Goal: Contribute content: Contribute content

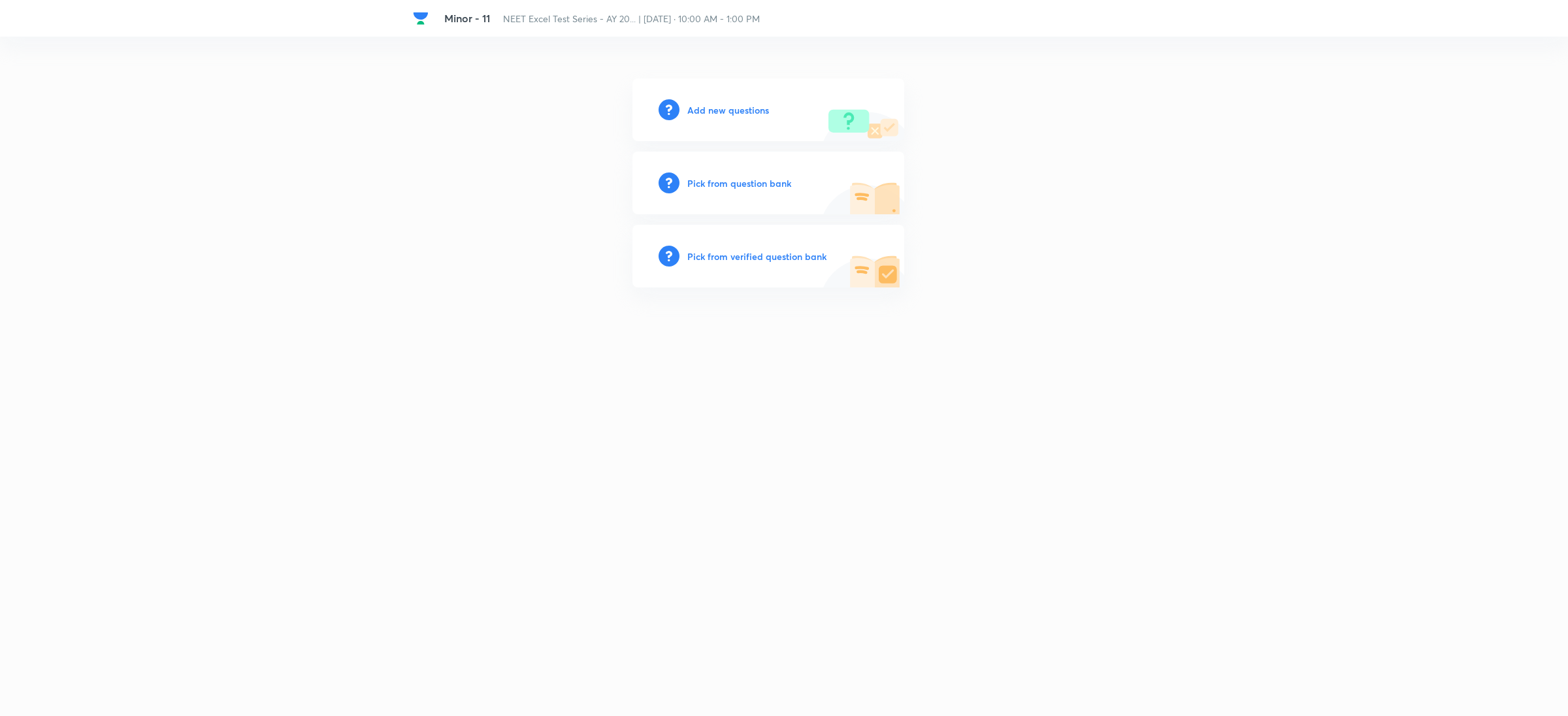
click at [694, 103] on h6 "Add new questions" at bounding box center [727, 110] width 81 height 14
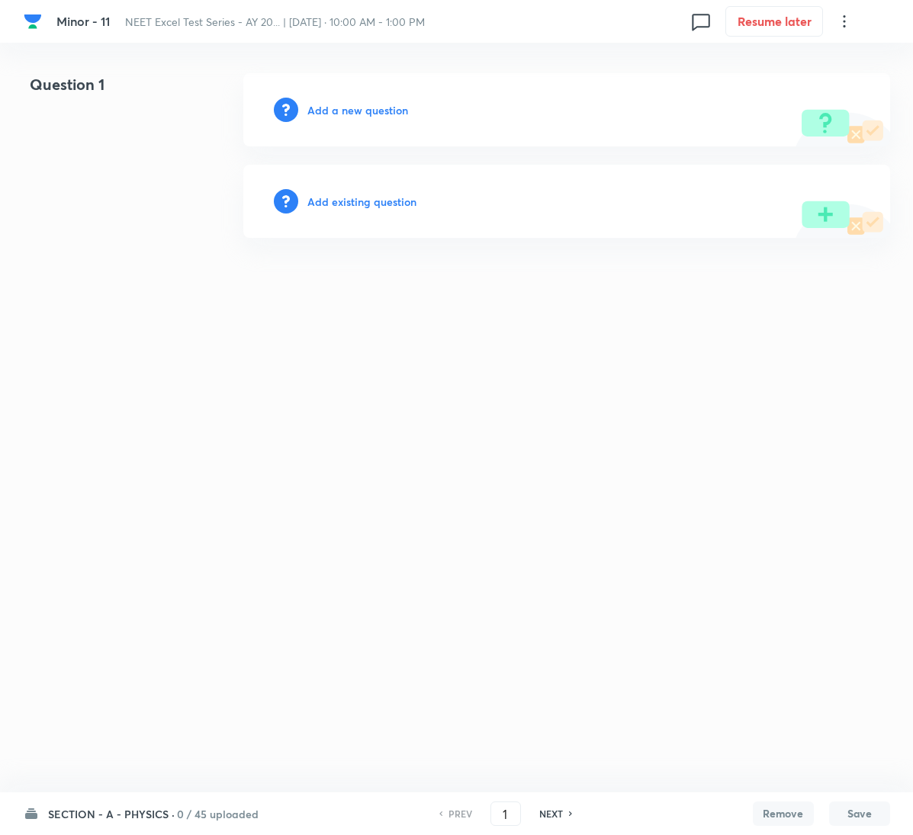
click at [373, 111] on h6 "Add a new question" at bounding box center [357, 110] width 101 height 16
click at [373, 111] on h6 "Choose a question type" at bounding box center [365, 110] width 117 height 16
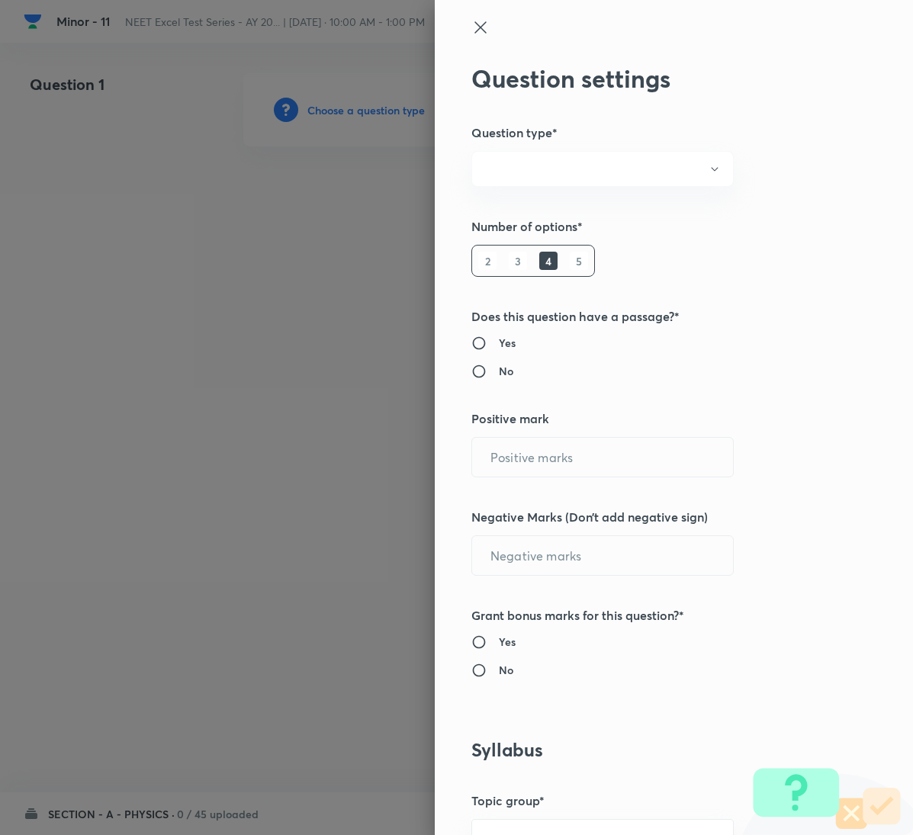
radio input "true"
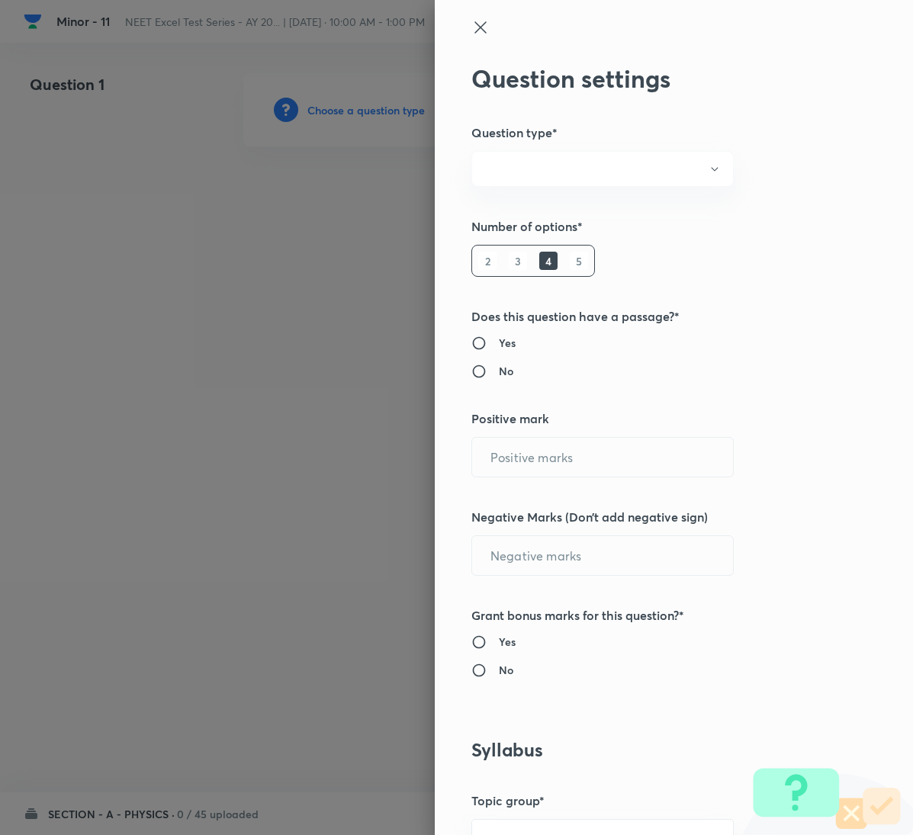
radio input "true"
type input "1"
type input "0"
click at [471, 27] on icon at bounding box center [480, 27] width 18 height 18
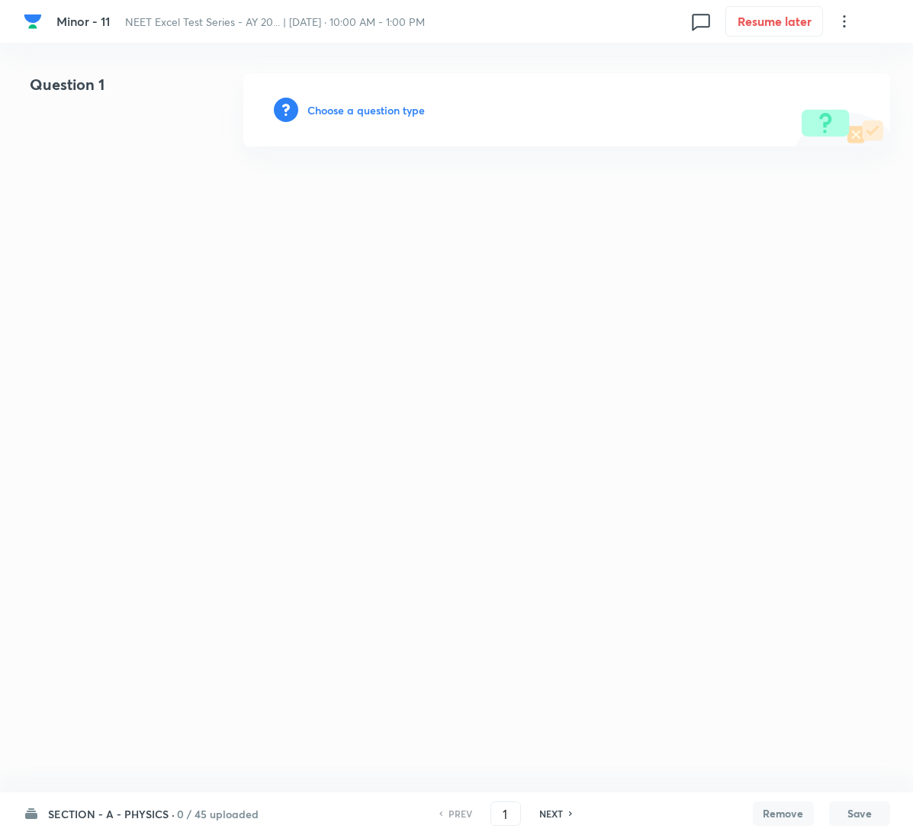
click at [195, 799] on div "SECTION - A - PHYSICS · 0 / 45 uploaded PREV 1 ​ NEXT Remove Save" at bounding box center [457, 813] width 866 height 43
click at [190, 813] on h6 "0 / 45 uploaded" at bounding box center [218, 814] width 82 height 16
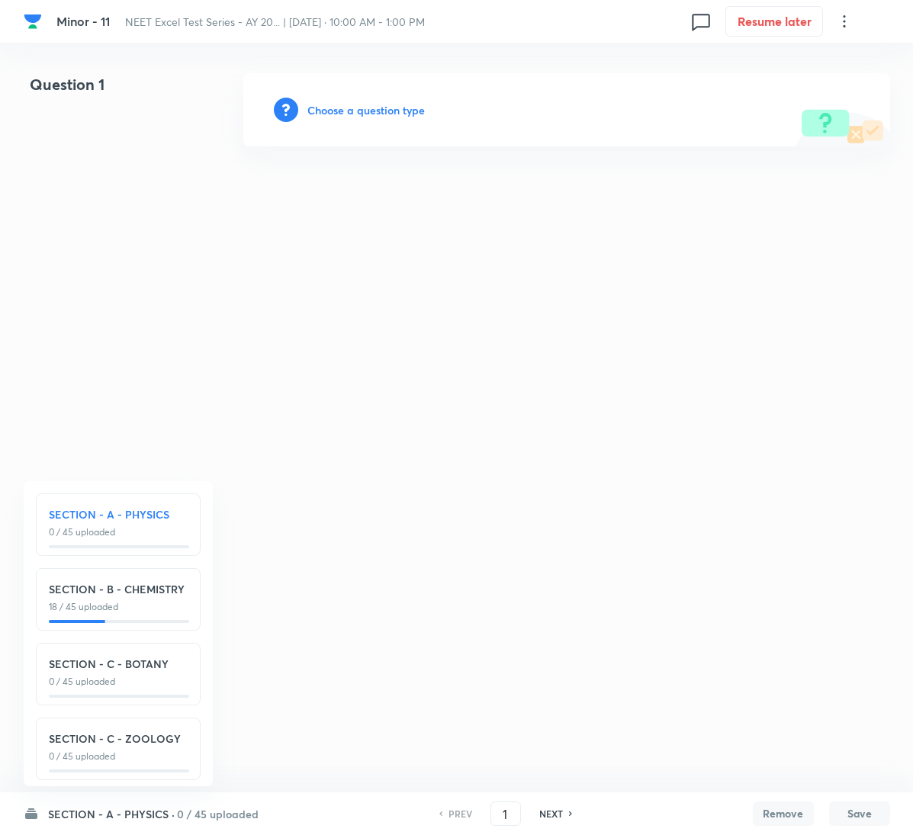
click at [159, 758] on p "0 / 45 uploaded" at bounding box center [118, 756] width 139 height 14
type input "136"
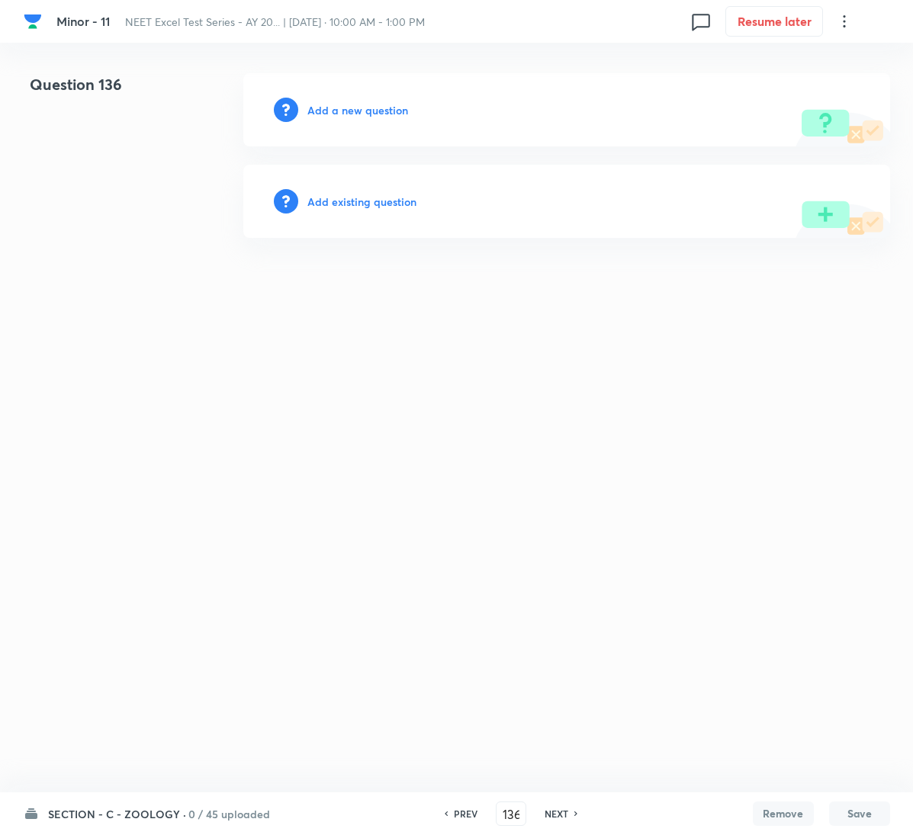
click at [385, 108] on h6 "Add a new question" at bounding box center [357, 110] width 101 height 16
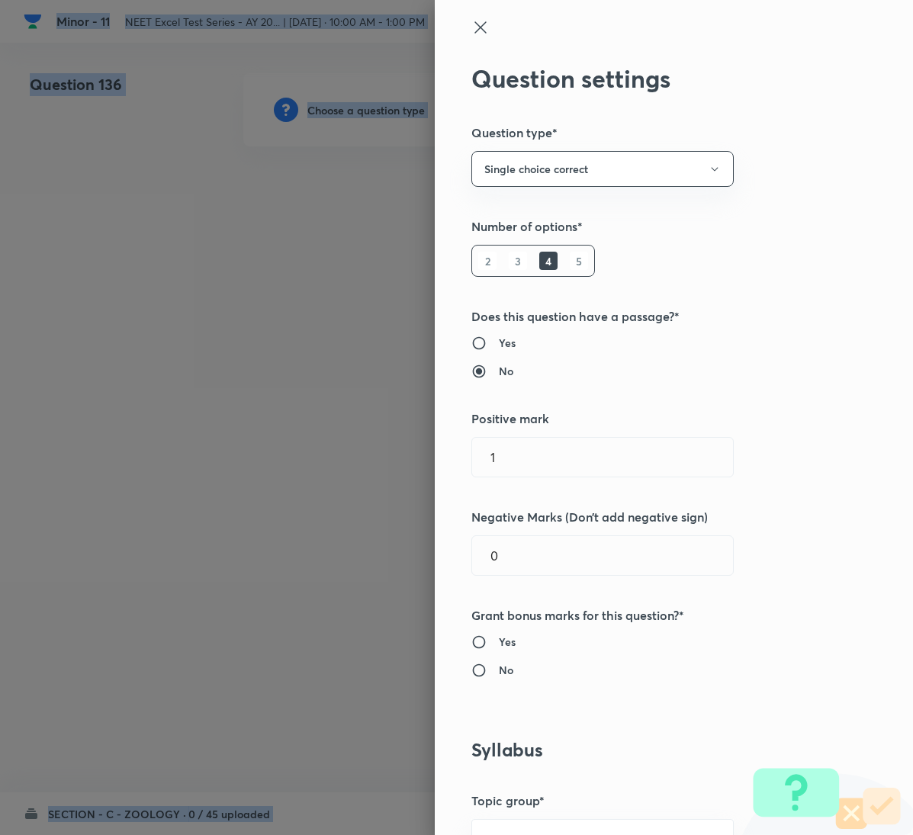
click at [385, 108] on div at bounding box center [456, 417] width 913 height 835
click at [585, 175] on button "Single choice correct" at bounding box center [602, 169] width 262 height 36
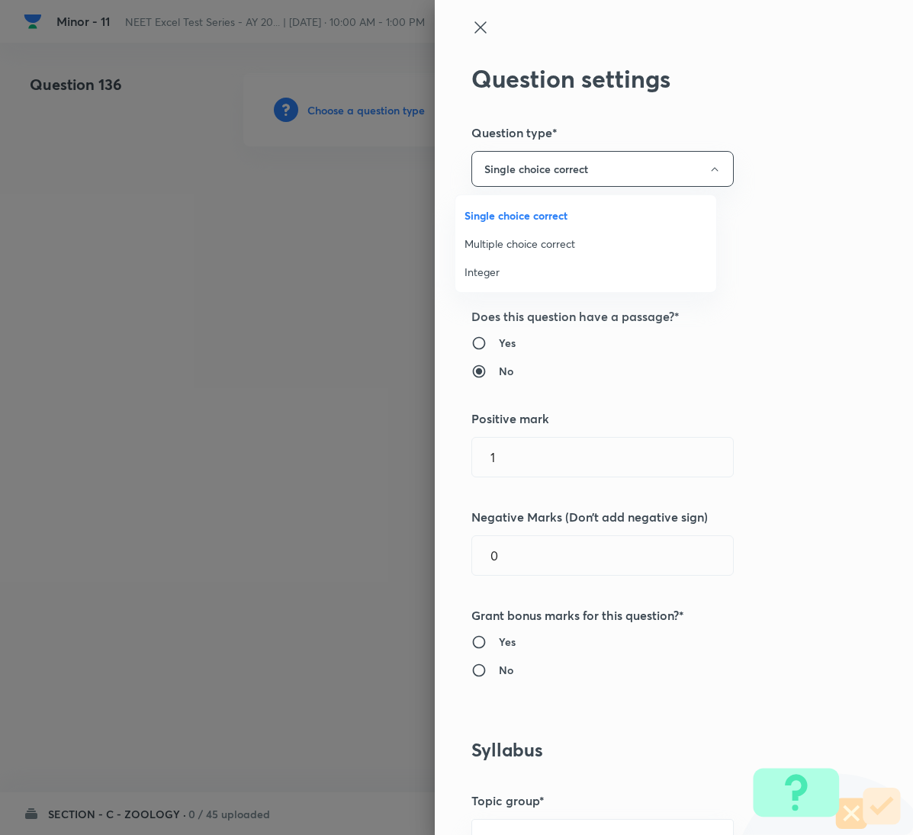
click at [750, 217] on div at bounding box center [456, 417] width 913 height 835
click at [618, 460] on input "1" at bounding box center [602, 457] width 261 height 39
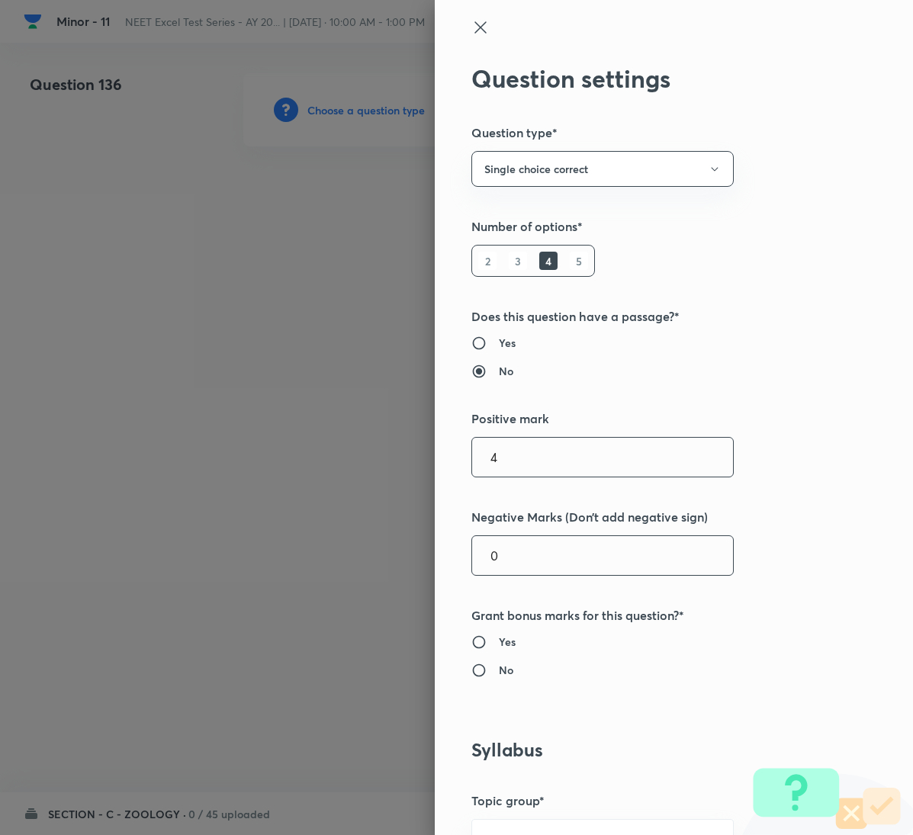
type input "4"
drag, startPoint x: 545, startPoint y: 552, endPoint x: 396, endPoint y: 544, distance: 148.9
click at [396, 544] on div "Question settings Question type* Single choice correct Number of options* 2 3 4…" at bounding box center [456, 417] width 913 height 835
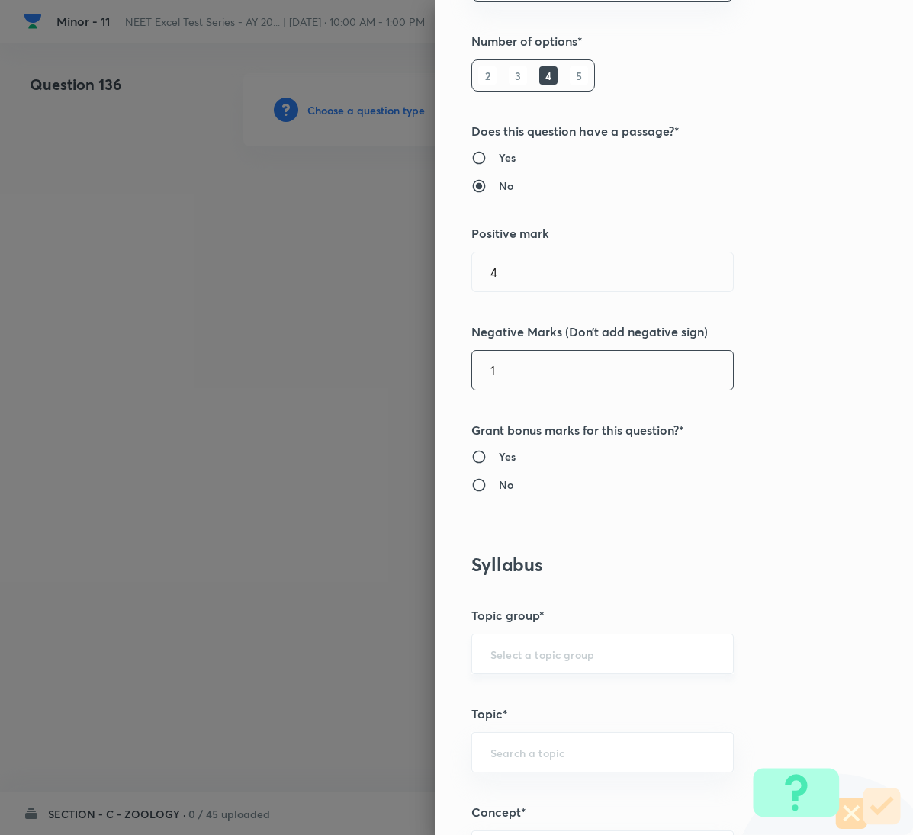
scroll to position [229, 0]
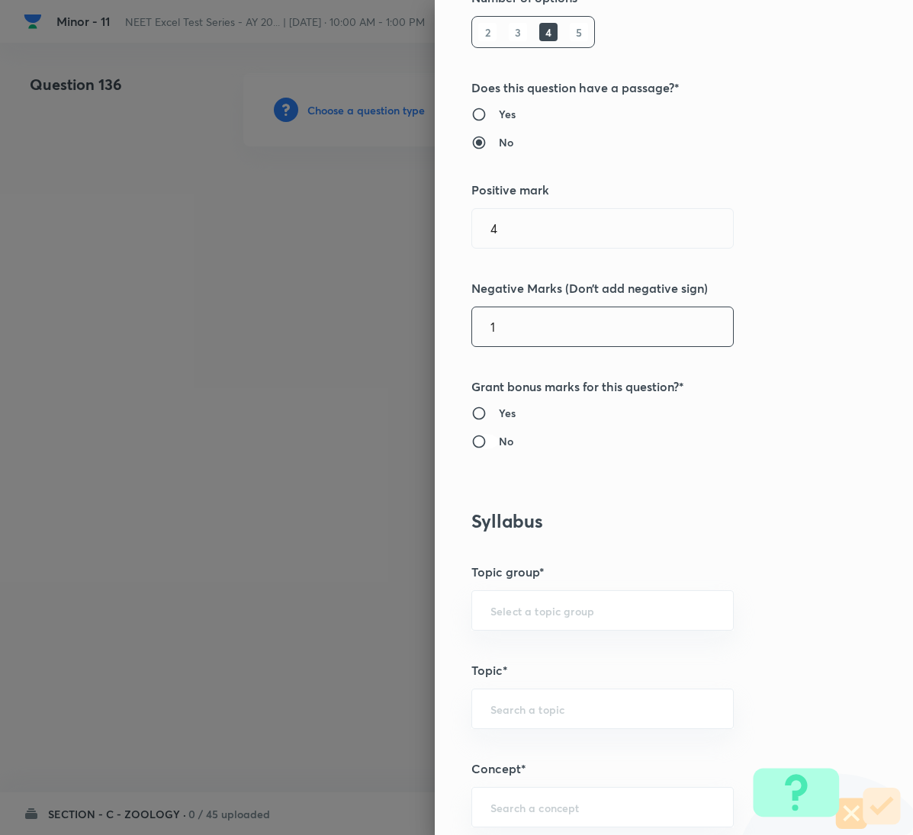
type input "1"
click at [474, 435] on input "No" at bounding box center [484, 441] width 27 height 15
radio input "true"
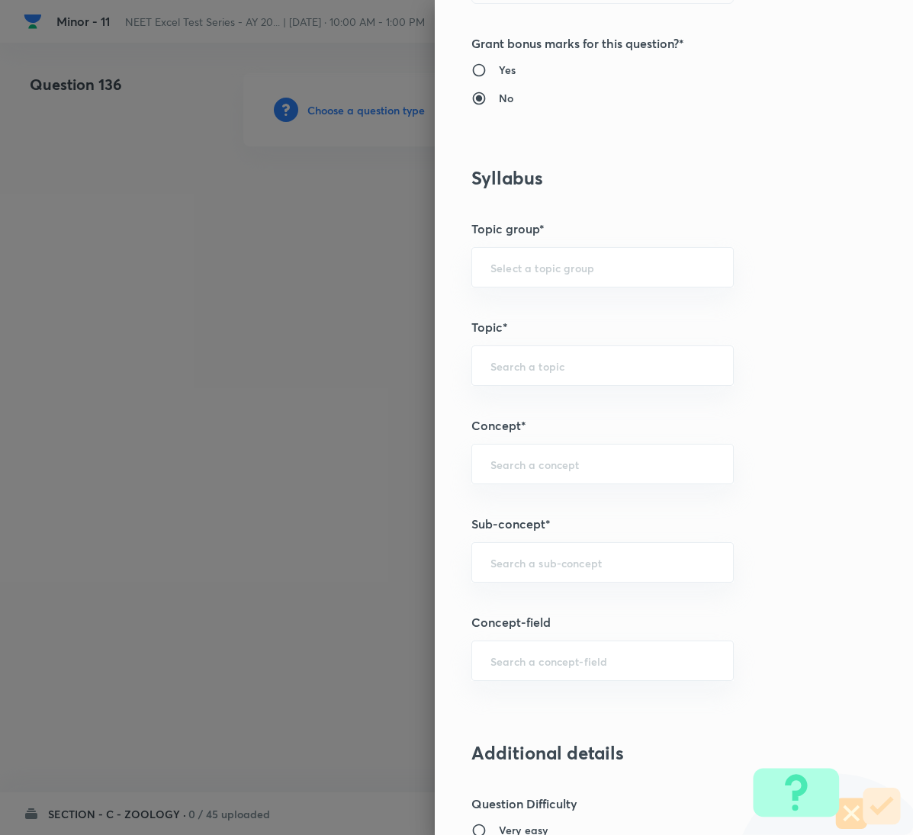
scroll to position [800, 0]
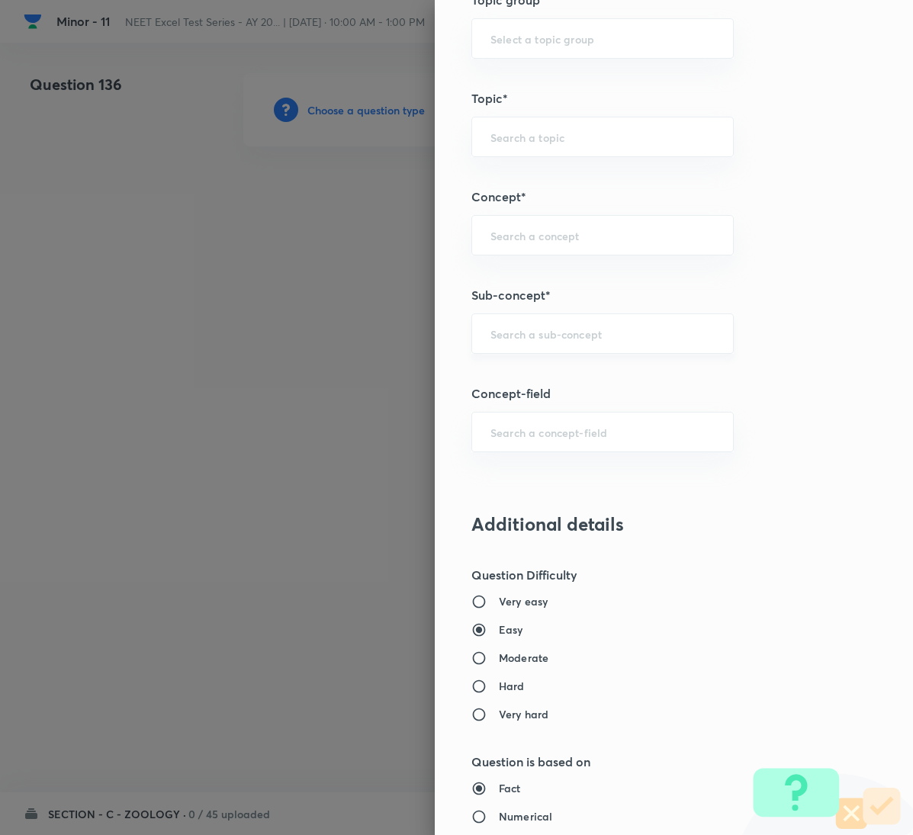
click at [621, 348] on div "​" at bounding box center [602, 333] width 262 height 40
click at [842, 486] on div "Question settings Question type* Single choice correct Number of options* 2 3 4…" at bounding box center [674, 417] width 478 height 835
click at [608, 336] on input "text" at bounding box center [602, 333] width 224 height 14
click at [563, 387] on li "Locomotion & Movement" at bounding box center [585, 381] width 260 height 27
type input "Locomotion & Movement"
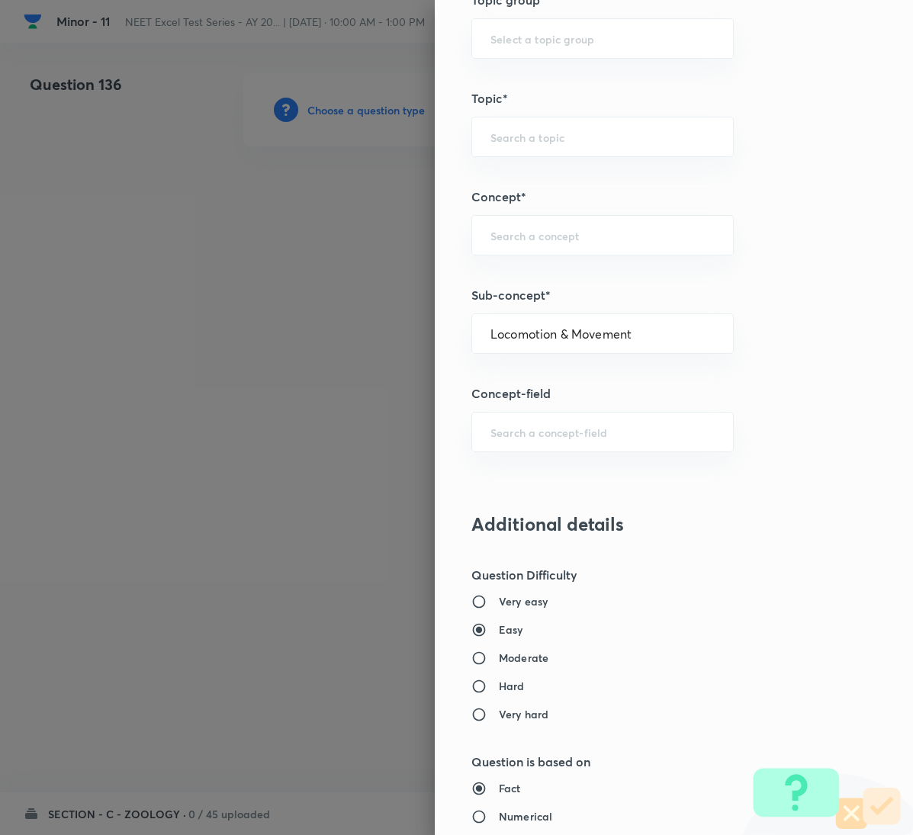
type input "Biology"
type input "Human Physiology"
type input "Locomotion & Movement"
click at [616, 341] on input "Locomotion & Movement" at bounding box center [602, 333] width 224 height 14
drag, startPoint x: 785, startPoint y: 425, endPoint x: 797, endPoint y: 467, distance: 43.5
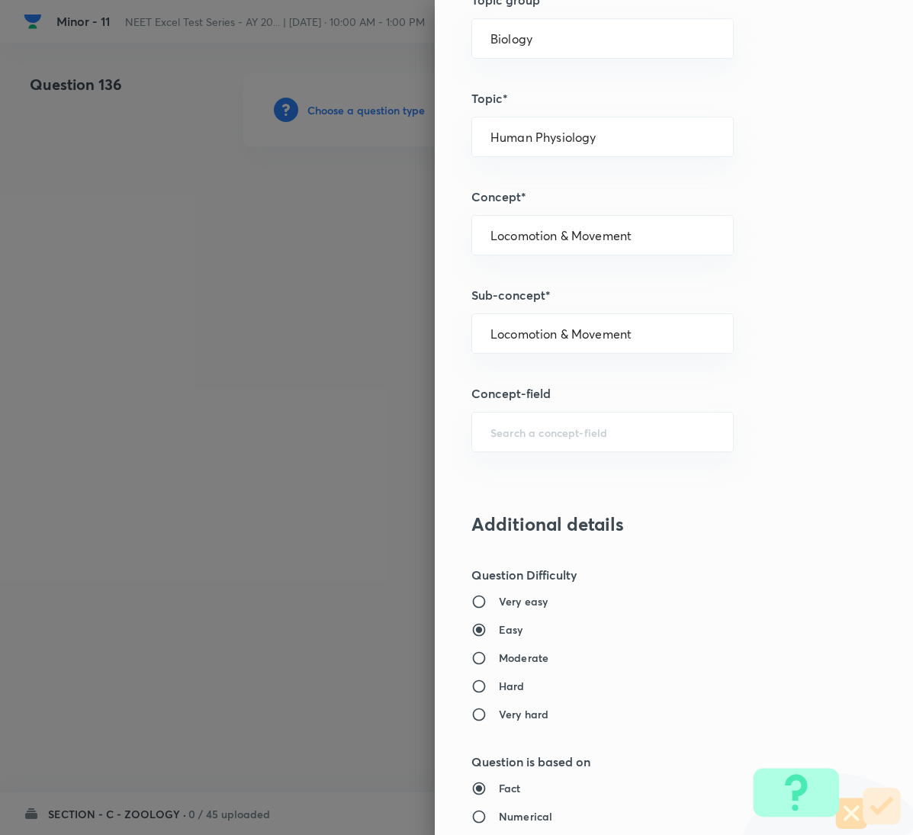
click at [787, 426] on div "Question settings Question type* Single choice correct Number of options* 2 3 4…" at bounding box center [674, 417] width 478 height 835
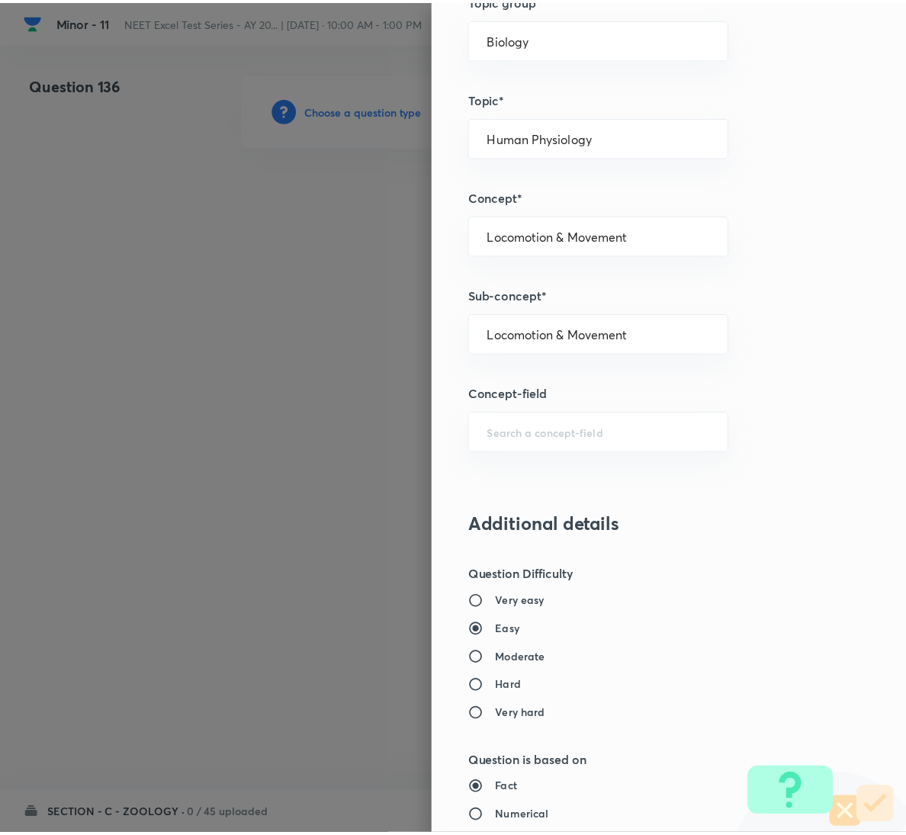
scroll to position [1350, 0]
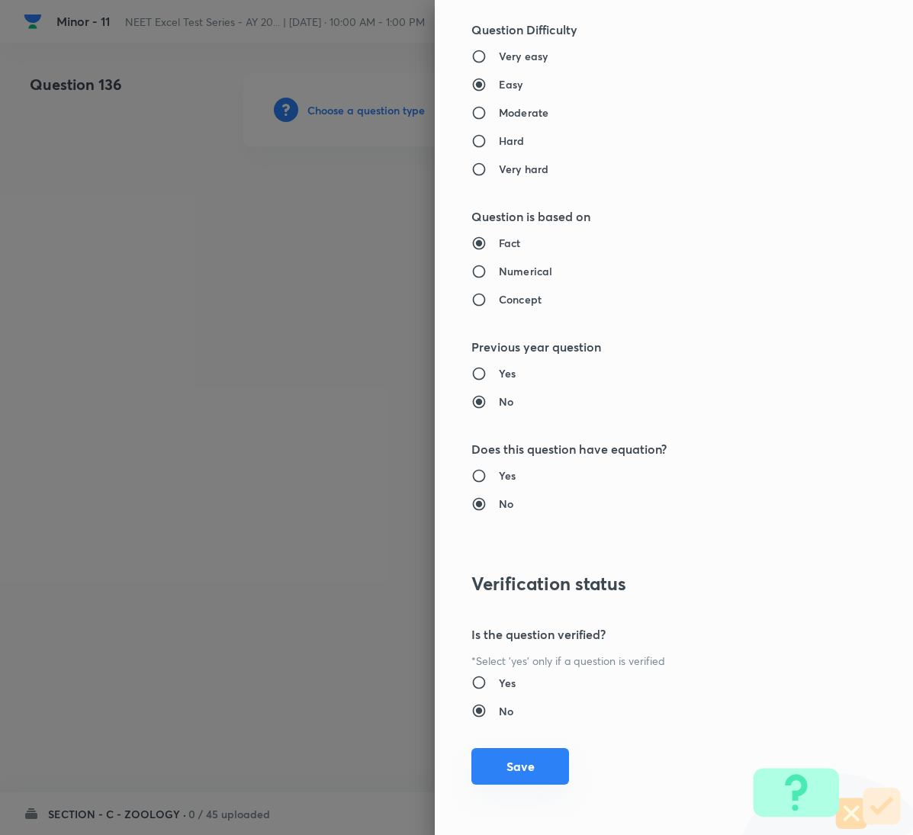
click at [526, 759] on button "Save" at bounding box center [520, 766] width 98 height 37
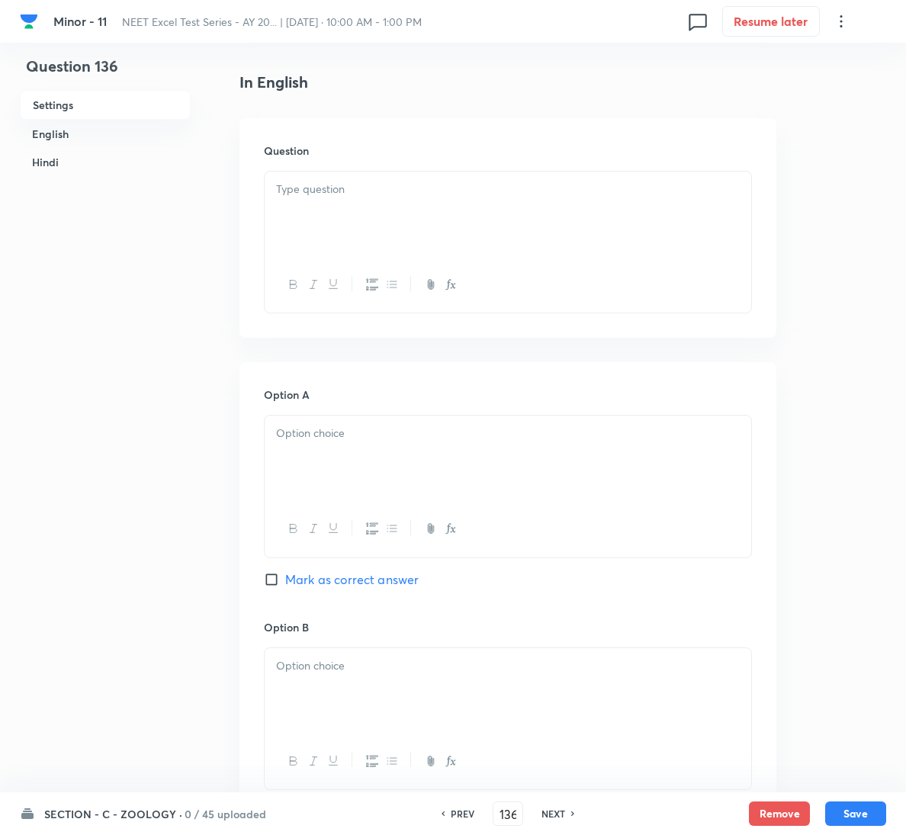
scroll to position [343, 0]
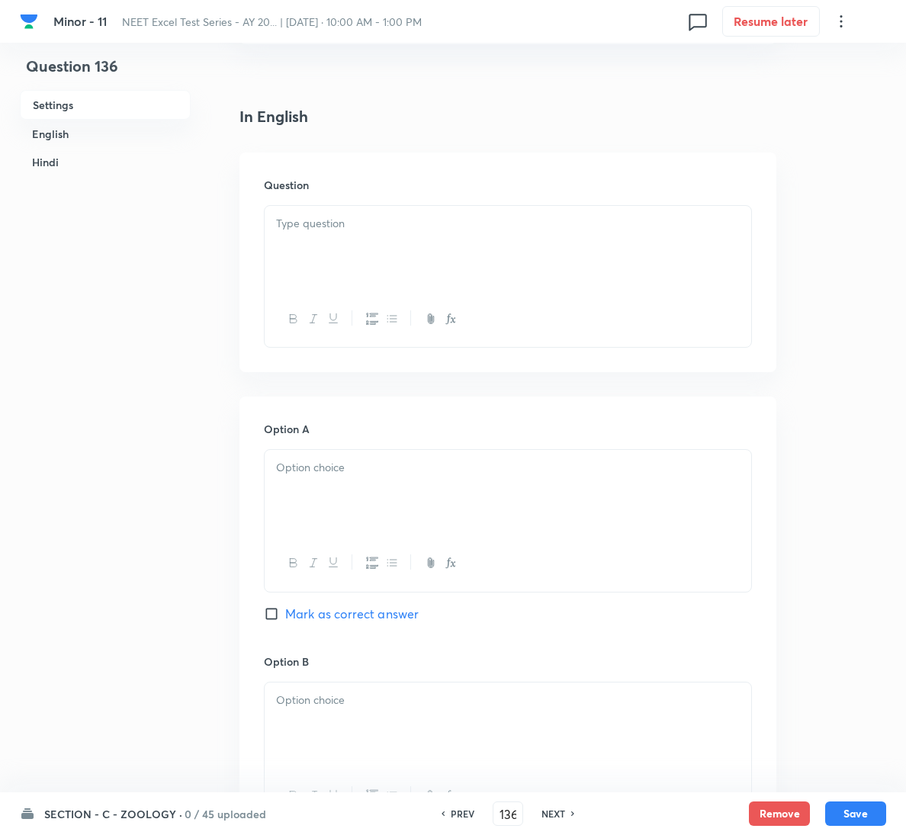
click at [387, 248] on div at bounding box center [508, 248] width 486 height 85
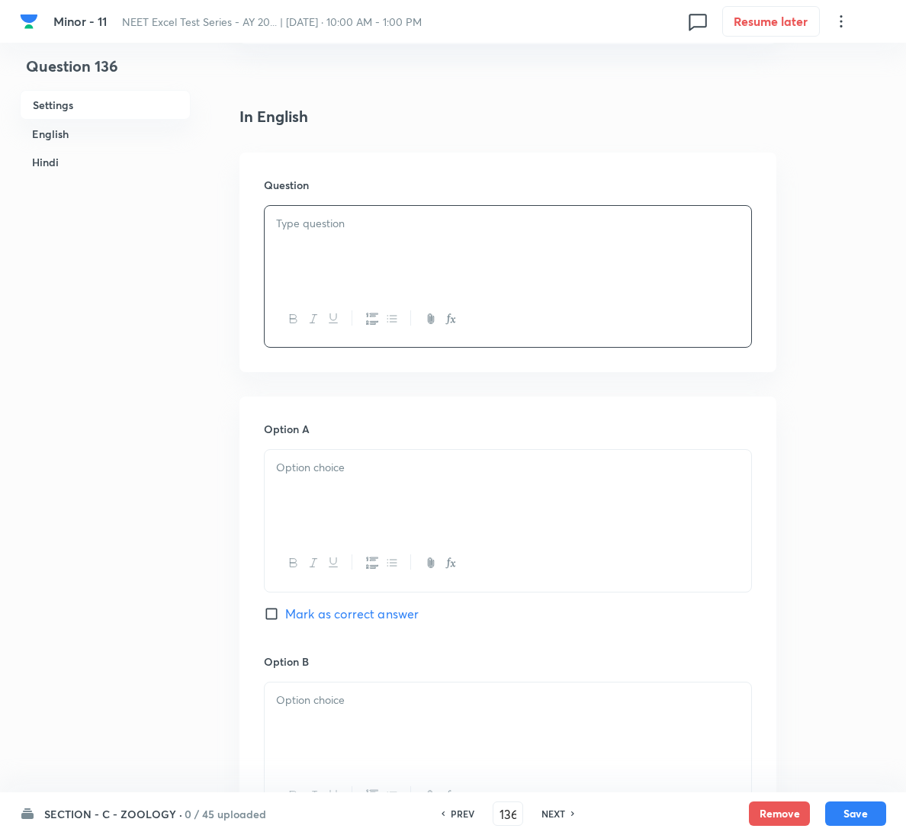
click at [557, 241] on div at bounding box center [508, 248] width 486 height 85
click at [433, 481] on div at bounding box center [508, 492] width 486 height 85
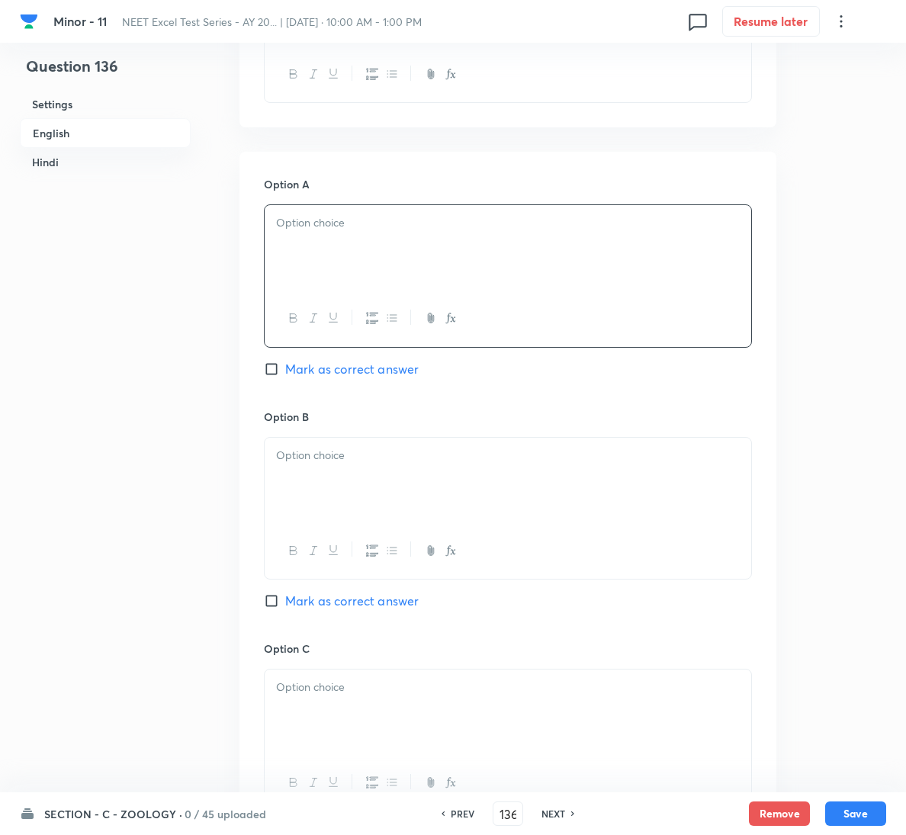
scroll to position [686, 0]
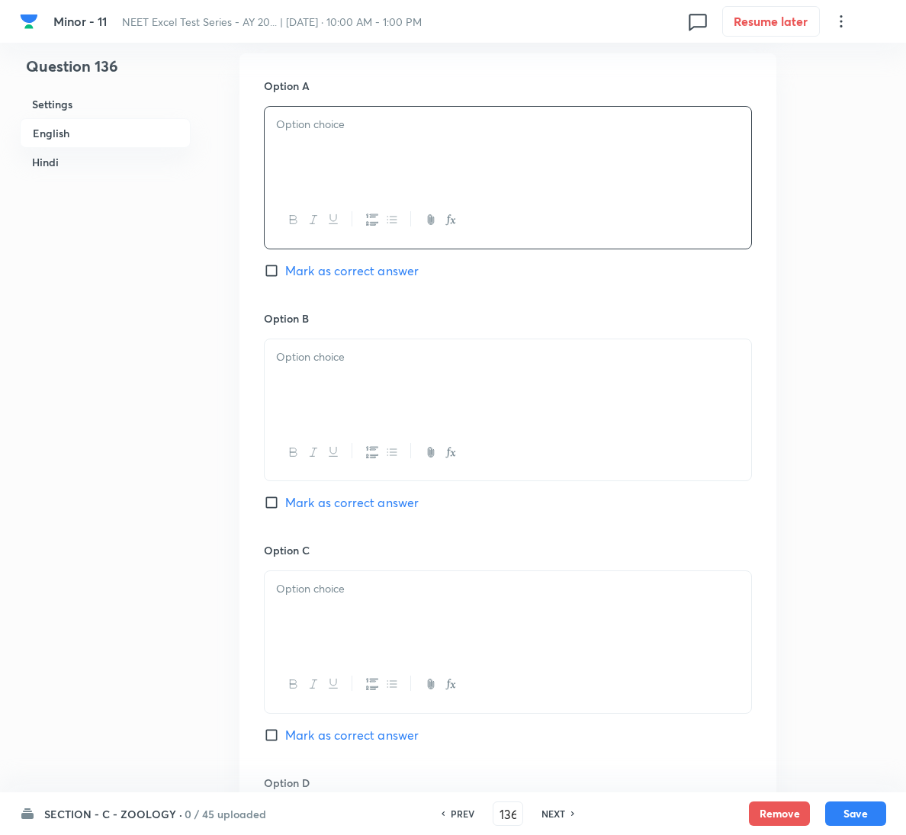
click at [351, 156] on div at bounding box center [508, 149] width 486 height 85
drag, startPoint x: 302, startPoint y: 502, endPoint x: 345, endPoint y: 396, distance: 113.8
click at [304, 502] on span "Mark as correct answer" at bounding box center [351, 502] width 133 height 18
click at [285, 502] on input "Mark as correct answer" at bounding box center [274, 502] width 21 height 15
checkbox input "true"
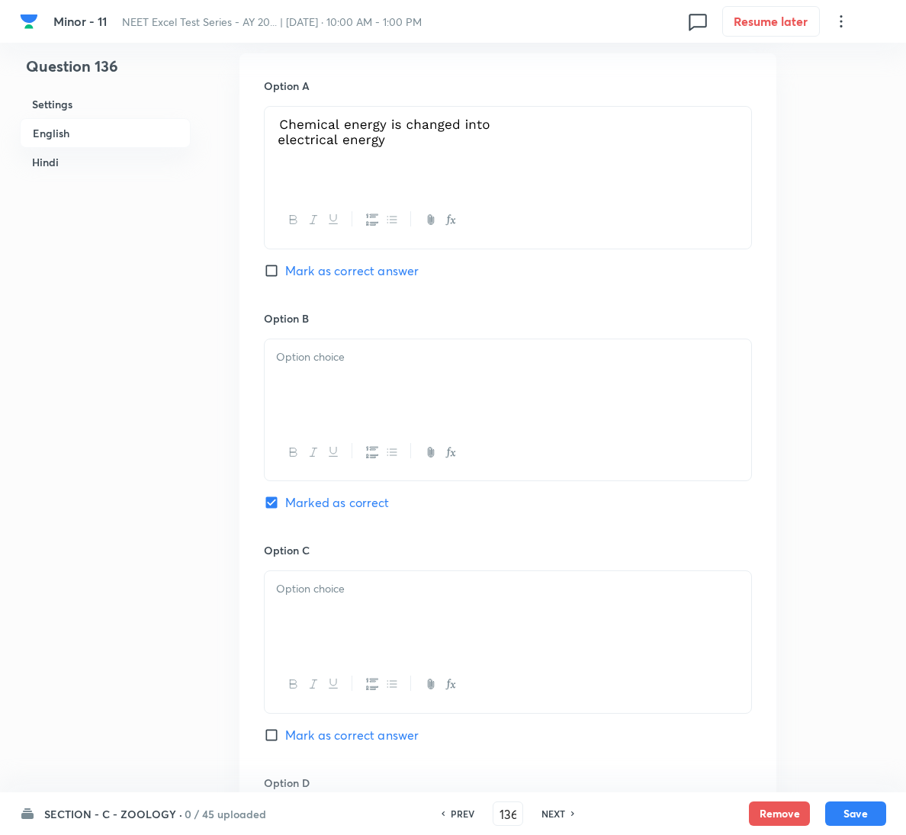
checkbox input "true"
click at [357, 371] on div at bounding box center [508, 381] width 486 height 85
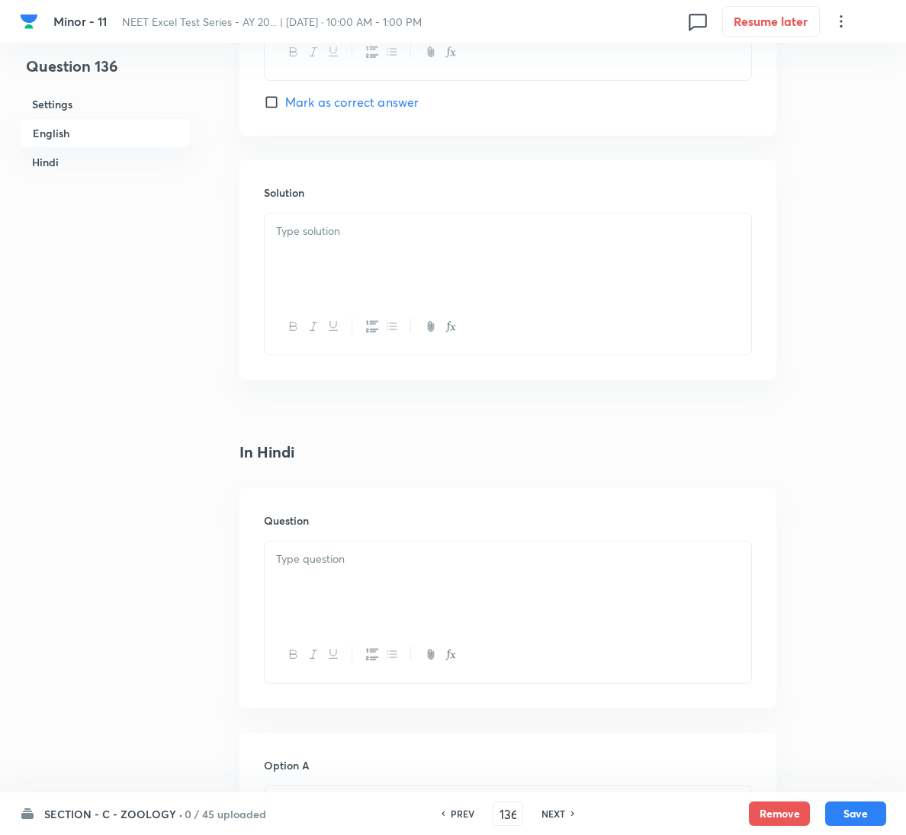
scroll to position [1601, 0]
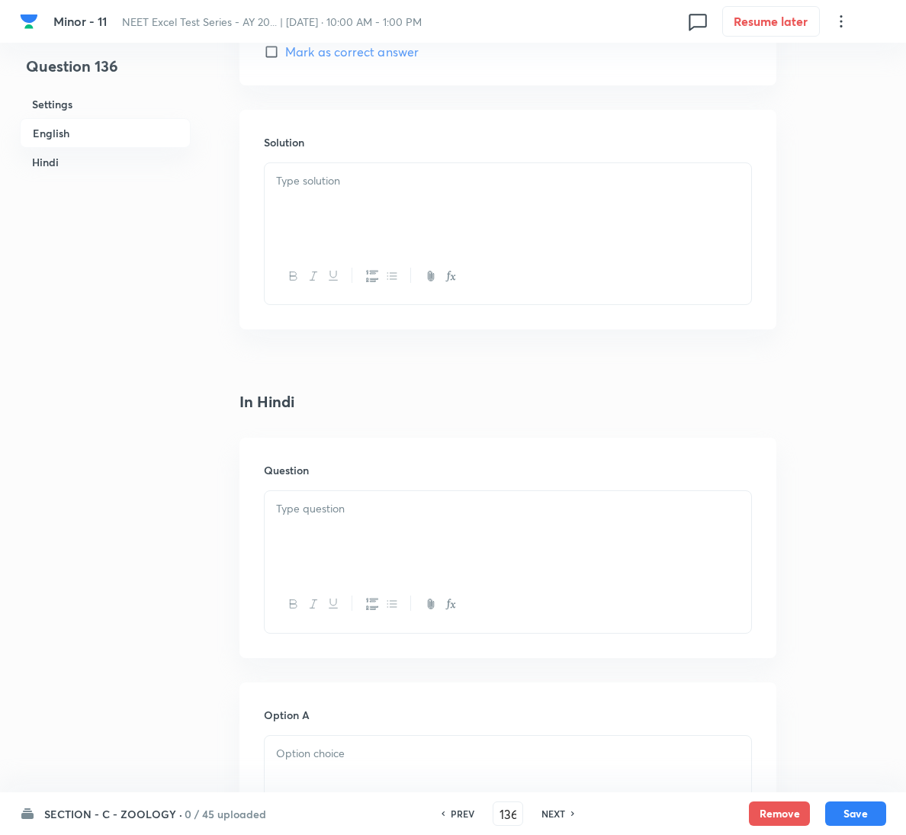
click at [451, 204] on div at bounding box center [508, 205] width 486 height 85
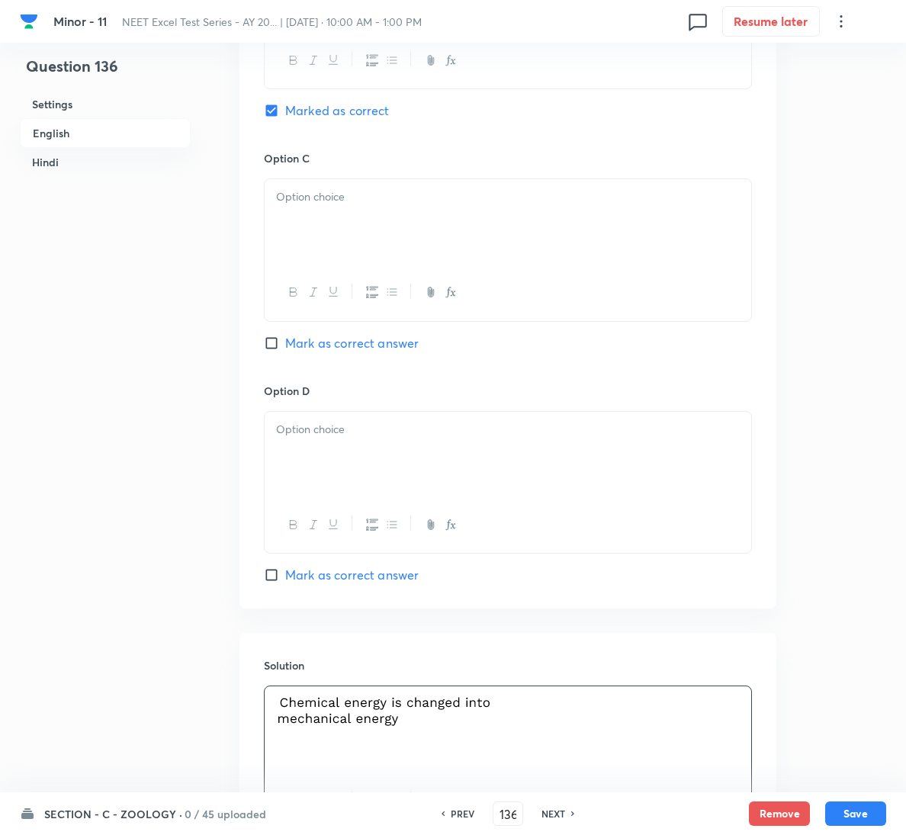
scroll to position [1029, 0]
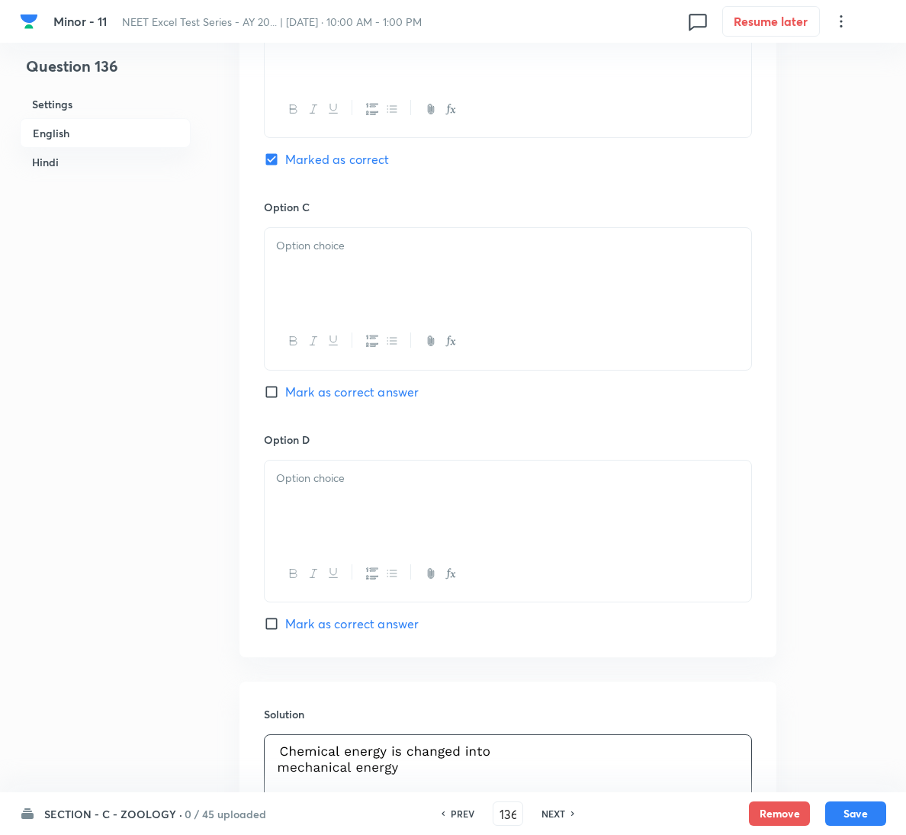
drag, startPoint x: 412, startPoint y: 294, endPoint x: 398, endPoint y: 287, distance: 15.3
click at [412, 288] on div at bounding box center [508, 270] width 486 height 85
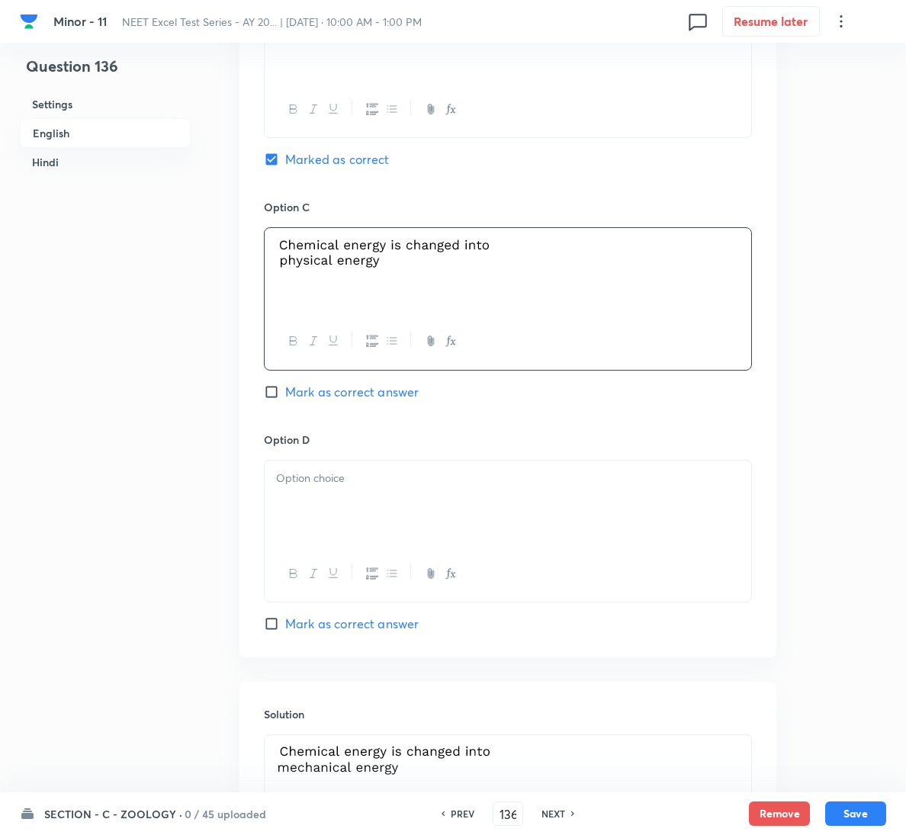
click at [371, 510] on div at bounding box center [508, 502] width 486 height 85
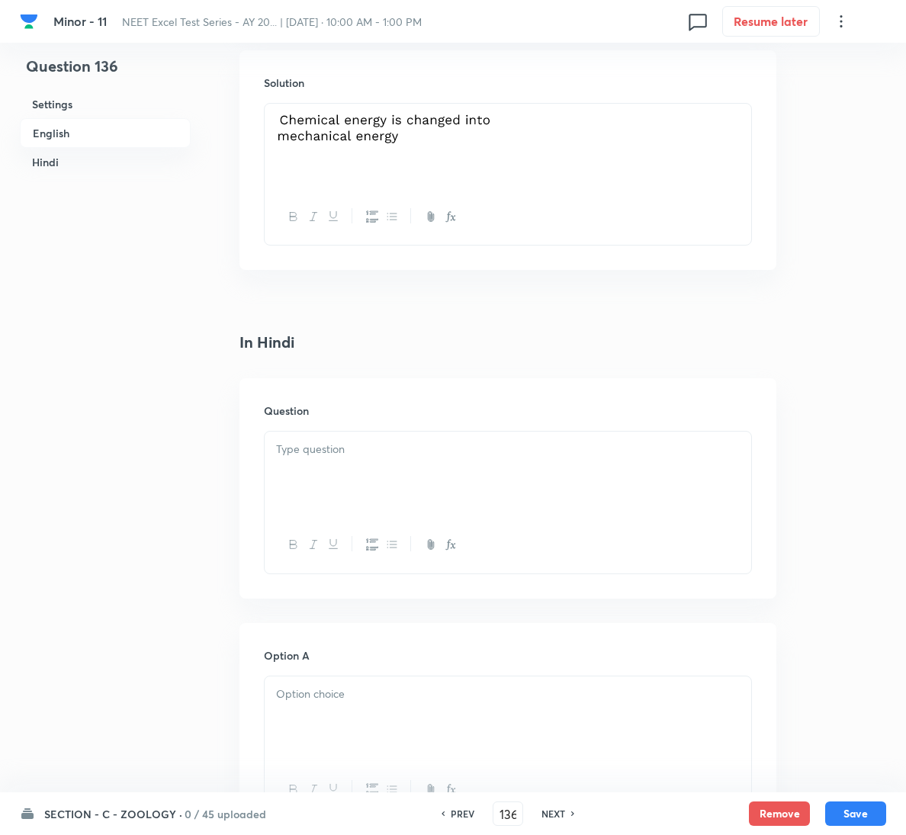
scroll to position [1715, 0]
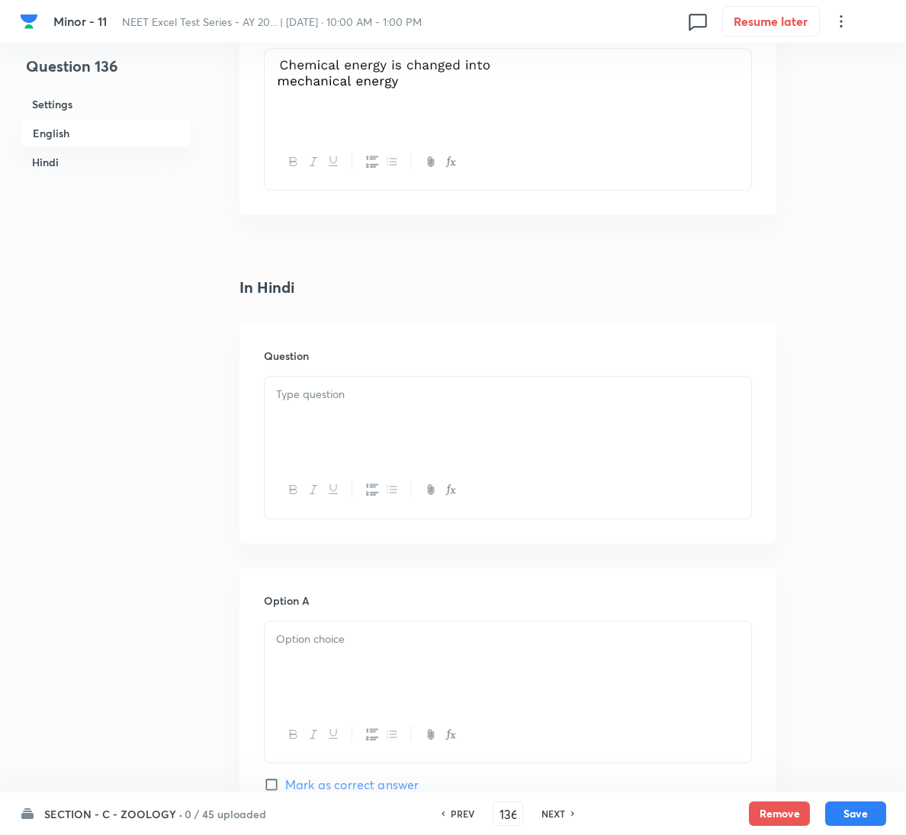
click at [407, 425] on div at bounding box center [508, 419] width 486 height 85
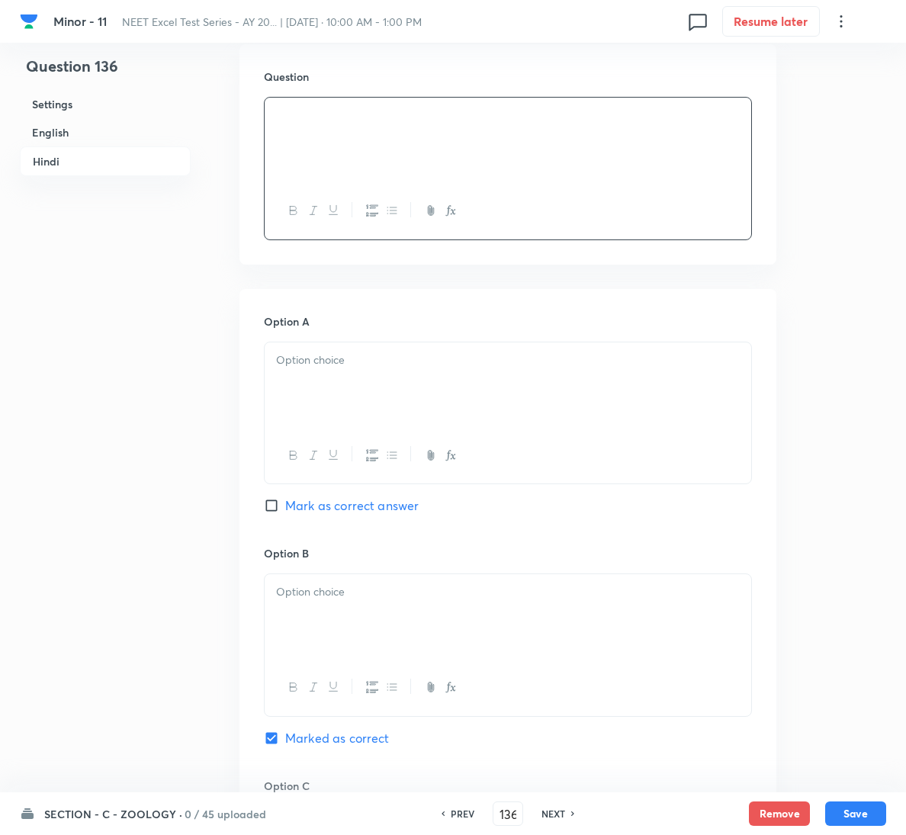
scroll to position [2058, 0]
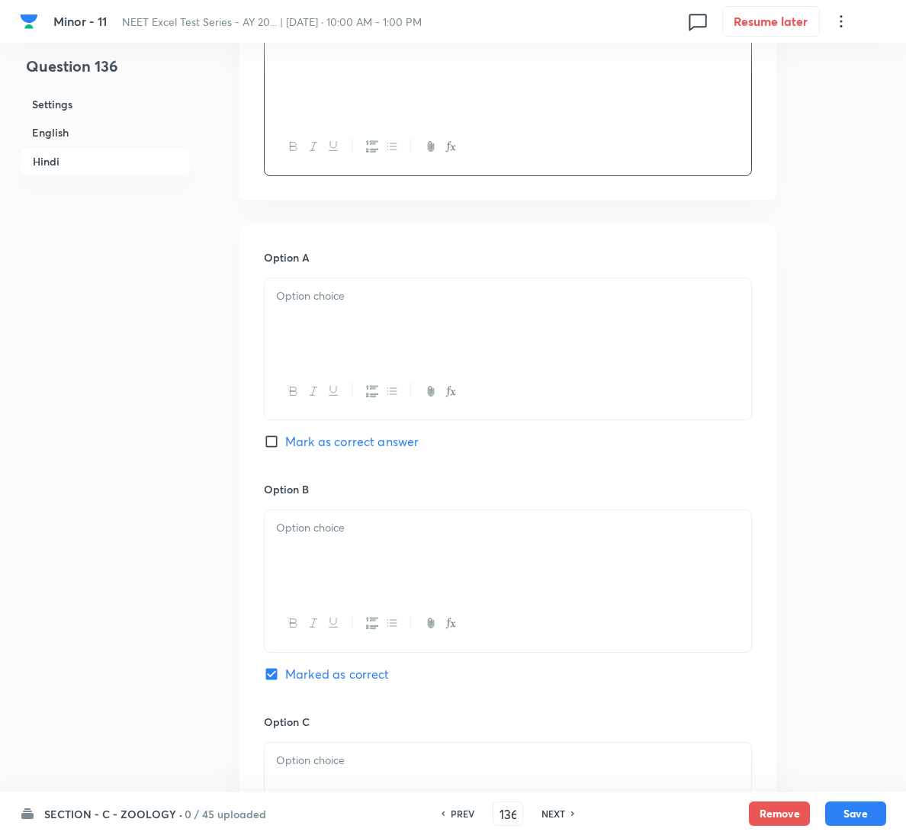
click at [467, 339] on div at bounding box center [508, 320] width 486 height 85
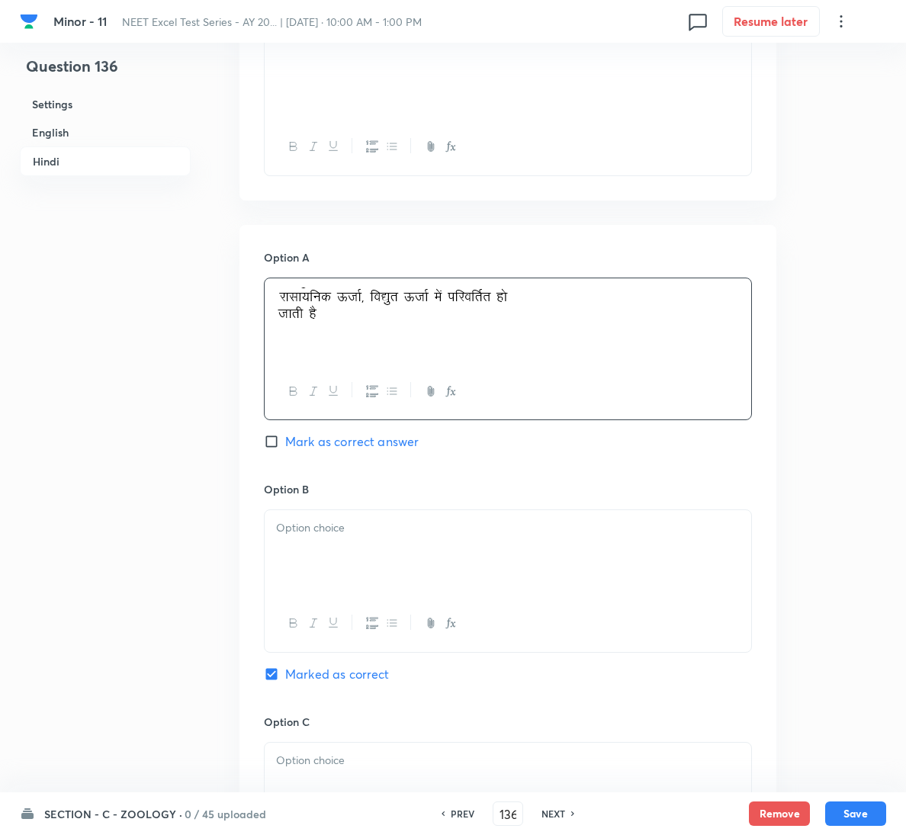
click at [350, 567] on div at bounding box center [508, 552] width 486 height 85
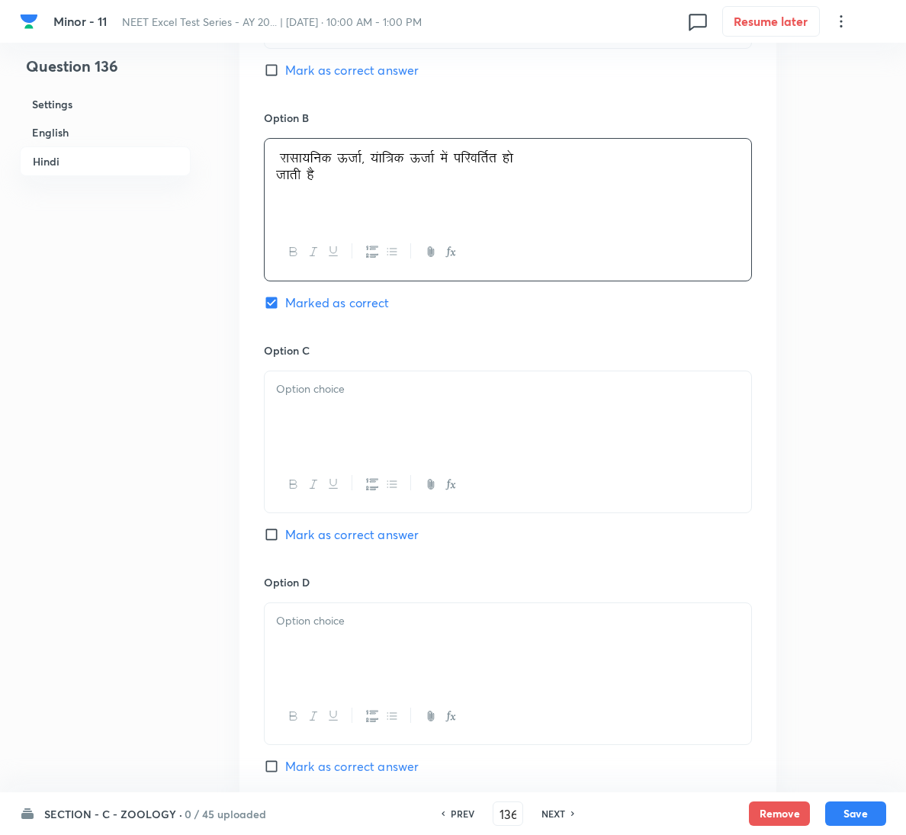
scroll to position [2781, 0]
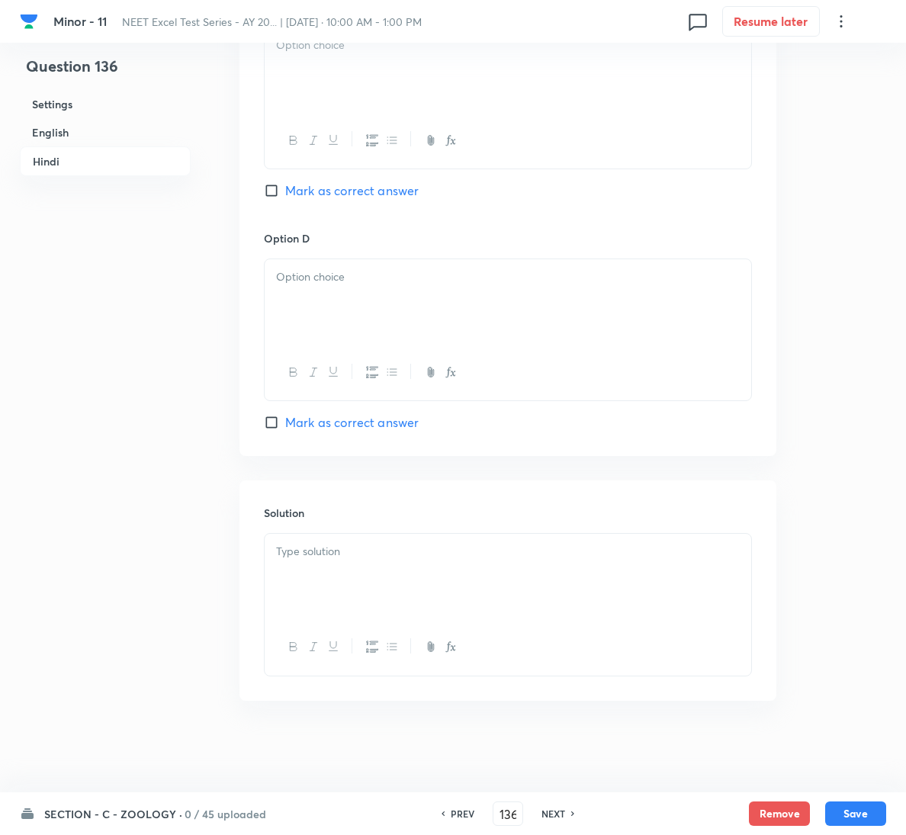
click at [341, 559] on p at bounding box center [508, 552] width 464 height 18
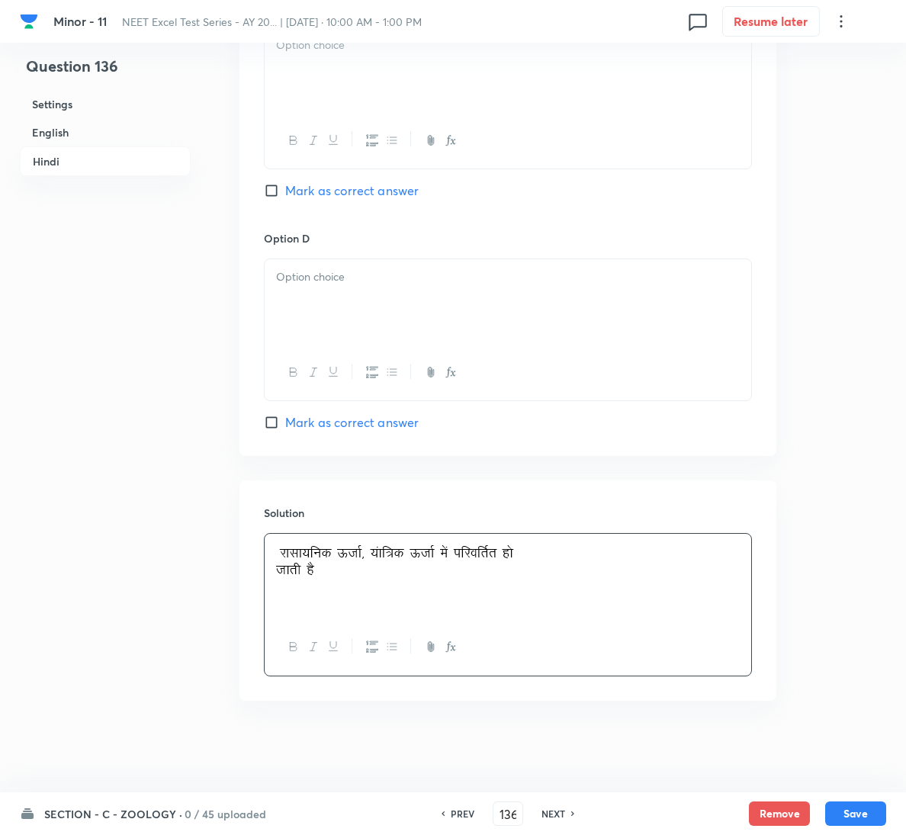
click at [414, 97] on div at bounding box center [508, 69] width 486 height 85
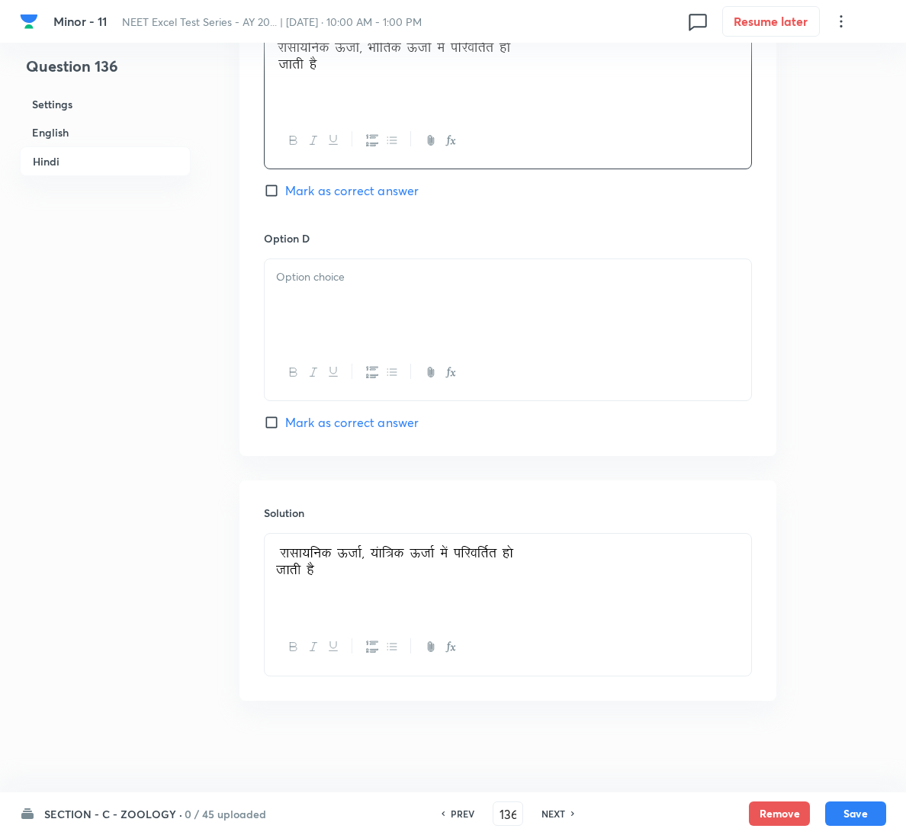
click at [330, 304] on div at bounding box center [508, 301] width 486 height 85
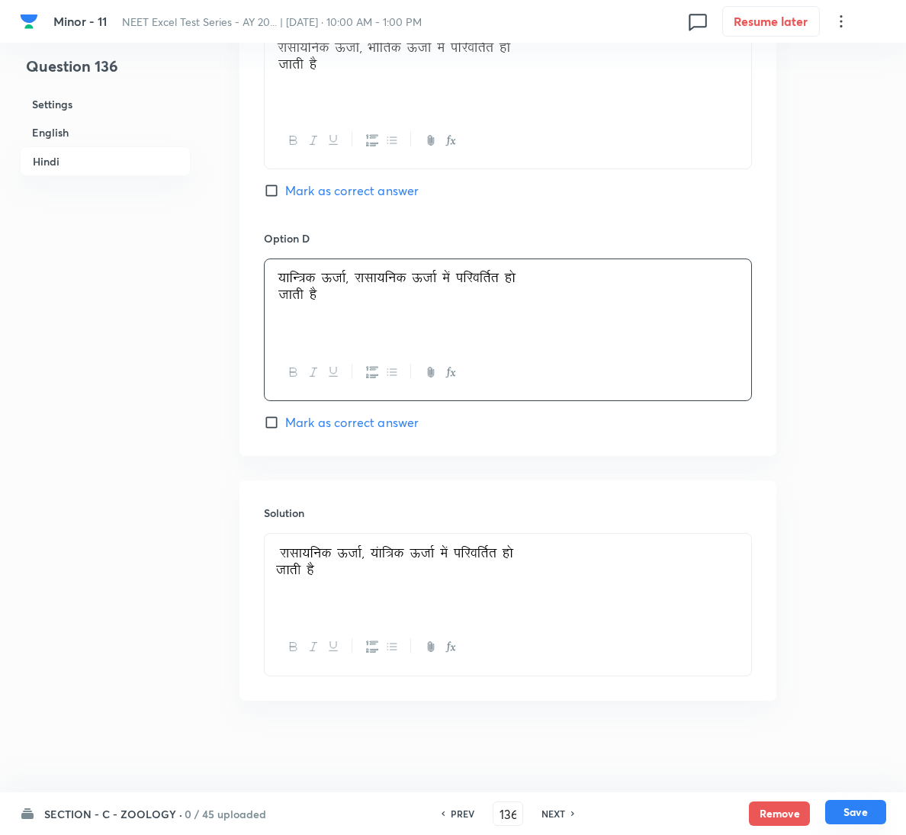
click at [878, 812] on button "Save" at bounding box center [855, 812] width 61 height 24
type input "137"
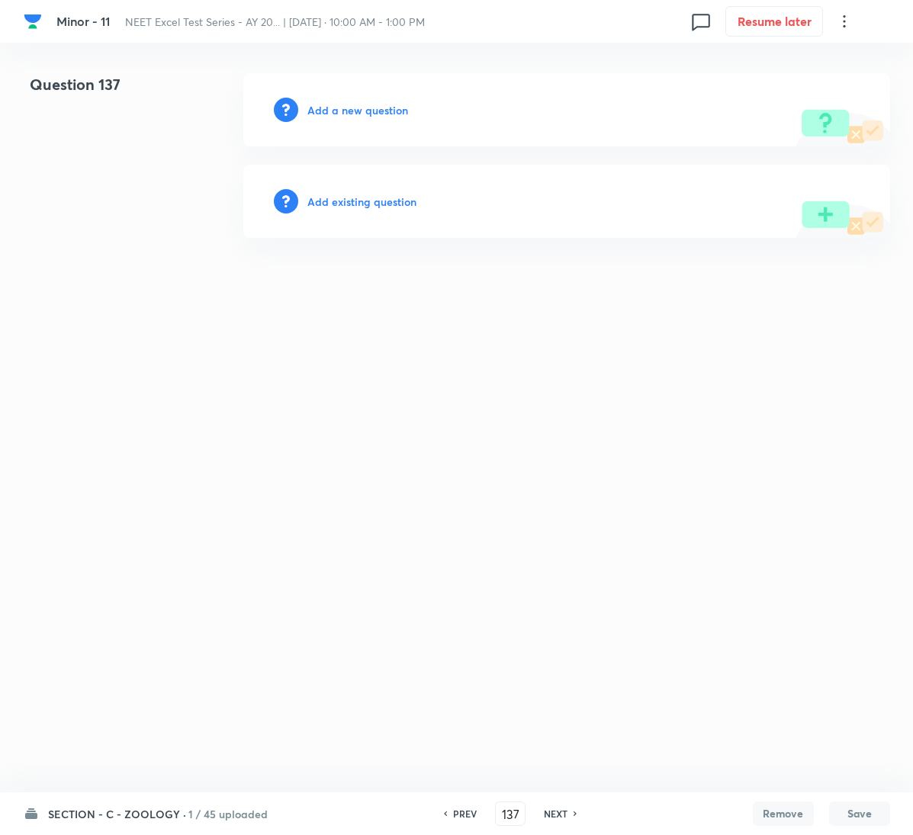
click at [364, 97] on div "Add a new question" at bounding box center [566, 109] width 646 height 73
click at [366, 104] on h6 "Add a new question" at bounding box center [357, 110] width 101 height 16
click at [366, 104] on h6 "Choose a question type" at bounding box center [365, 110] width 117 height 16
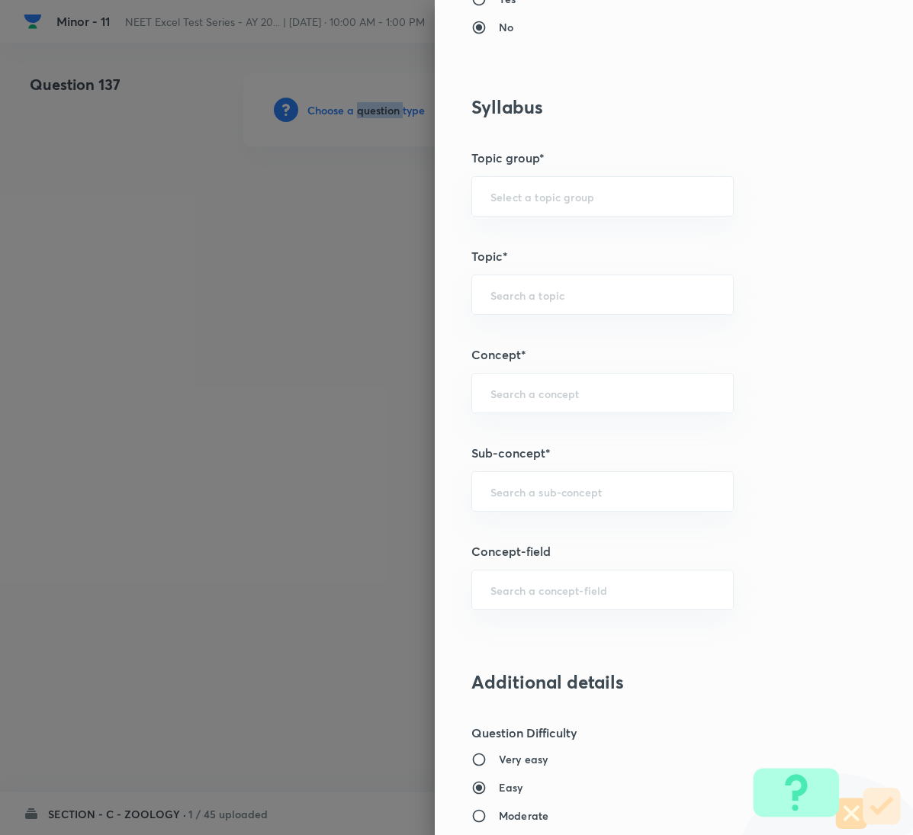
scroll to position [680, 0]
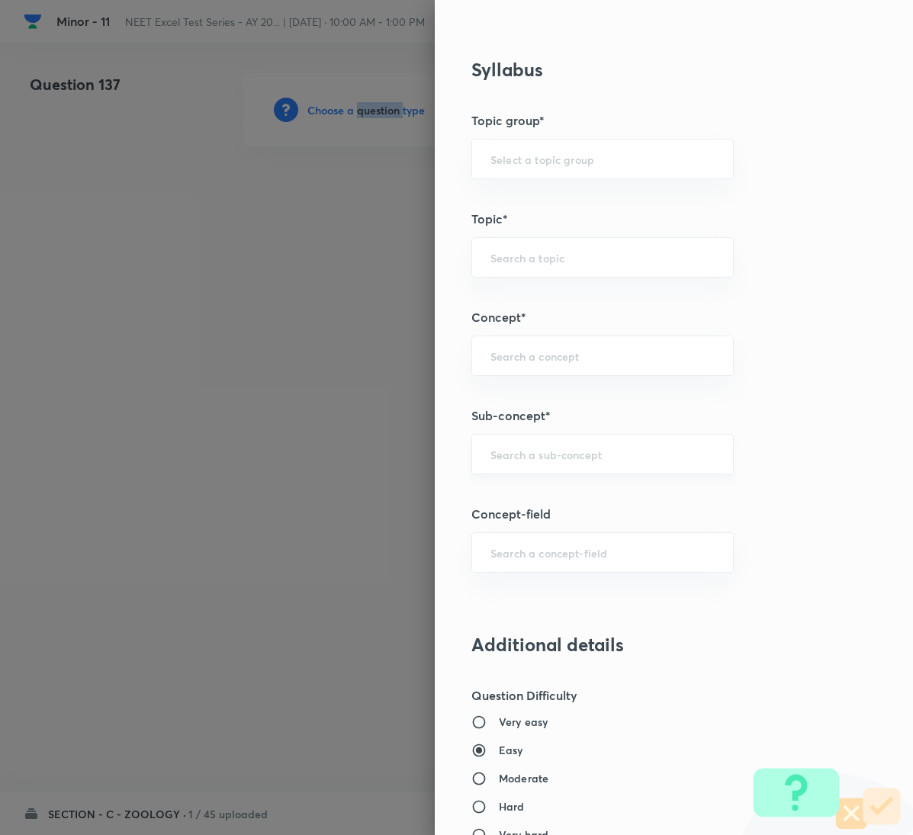
click at [648, 469] on div "​" at bounding box center [602, 454] width 262 height 40
paste input "Locomotion & Movement"
click at [611, 489] on li "Locomotion & Movement" at bounding box center [585, 501] width 260 height 27
type input "Locomotion & Movement"
type input "Biology"
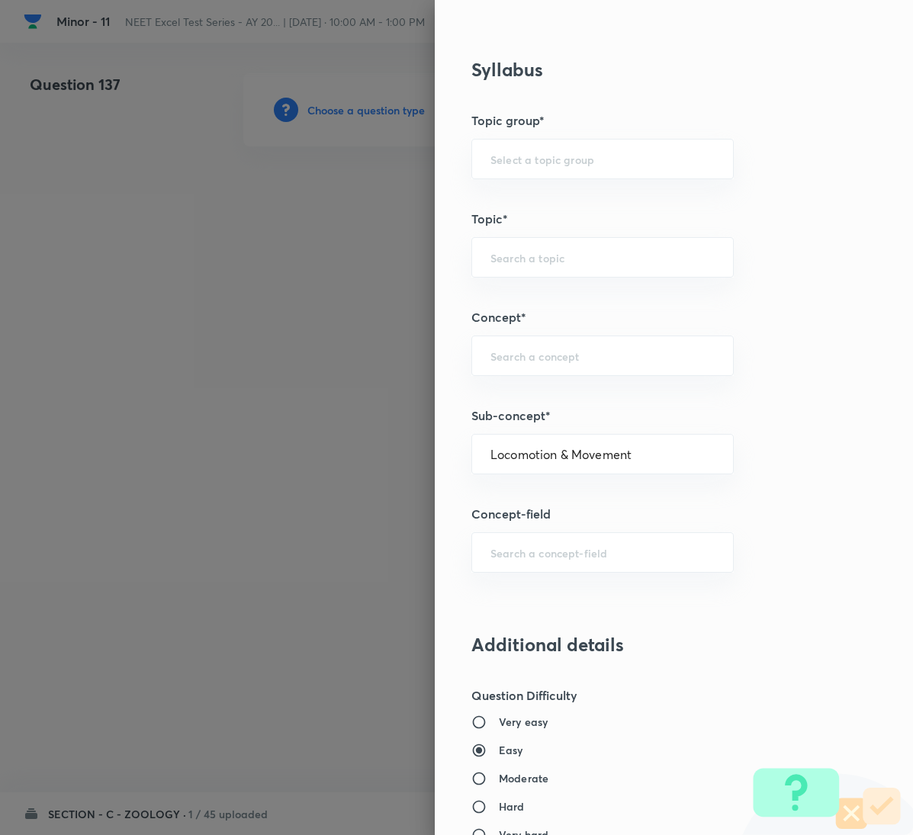
type input "Human Physiology"
type input "Locomotion & Movement"
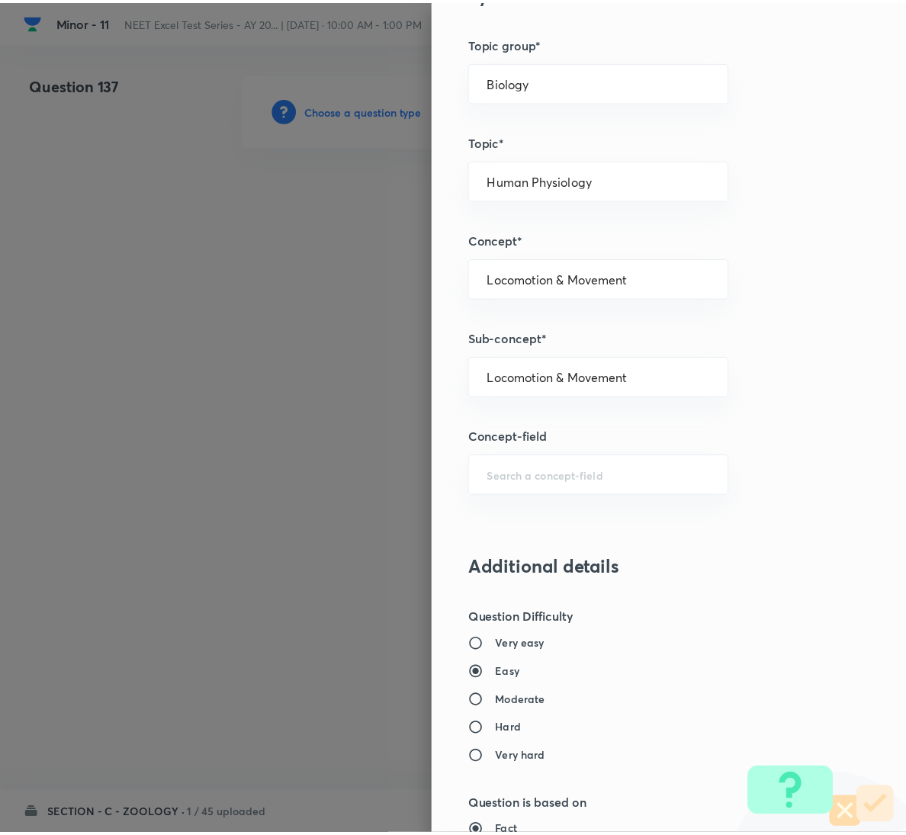
scroll to position [1350, 0]
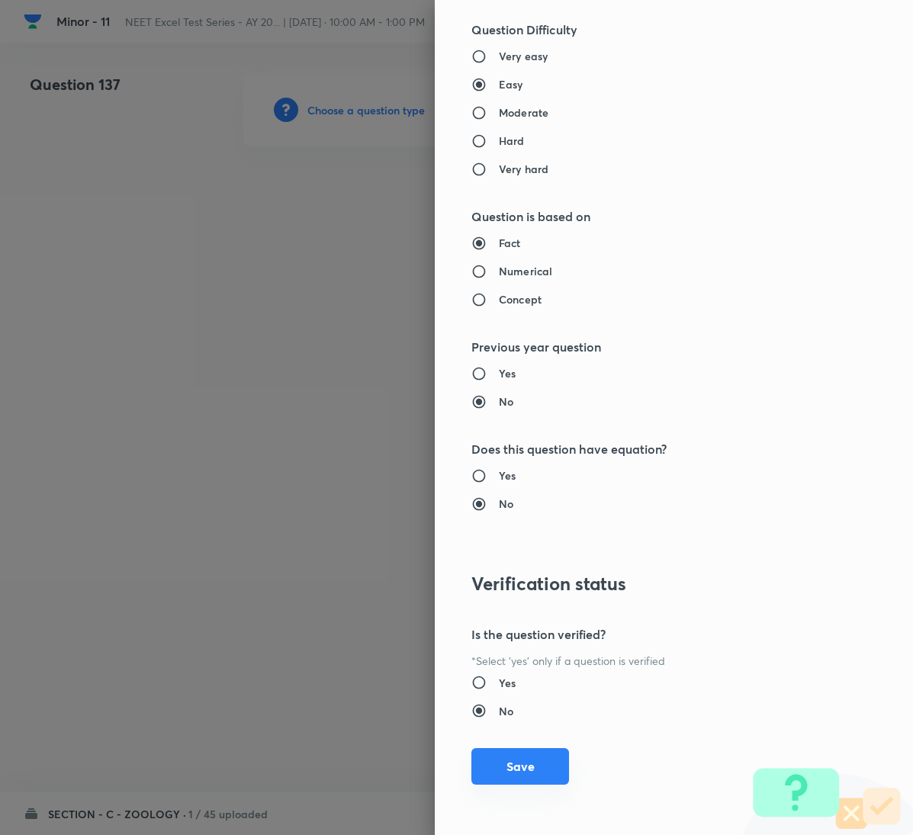
click at [489, 751] on button "Save" at bounding box center [520, 766] width 98 height 37
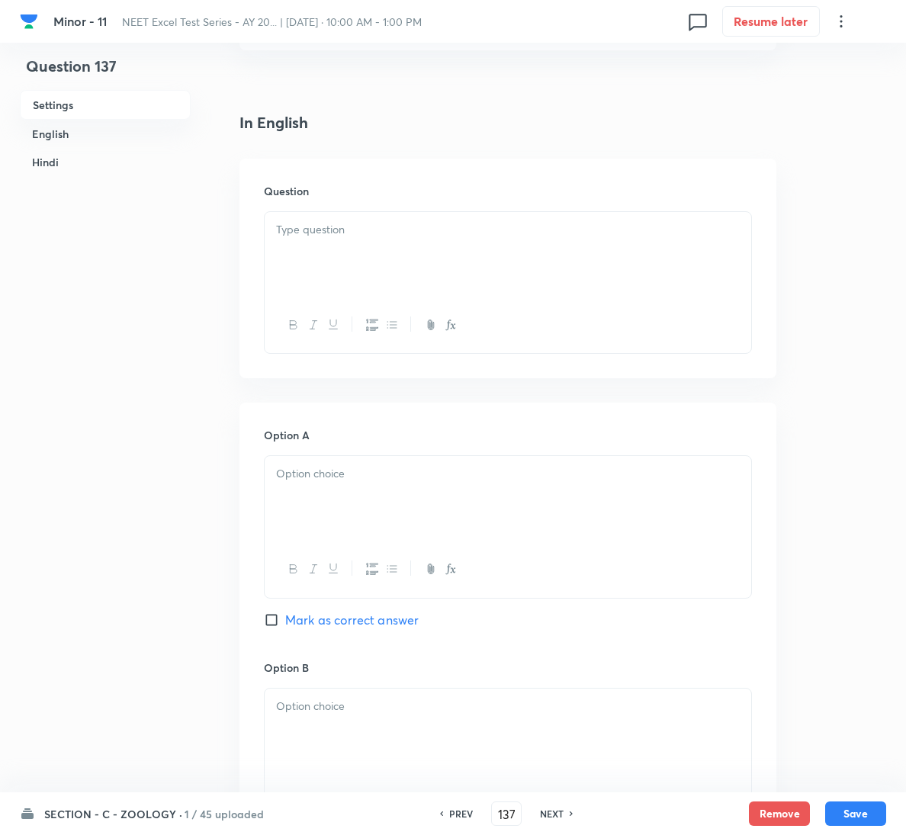
scroll to position [343, 0]
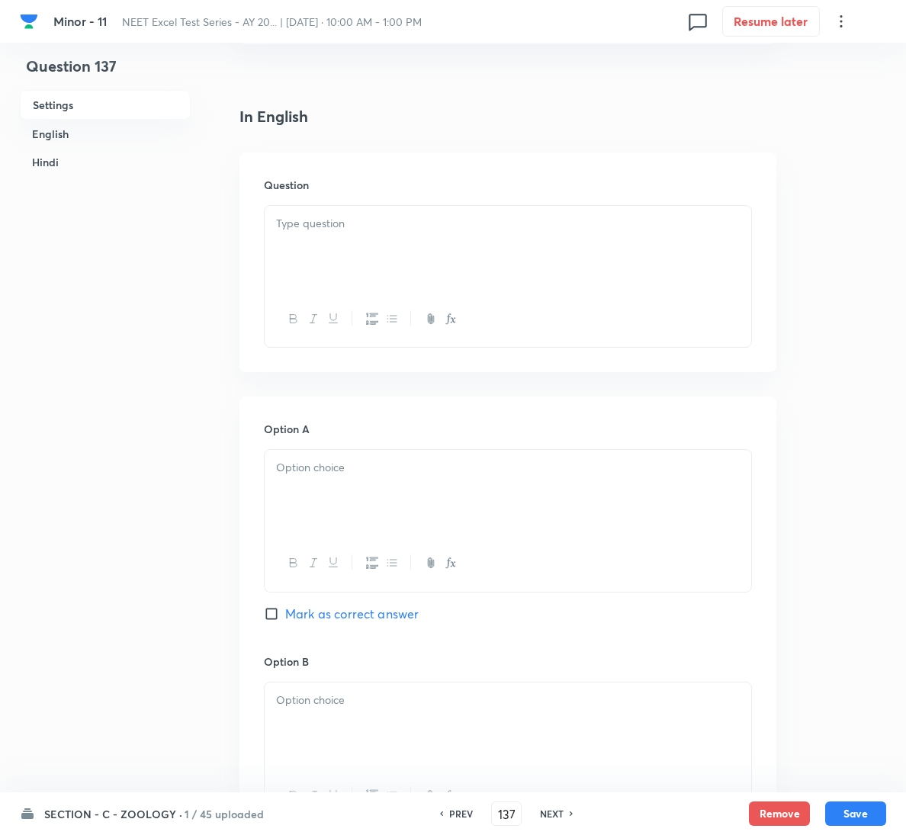
click at [440, 252] on div at bounding box center [508, 248] width 486 height 85
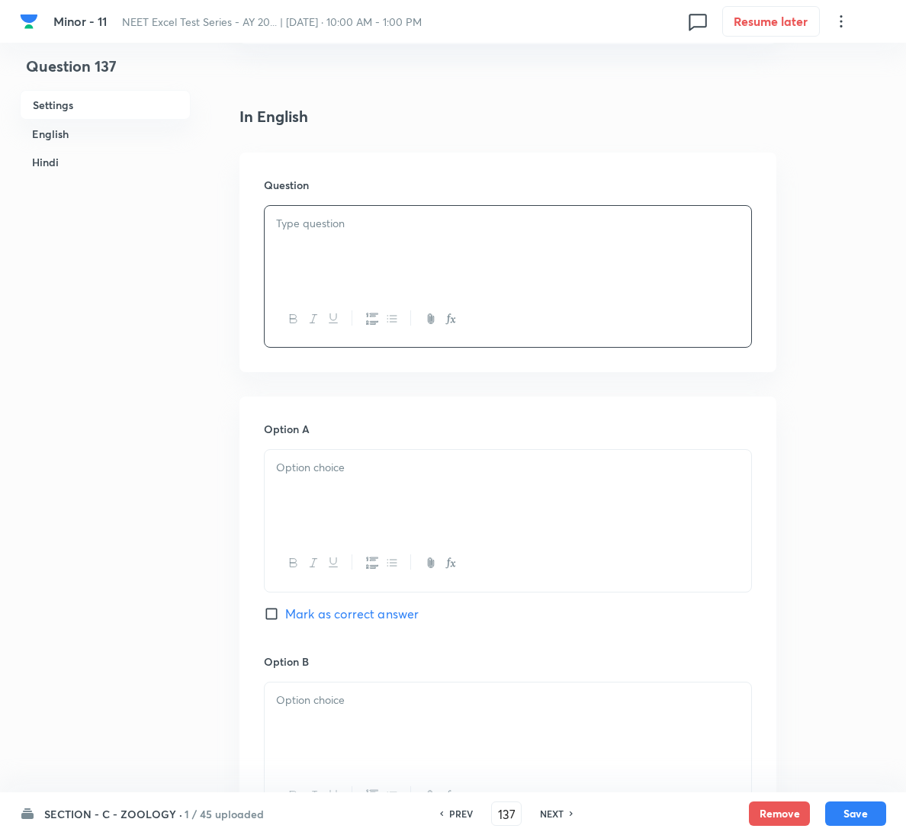
click at [432, 259] on div at bounding box center [508, 248] width 486 height 85
drag, startPoint x: 358, startPoint y: 458, endPoint x: 383, endPoint y: 499, distance: 47.6
click at [359, 462] on div at bounding box center [508, 492] width 486 height 85
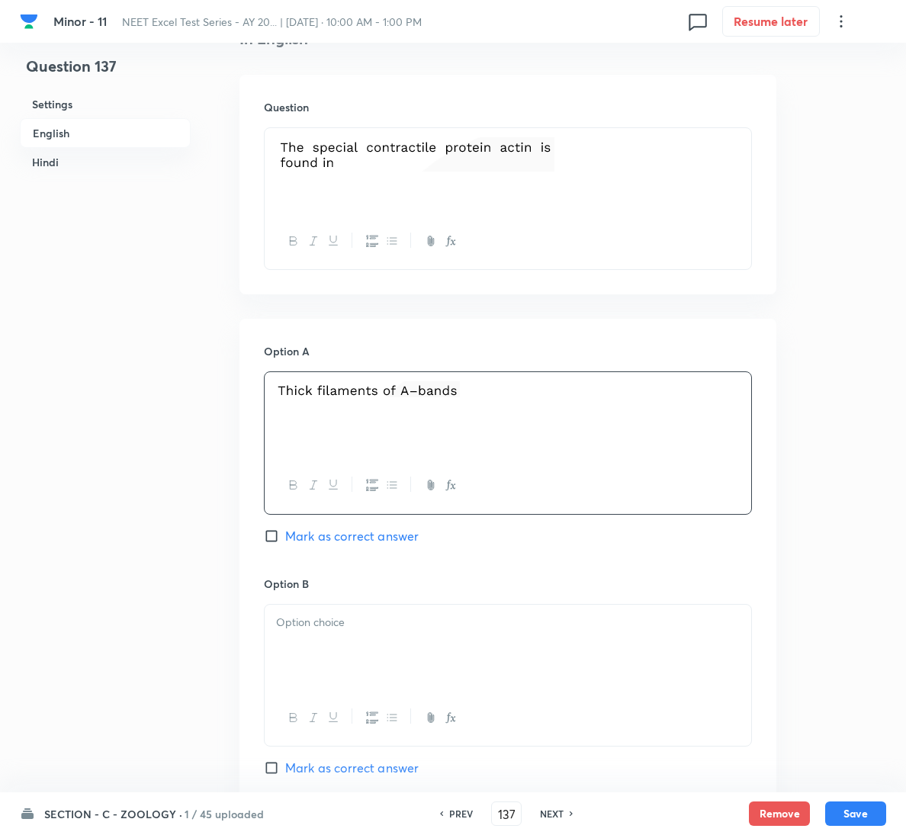
scroll to position [457, 0]
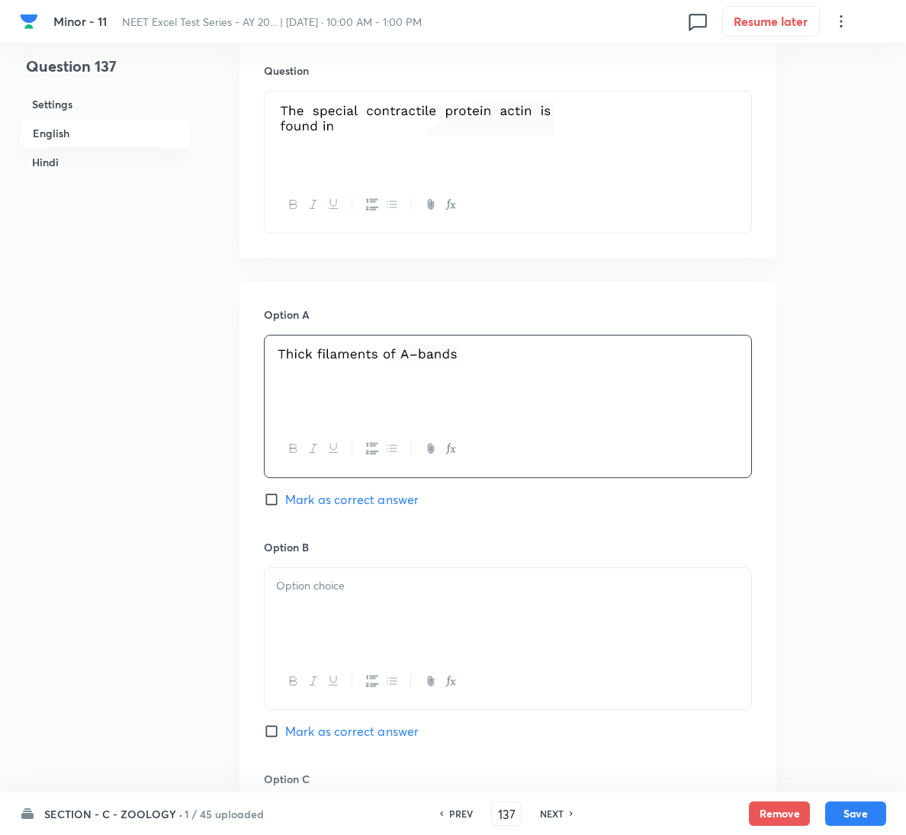
click at [387, 586] on p at bounding box center [508, 586] width 464 height 18
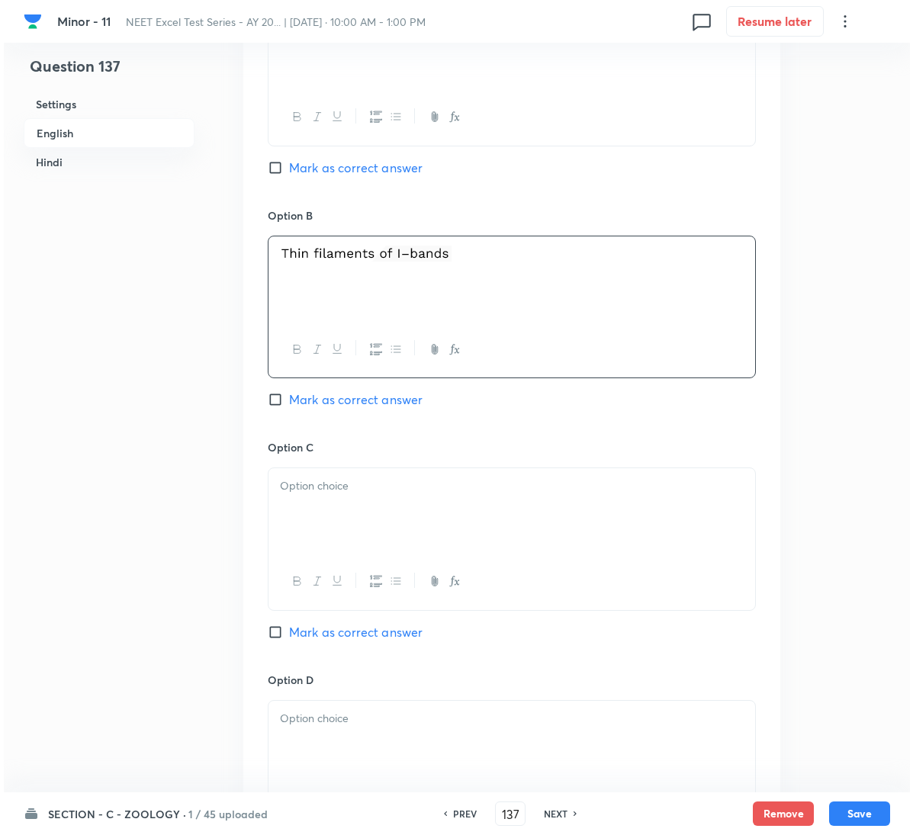
scroll to position [800, 0]
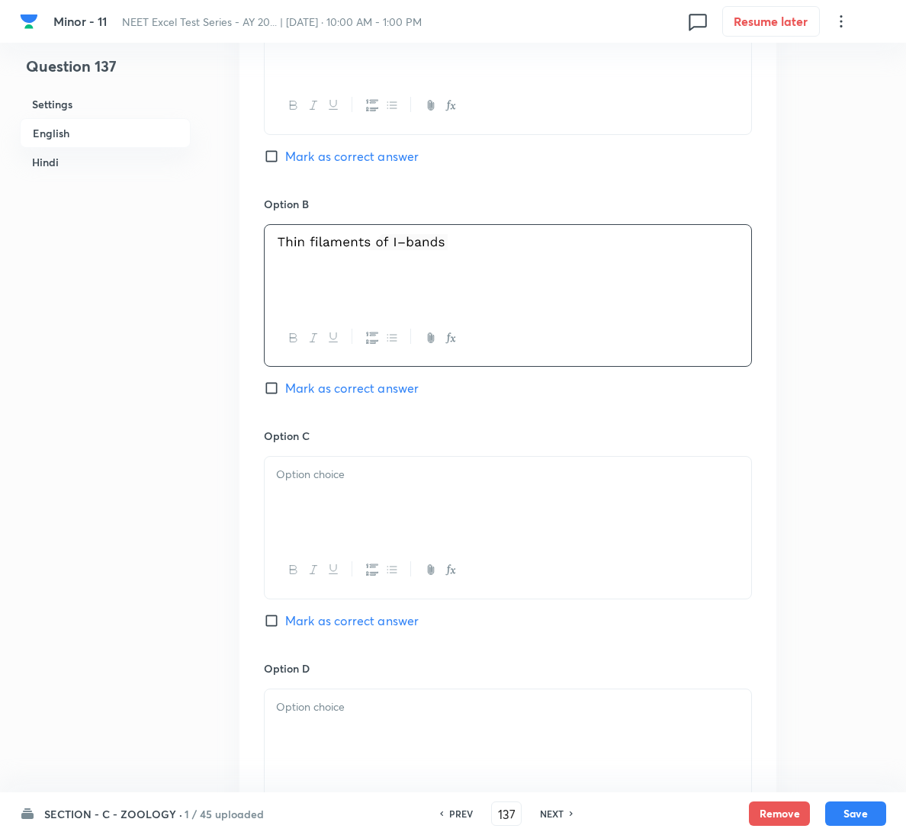
click at [368, 629] on span "Mark as correct answer" at bounding box center [351, 620] width 133 height 18
click at [285, 628] on input "Mark as correct answer" at bounding box center [274, 620] width 21 height 15
checkbox input "true"
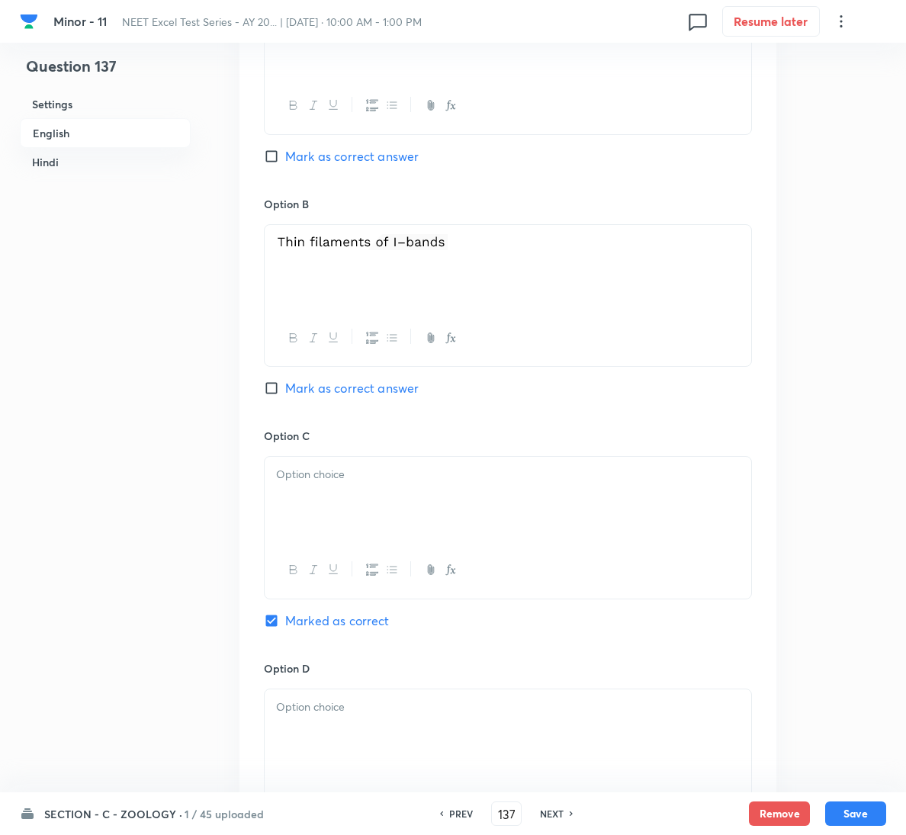
click at [392, 513] on div at bounding box center [508, 499] width 486 height 85
checkbox input "true"
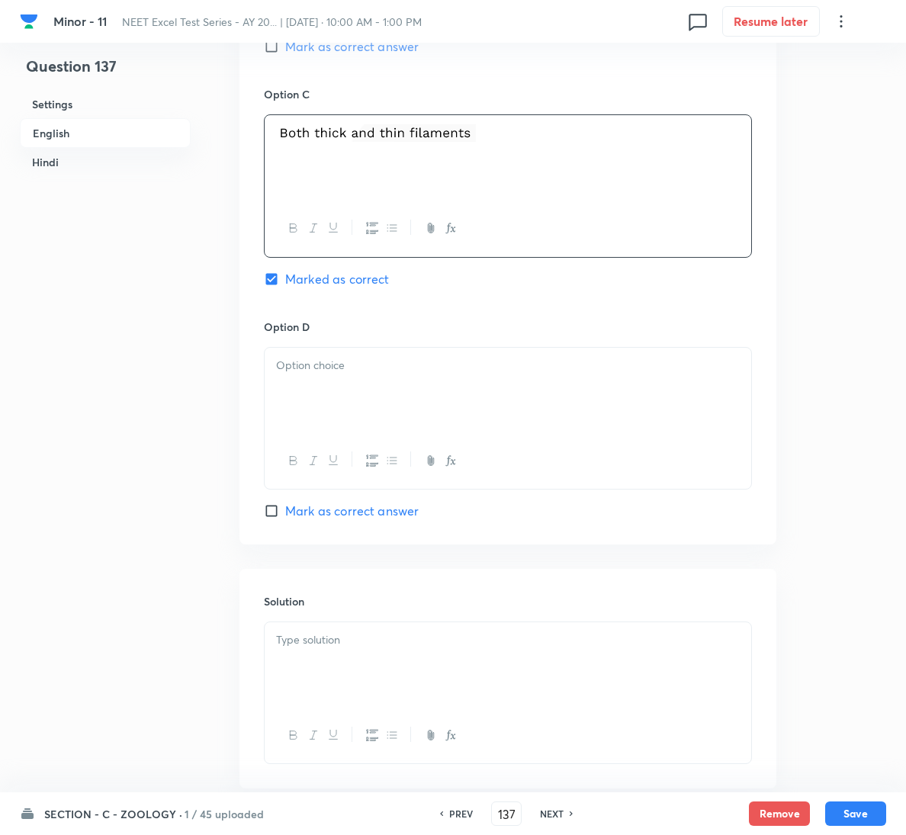
scroll to position [1144, 0]
click at [367, 630] on div at bounding box center [508, 663] width 486 height 85
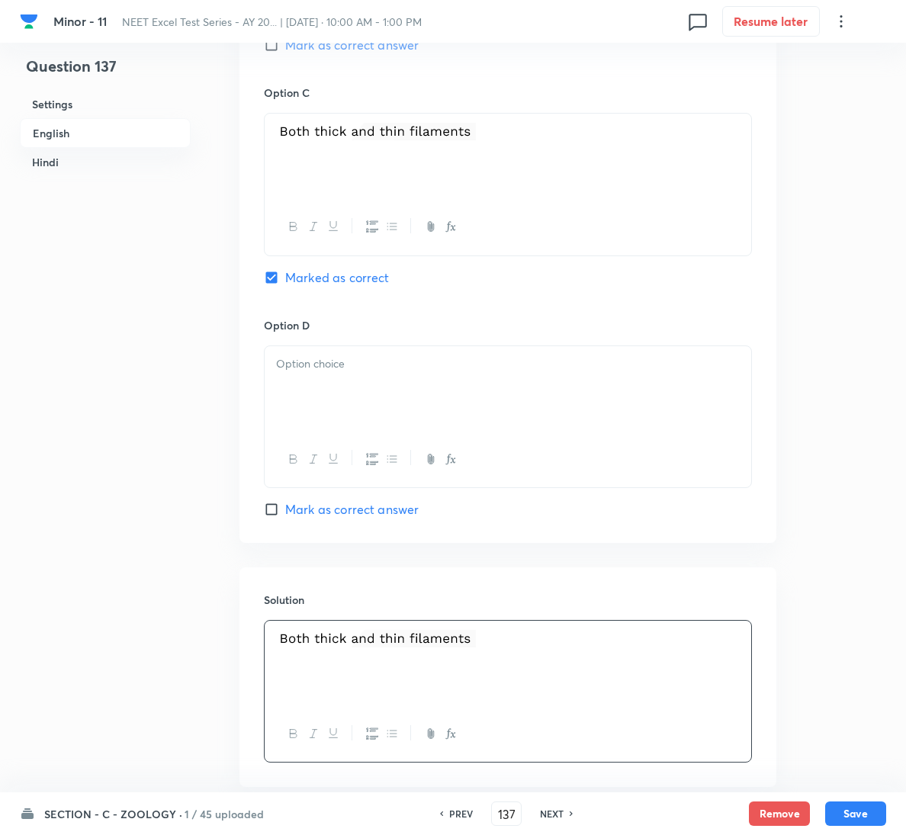
click at [460, 371] on p at bounding box center [508, 364] width 464 height 18
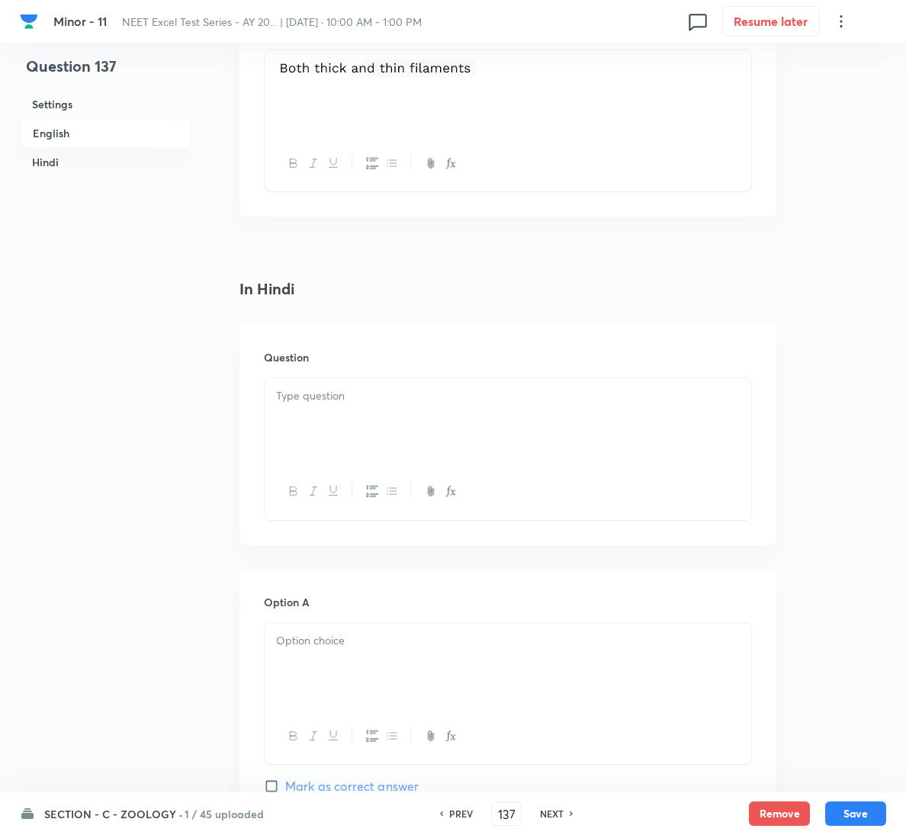
scroll to position [1715, 0]
click at [360, 432] on div at bounding box center [508, 419] width 486 height 85
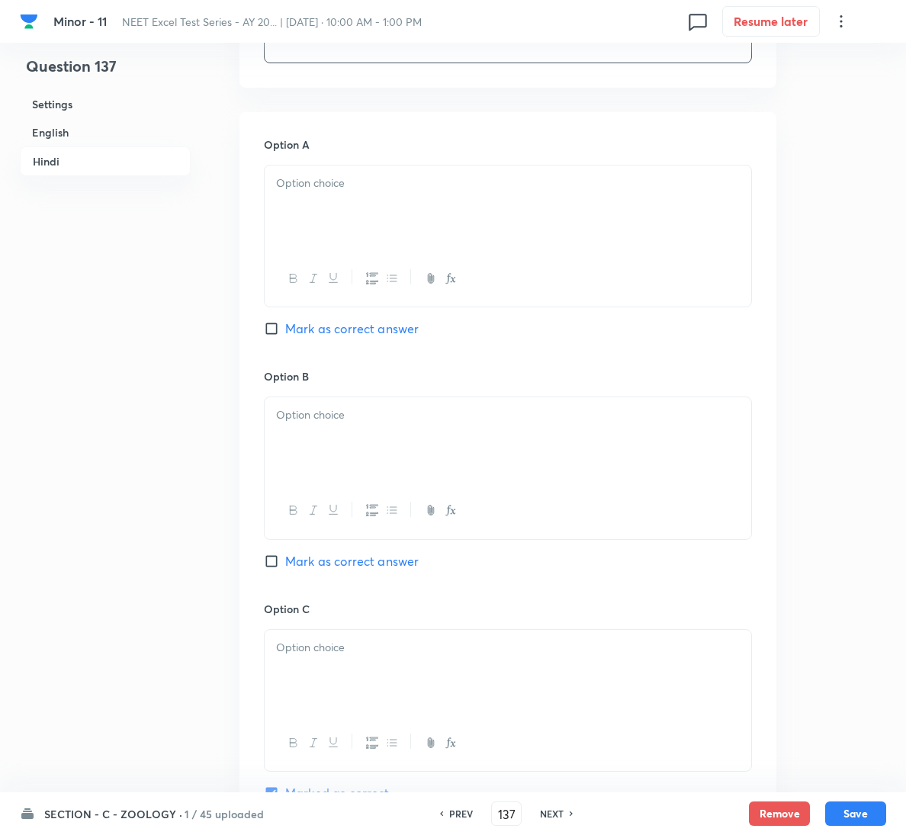
scroll to position [2173, 0]
click at [437, 190] on p at bounding box center [508, 182] width 464 height 18
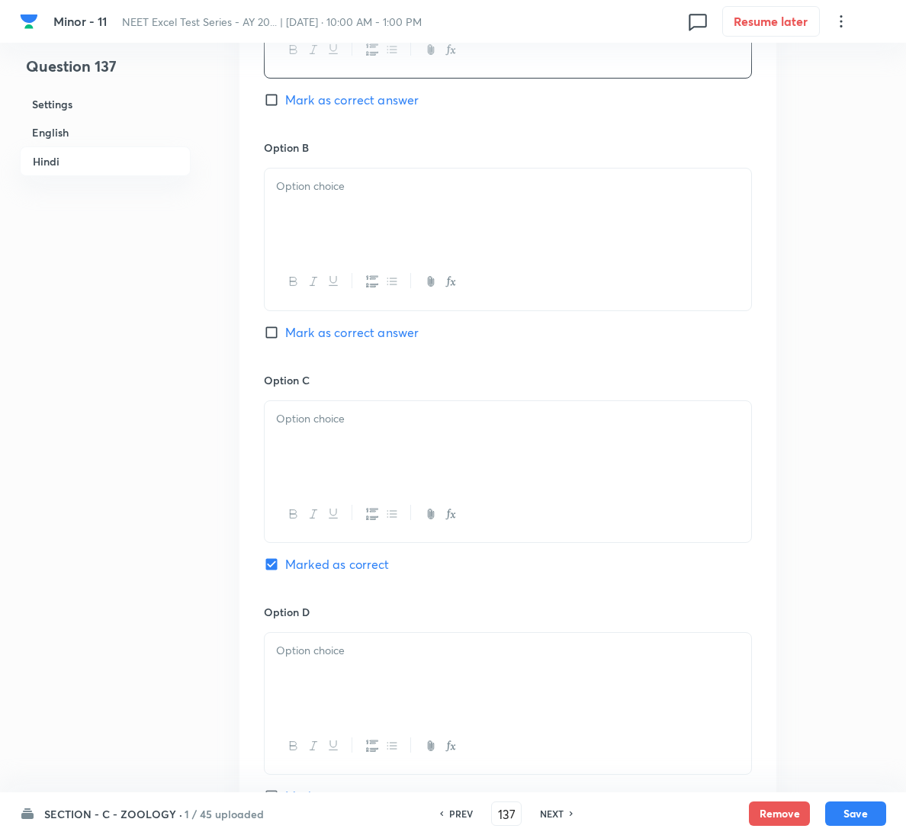
scroll to position [2401, 0]
click at [337, 233] on div at bounding box center [508, 209] width 486 height 85
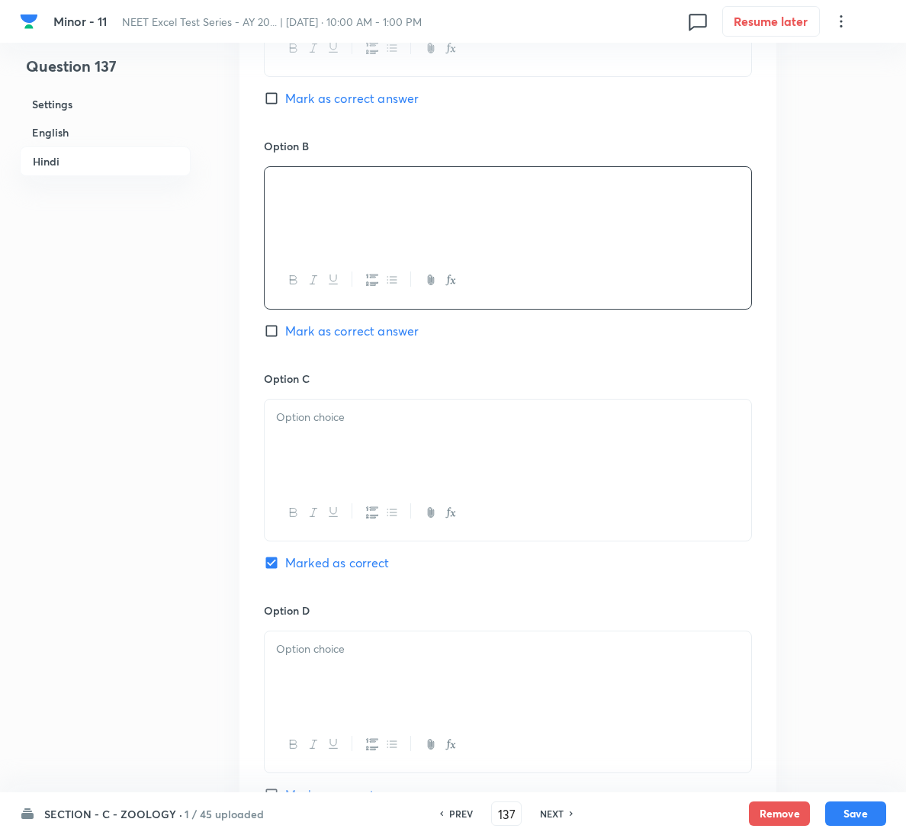
click at [406, 426] on p at bounding box center [508, 418] width 464 height 18
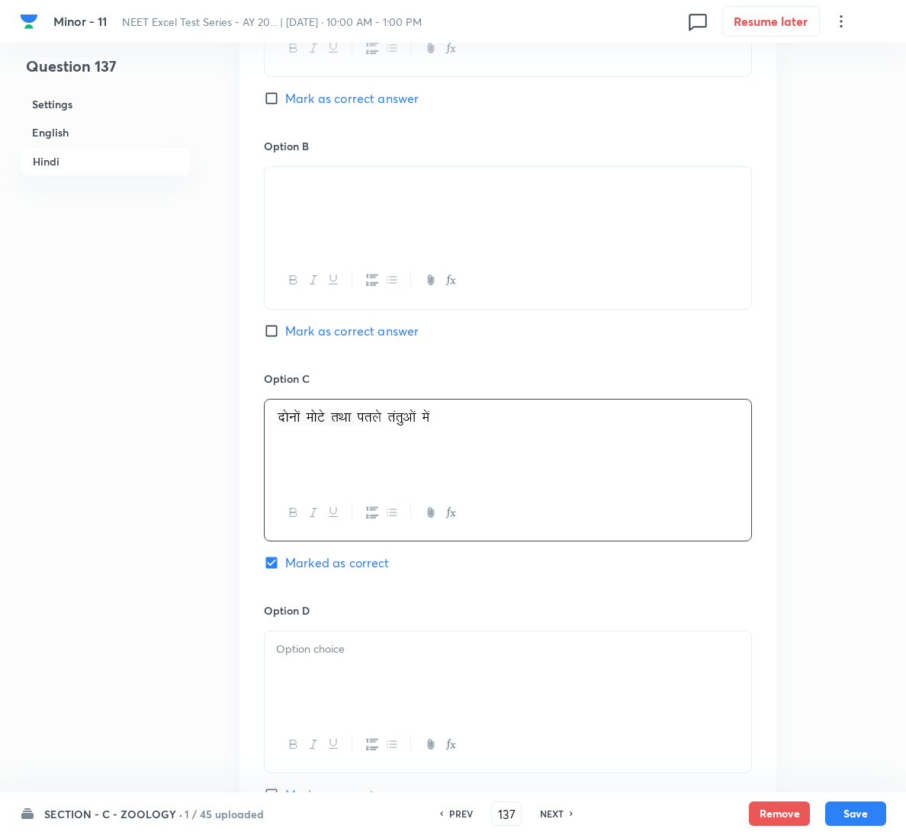
scroll to position [2781, 0]
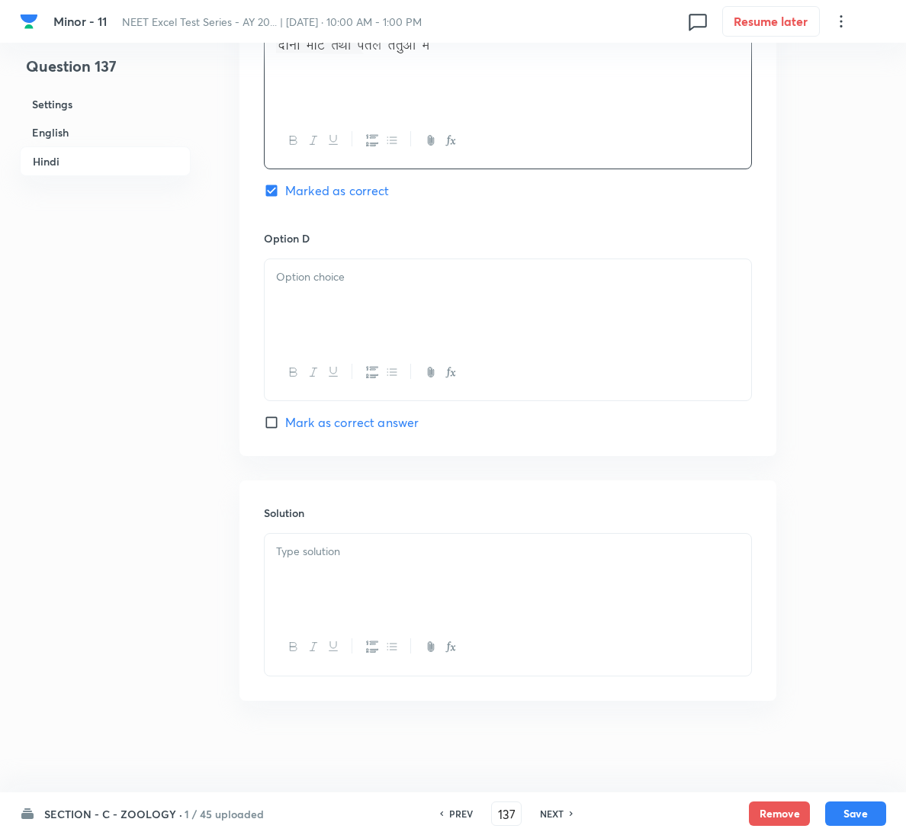
click at [387, 535] on div at bounding box center [508, 576] width 486 height 85
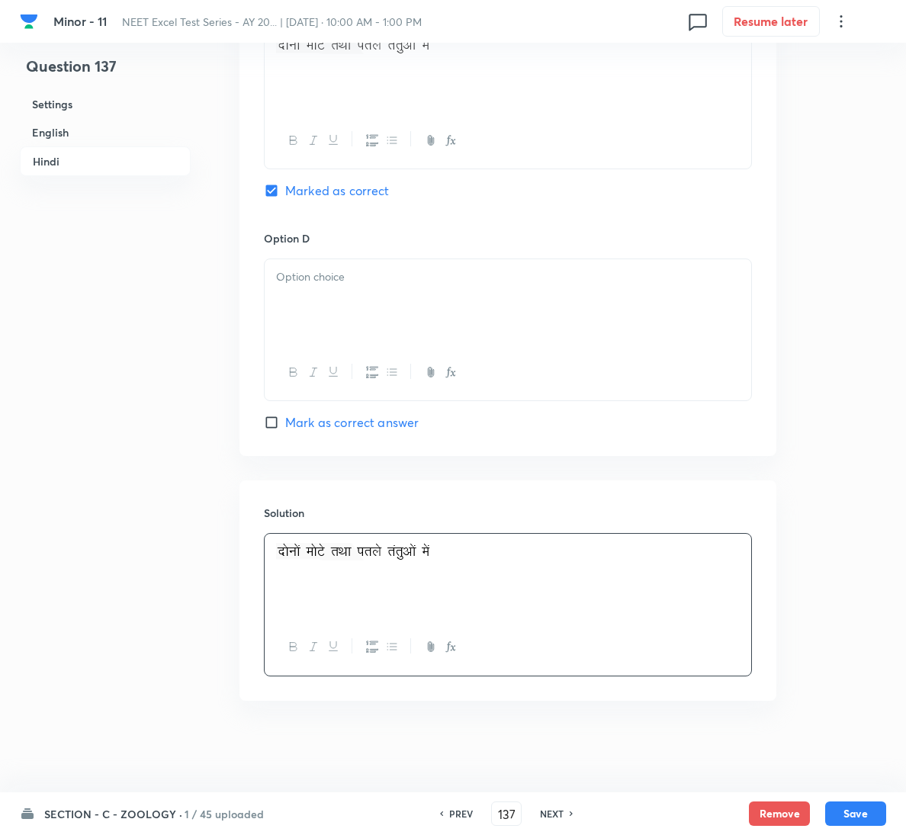
click at [490, 296] on div at bounding box center [508, 301] width 486 height 85
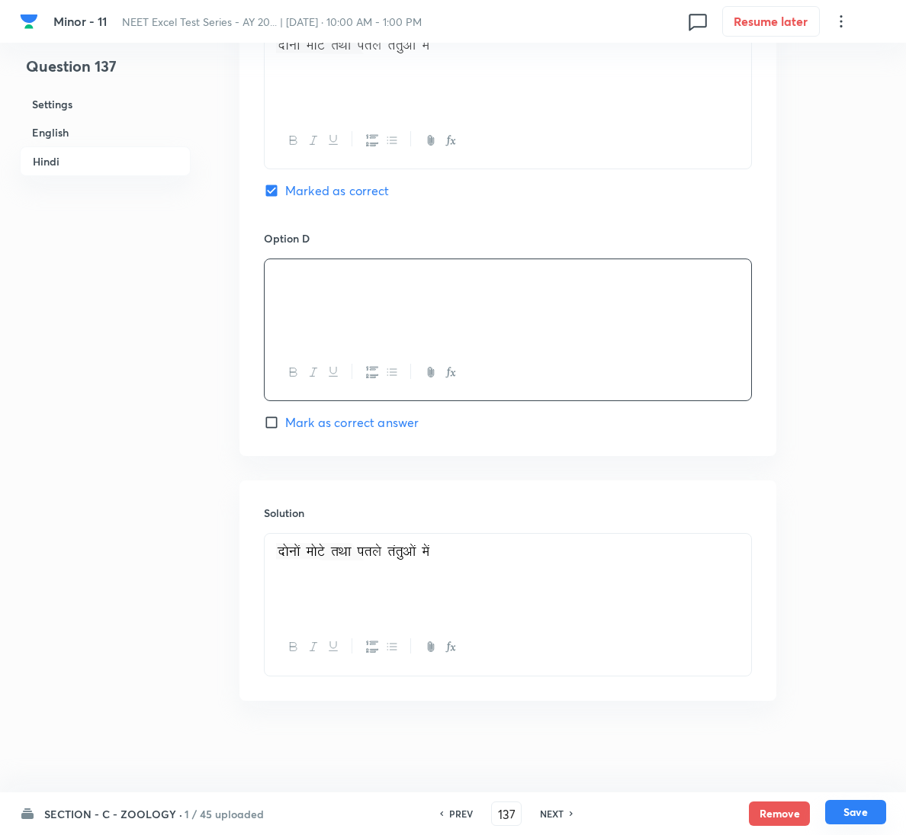
click at [835, 810] on button "Save" at bounding box center [855, 812] width 61 height 24
type input "138"
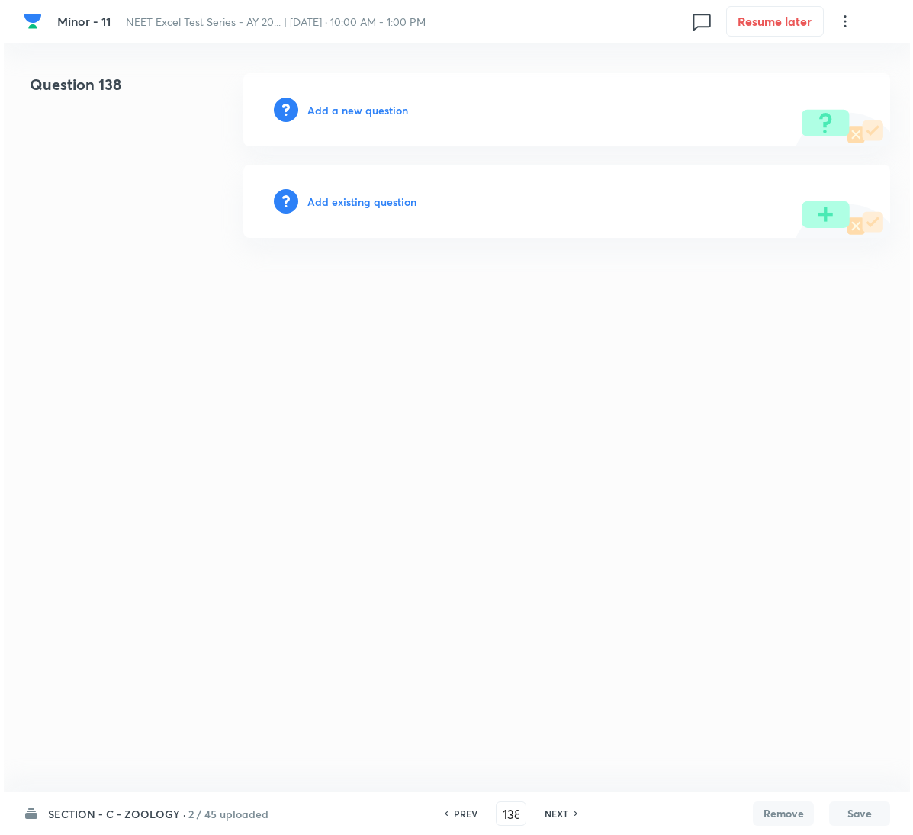
scroll to position [0, 0]
click at [375, 114] on h6 "Add a new question" at bounding box center [357, 110] width 101 height 16
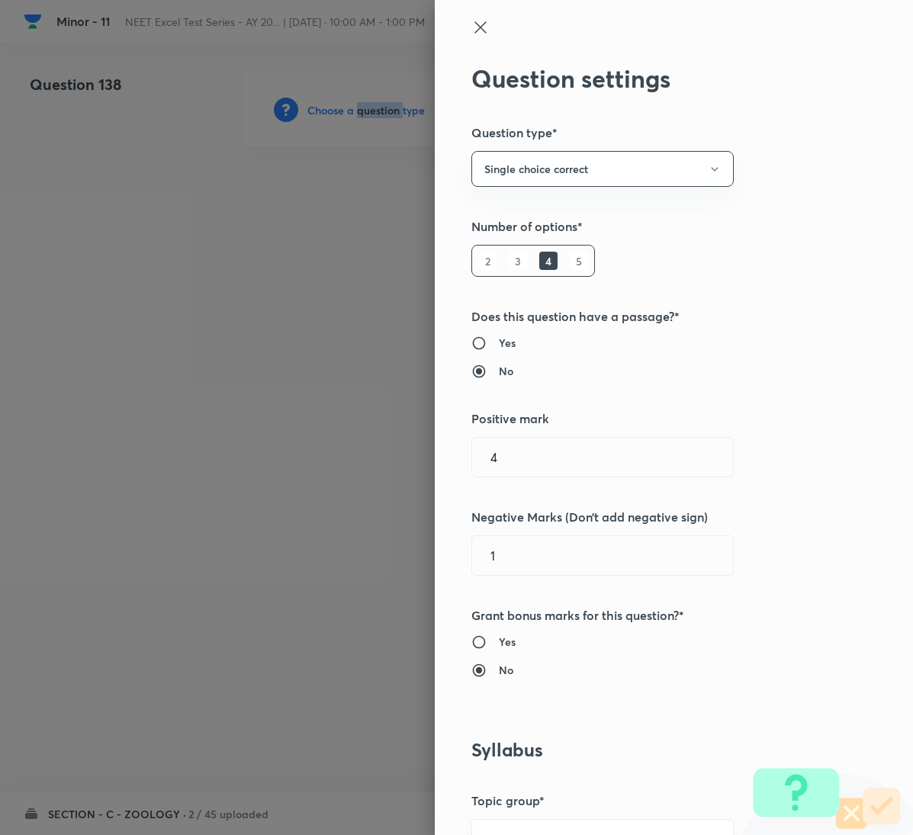
scroll to position [915, 0]
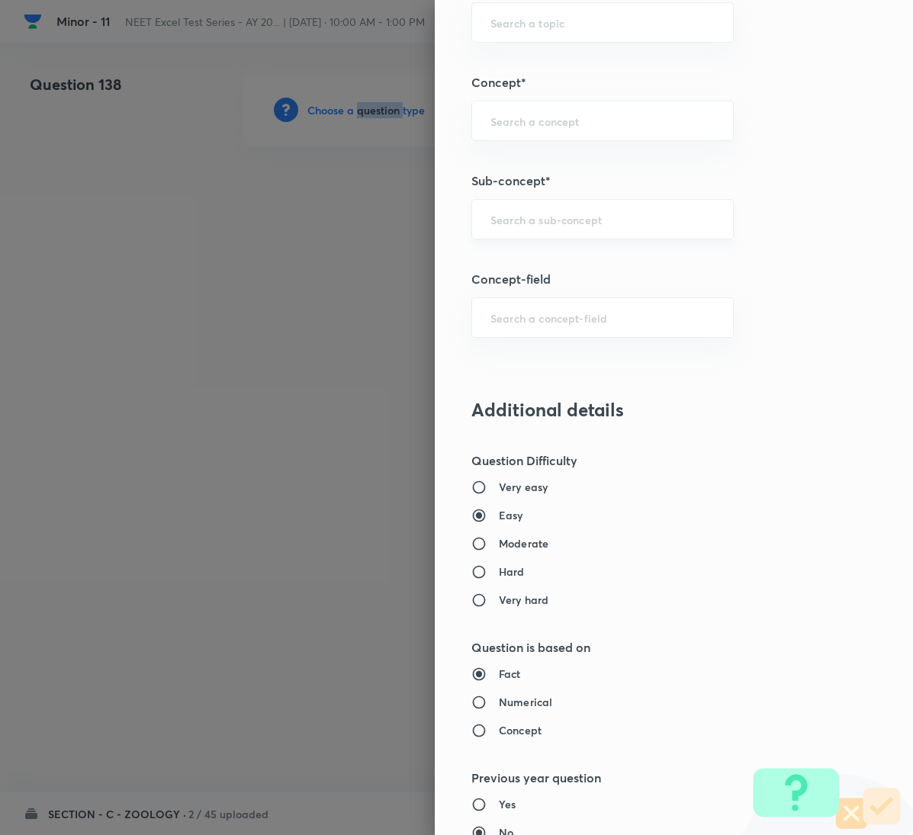
click at [519, 213] on div "​" at bounding box center [602, 219] width 262 height 40
paste input "Locomotion & Movement"
click at [529, 268] on li "Locomotion & Movement" at bounding box center [585, 267] width 260 height 27
type input "Locomotion & Movement"
type input "Biology"
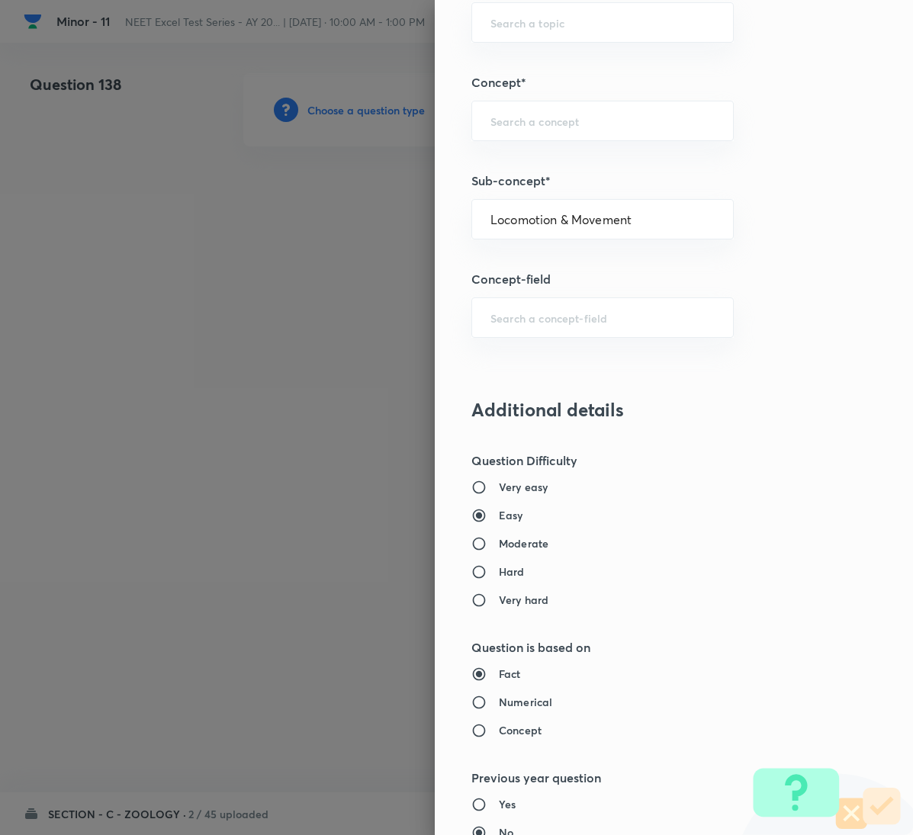
type input "Human Physiology"
type input "Locomotion & Movement"
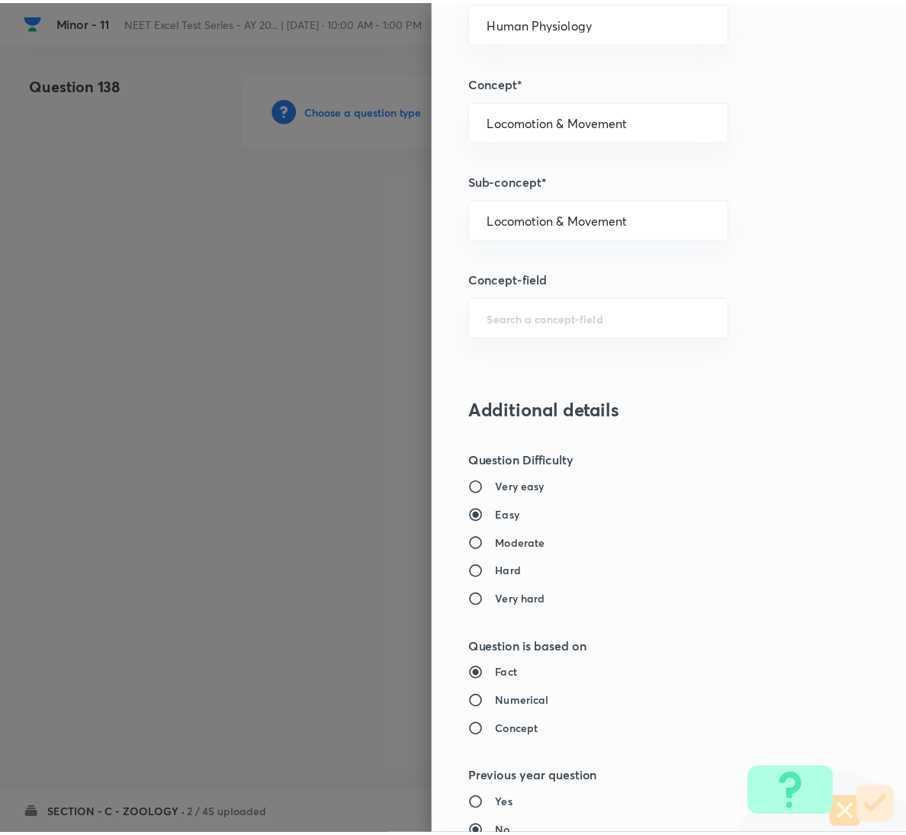
scroll to position [1350, 0]
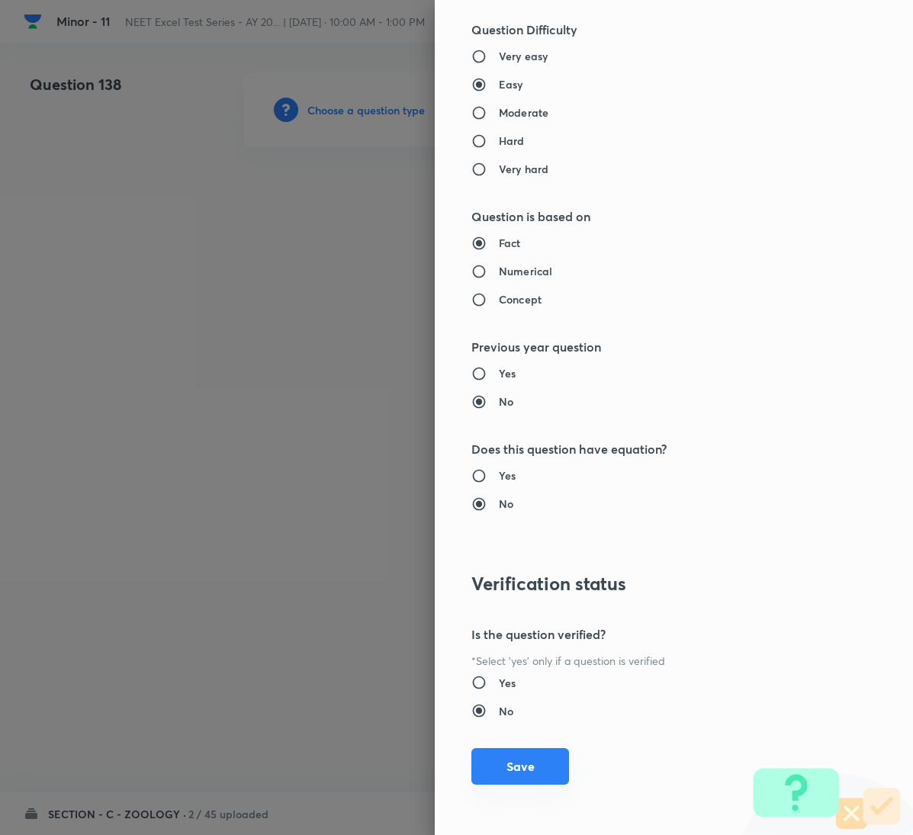
click at [502, 784] on button "Save" at bounding box center [520, 766] width 98 height 37
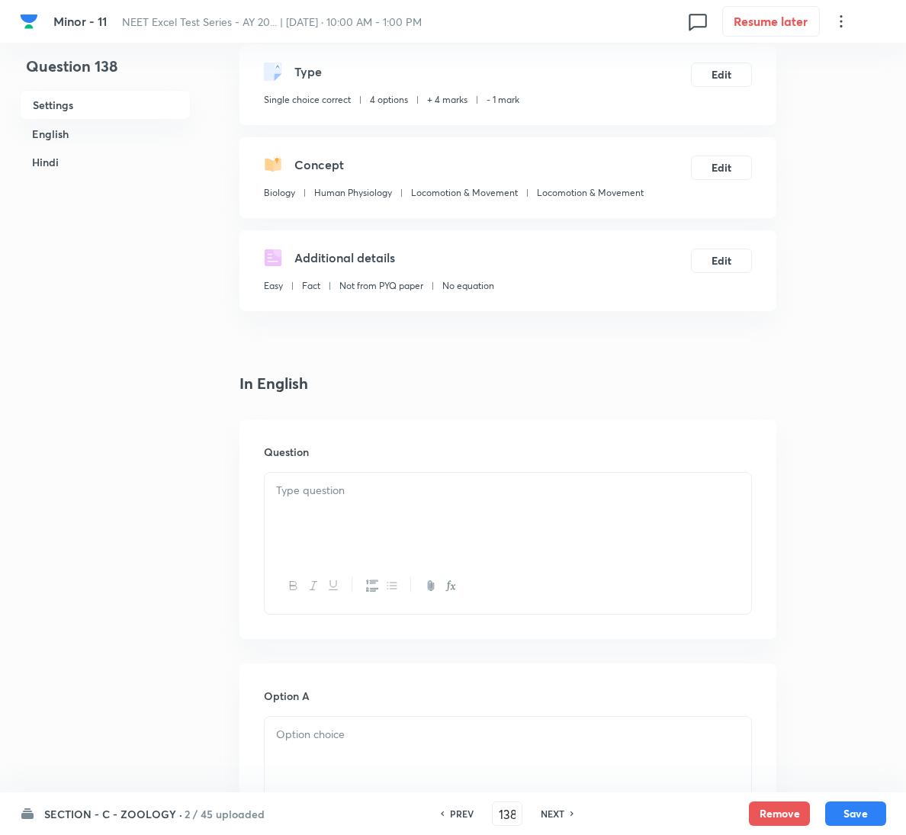
scroll to position [229, 0]
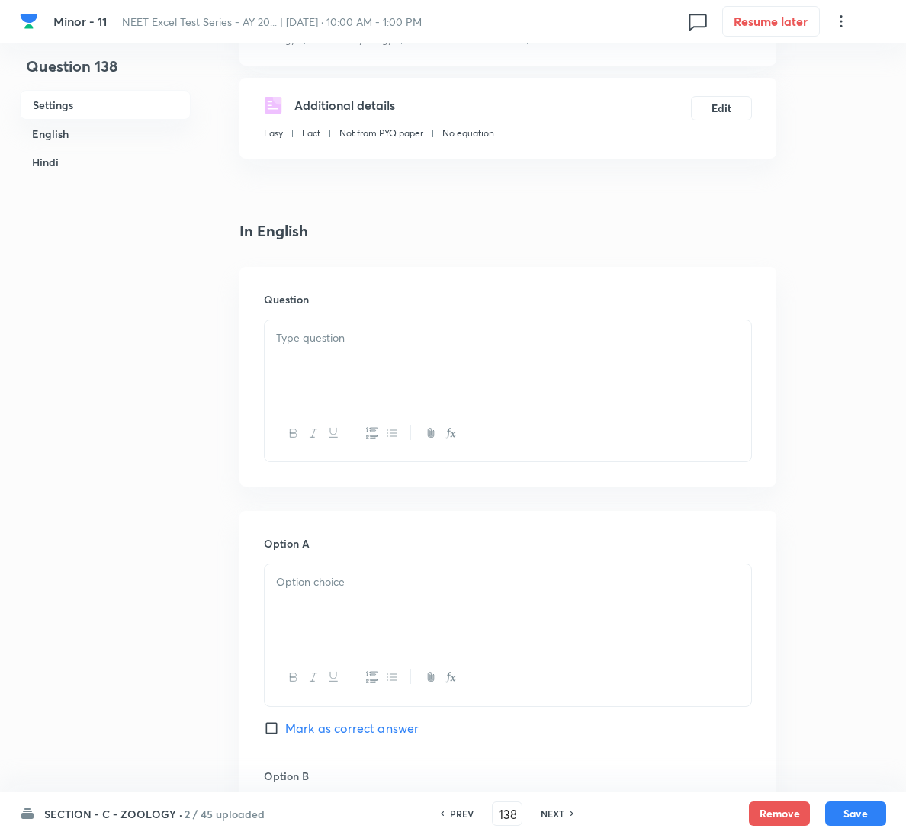
drag, startPoint x: 378, startPoint y: 362, endPoint x: 321, endPoint y: 374, distance: 58.3
click at [377, 362] on div at bounding box center [508, 362] width 486 height 85
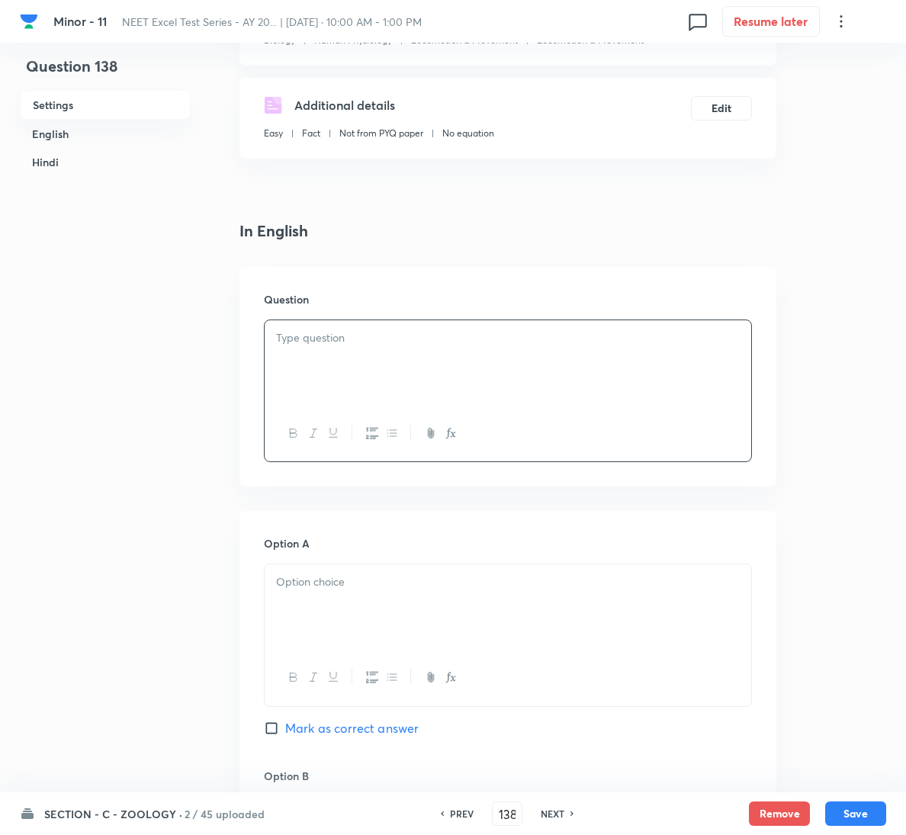
click at [485, 318] on div "Question" at bounding box center [507, 377] width 537 height 220
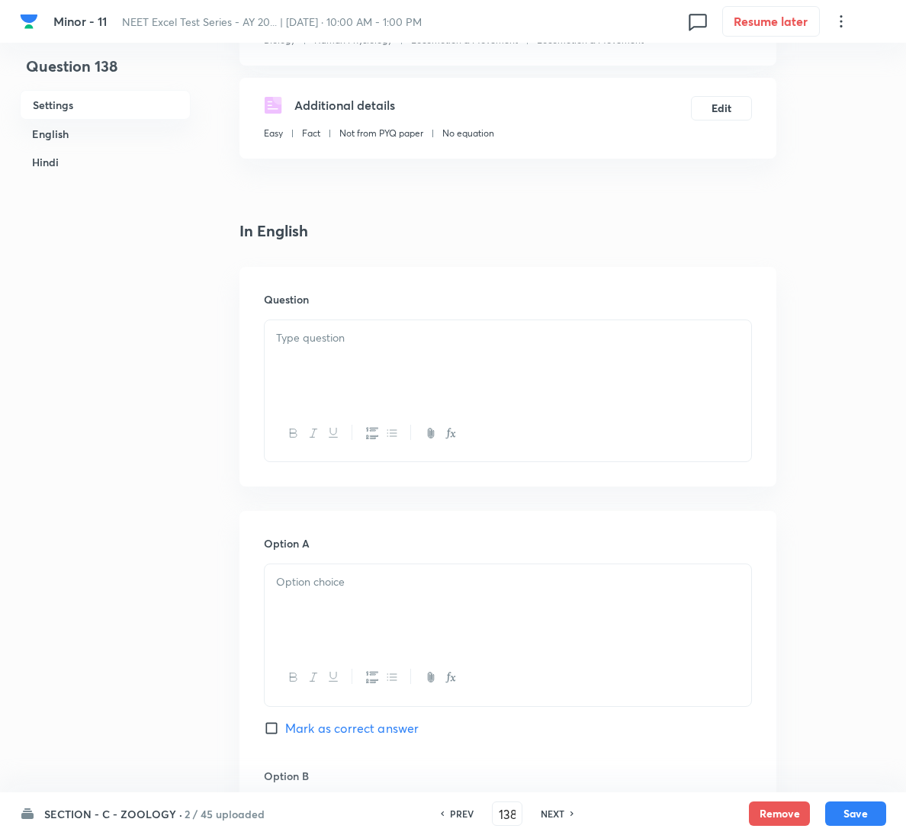
click at [451, 350] on div at bounding box center [508, 362] width 486 height 85
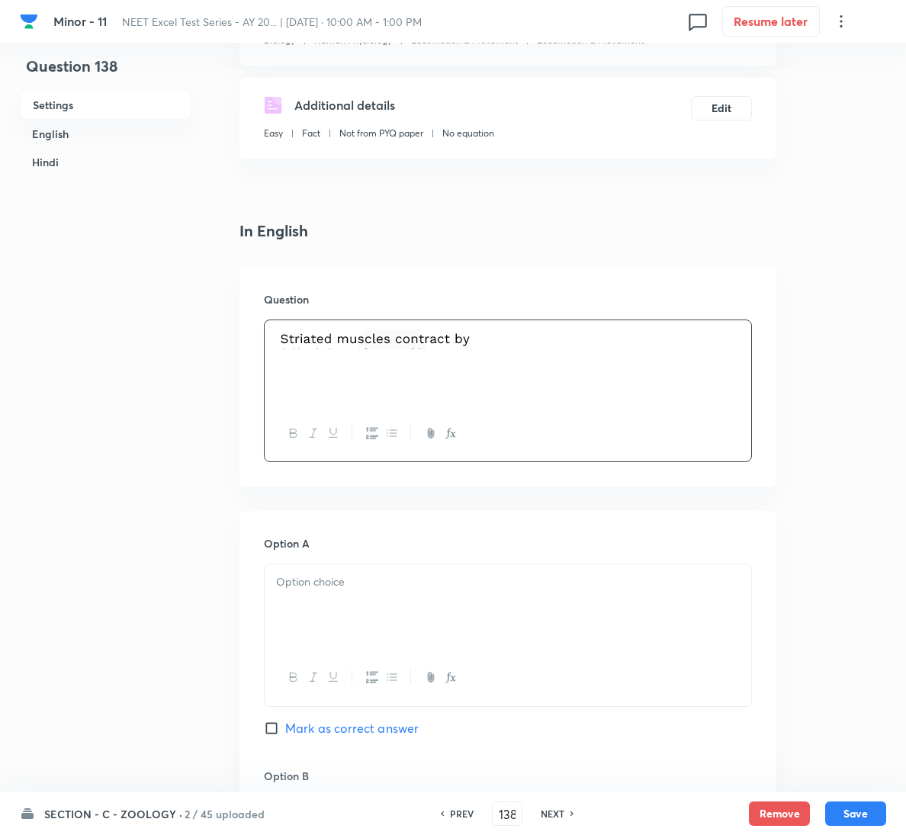
click at [483, 606] on div at bounding box center [508, 606] width 486 height 85
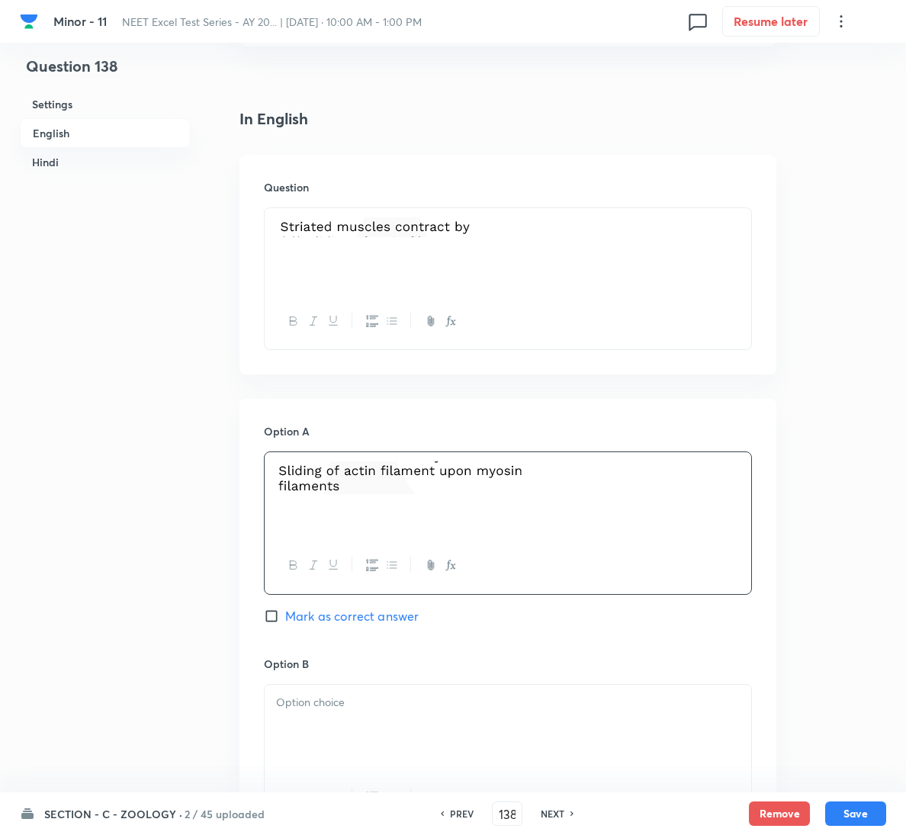
scroll to position [572, 0]
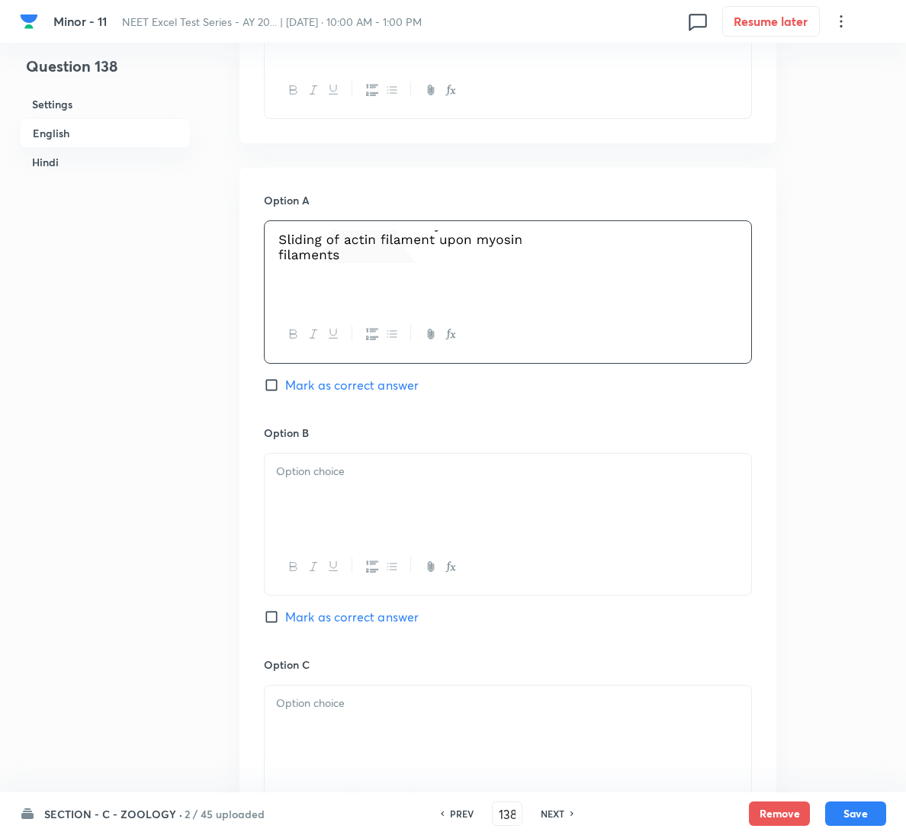
click at [361, 545] on div at bounding box center [508, 567] width 486 height 56
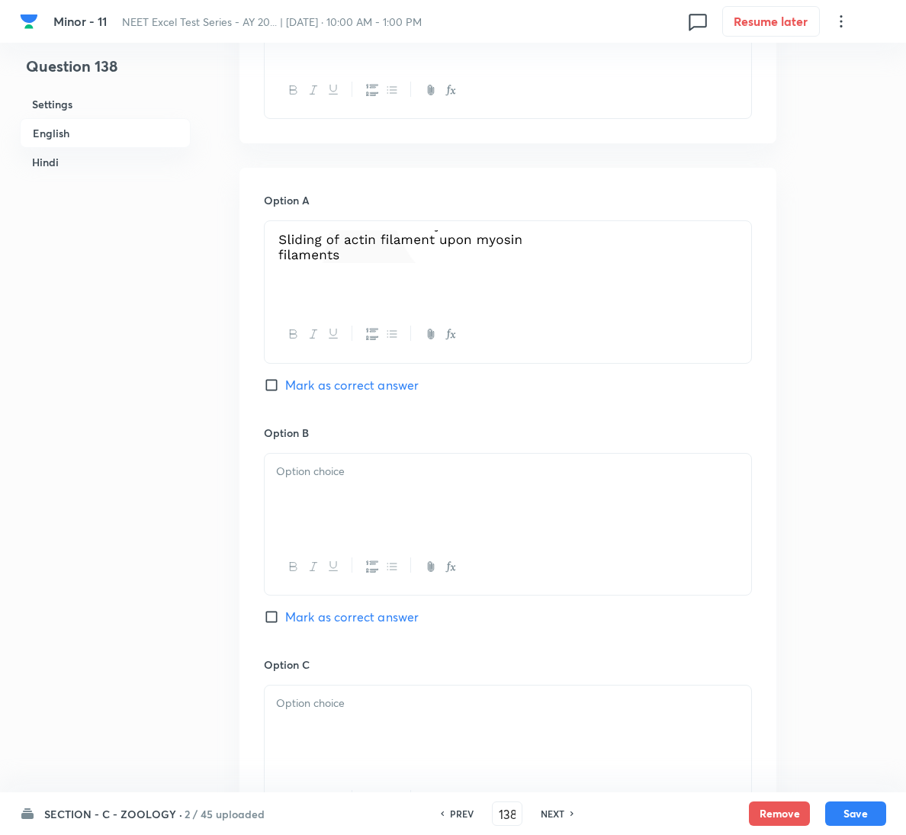
click at [371, 492] on div at bounding box center [508, 496] width 486 height 85
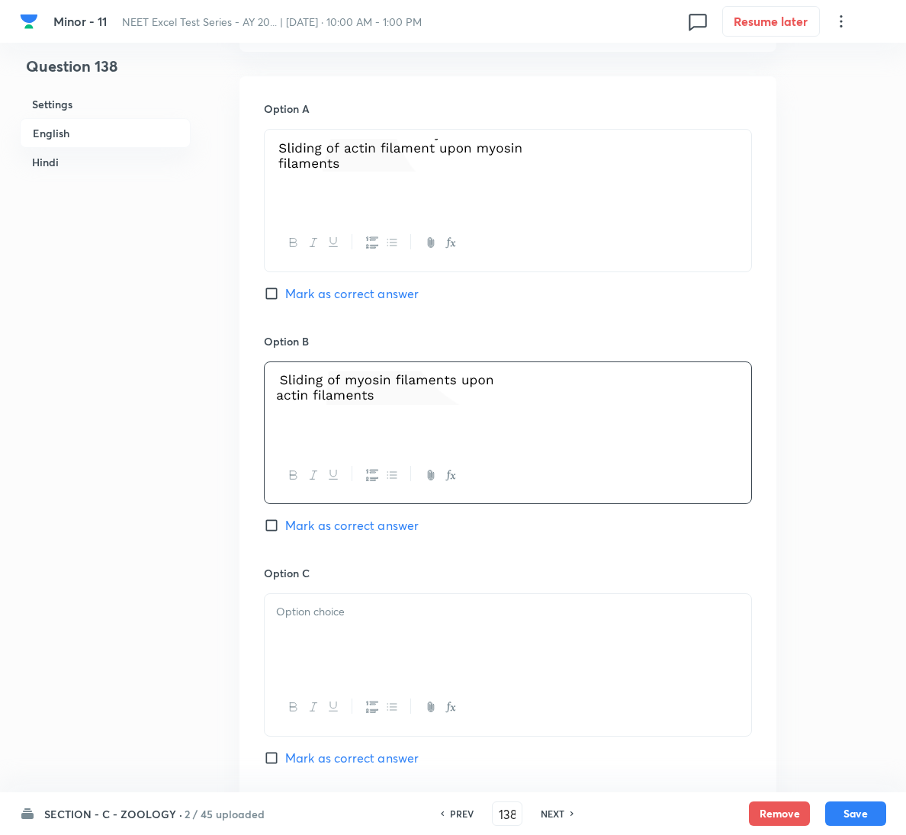
scroll to position [1029, 0]
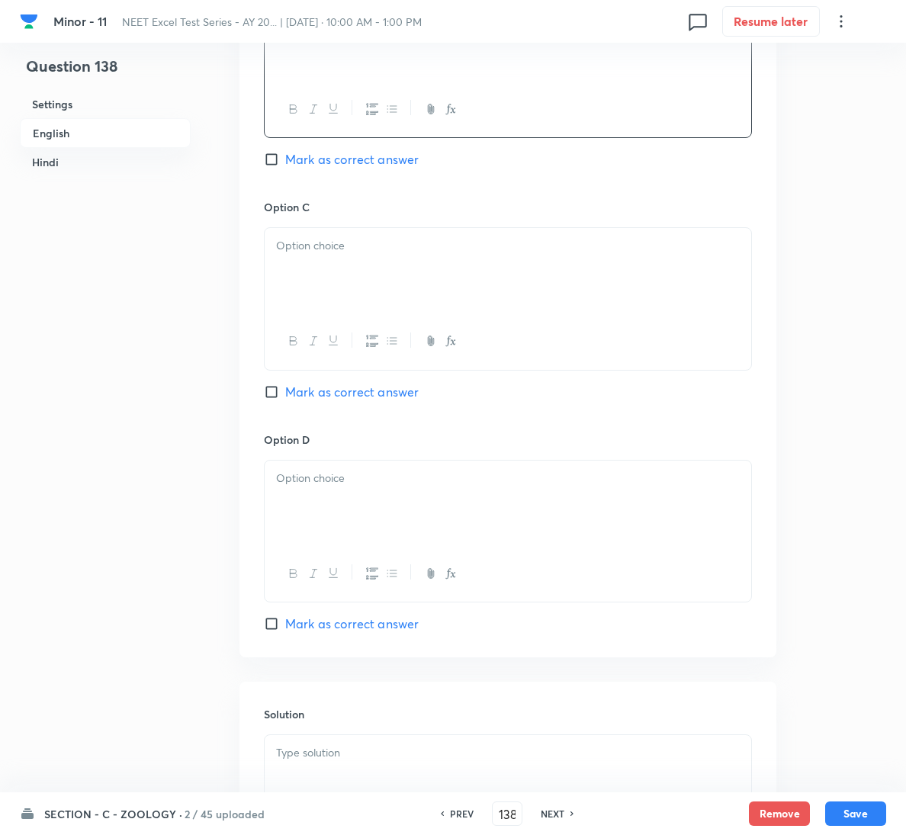
click at [392, 305] on div at bounding box center [508, 270] width 486 height 85
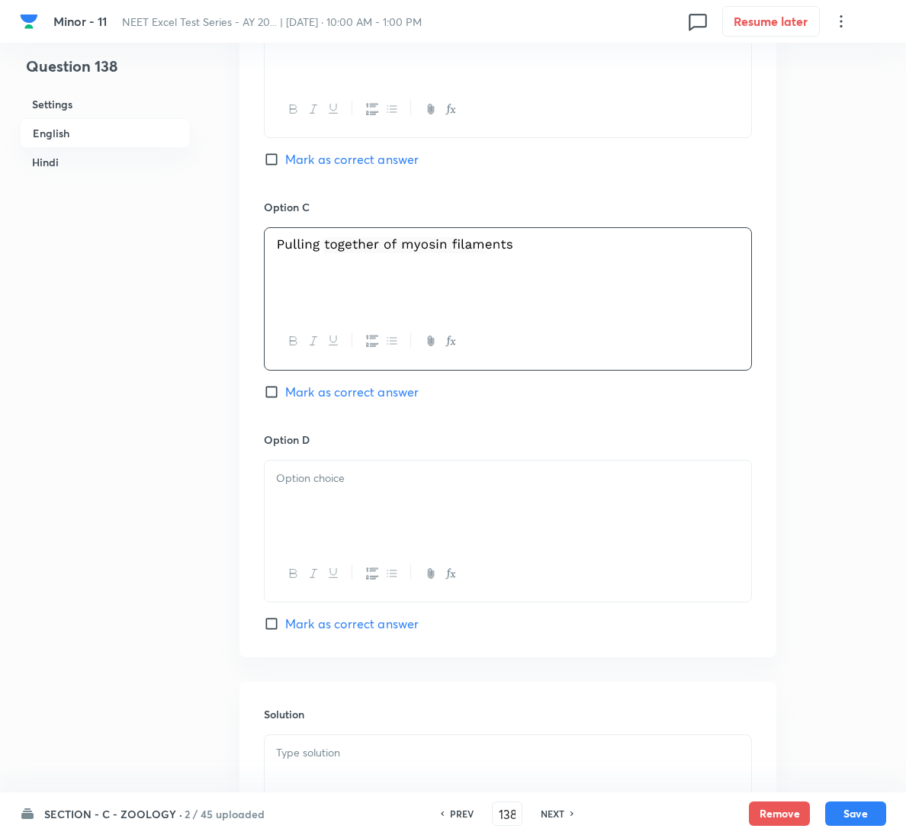
click at [421, 492] on div at bounding box center [508, 502] width 486 height 85
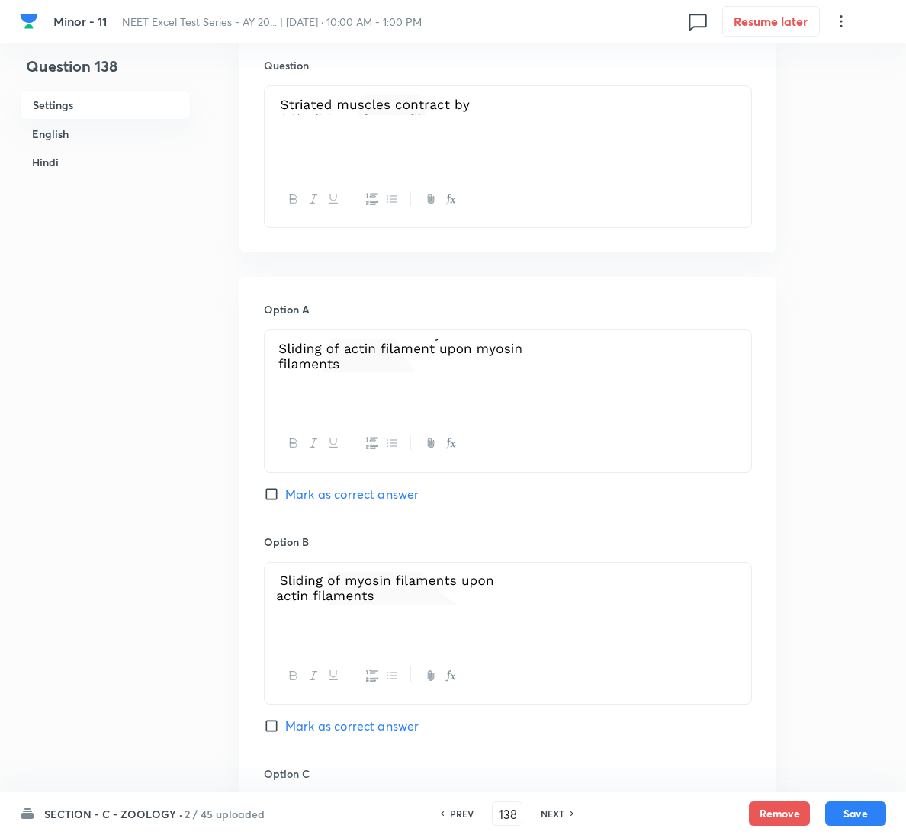
scroll to position [343, 0]
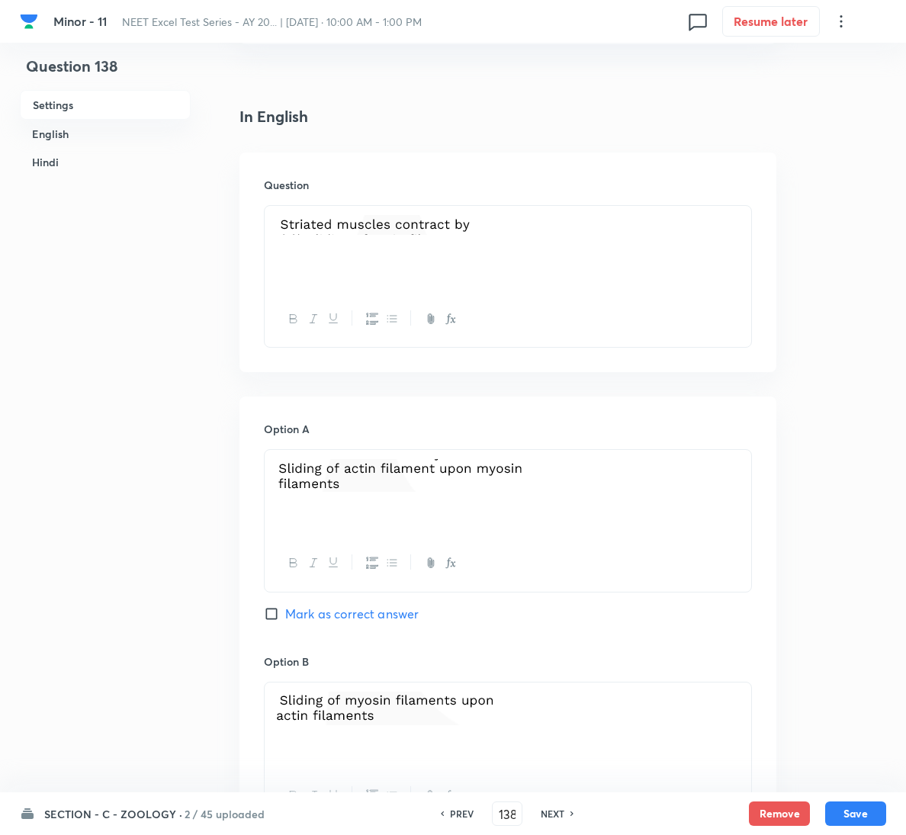
click at [334, 618] on span "Mark as correct answer" at bounding box center [351, 614] width 133 height 18
click at [285, 618] on input "Mark as correct answer" at bounding box center [274, 613] width 21 height 15
checkbox input "true"
click at [730, 496] on p at bounding box center [508, 477] width 464 height 37
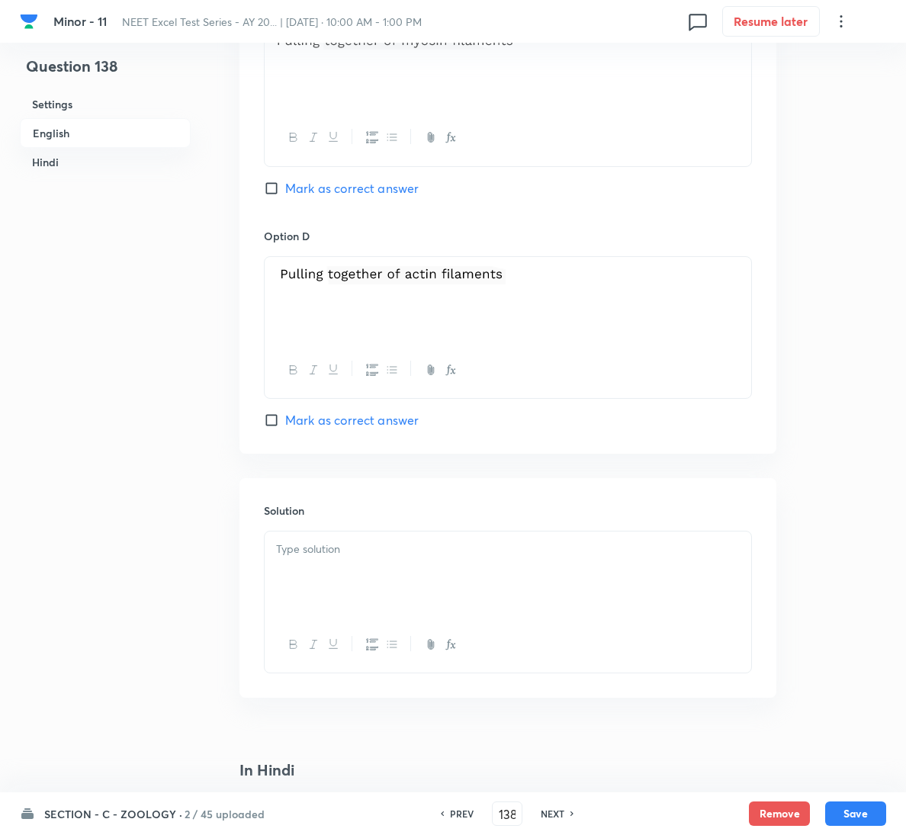
scroll to position [1258, 0]
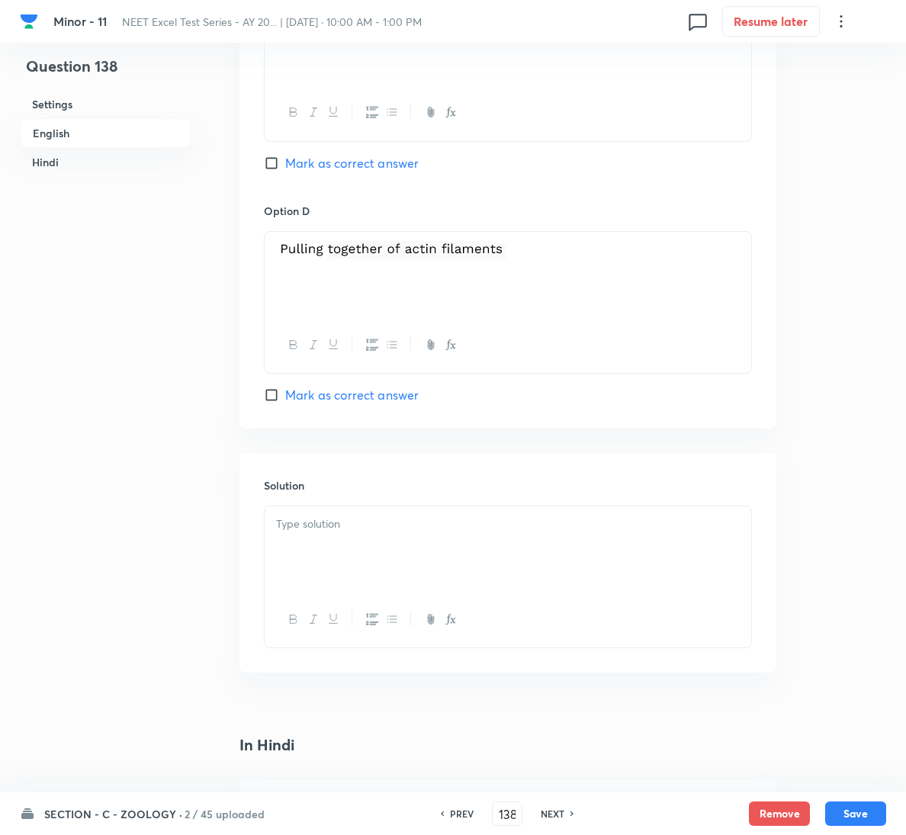
click at [419, 553] on div at bounding box center [508, 548] width 486 height 85
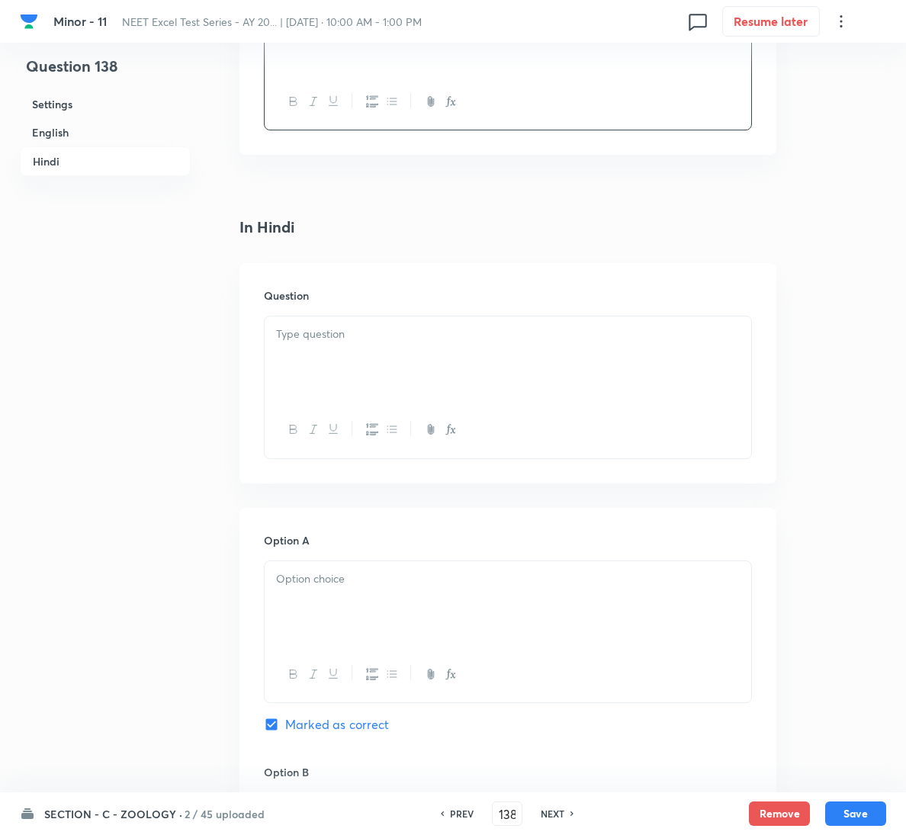
scroll to position [1944, 0]
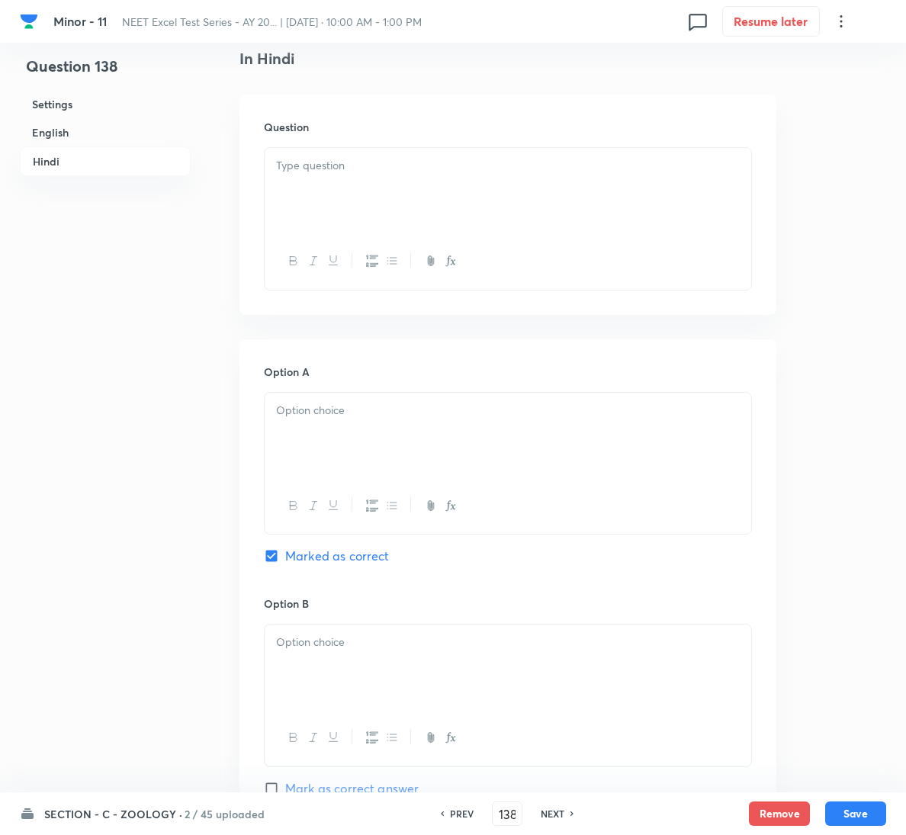
click at [423, 201] on div at bounding box center [508, 190] width 486 height 85
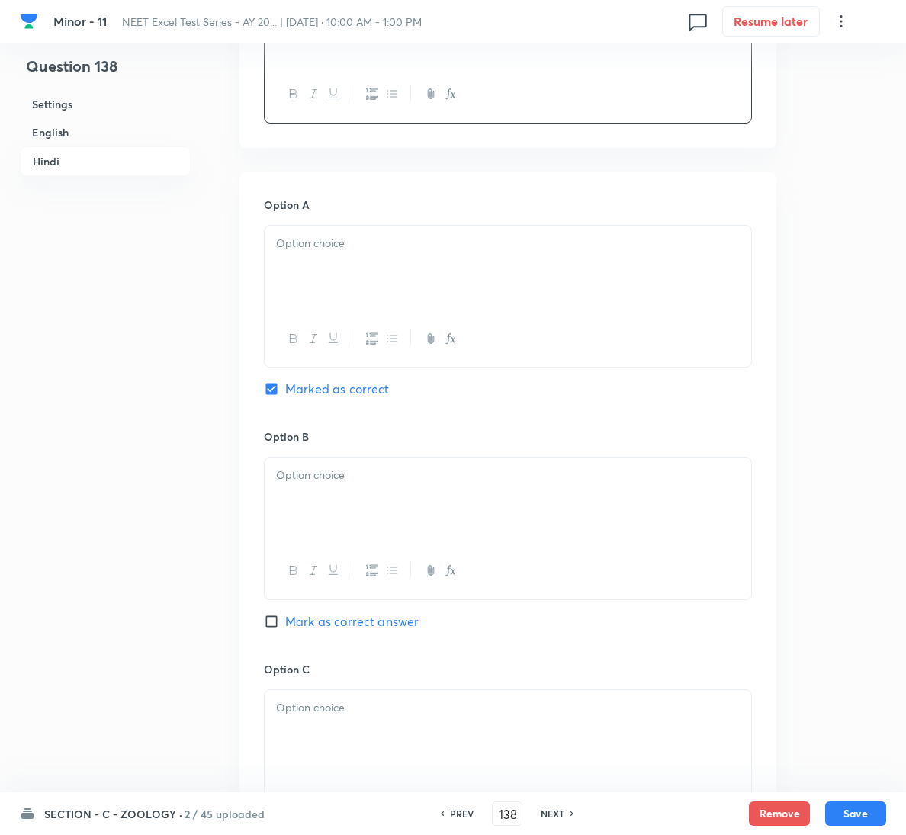
scroll to position [2173, 0]
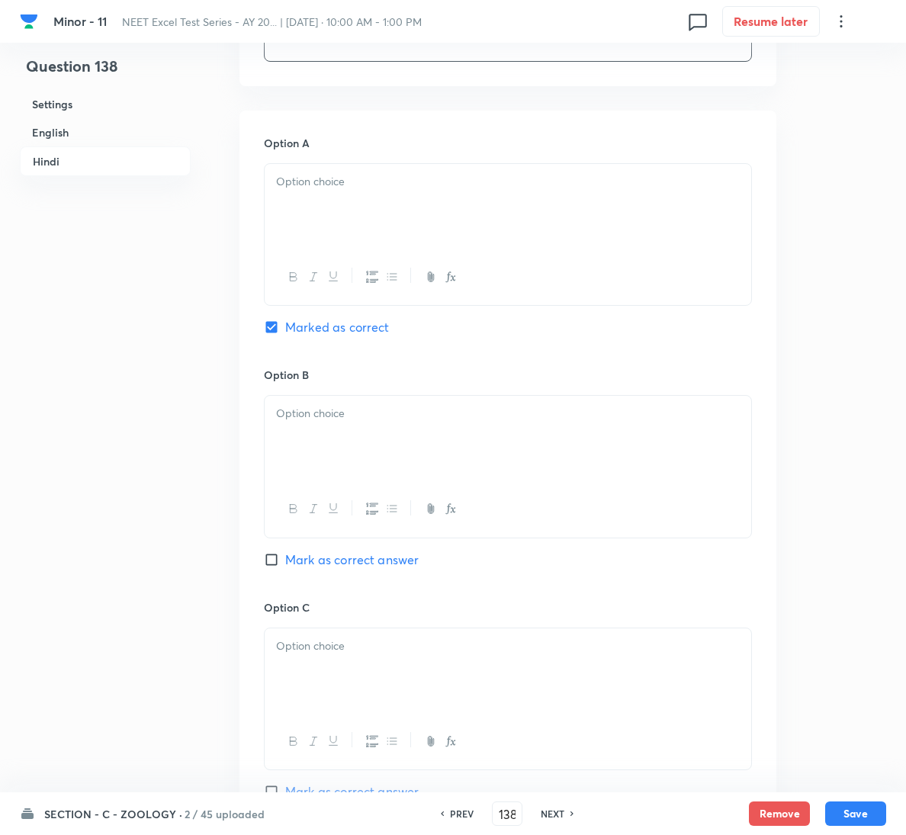
click at [385, 224] on div at bounding box center [508, 206] width 486 height 85
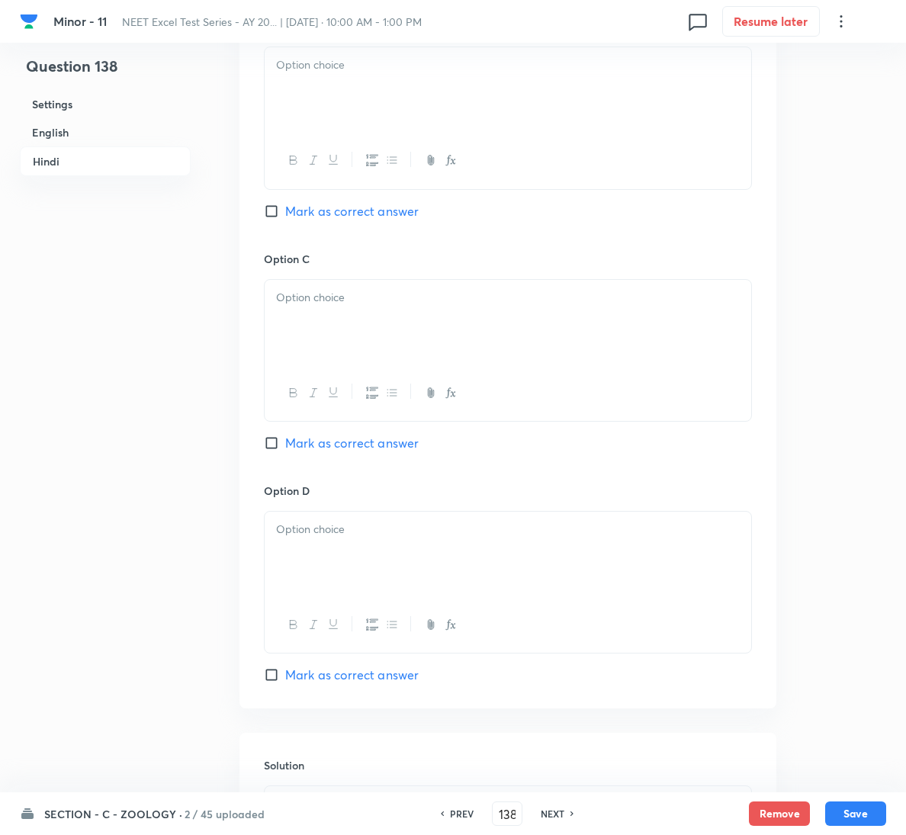
scroll to position [2781, 0]
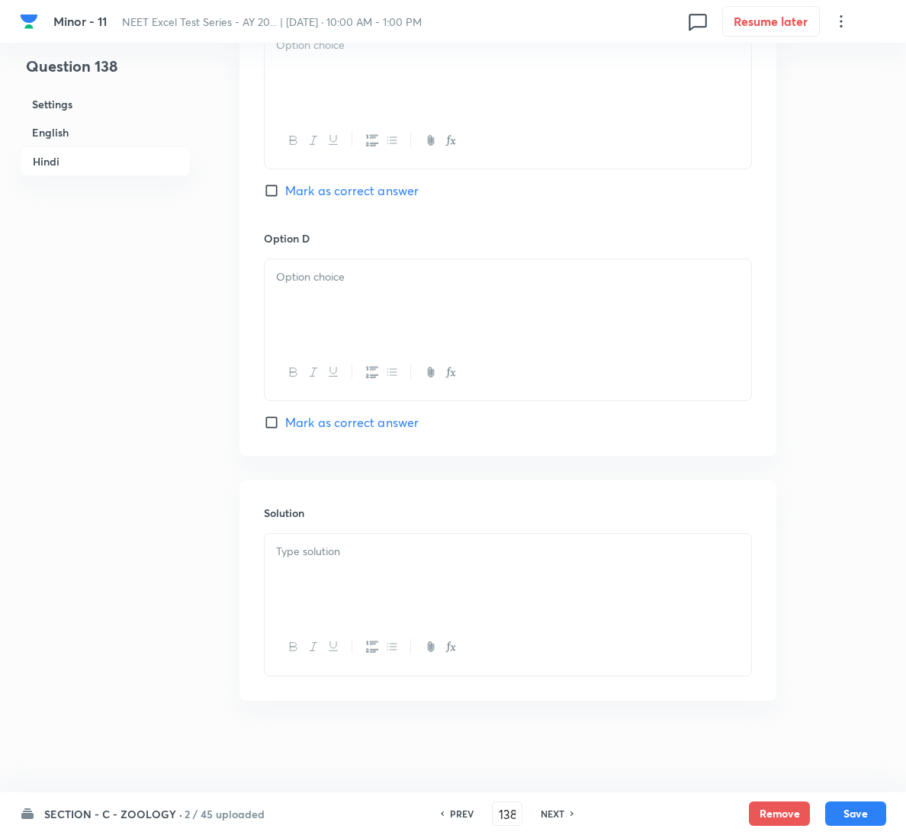
drag, startPoint x: 441, startPoint y: 536, endPoint x: 433, endPoint y: 542, distance: 10.4
click at [441, 537] on div at bounding box center [508, 576] width 486 height 85
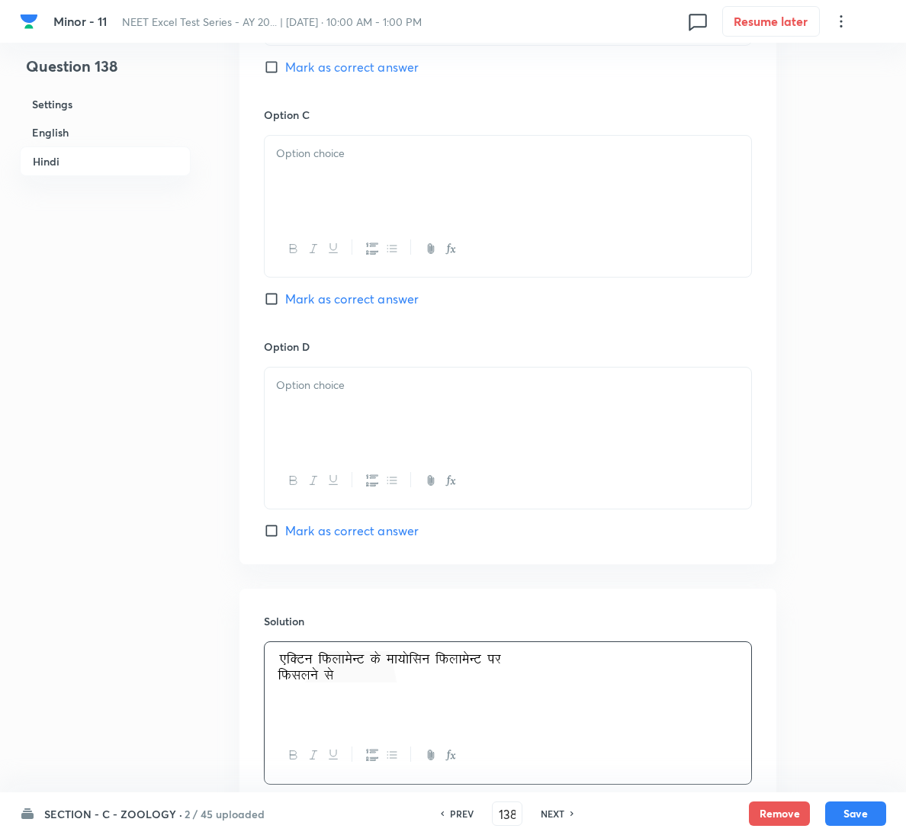
scroll to position [2438, 0]
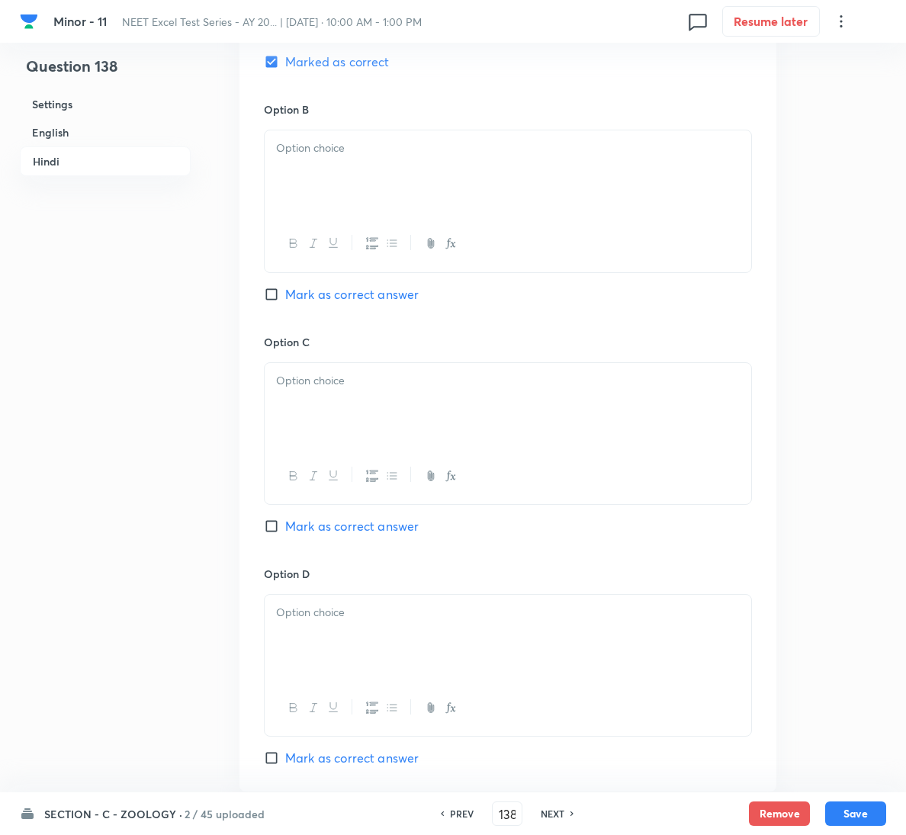
click at [375, 186] on div at bounding box center [508, 172] width 486 height 85
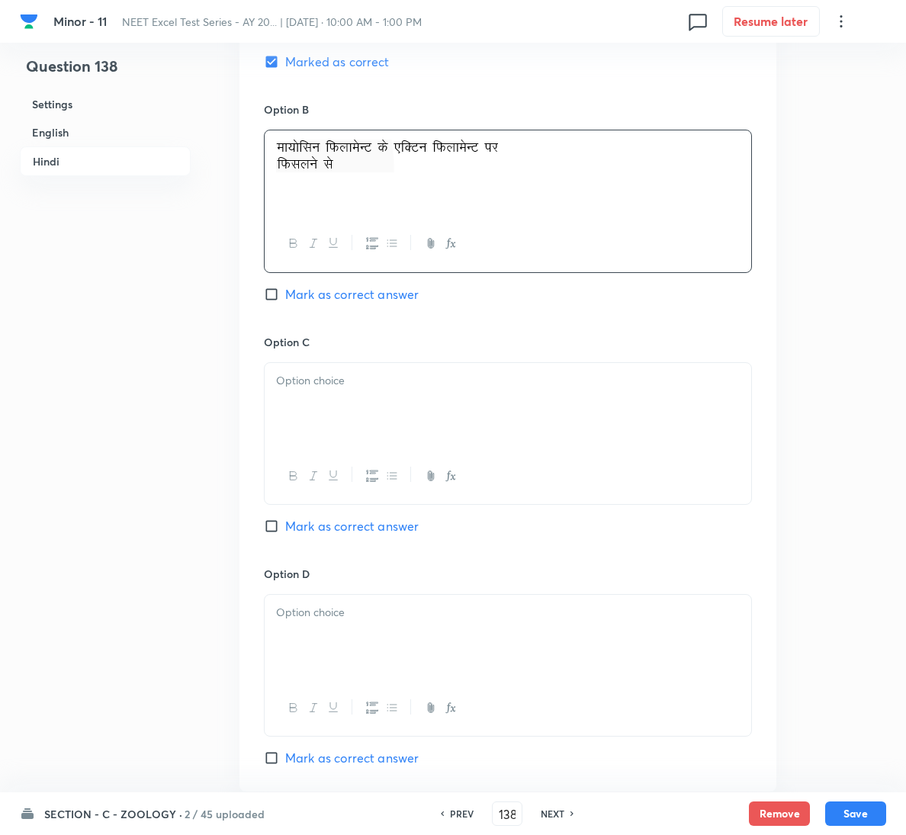
click at [371, 380] on p at bounding box center [508, 381] width 464 height 18
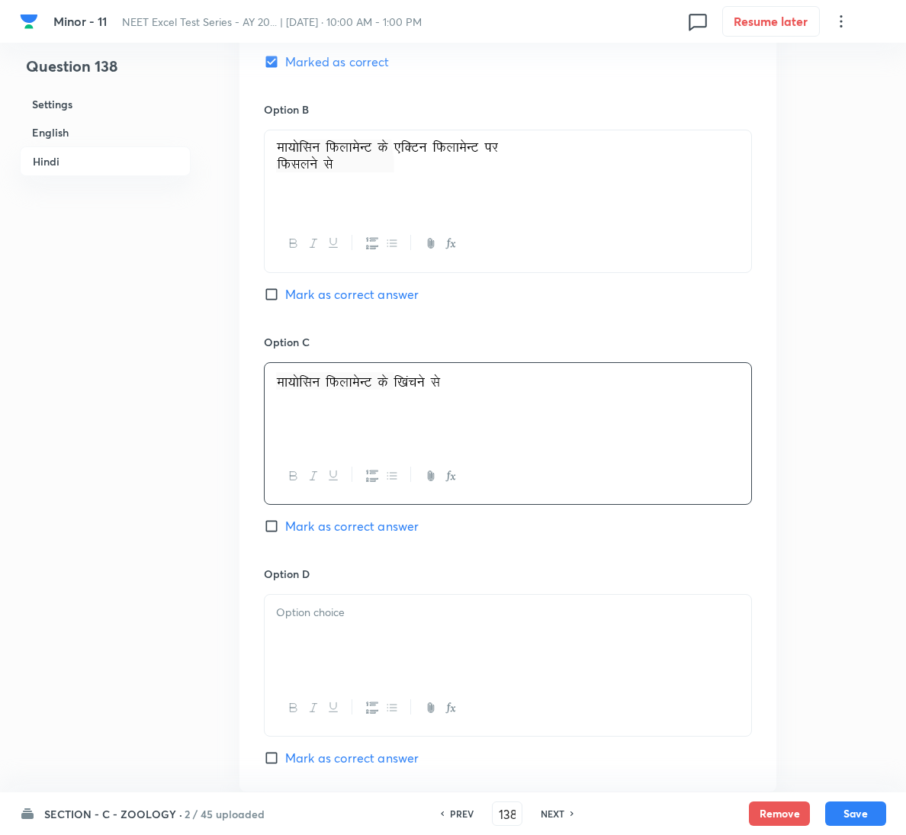
drag, startPoint x: 476, startPoint y: 591, endPoint x: 467, endPoint y: 607, distance: 18.1
click at [474, 591] on div "Option D [PERSON_NAME] as correct answer" at bounding box center [508, 666] width 488 height 201
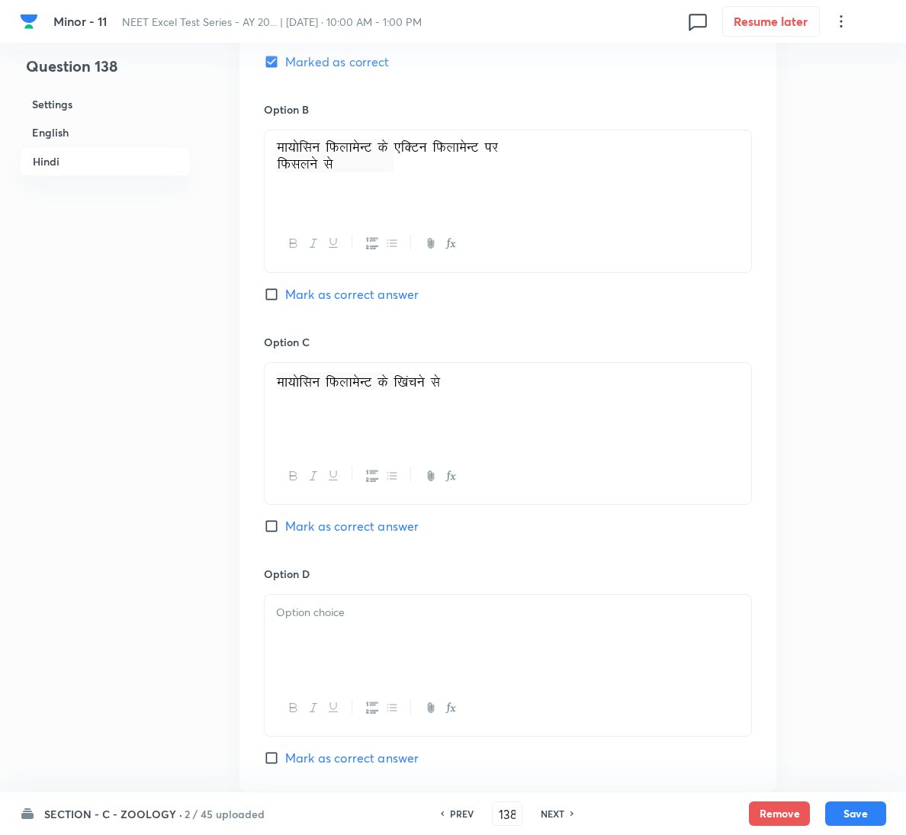
click at [457, 608] on div at bounding box center [508, 637] width 486 height 85
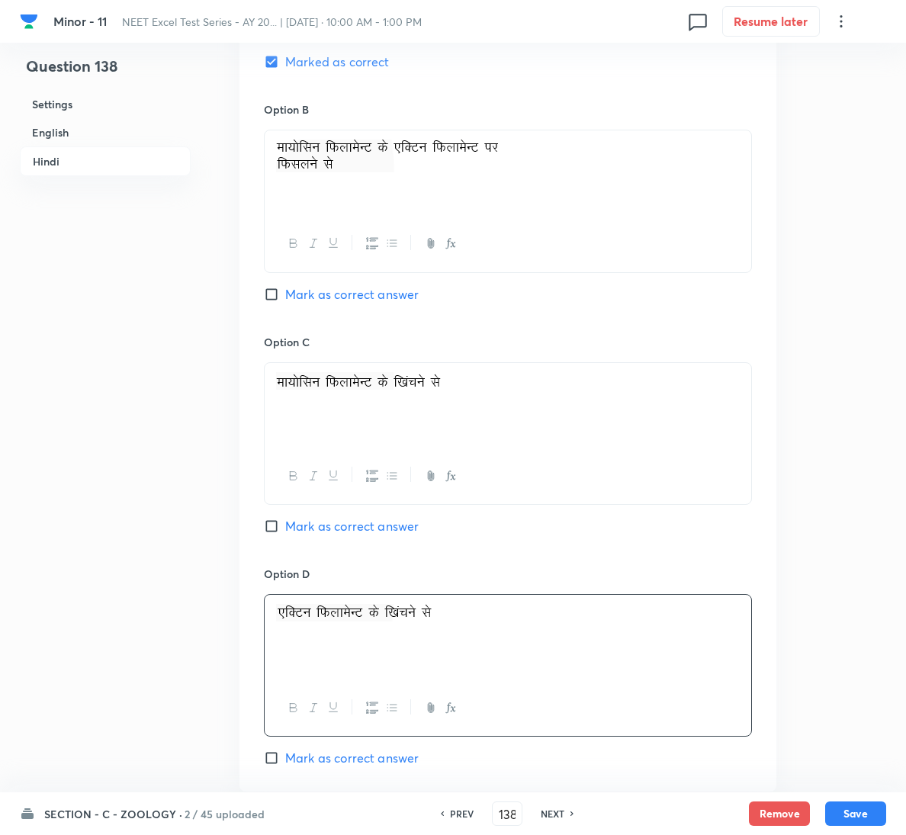
click at [890, 826] on div "SECTION - C - ZOOLOGY · 2 / 45 uploaded PREV 138 ​ NEXT Remove Save" at bounding box center [453, 813] width 906 height 43
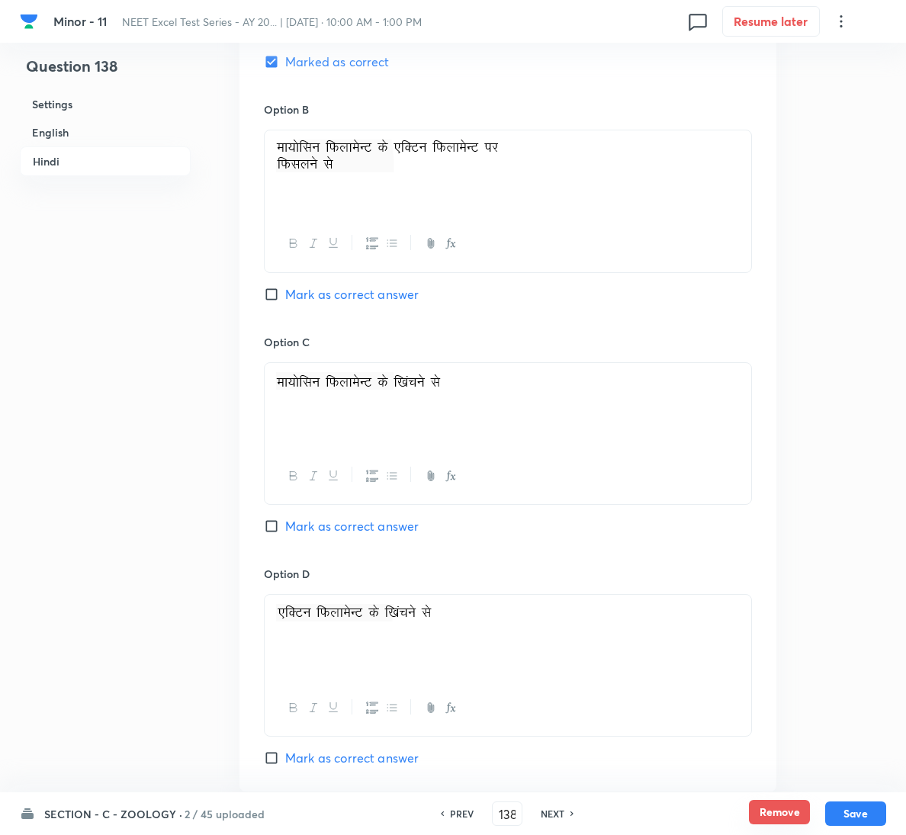
drag, startPoint x: 877, startPoint y: 817, endPoint x: 757, endPoint y: 810, distance: 119.9
click at [876, 817] on button "Save" at bounding box center [855, 813] width 61 height 24
type input "139"
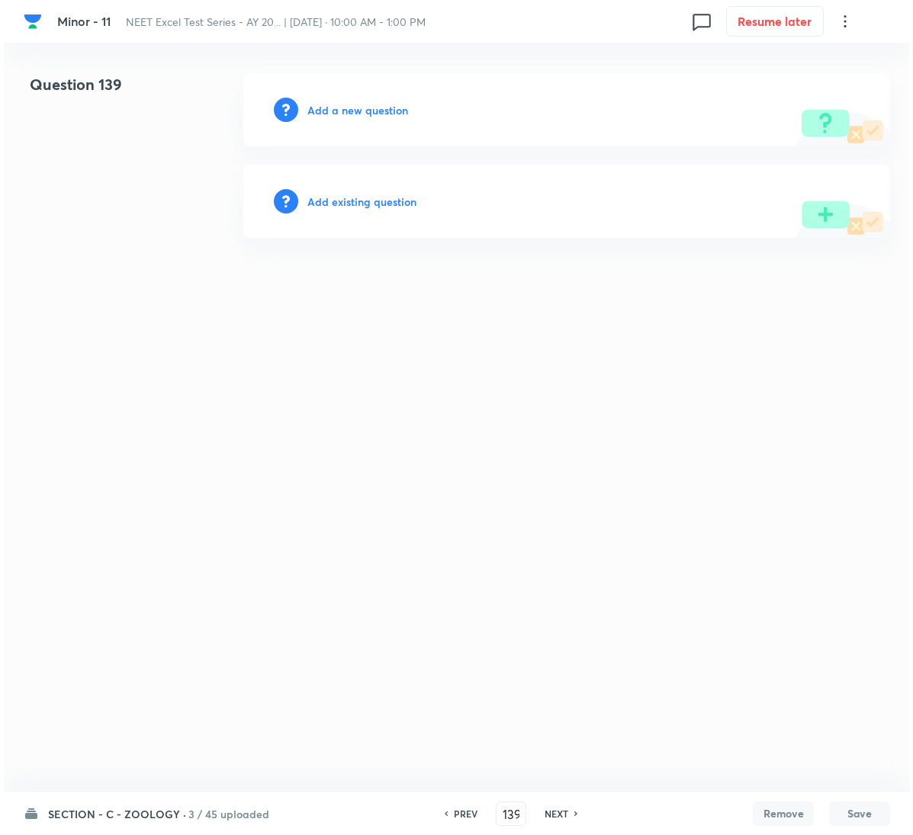
scroll to position [0, 0]
click at [352, 111] on h6 "Add a new question" at bounding box center [357, 110] width 101 height 16
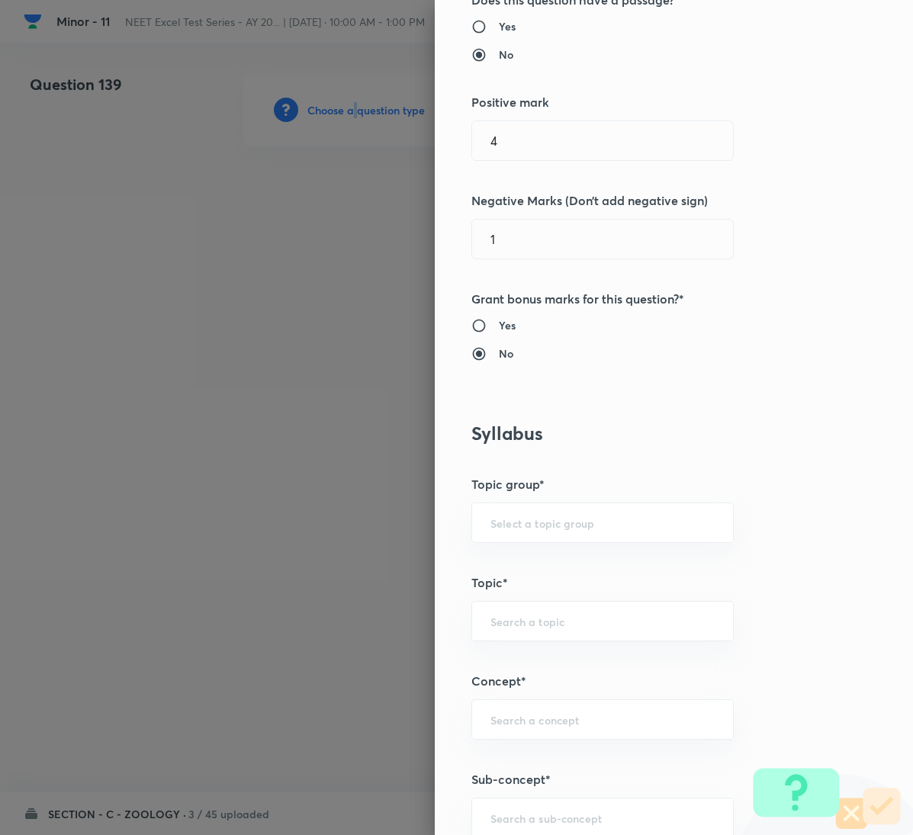
scroll to position [800, 0]
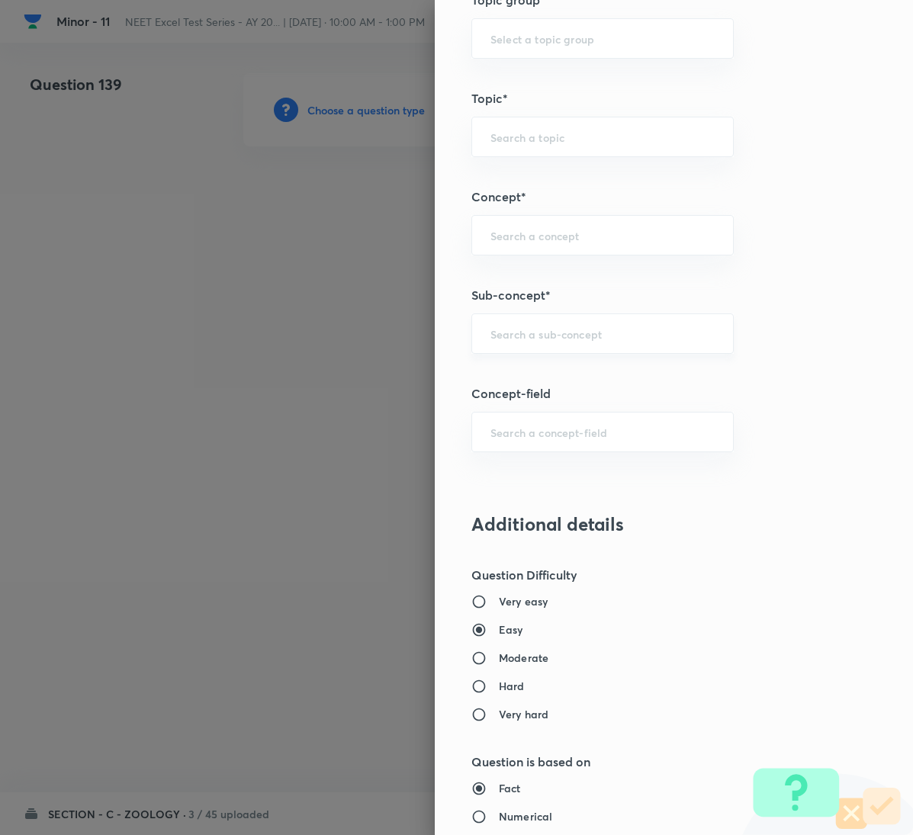
click at [551, 341] on input "text" at bounding box center [602, 333] width 224 height 14
paste input "Locomotion & Movement"
click at [554, 375] on li "Locomotion & Movement" at bounding box center [585, 381] width 260 height 27
type input "Locomotion & Movement"
type input "Biology"
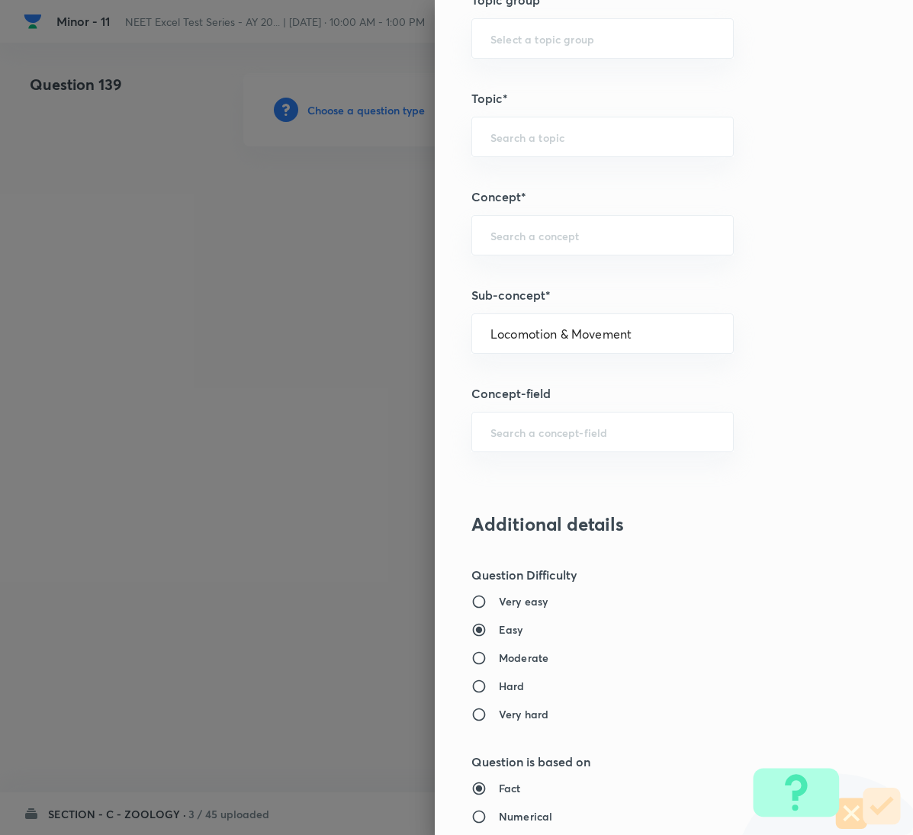
type input "Human Physiology"
type input "Locomotion & Movement"
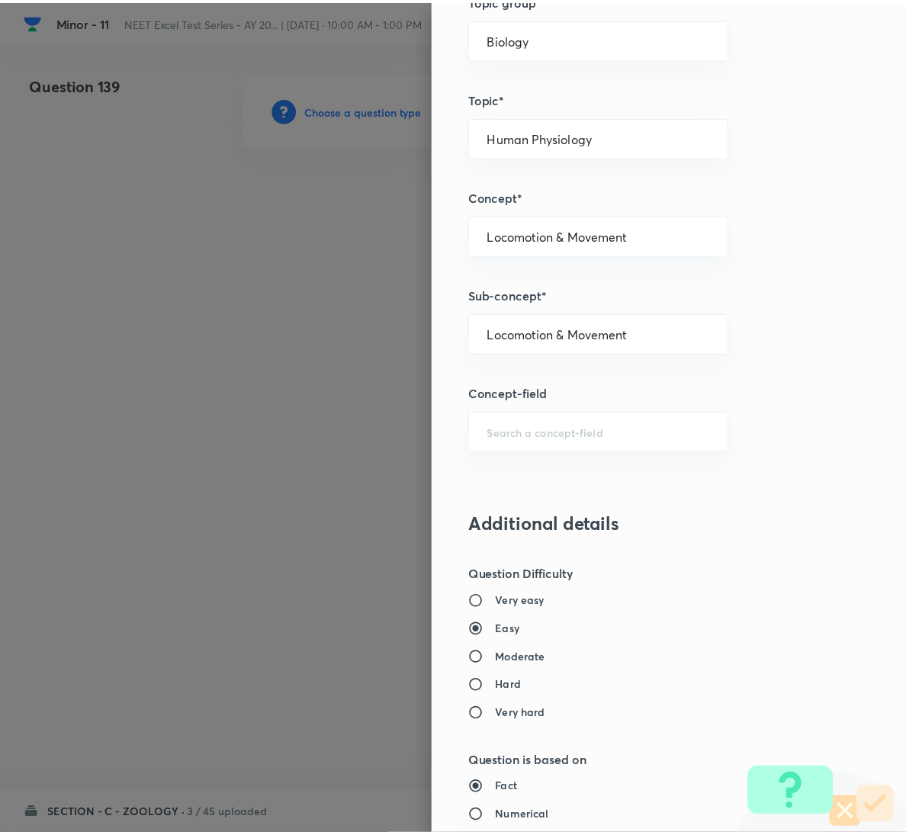
scroll to position [1350, 0]
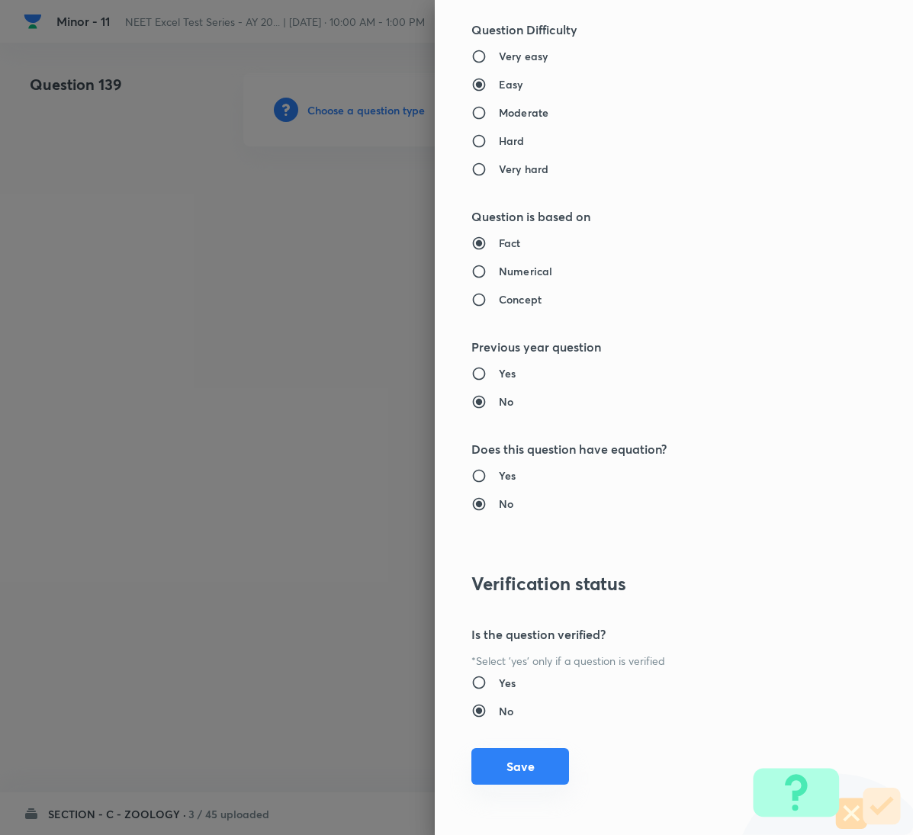
click at [508, 759] on button "Save" at bounding box center [520, 766] width 98 height 37
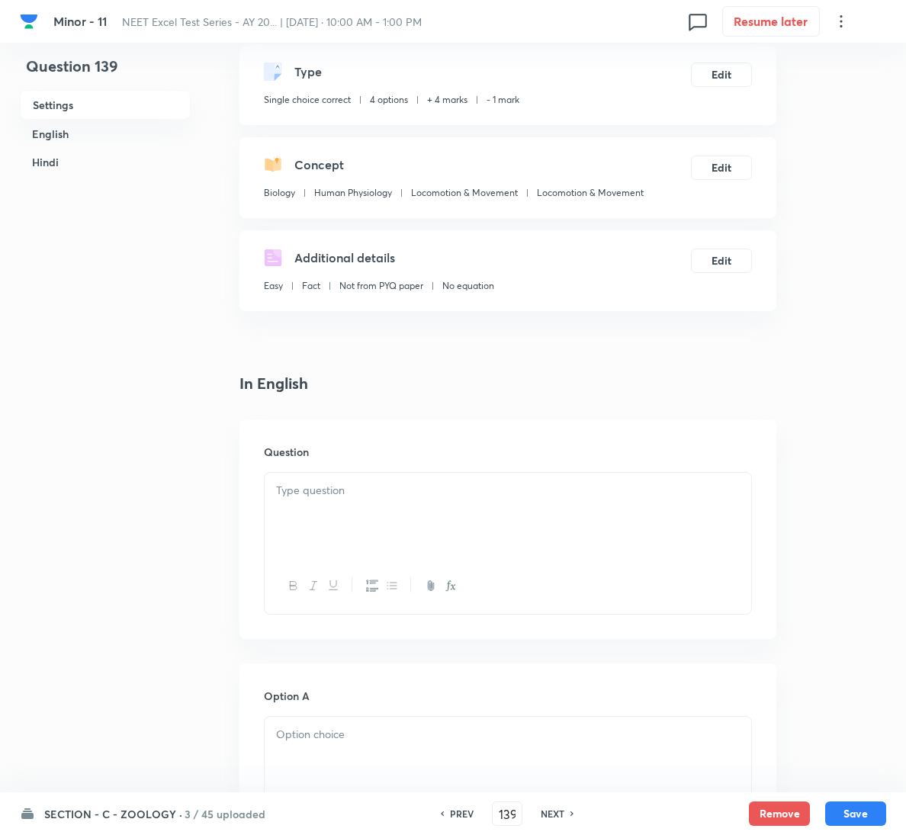
scroll to position [343, 0]
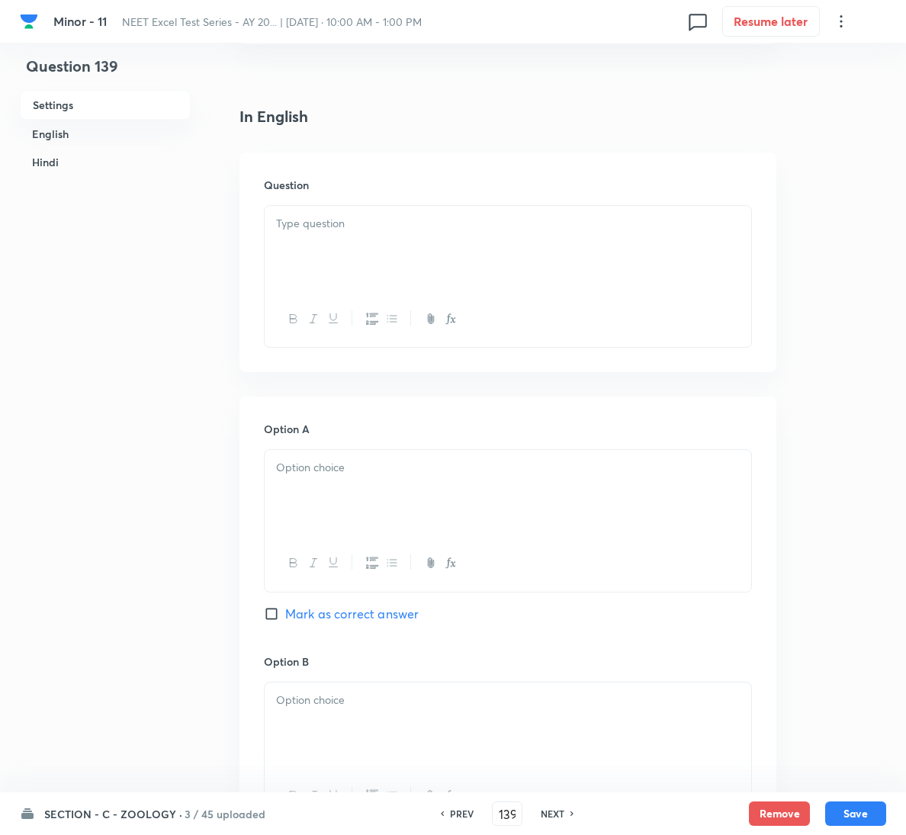
click at [328, 305] on div at bounding box center [508, 319] width 486 height 56
click at [335, 242] on div at bounding box center [508, 248] width 486 height 85
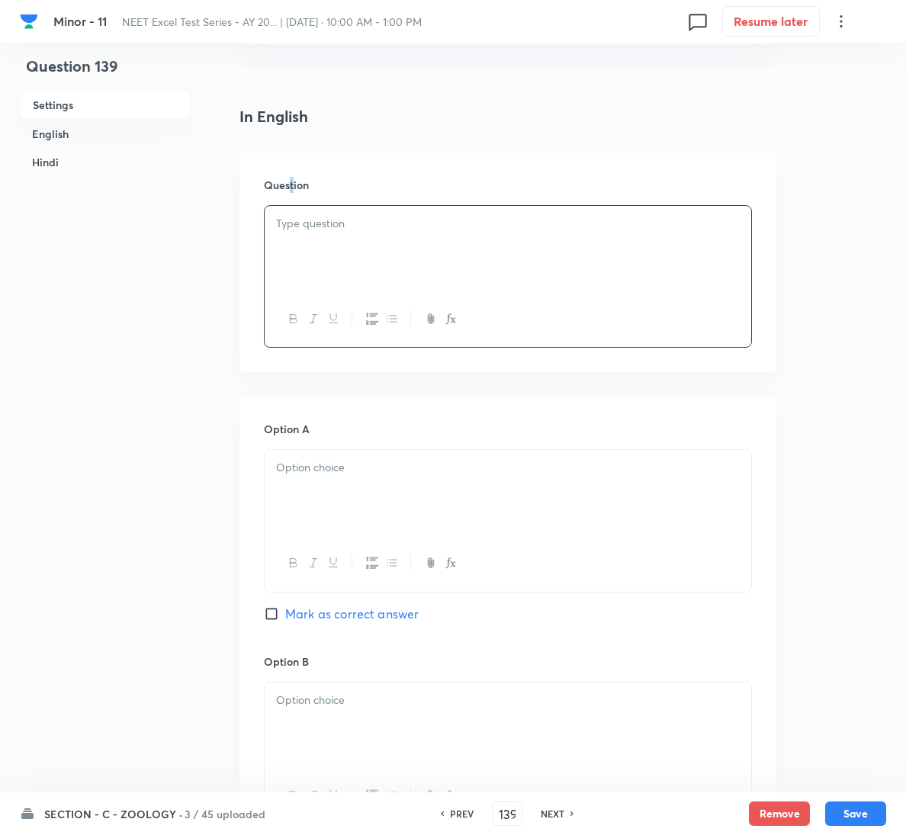
click at [295, 188] on h6 "Question" at bounding box center [508, 185] width 488 height 16
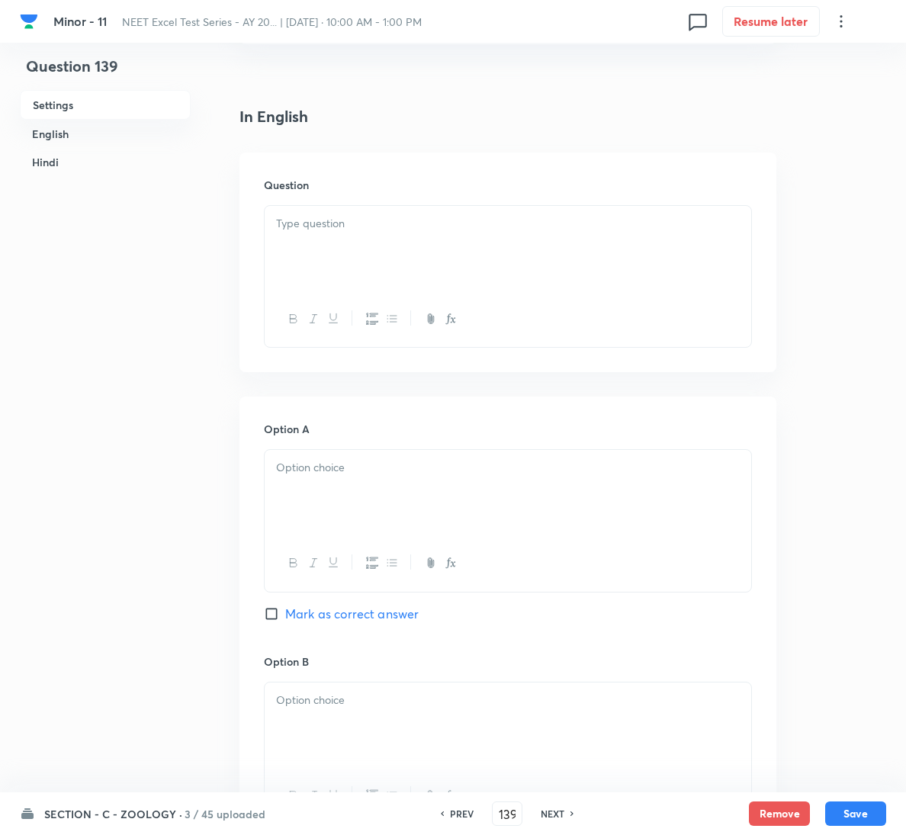
click at [338, 216] on p at bounding box center [508, 224] width 464 height 18
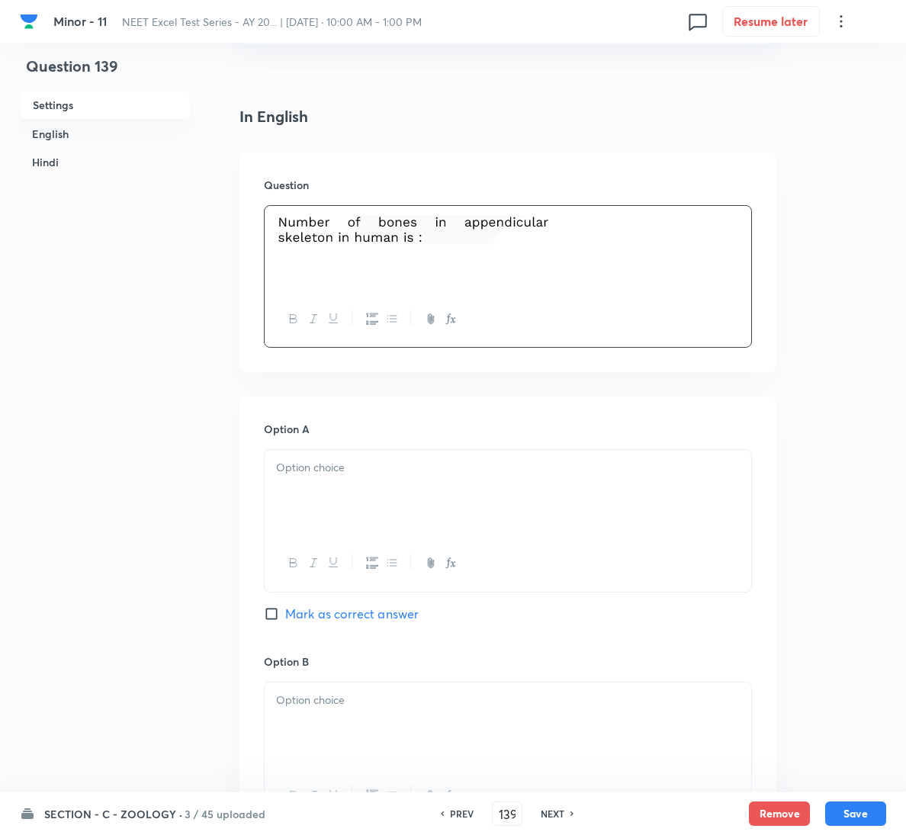
click at [371, 506] on div at bounding box center [508, 492] width 486 height 85
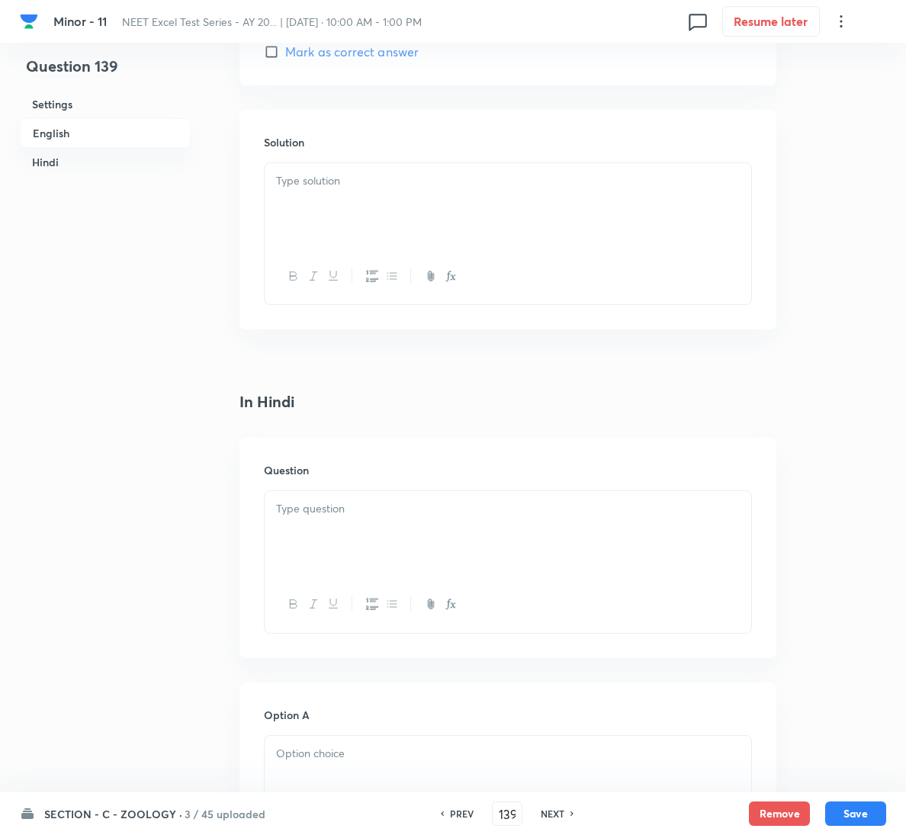
scroll to position [2058, 0]
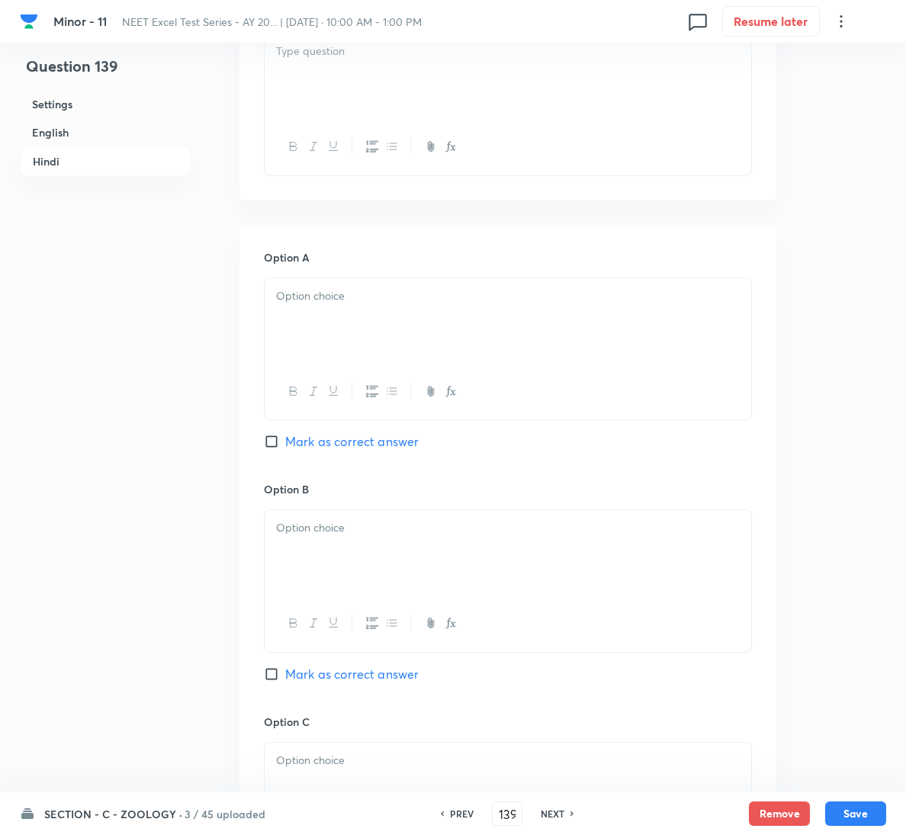
click at [496, 319] on div at bounding box center [508, 320] width 486 height 85
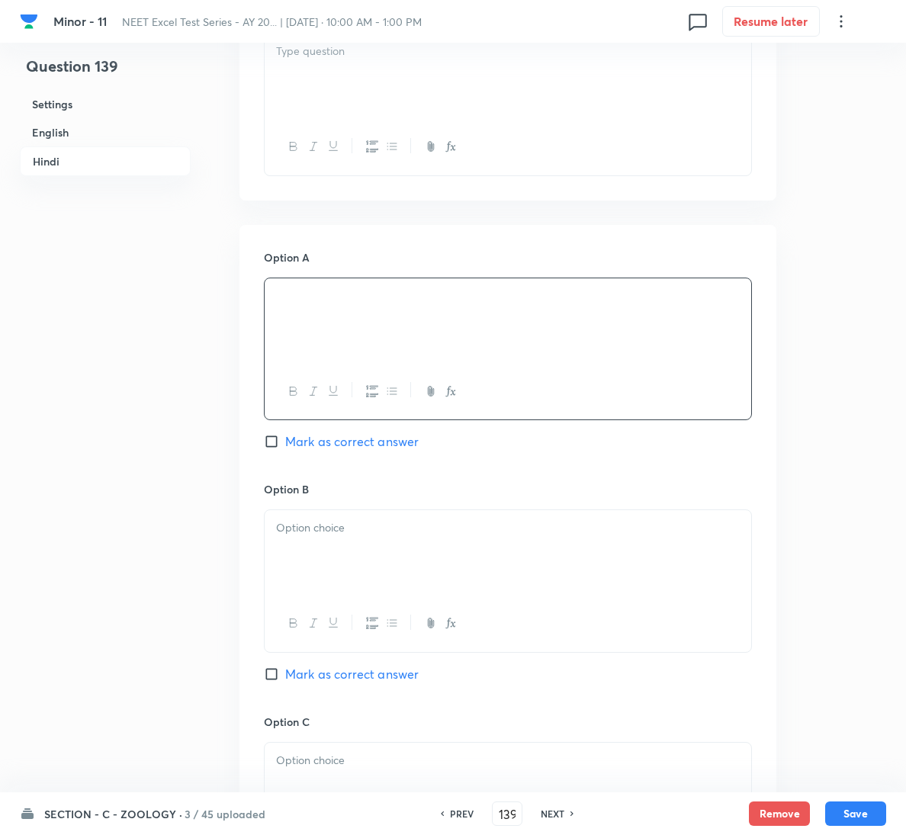
click at [371, 553] on div at bounding box center [508, 552] width 486 height 85
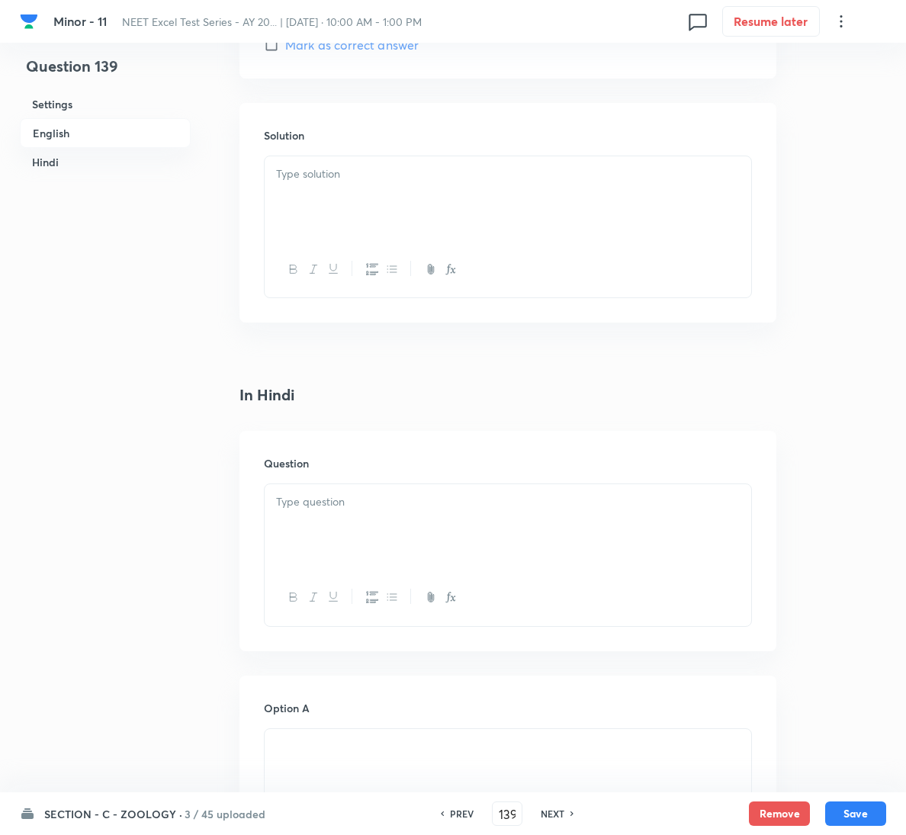
scroll to position [800, 0]
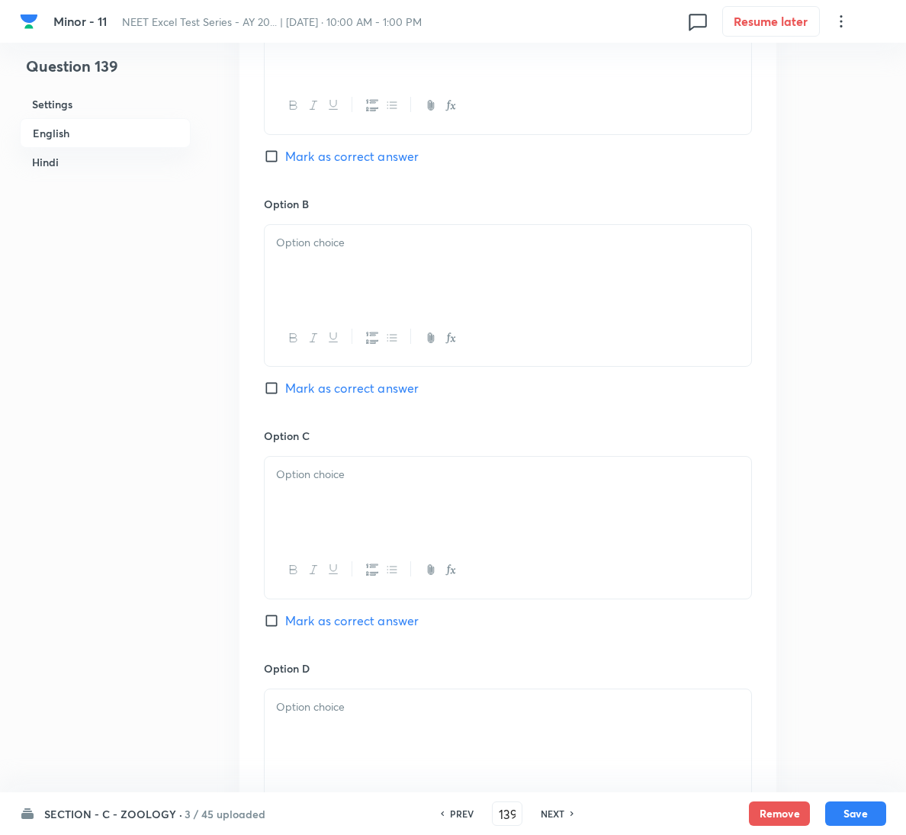
click at [401, 303] on div at bounding box center [508, 267] width 486 height 85
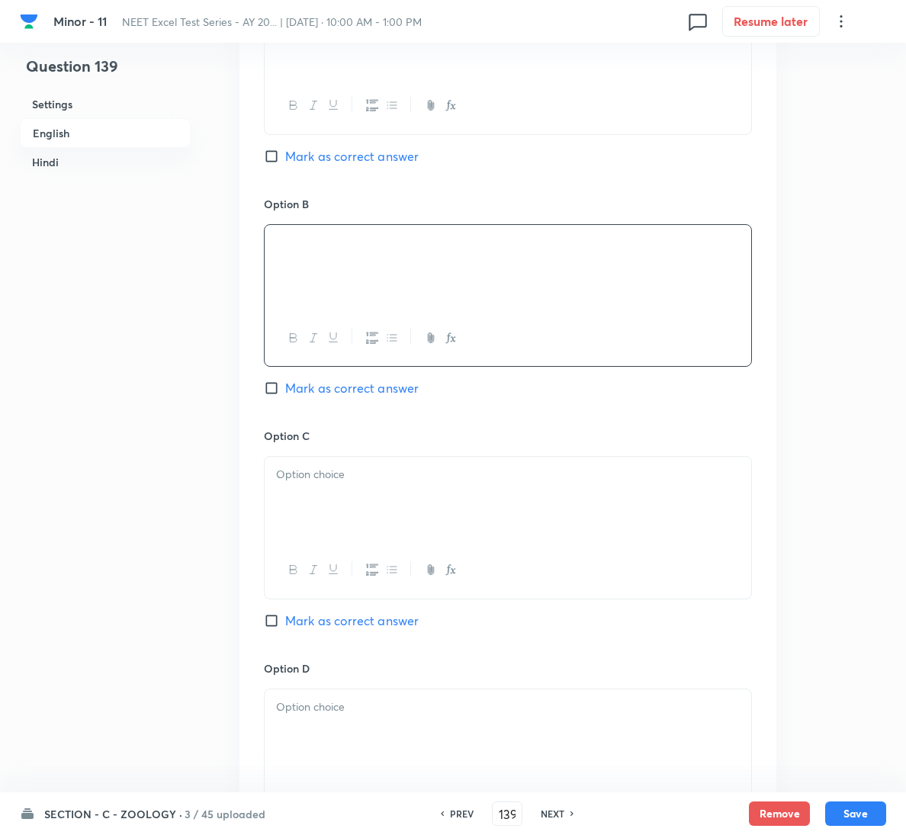
click at [316, 463] on div at bounding box center [508, 499] width 486 height 85
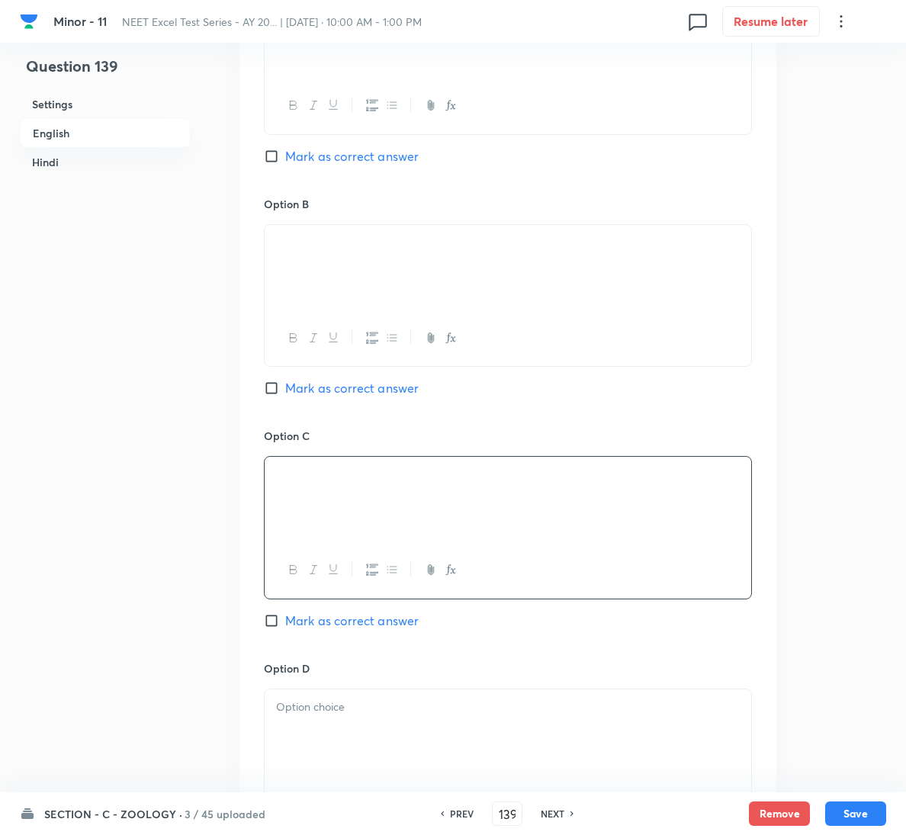
click at [371, 623] on span "Mark as correct answer" at bounding box center [351, 620] width 133 height 18
click at [285, 623] on input "Mark as correct answer" at bounding box center [274, 620] width 21 height 15
checkbox input "true"
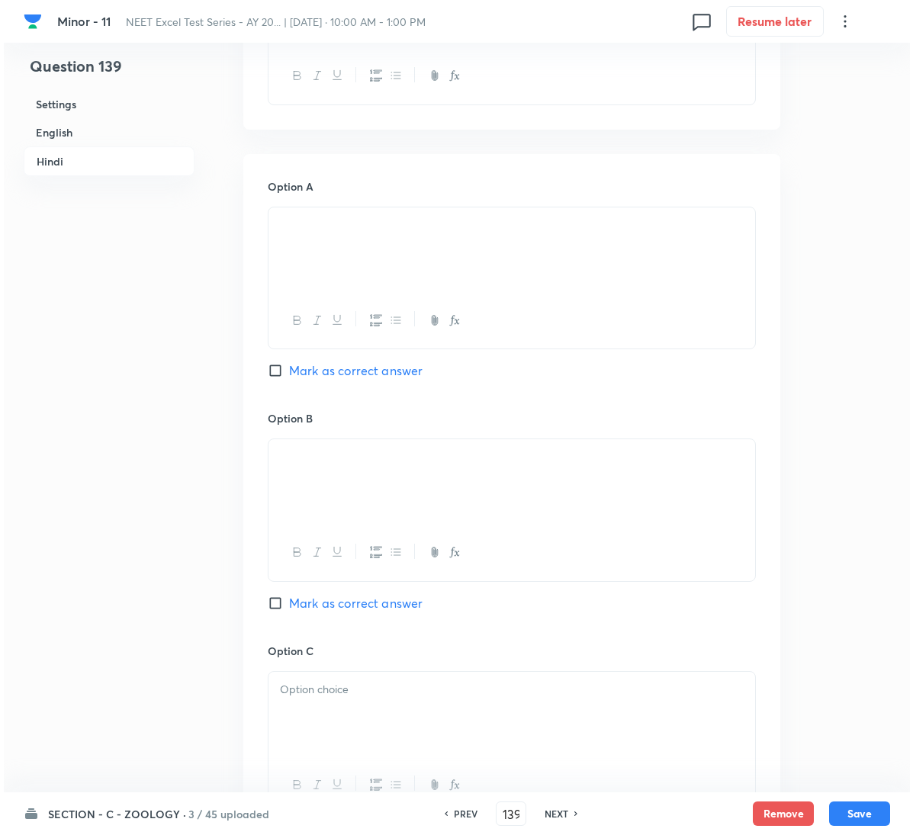
scroll to position [2401, 0]
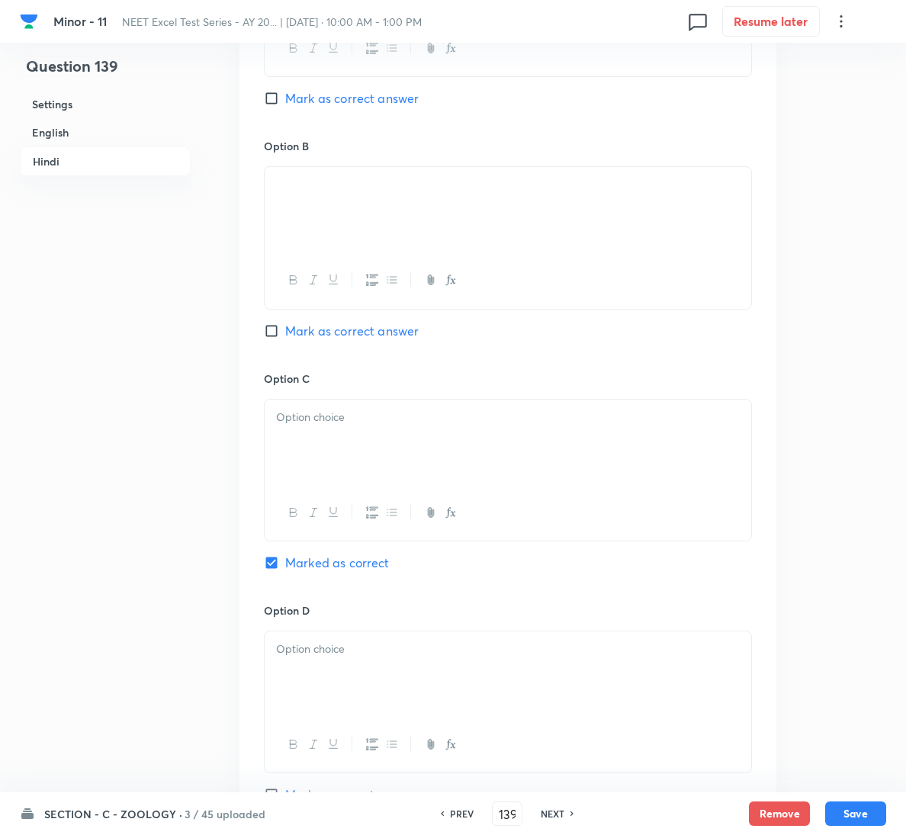
click at [344, 460] on div at bounding box center [508, 441] width 486 height 85
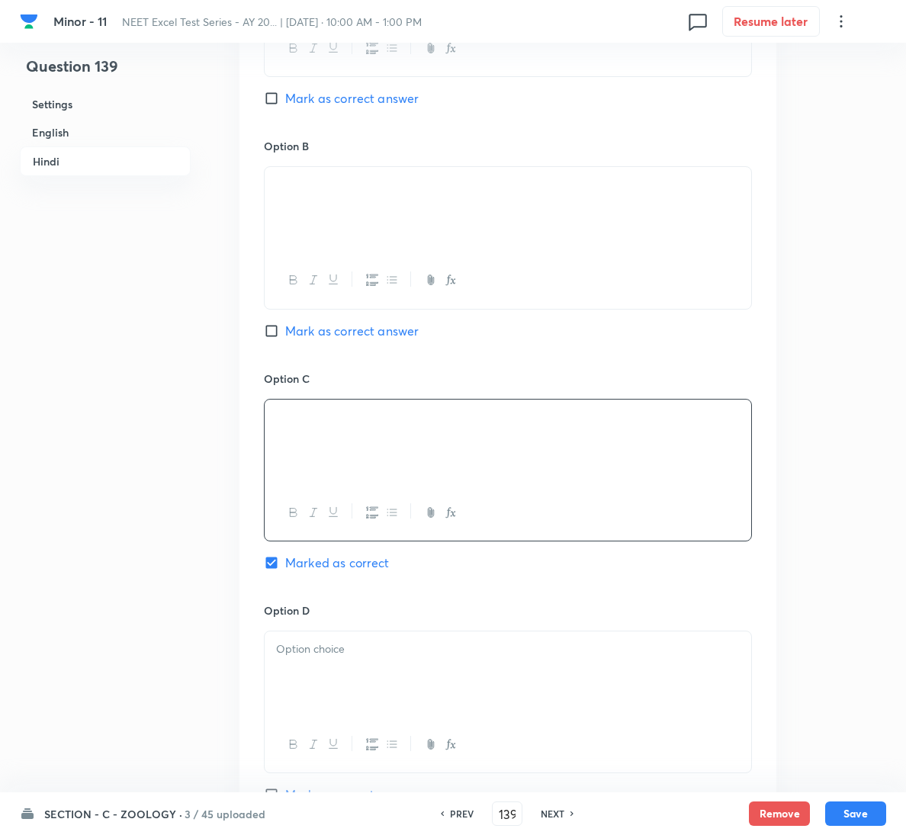
click at [463, 689] on div at bounding box center [508, 673] width 486 height 85
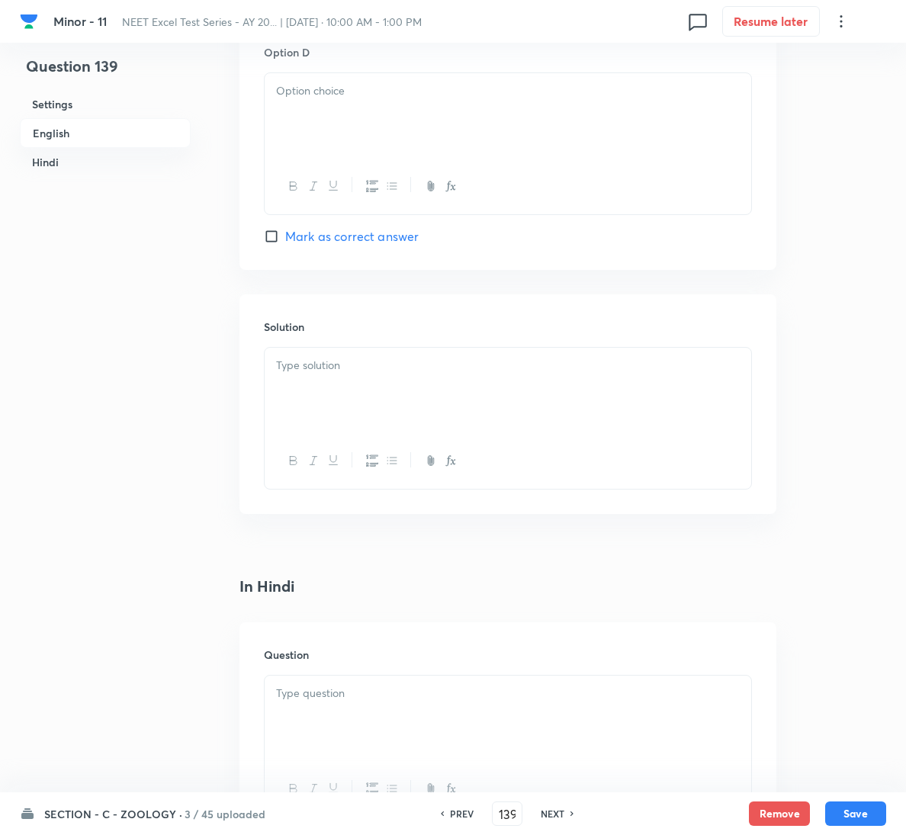
scroll to position [1372, 0]
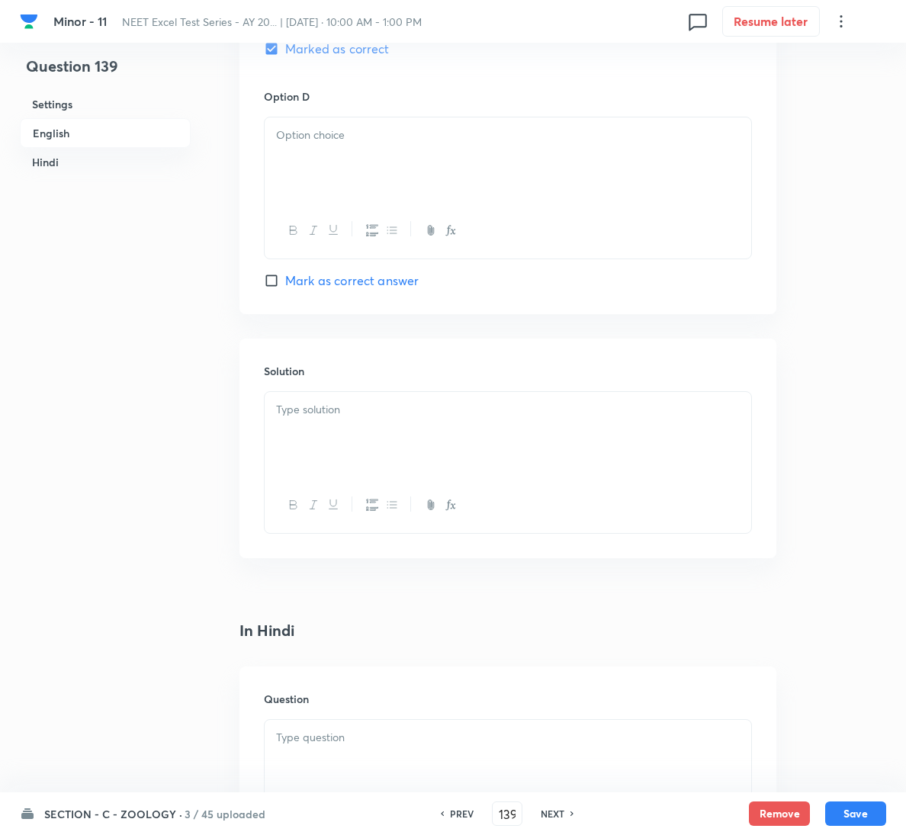
click at [380, 426] on div at bounding box center [508, 434] width 486 height 85
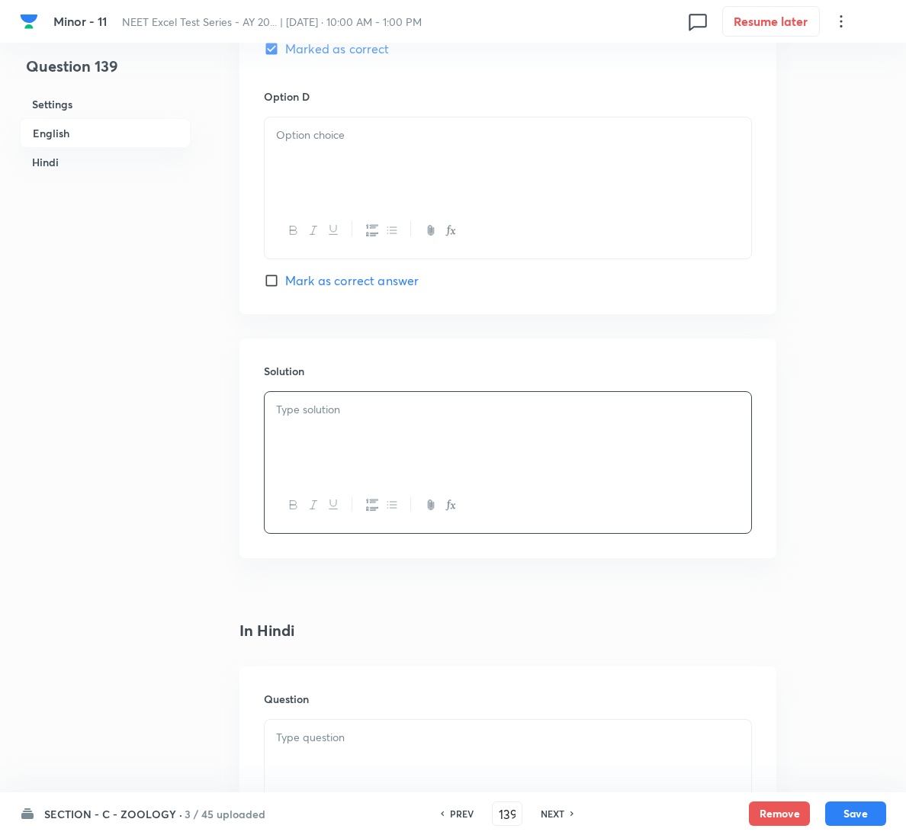
click at [364, 163] on div at bounding box center [508, 159] width 486 height 85
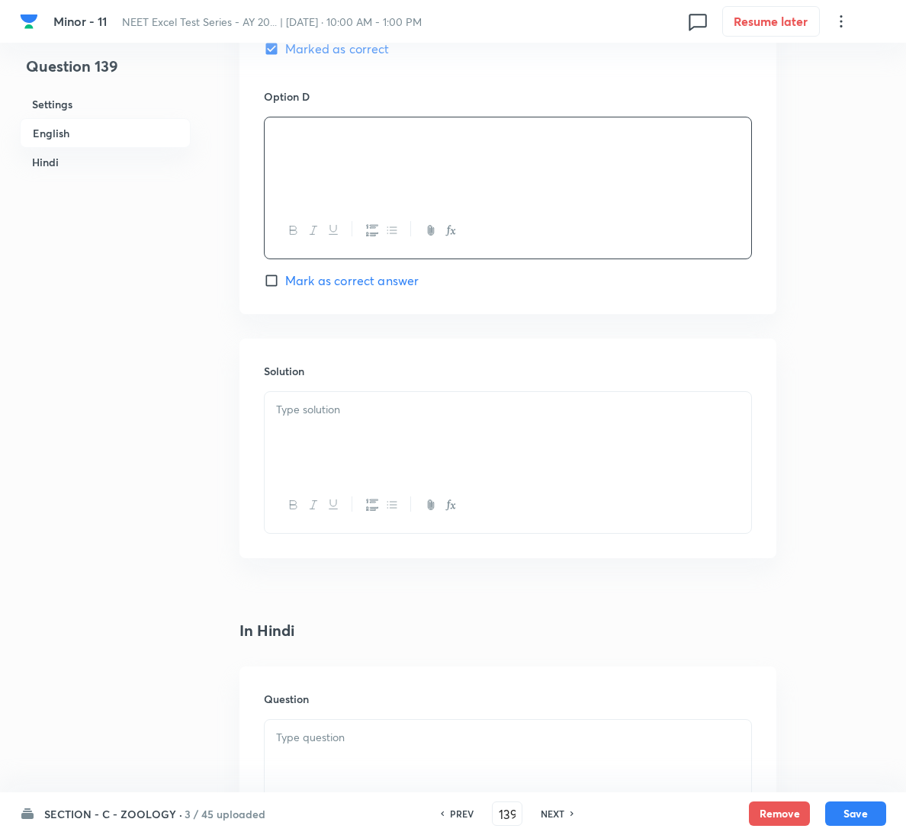
click at [478, 453] on div at bounding box center [508, 434] width 486 height 85
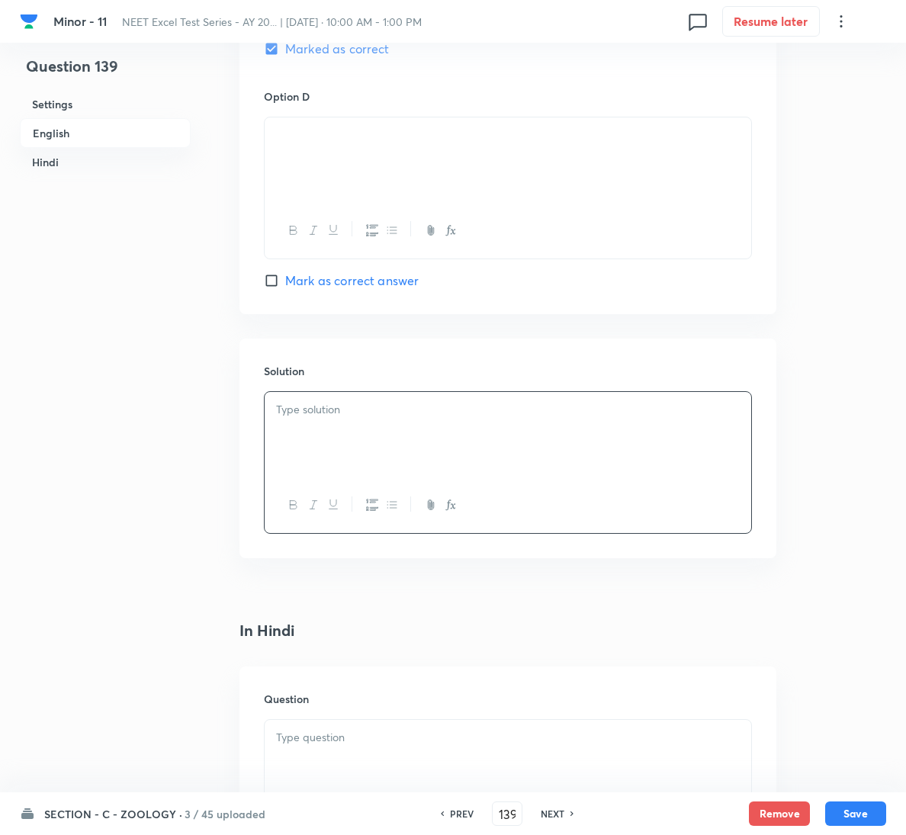
click at [383, 755] on div at bounding box center [508, 762] width 486 height 85
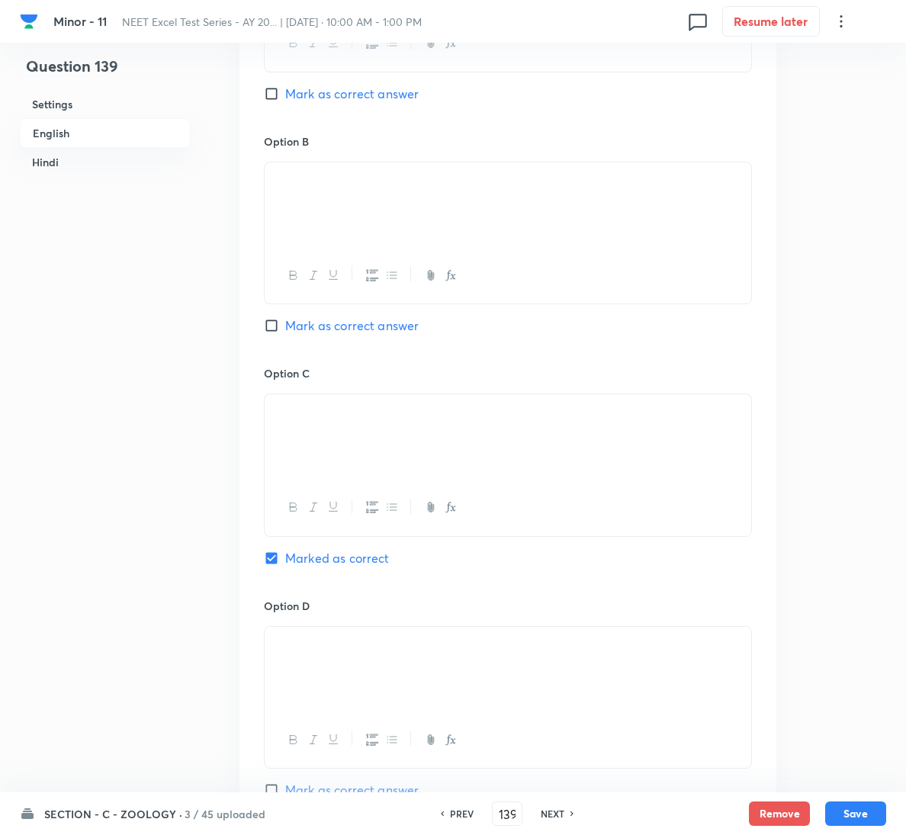
scroll to position [800, 0]
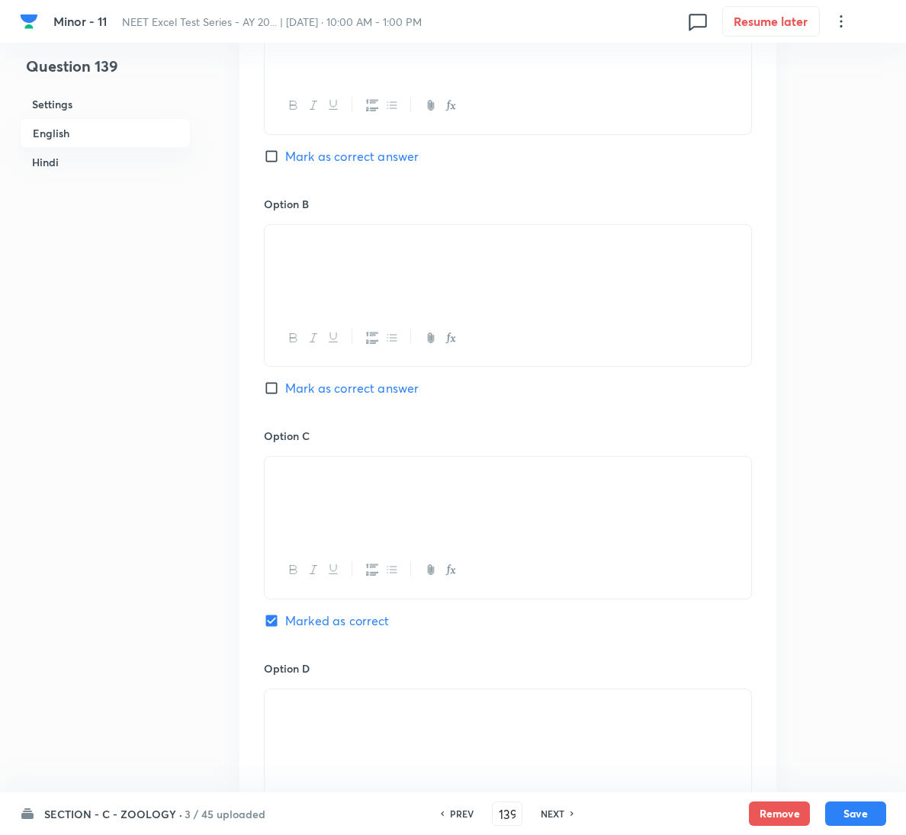
click at [506, 534] on div at bounding box center [508, 499] width 486 height 85
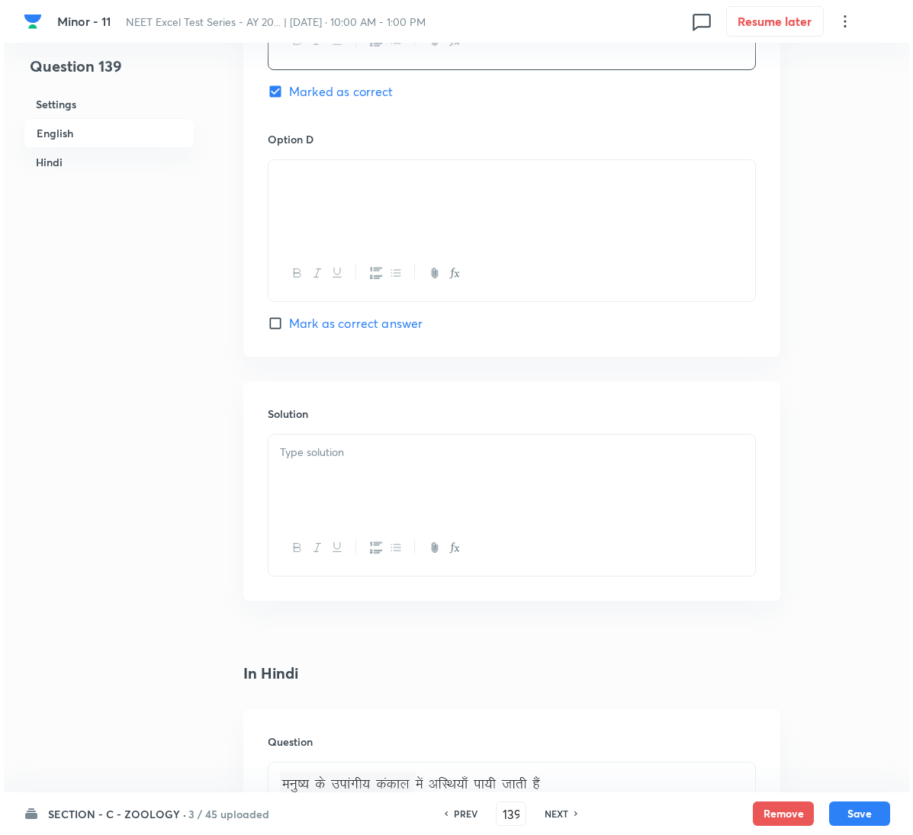
scroll to position [1372, 0]
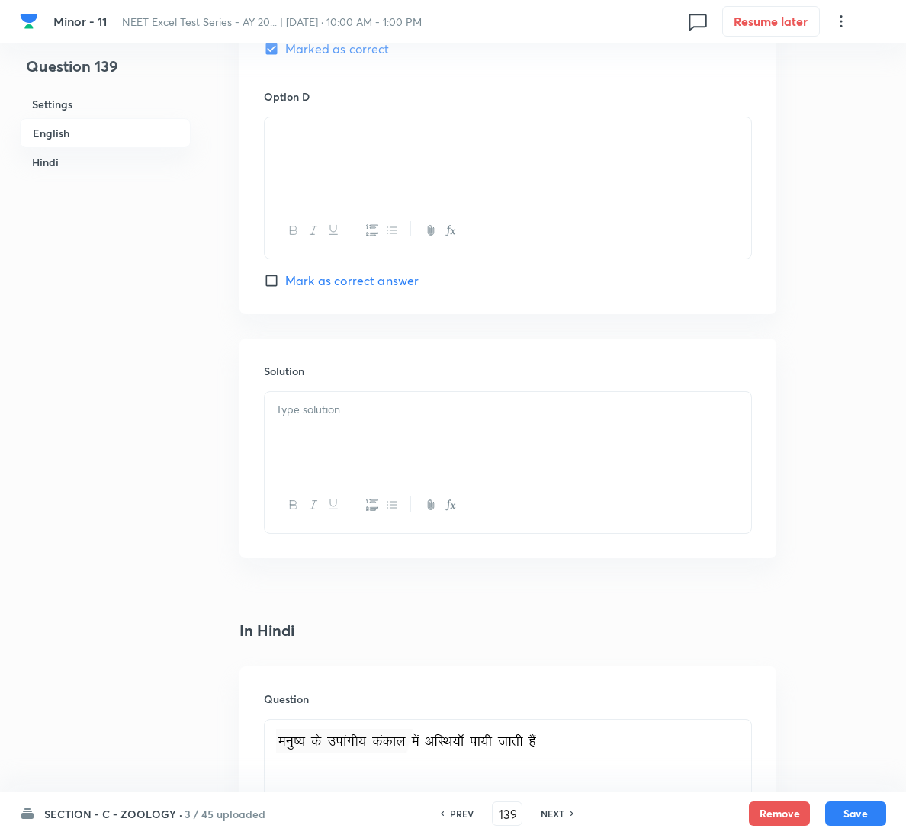
click at [401, 419] on p at bounding box center [508, 410] width 464 height 18
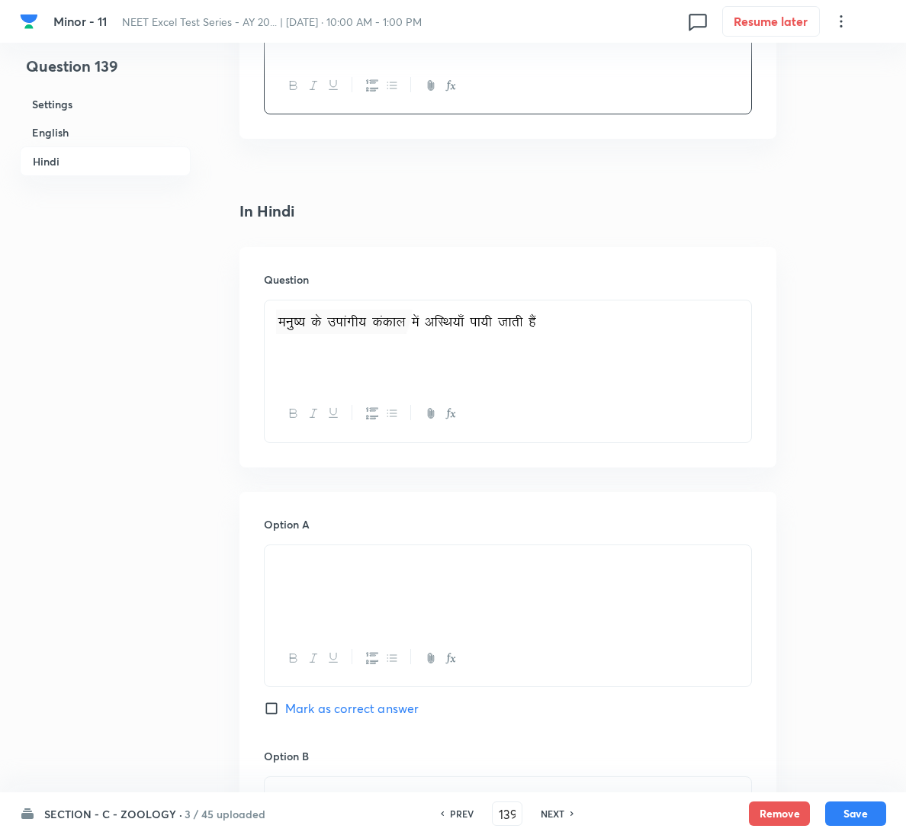
scroll to position [2781, 0]
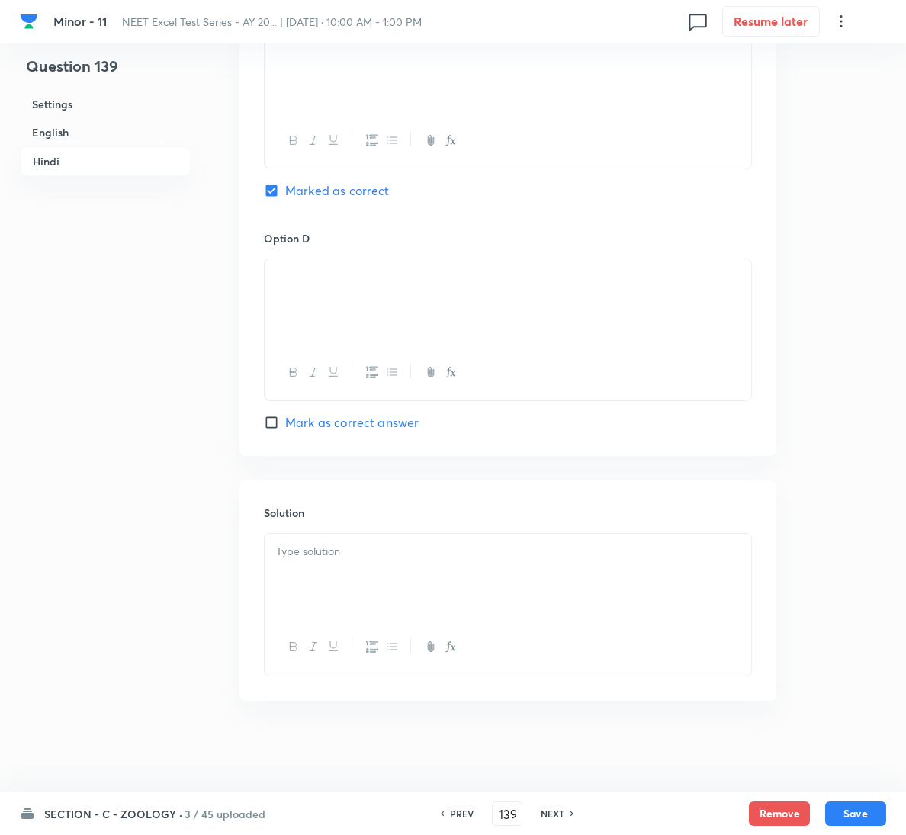
click at [431, 576] on div at bounding box center [508, 576] width 486 height 85
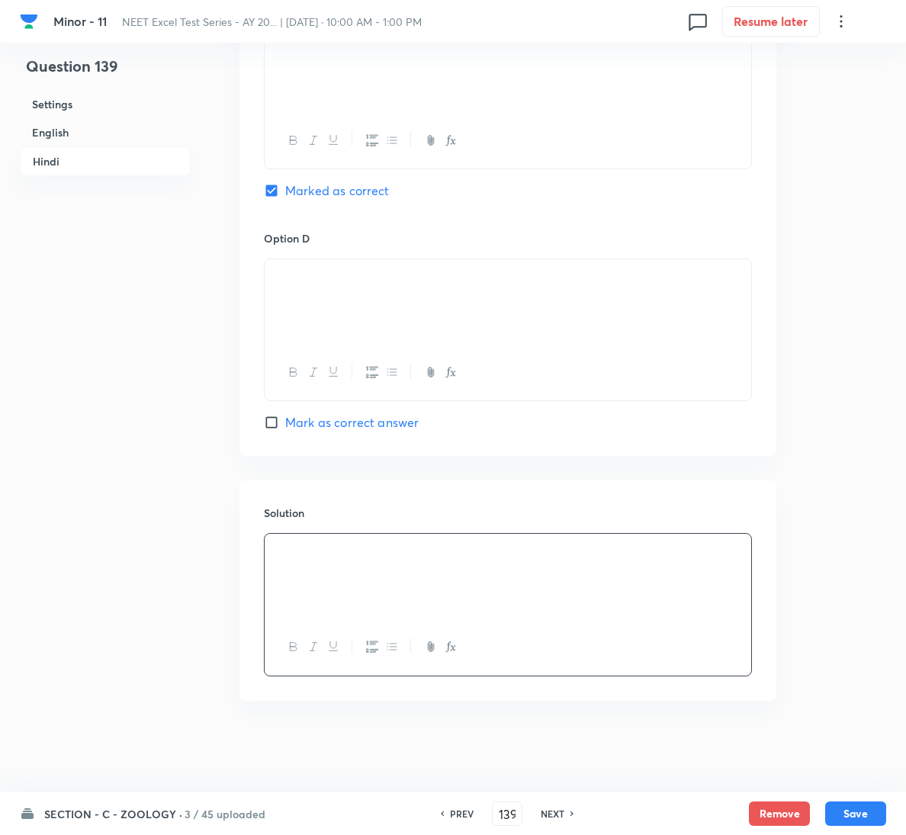
click at [867, 804] on button "Save" at bounding box center [855, 813] width 61 height 24
type input "140"
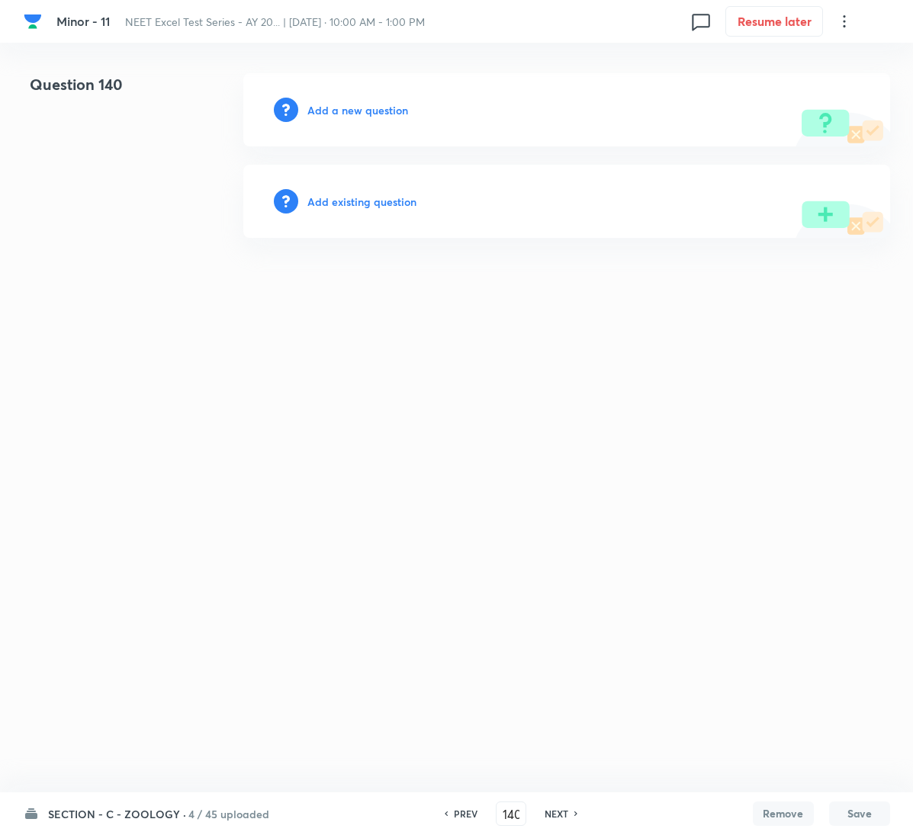
click at [351, 110] on h6 "Add a new question" at bounding box center [357, 110] width 101 height 16
click at [351, 110] on h6 "Choose a question type" at bounding box center [365, 110] width 117 height 16
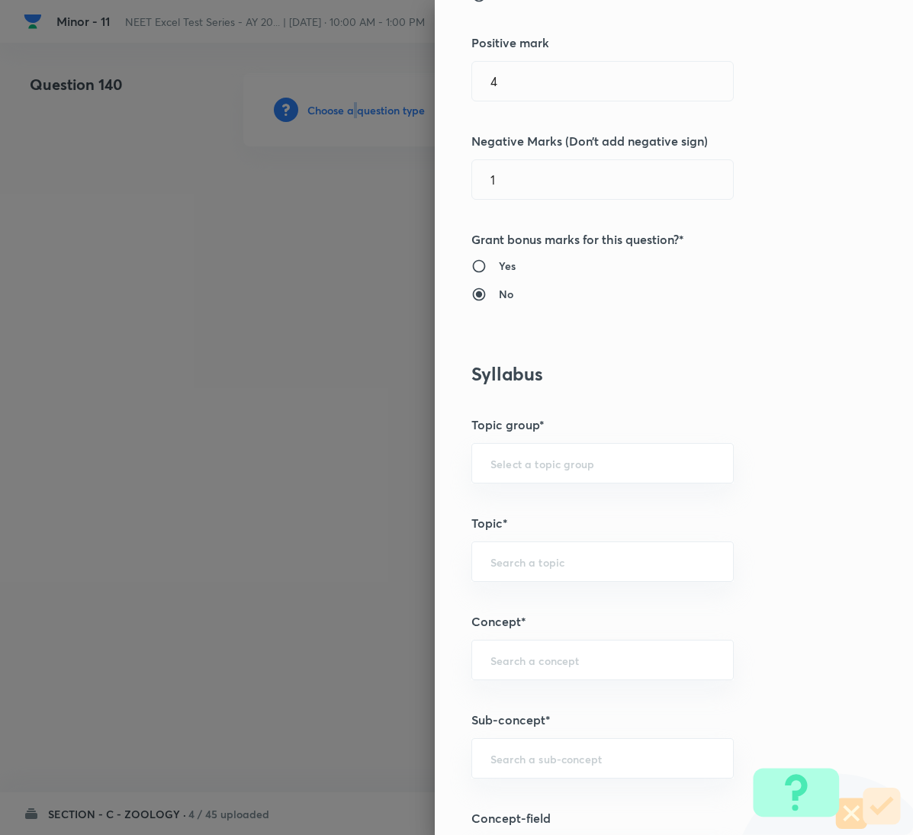
scroll to position [1029, 0]
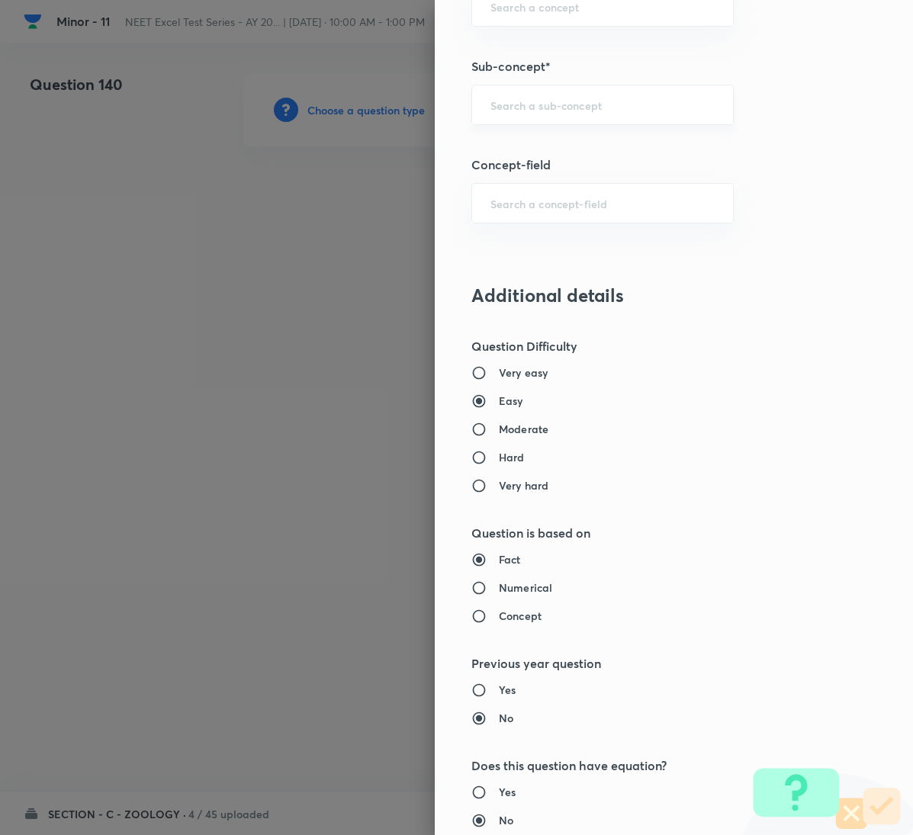
click at [554, 112] on input "text" at bounding box center [602, 105] width 224 height 14
paste input "Locomotion & Movement"
click at [552, 156] on li "Locomotion & Movement" at bounding box center [585, 153] width 260 height 27
type input "Locomotion & Movement"
type input "Biology"
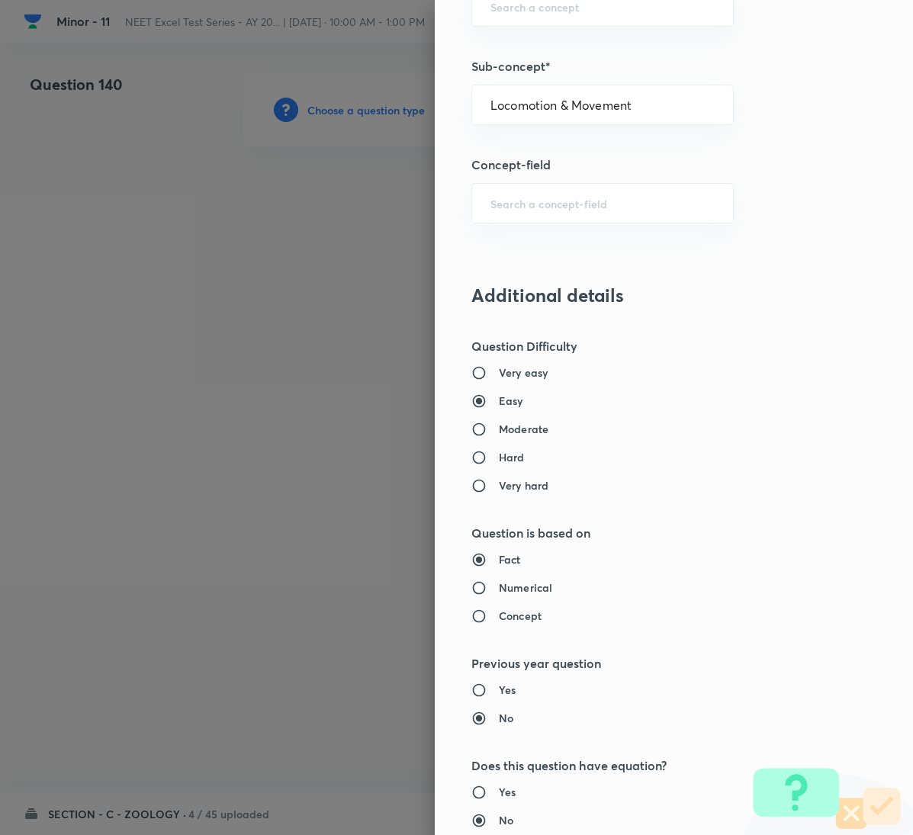
type input "Human Physiology"
type input "Locomotion & Movement"
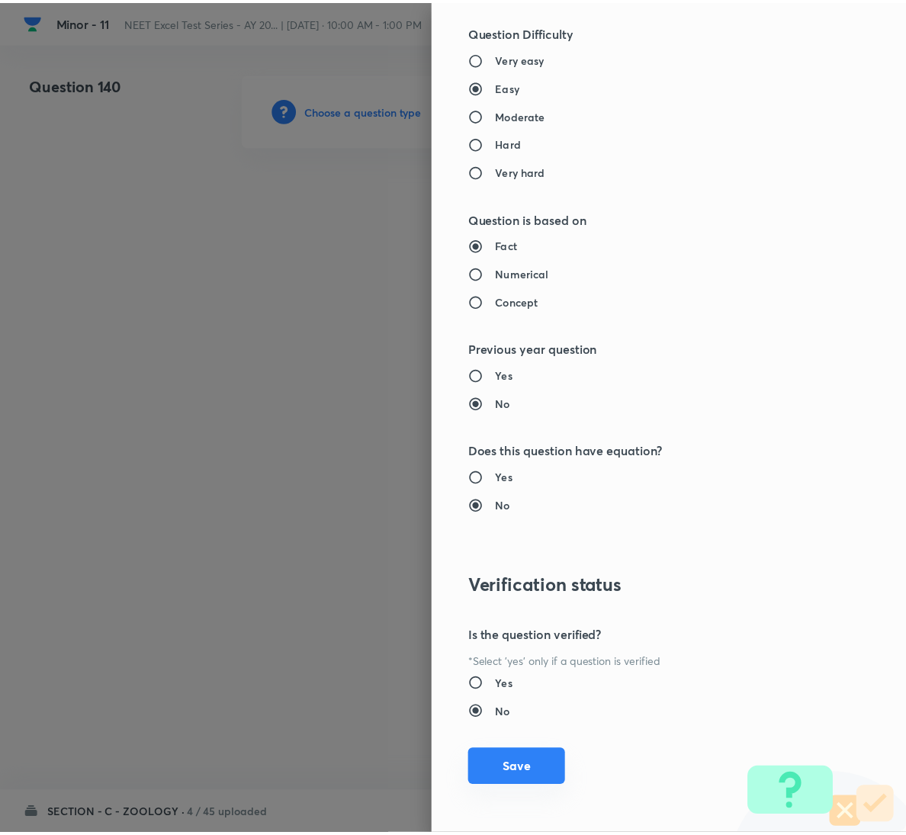
scroll to position [1350, 0]
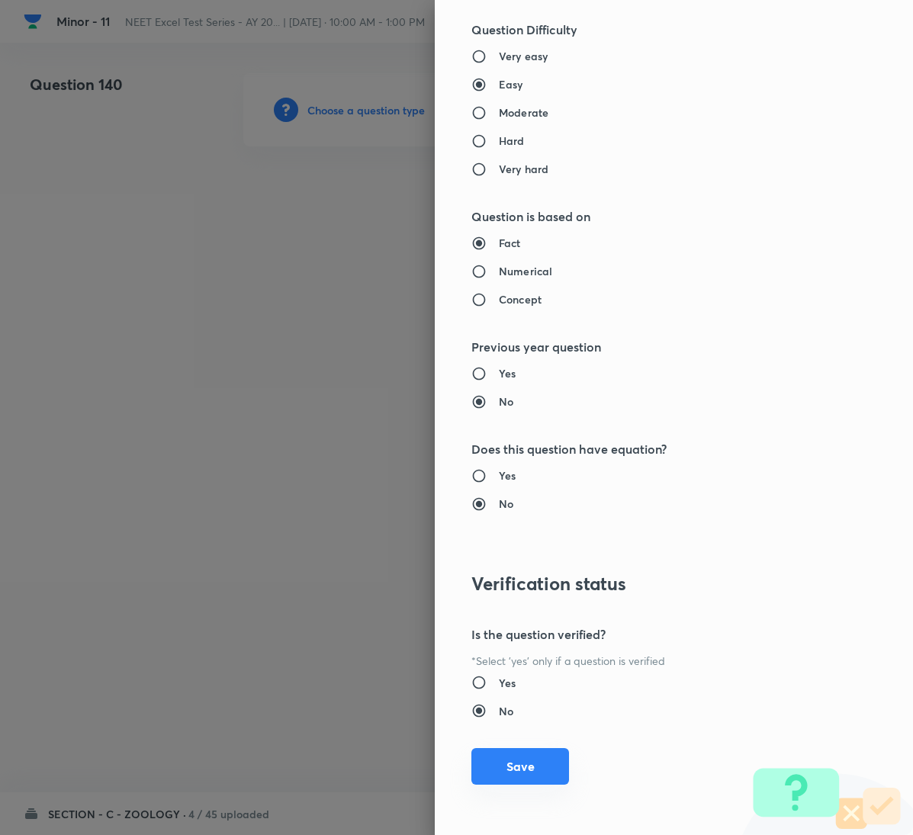
click at [528, 781] on button "Save" at bounding box center [520, 766] width 98 height 37
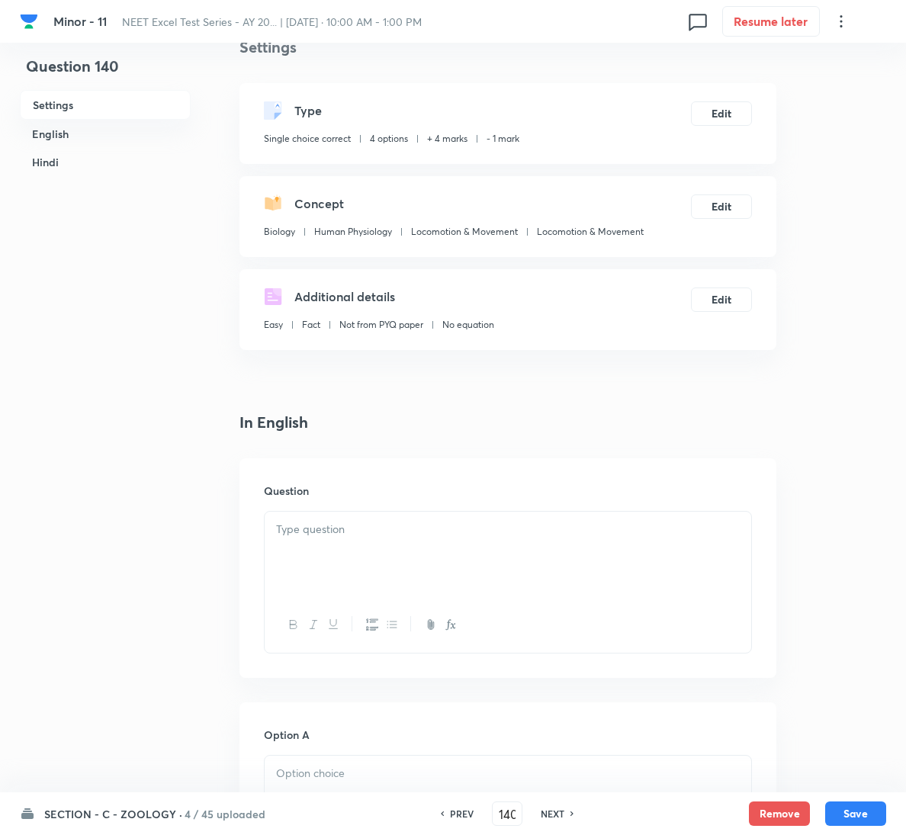
scroll to position [343, 0]
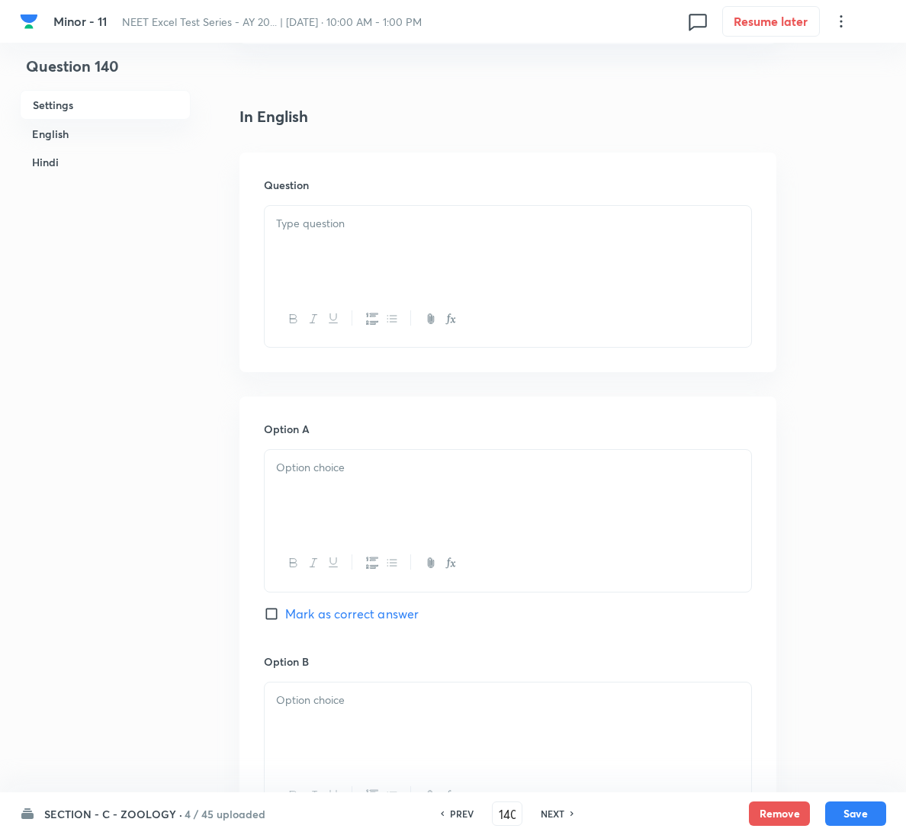
click at [383, 205] on div at bounding box center [508, 276] width 488 height 143
click at [326, 257] on div at bounding box center [508, 248] width 486 height 85
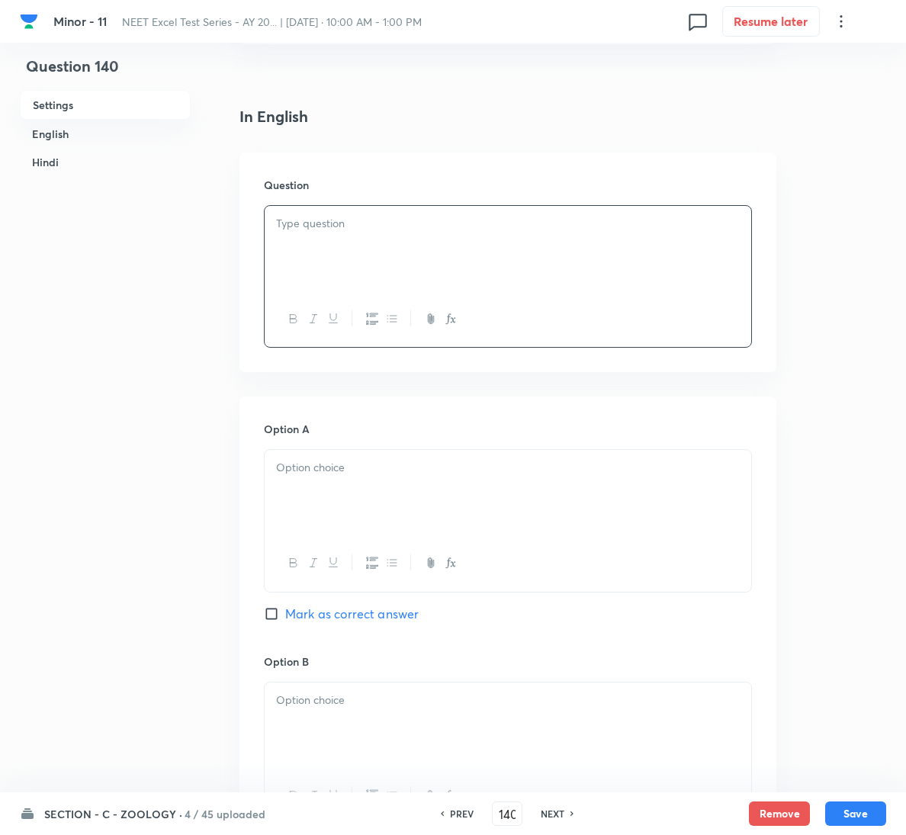
click at [357, 229] on p at bounding box center [508, 224] width 464 height 18
click at [469, 492] on div at bounding box center [508, 492] width 486 height 85
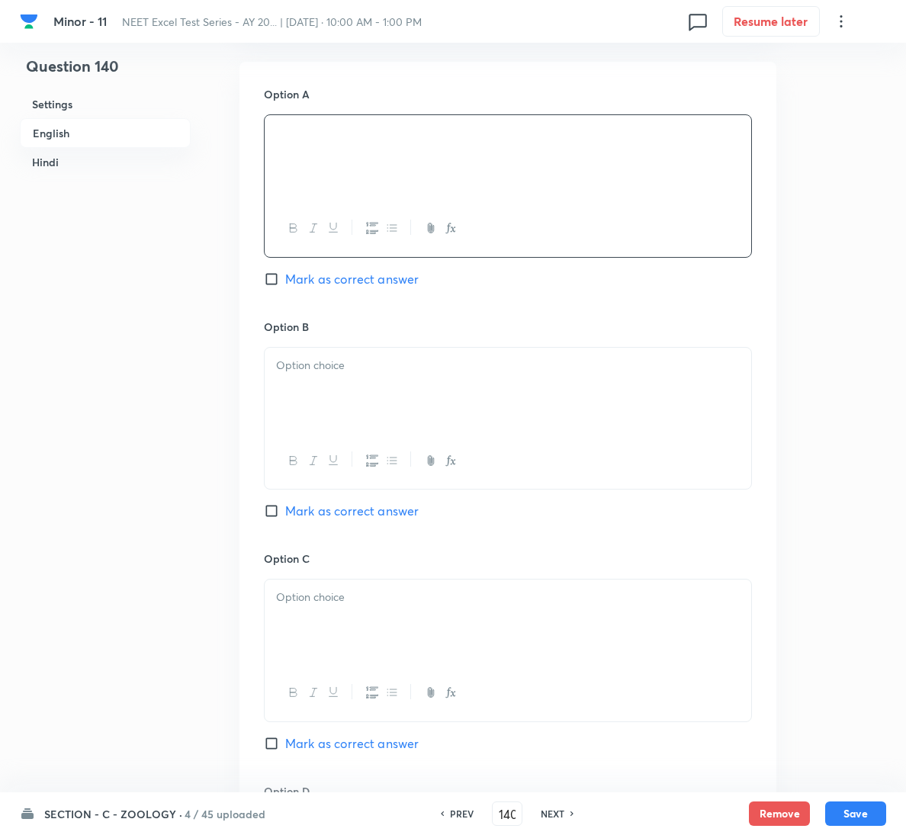
scroll to position [686, 0]
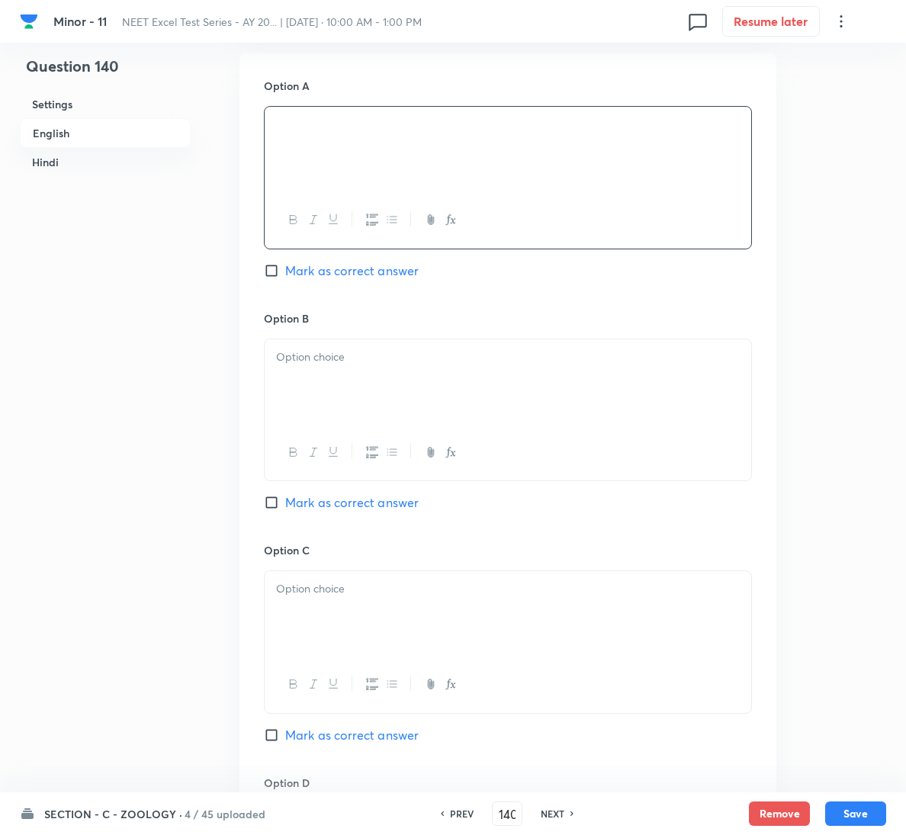
click at [421, 380] on div at bounding box center [508, 381] width 486 height 85
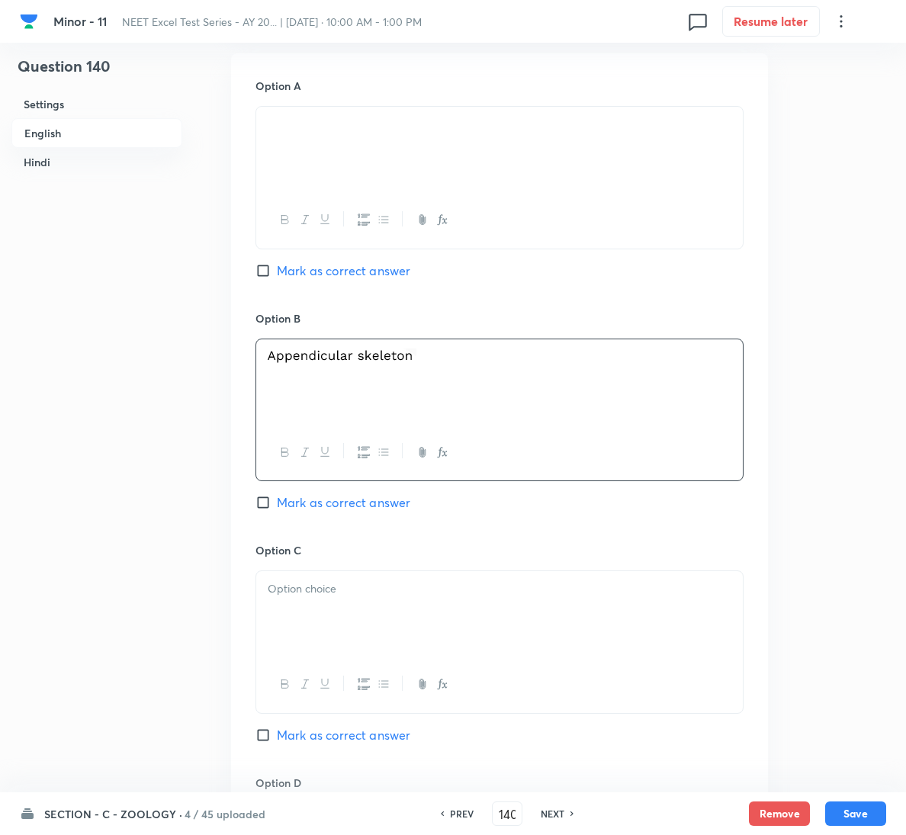
click at [362, 508] on span "Mark as correct answer" at bounding box center [343, 502] width 133 height 18
click at [277, 508] on input "Mark as correct answer" at bounding box center [265, 502] width 21 height 15
checkbox input "true"
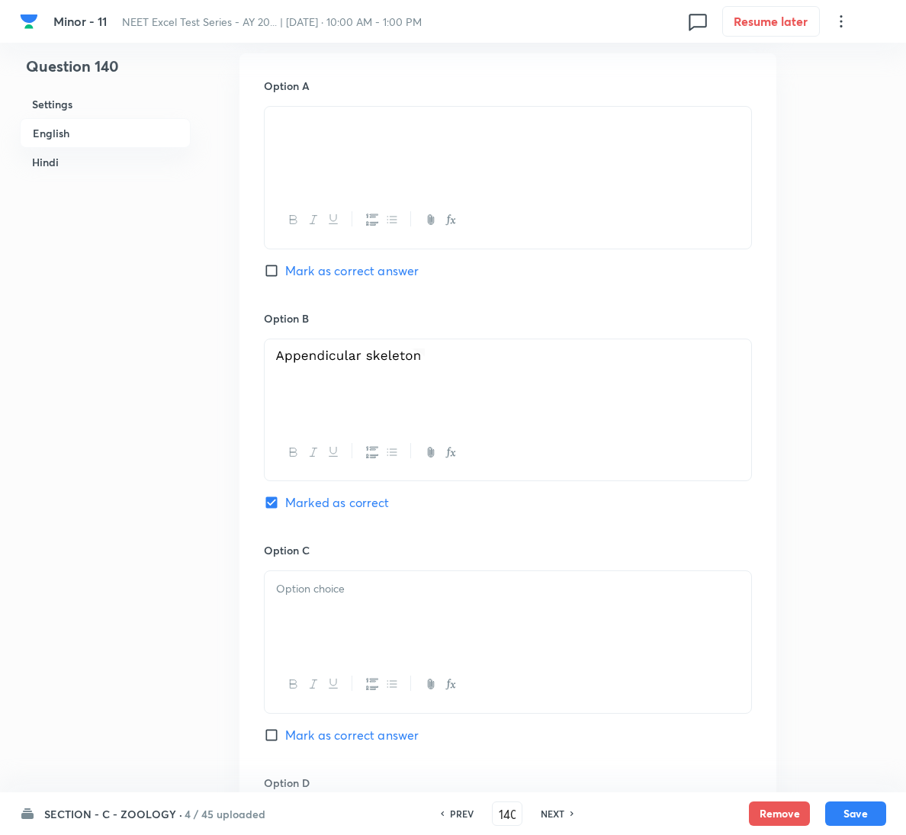
checkbox input "true"
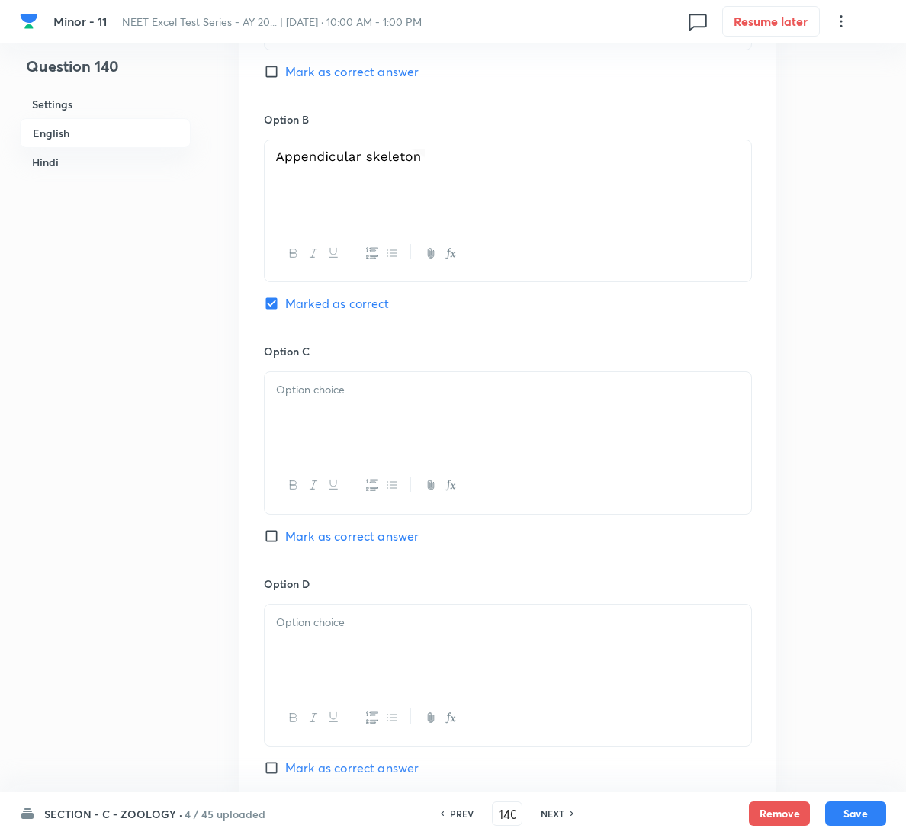
scroll to position [1487, 0]
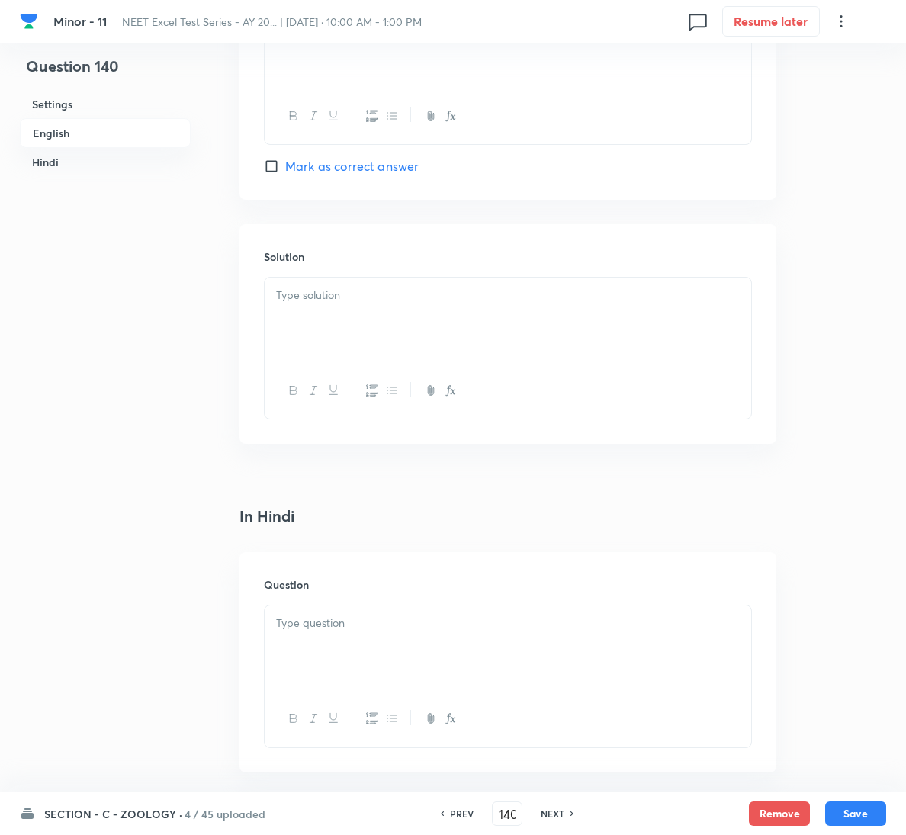
click at [385, 330] on div at bounding box center [508, 319] width 486 height 85
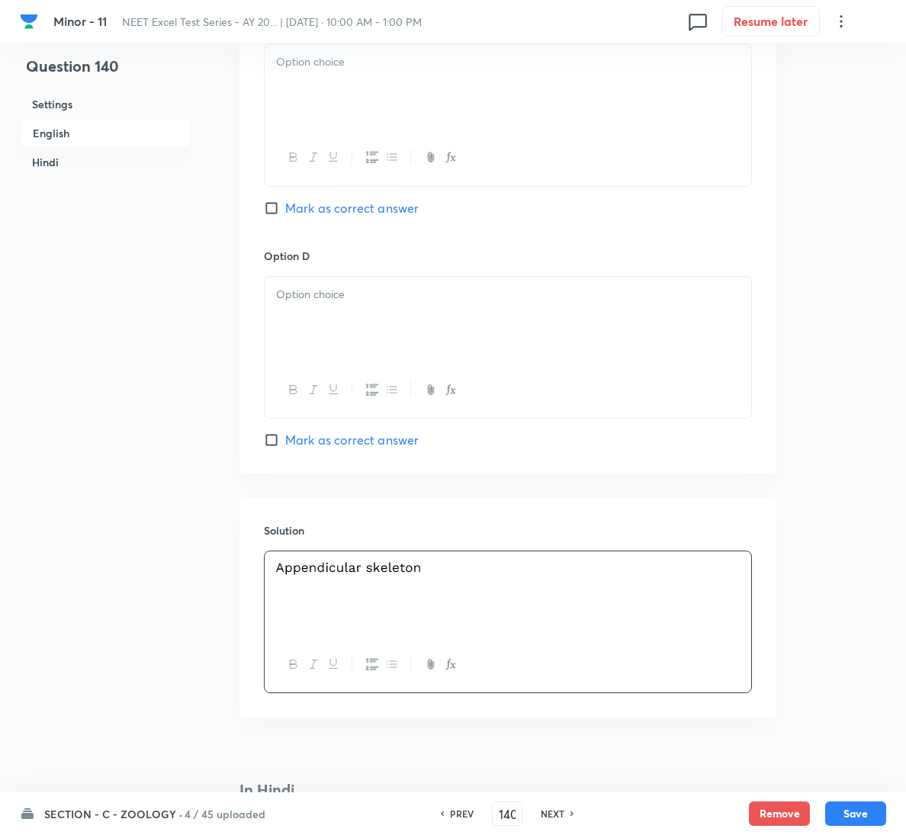
scroll to position [1144, 0]
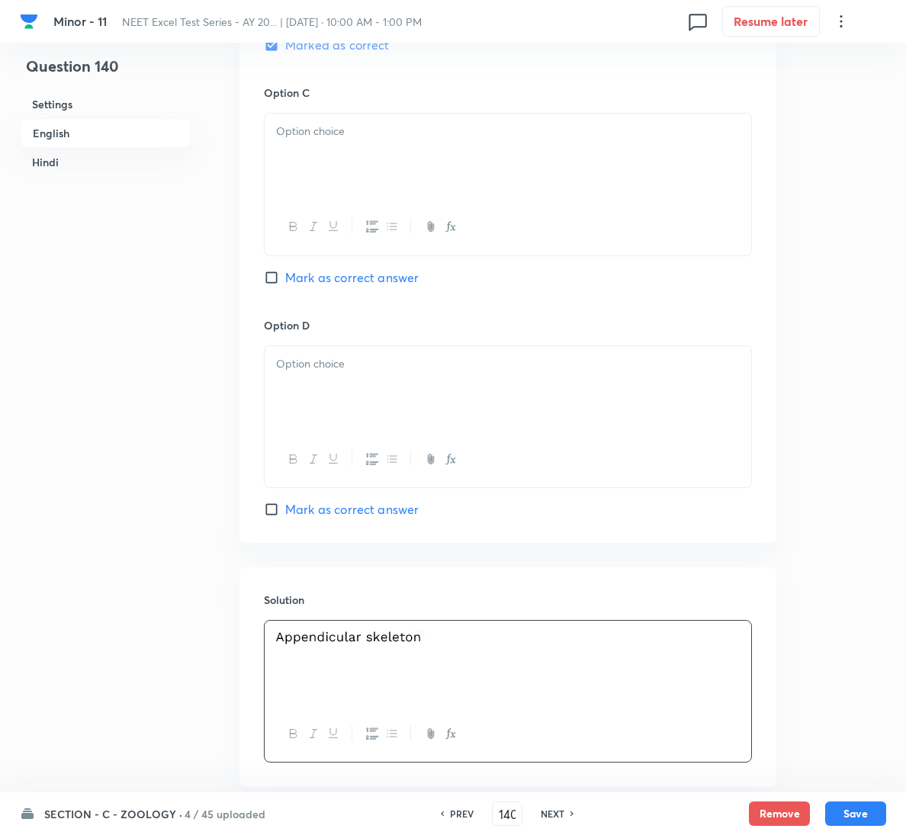
click at [444, 156] on div at bounding box center [508, 156] width 486 height 85
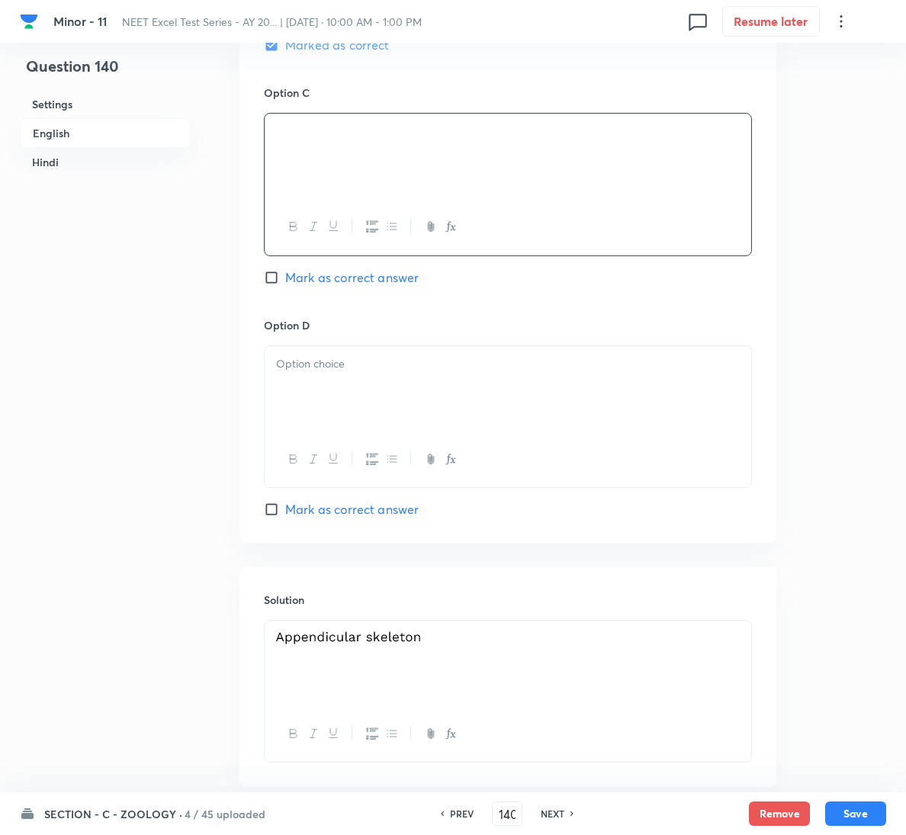
click at [392, 412] on div at bounding box center [508, 388] width 486 height 85
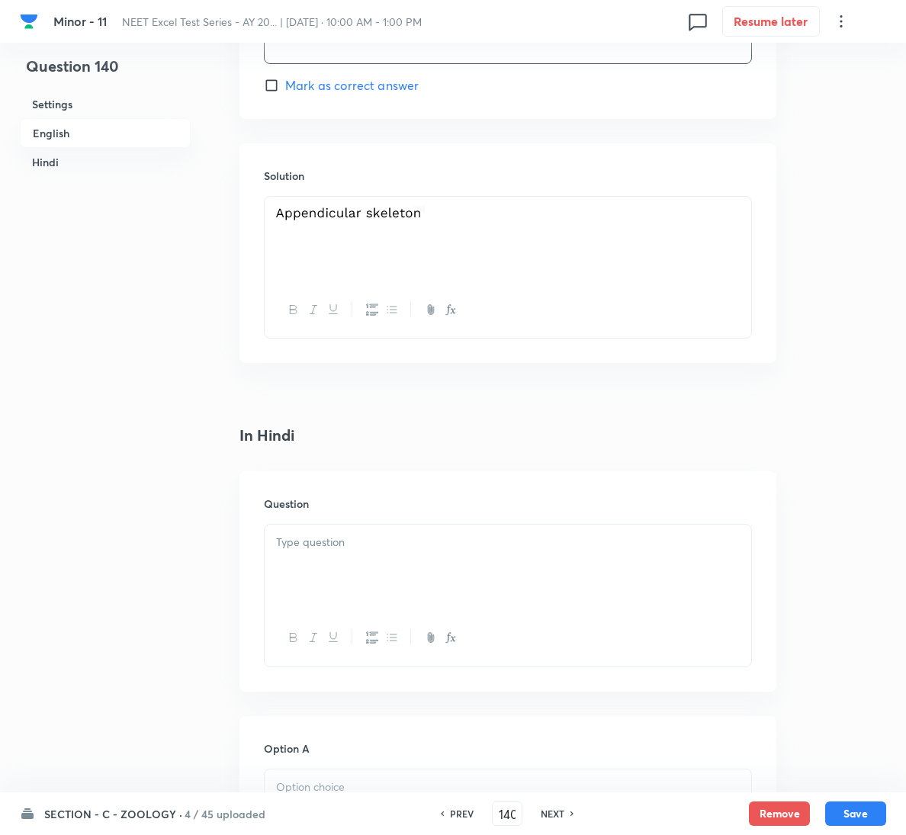
scroll to position [1601, 0]
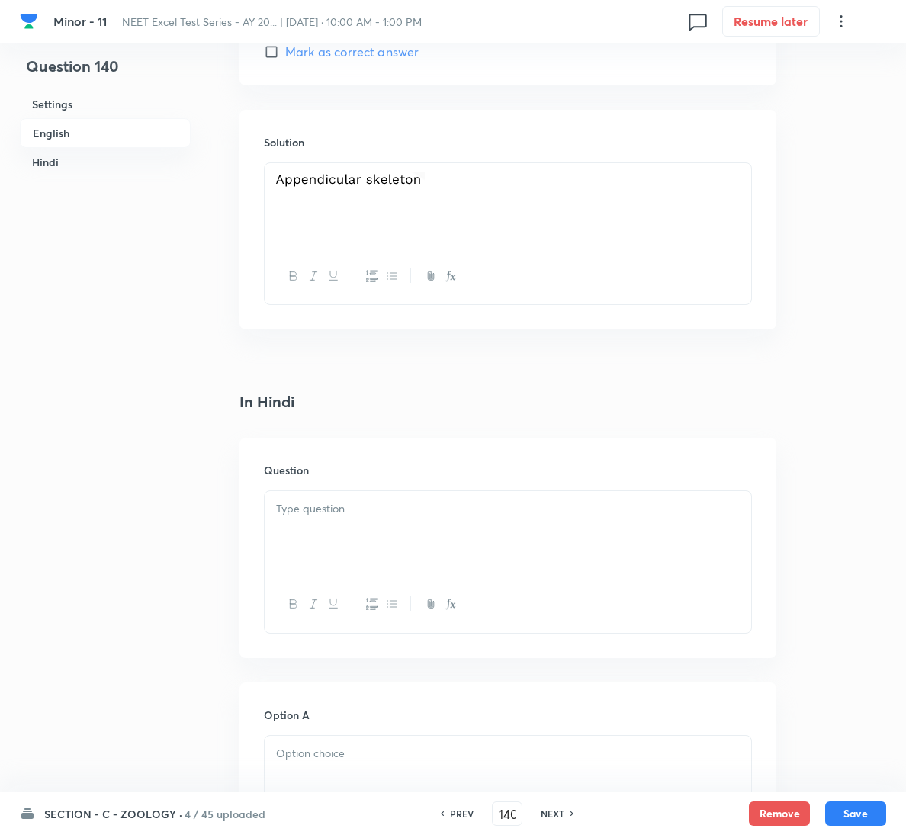
click at [394, 537] on div at bounding box center [508, 533] width 486 height 85
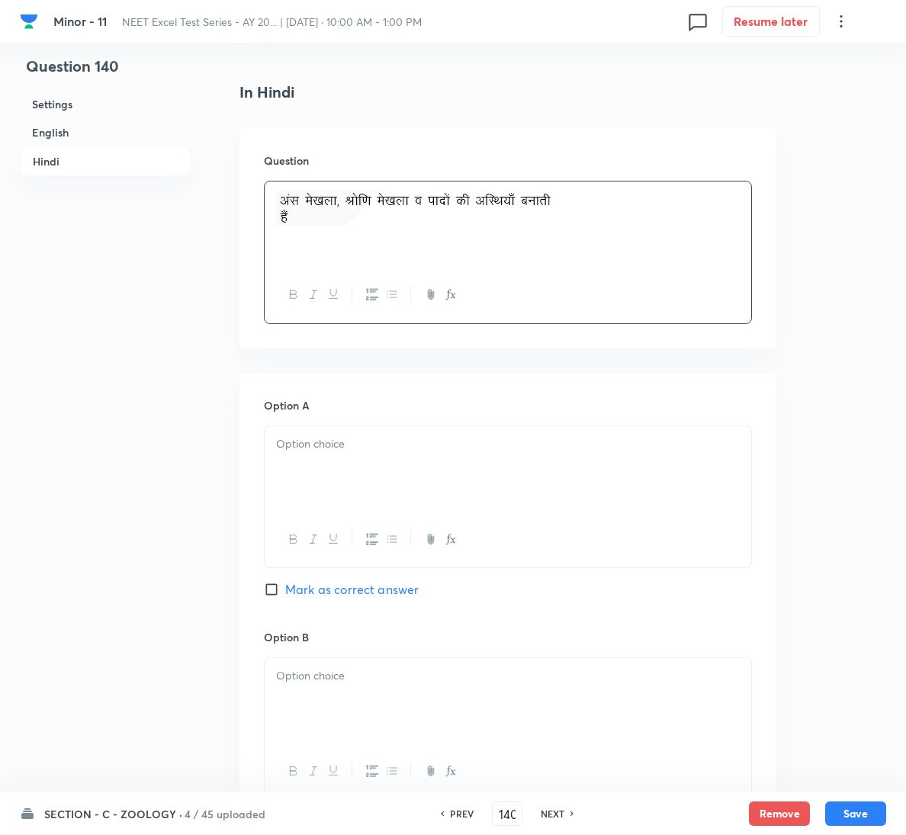
scroll to position [2058, 0]
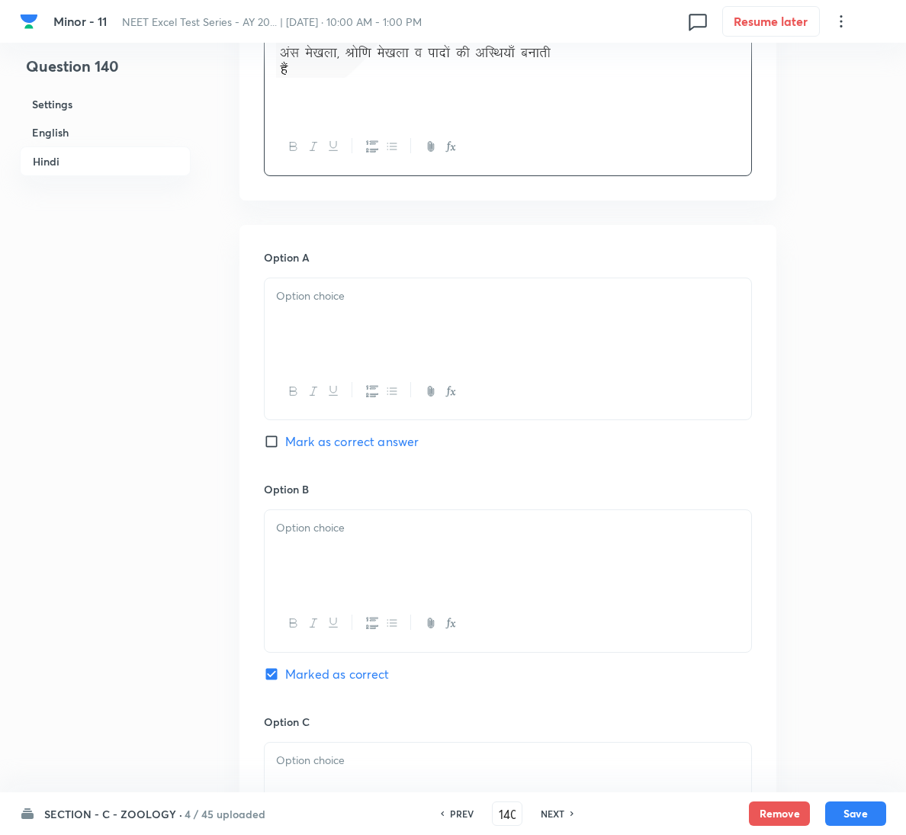
click at [414, 319] on div at bounding box center [508, 320] width 486 height 85
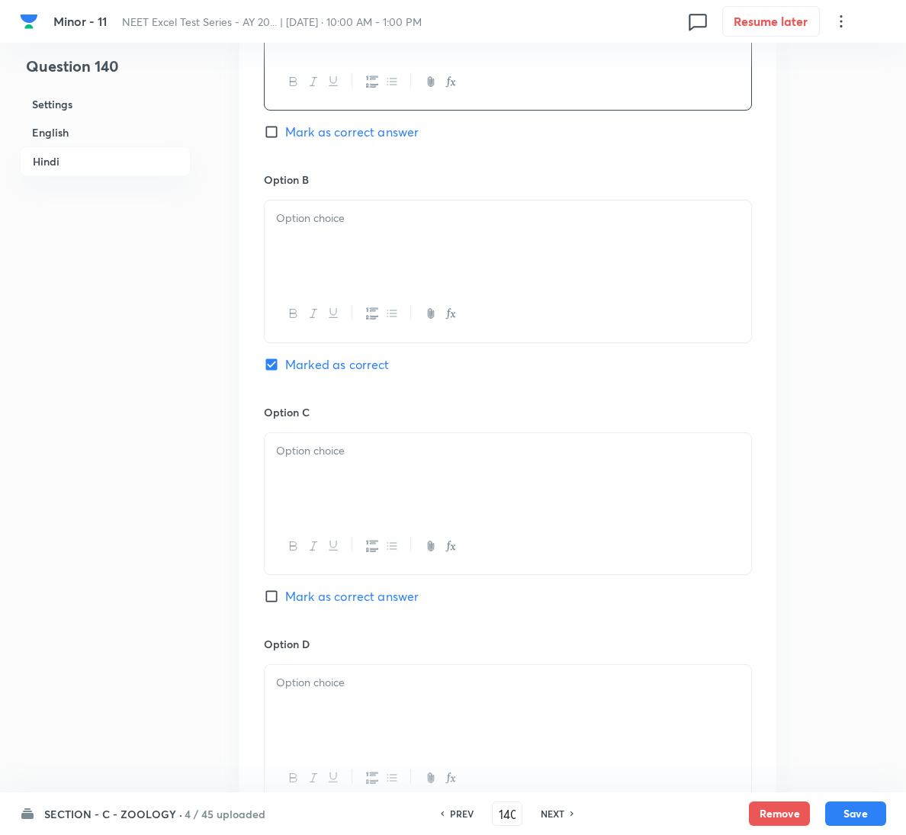
scroll to position [2401, 0]
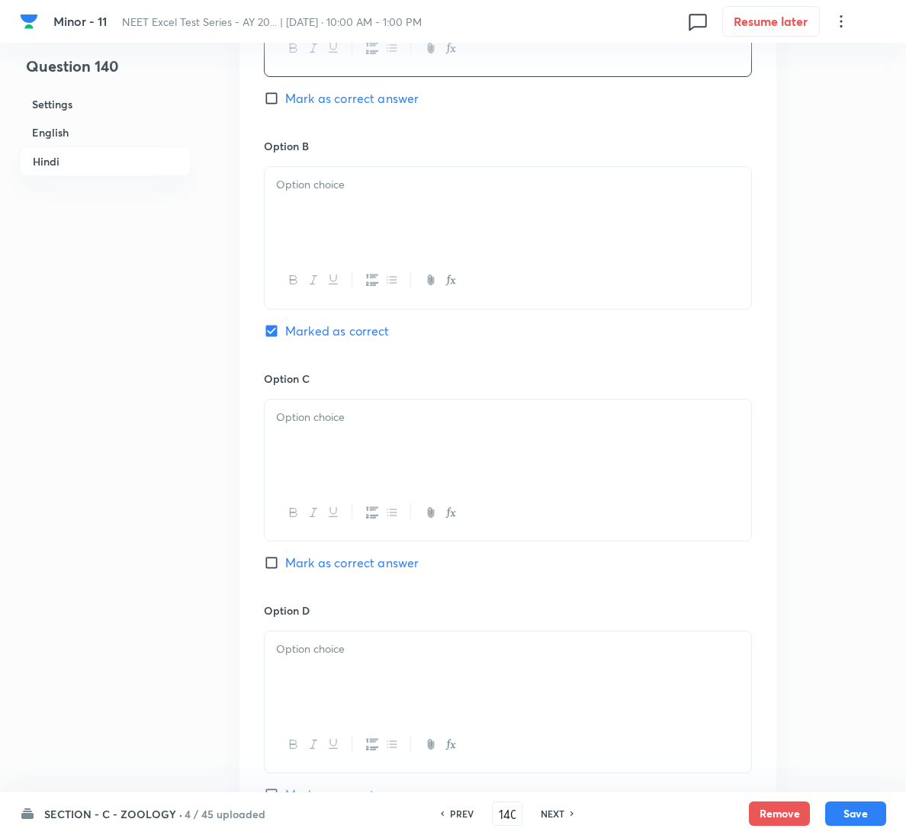
click at [487, 226] on div at bounding box center [508, 209] width 486 height 85
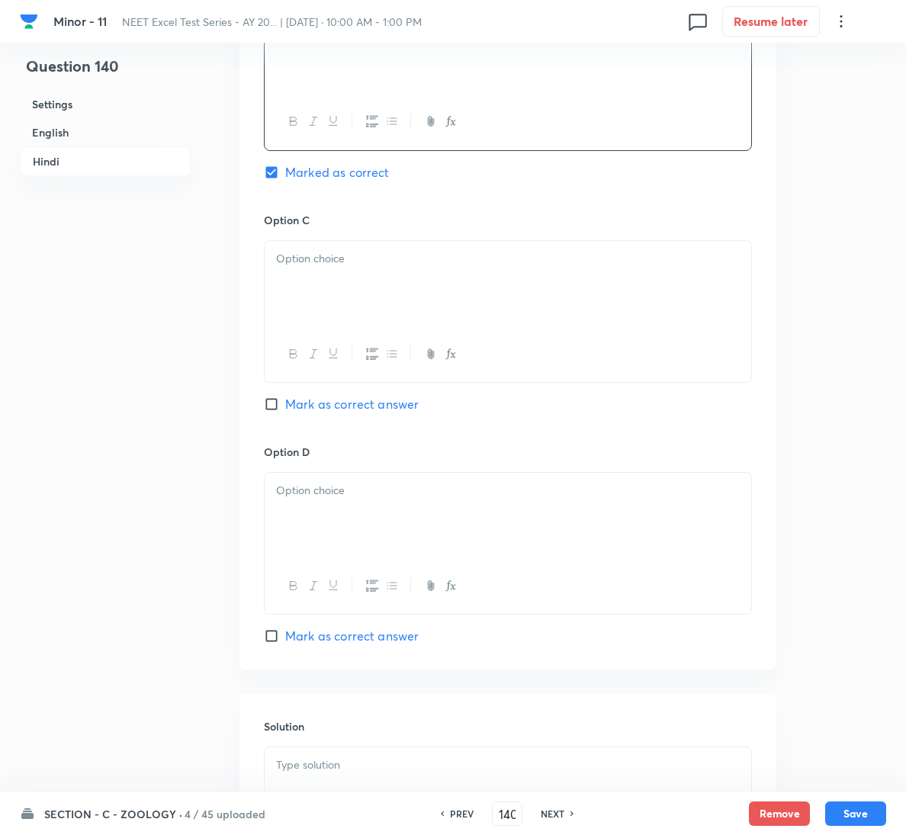
scroll to position [2781, 0]
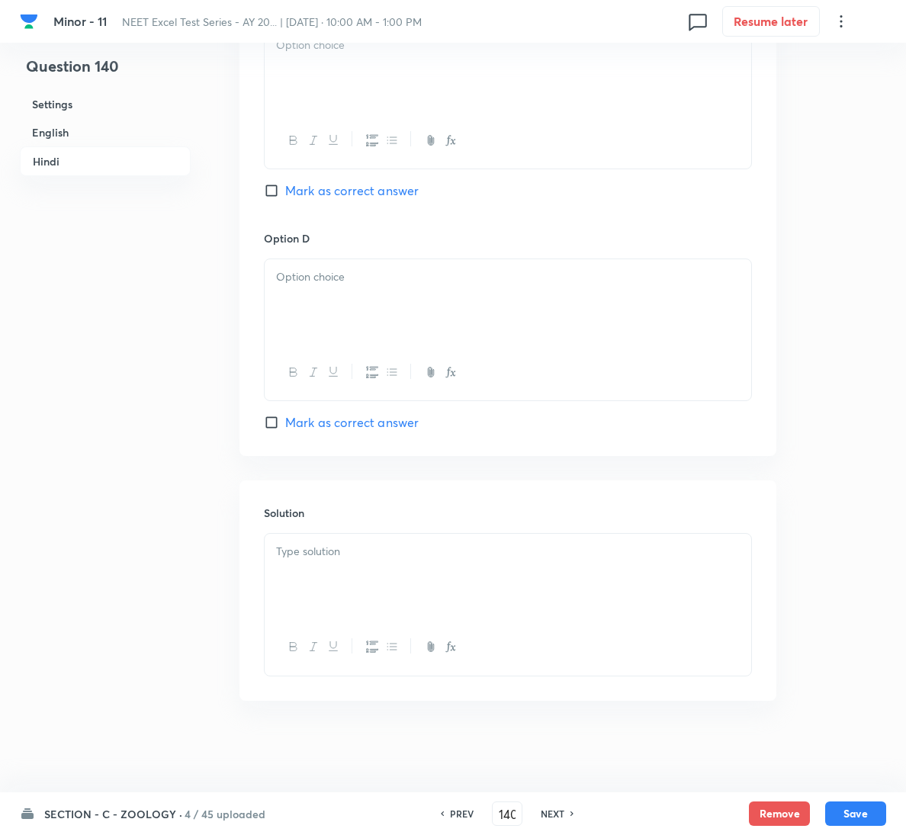
click at [433, 557] on p at bounding box center [508, 552] width 464 height 18
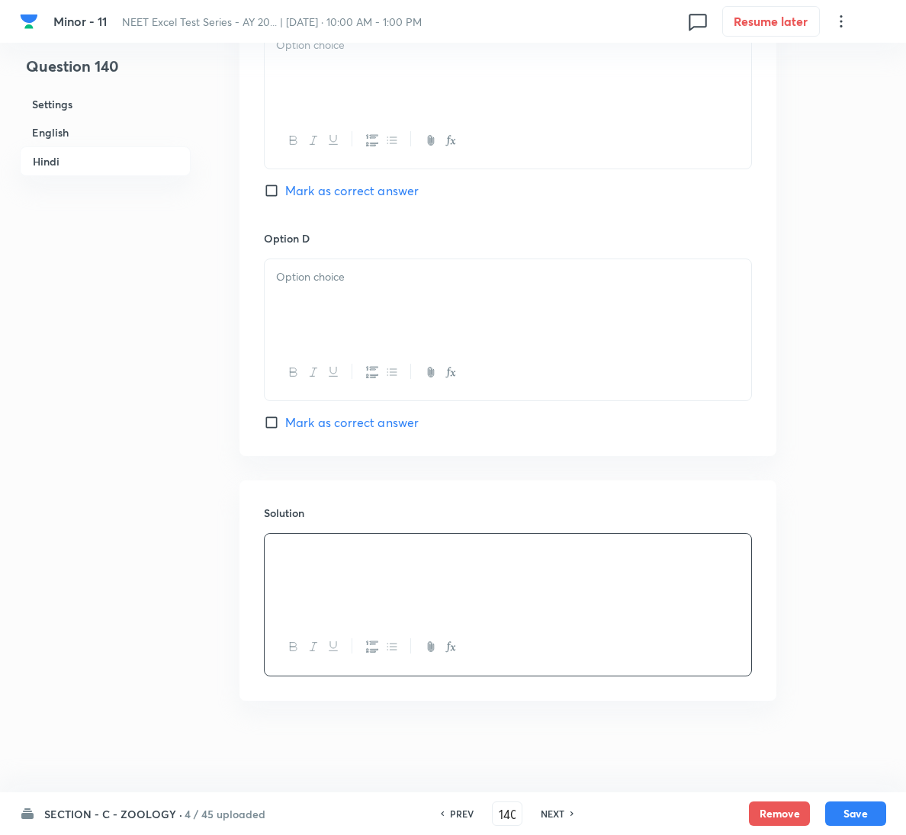
click at [373, 74] on div at bounding box center [508, 69] width 486 height 85
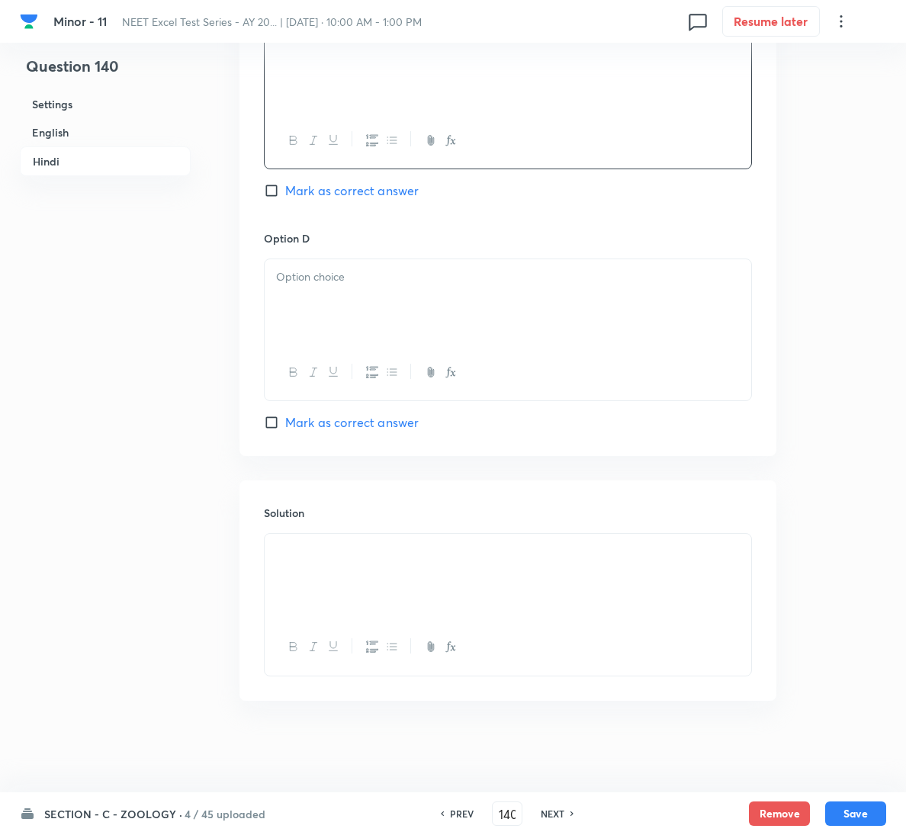
drag, startPoint x: 316, startPoint y: 268, endPoint x: 328, endPoint y: 270, distance: 12.3
click at [321, 268] on p at bounding box center [508, 277] width 464 height 18
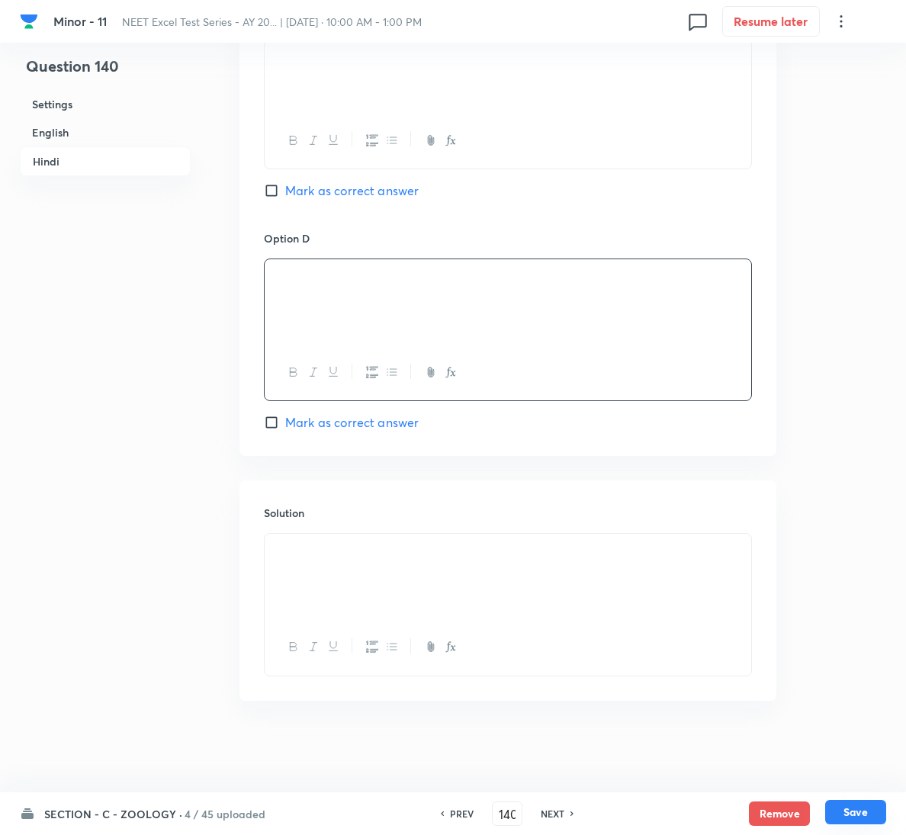
drag, startPoint x: 862, startPoint y: 812, endPoint x: 845, endPoint y: 803, distance: 19.8
click at [862, 812] on button "Save" at bounding box center [855, 812] width 61 height 24
type input "141"
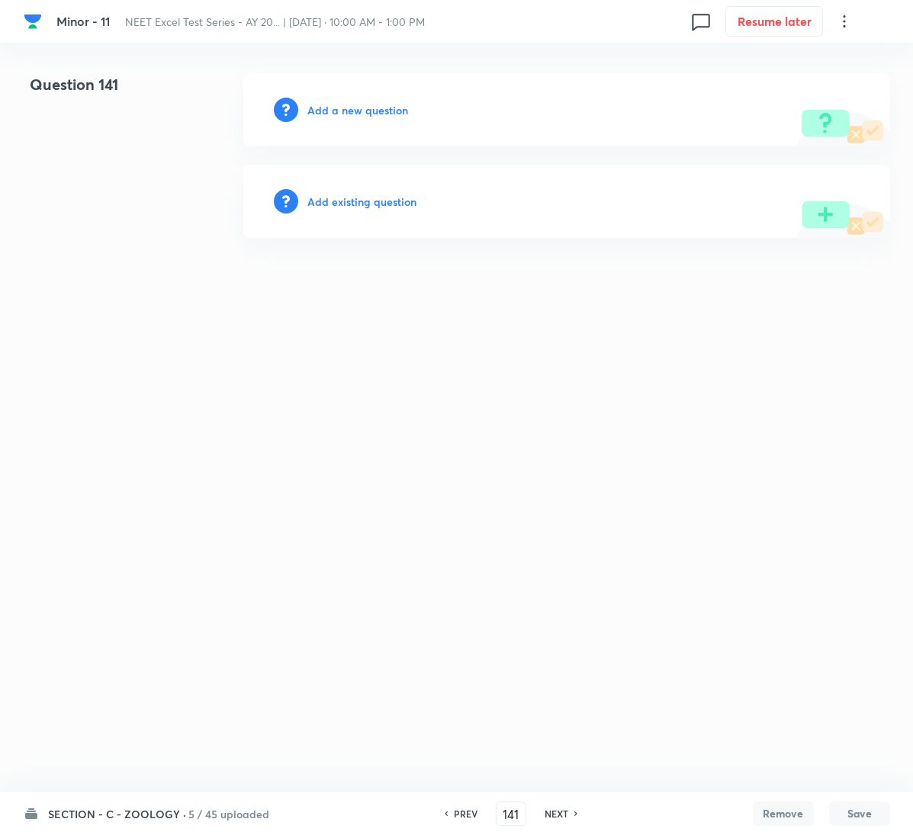
click at [371, 117] on div "Add a new question" at bounding box center [566, 109] width 646 height 73
click at [380, 108] on h6 "Add a new question" at bounding box center [357, 110] width 101 height 16
click at [357, 106] on h6 "Choose a question type" at bounding box center [365, 110] width 117 height 16
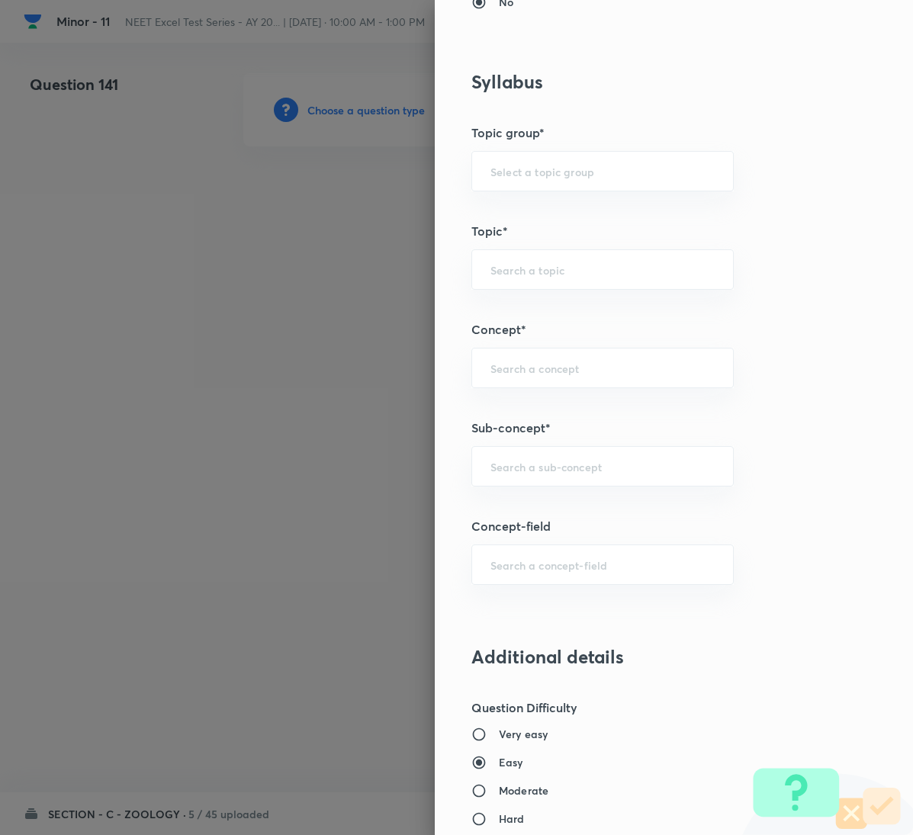
scroll to position [686, 0]
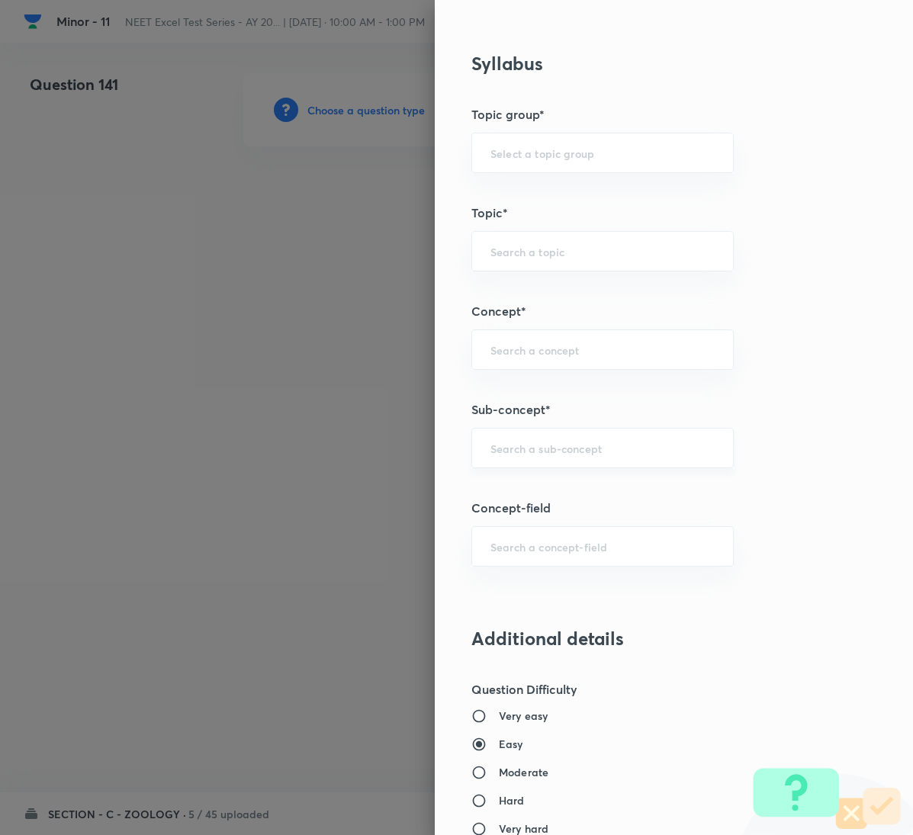
click at [581, 455] on input "text" at bounding box center [602, 448] width 224 height 14
paste input "Locomotion & Movement"
click at [572, 483] on li "Locomotion & Movement" at bounding box center [585, 496] width 260 height 27
type input "Locomotion & Movement"
type input "Biology"
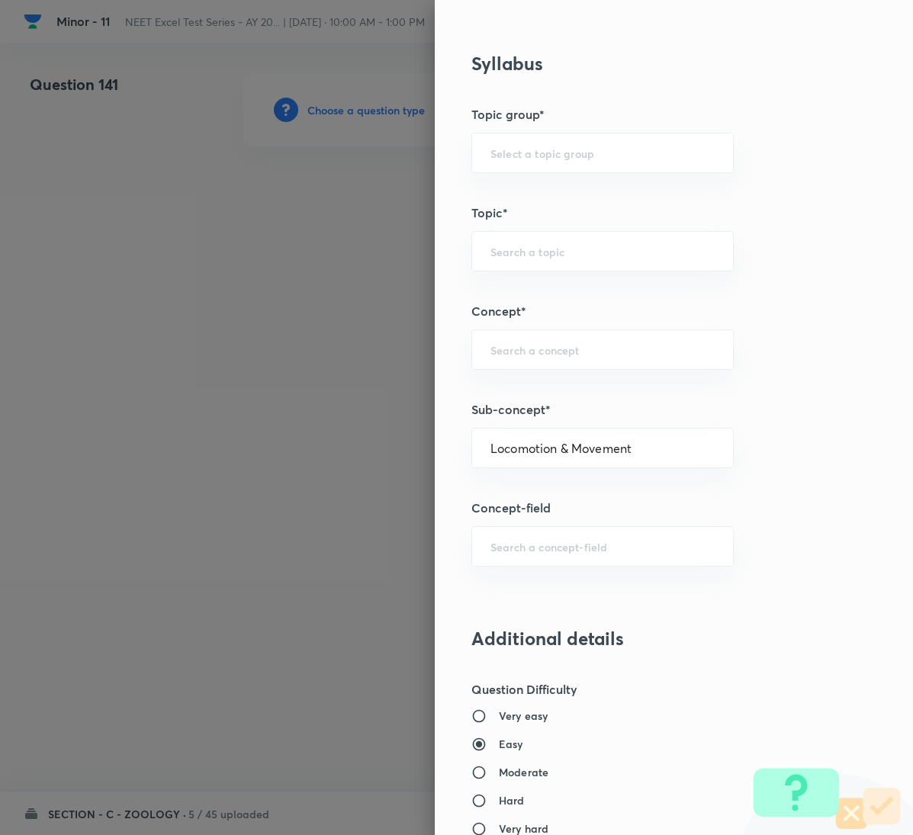
type input "Human Physiology"
type input "Locomotion & Movement"
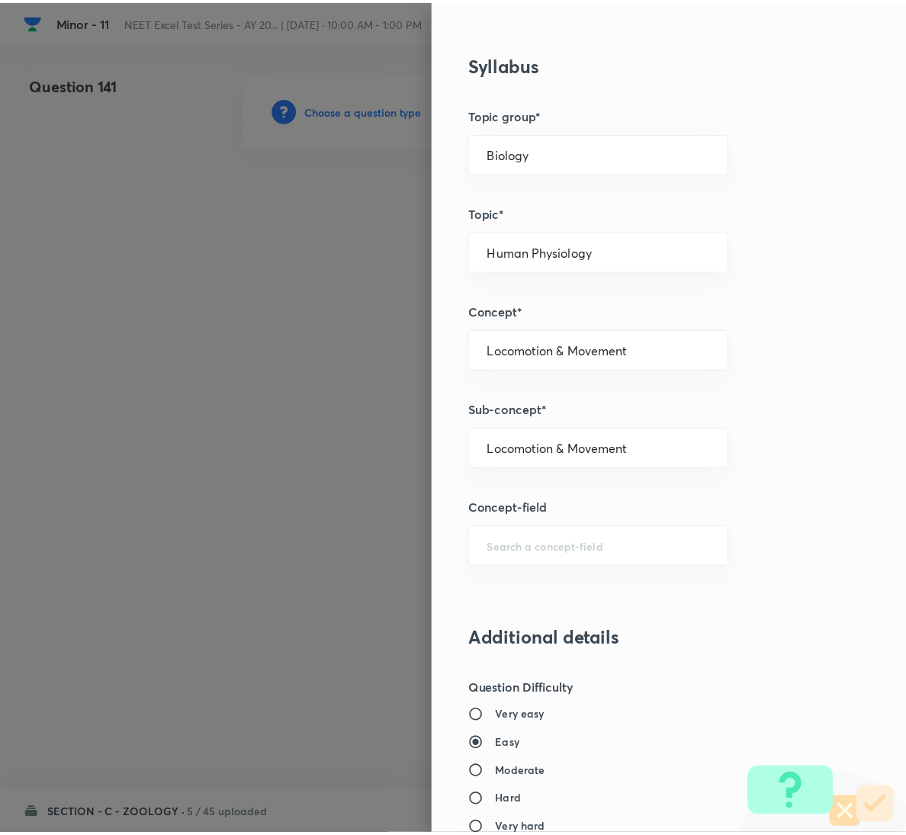
scroll to position [1350, 0]
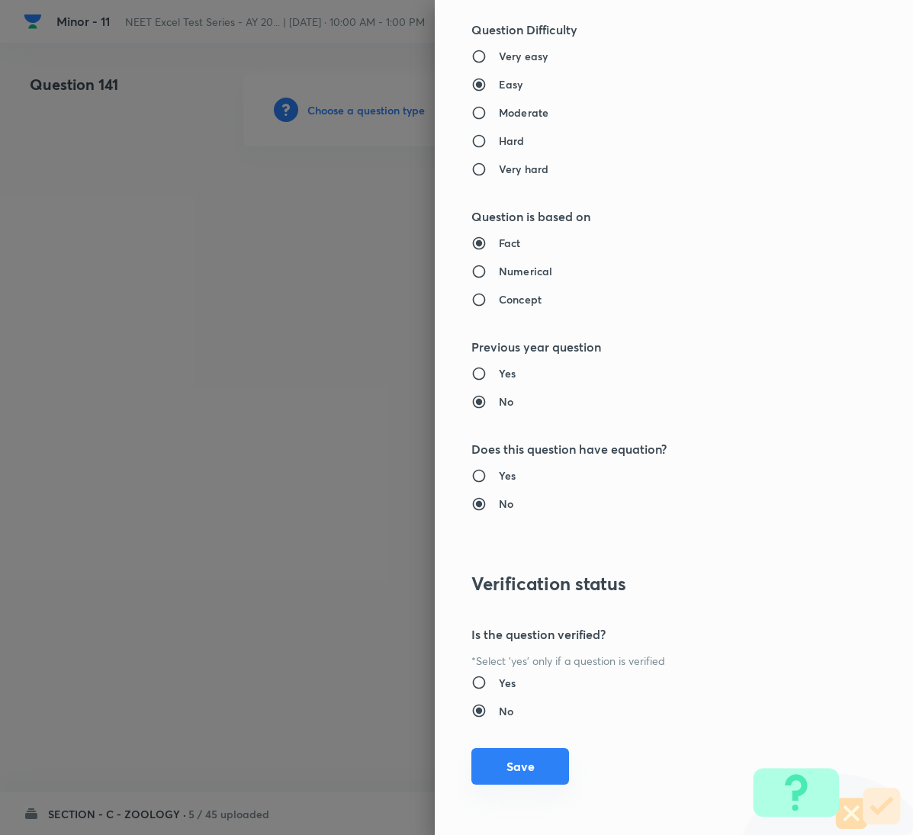
click at [508, 778] on button "Save" at bounding box center [520, 766] width 98 height 37
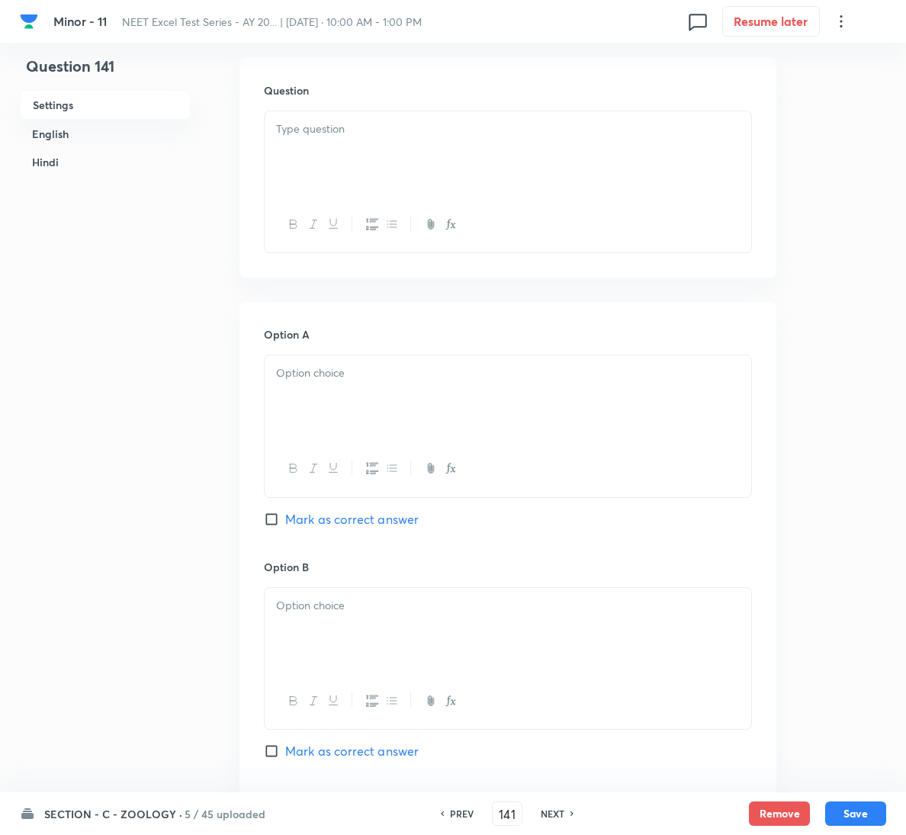
scroll to position [457, 0]
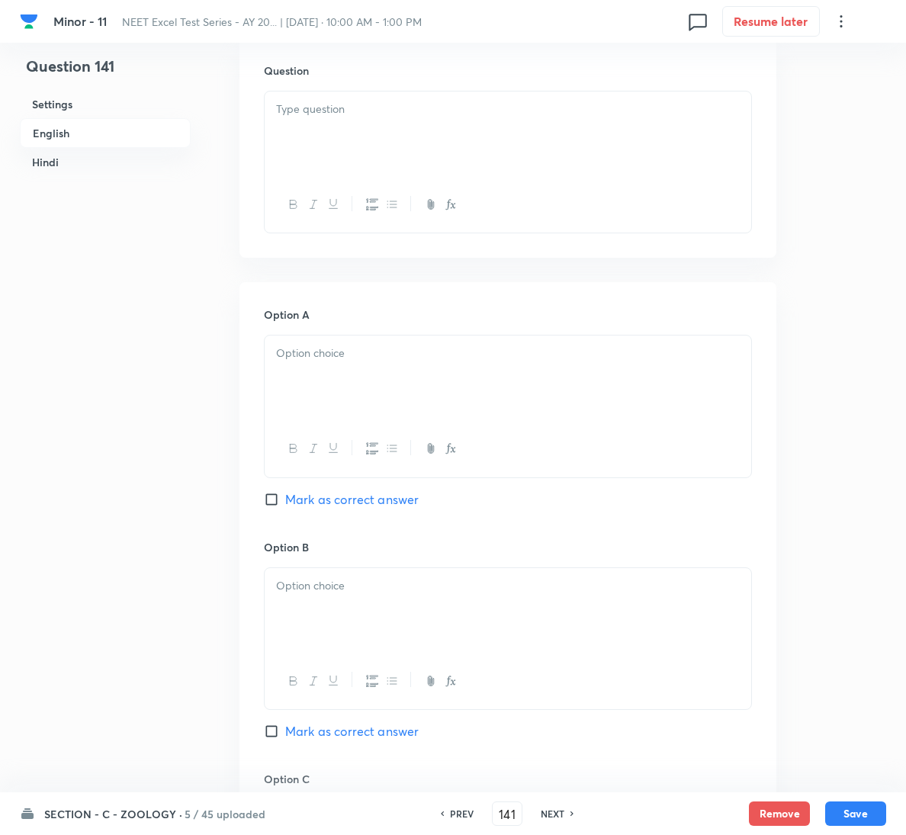
click at [362, 156] on div at bounding box center [508, 133] width 486 height 85
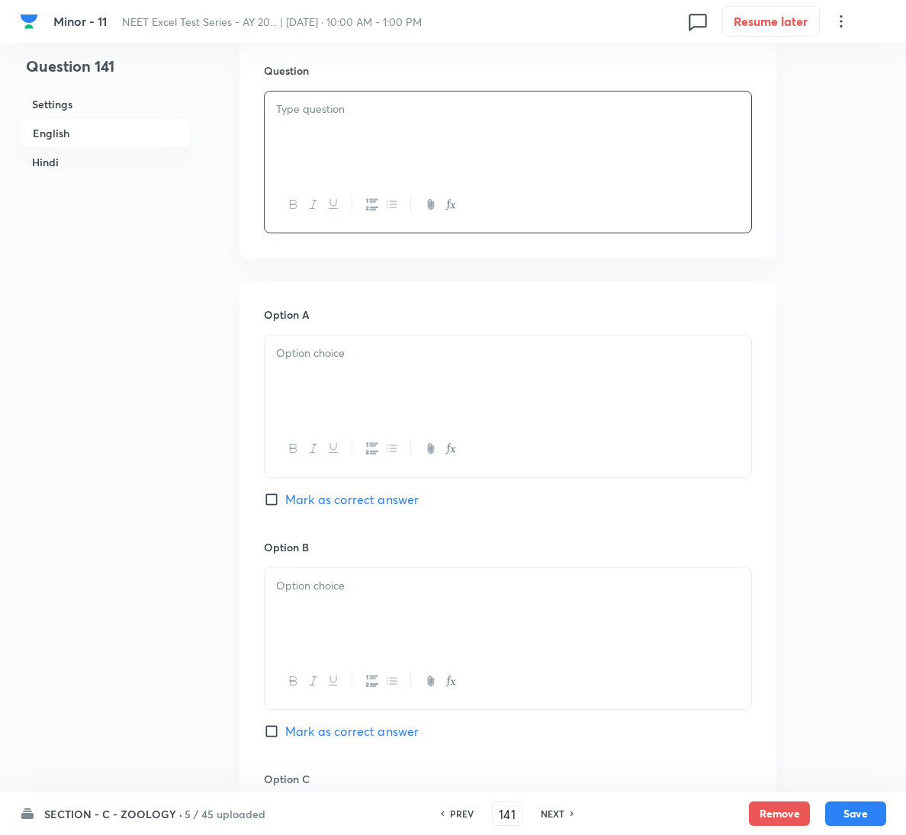
click at [481, 117] on div at bounding box center [508, 133] width 486 height 85
click at [490, 408] on div at bounding box center [508, 377] width 486 height 85
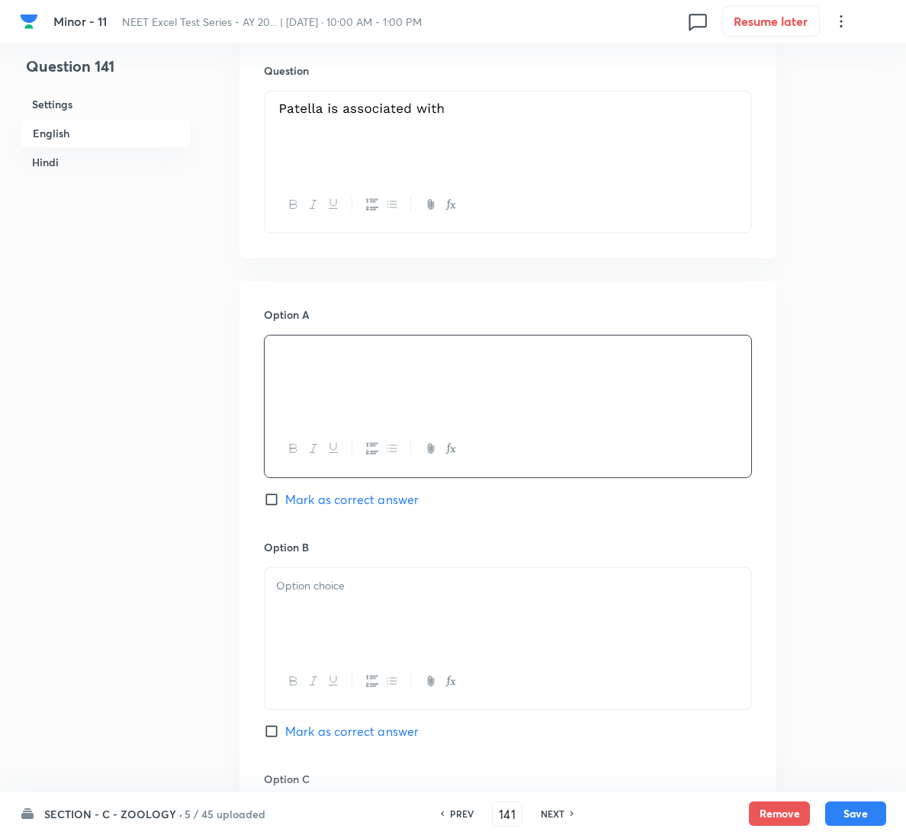
click at [433, 618] on div at bounding box center [508, 610] width 486 height 85
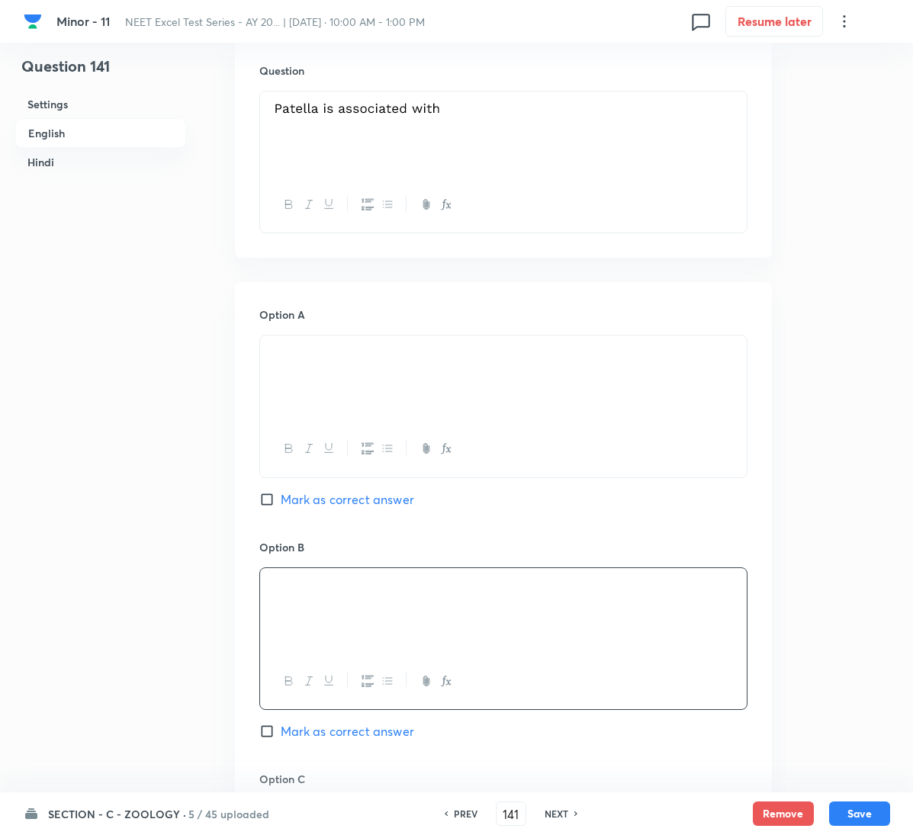
click at [361, 733] on div at bounding box center [456, 417] width 913 height 835
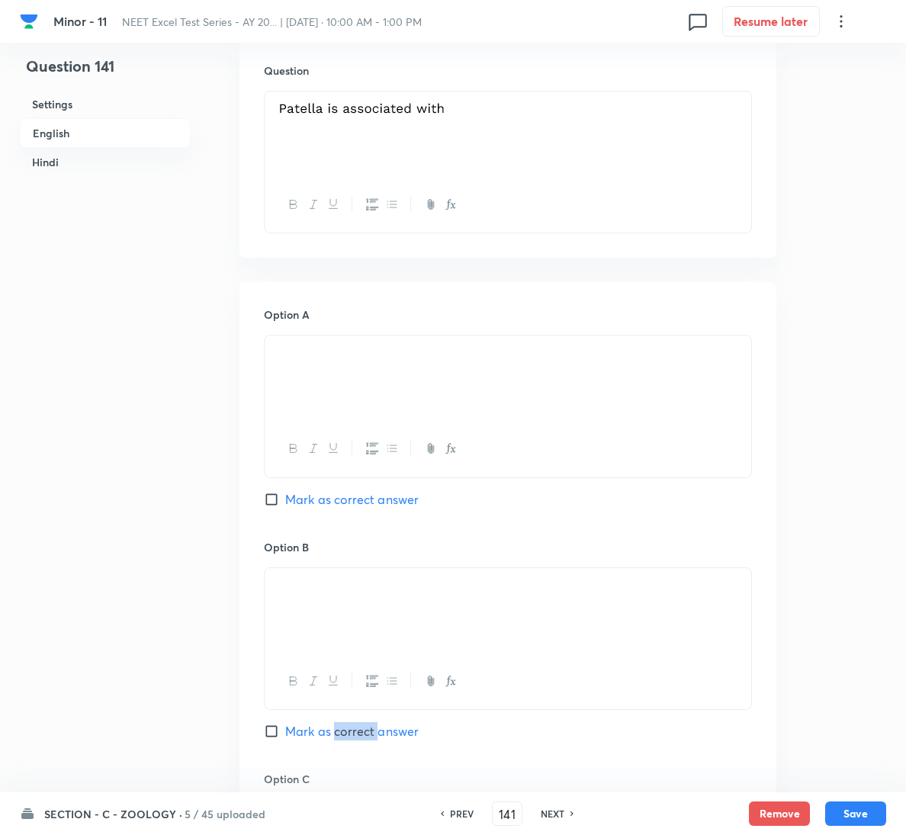
click at [361, 733] on span "Mark as correct answer" at bounding box center [351, 731] width 133 height 18
click at [285, 733] on input "Mark as correct answer" at bounding box center [274, 730] width 21 height 15
checkbox input "true"
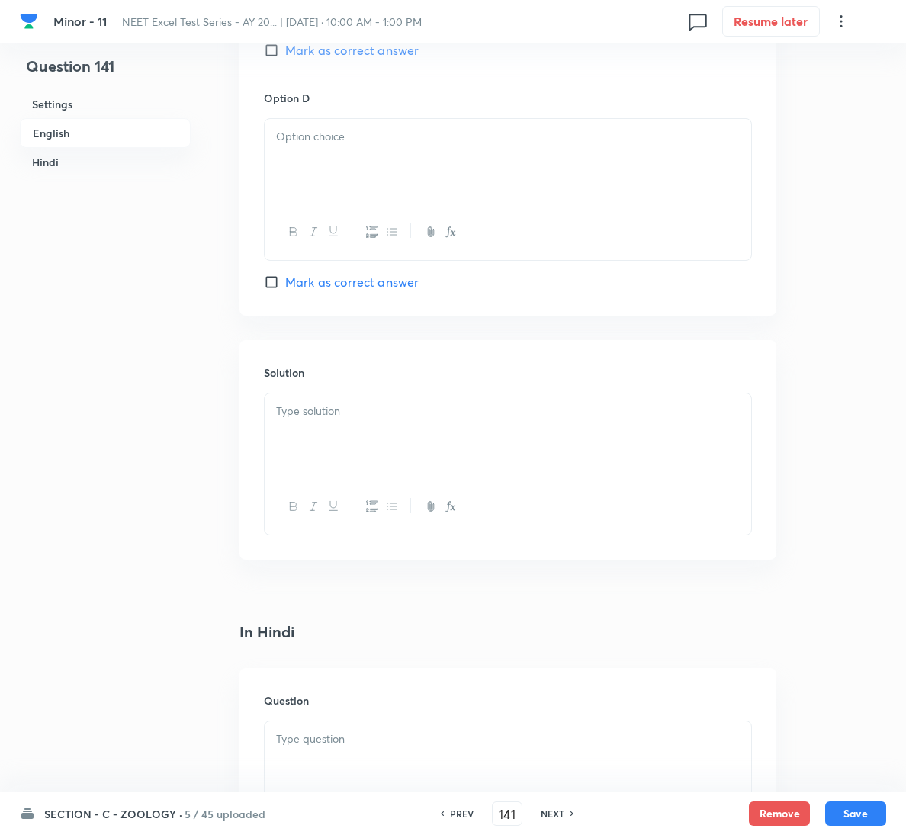
scroll to position [1372, 0]
click at [387, 417] on p at bounding box center [508, 410] width 464 height 18
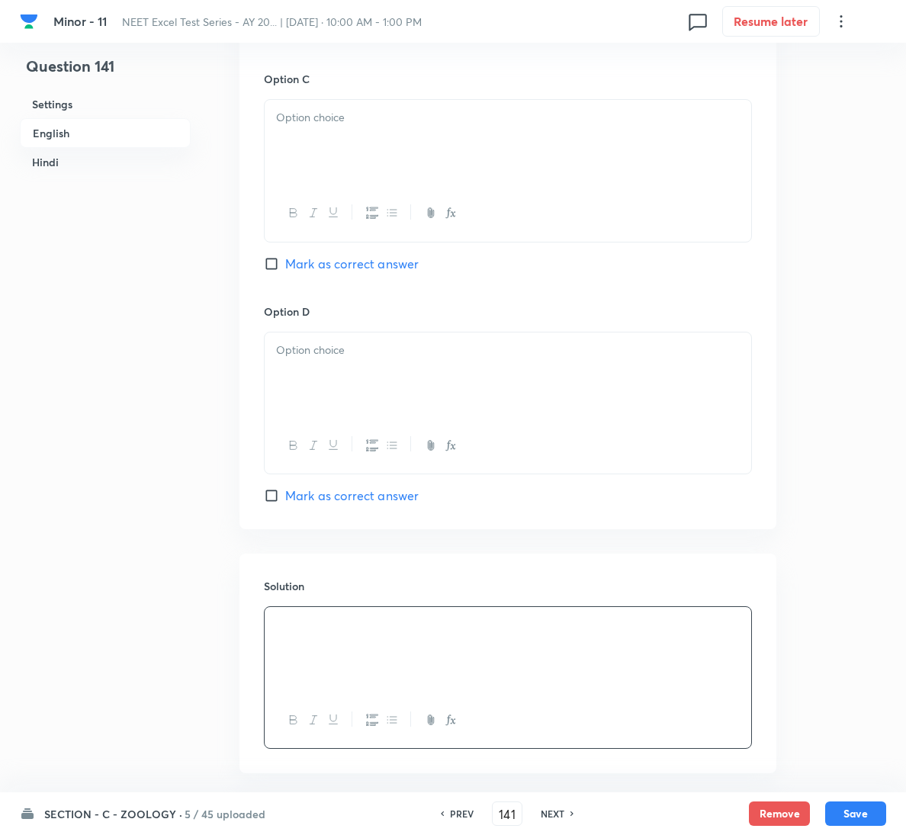
scroll to position [1144, 0]
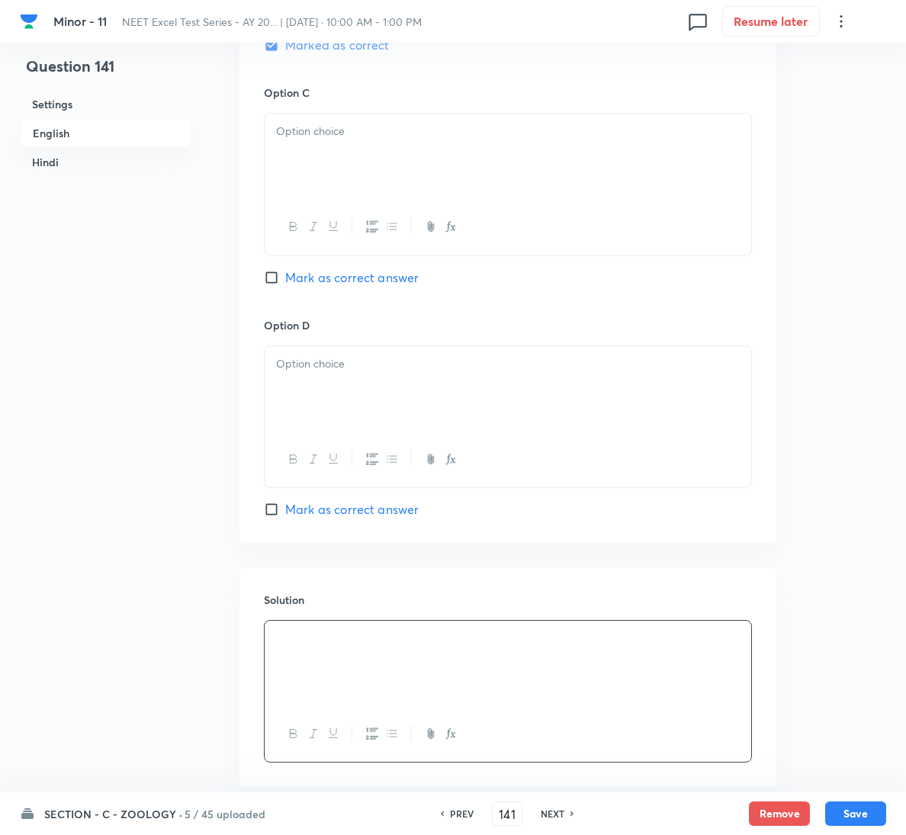
click at [460, 156] on div at bounding box center [508, 156] width 486 height 85
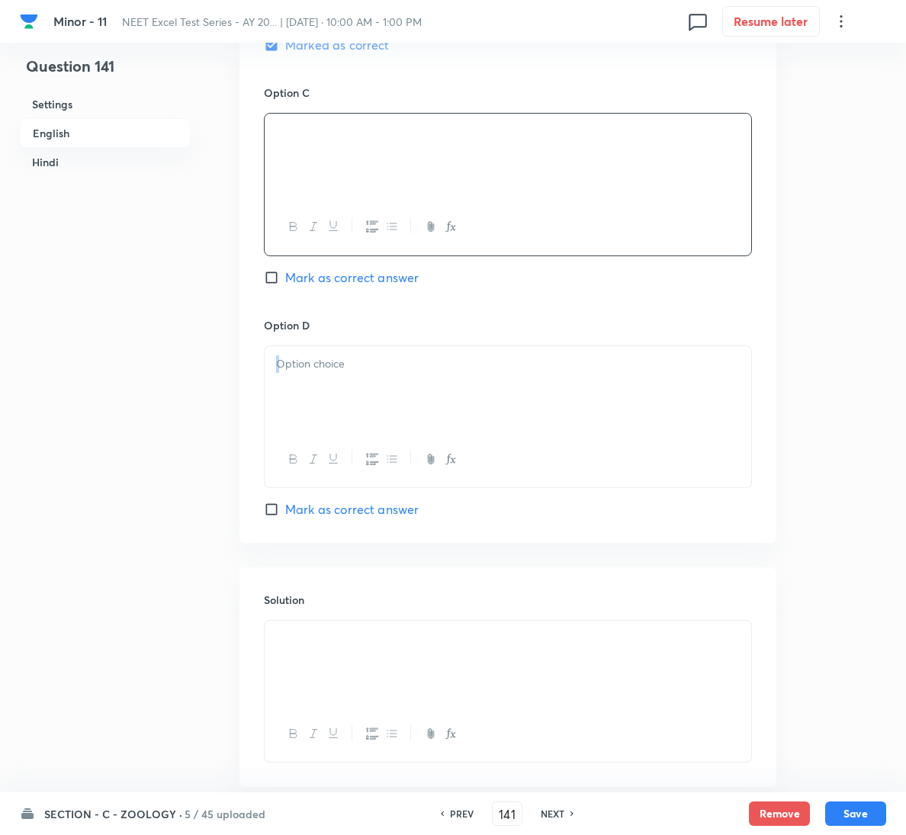
click at [476, 432] on div at bounding box center [508, 416] width 488 height 143
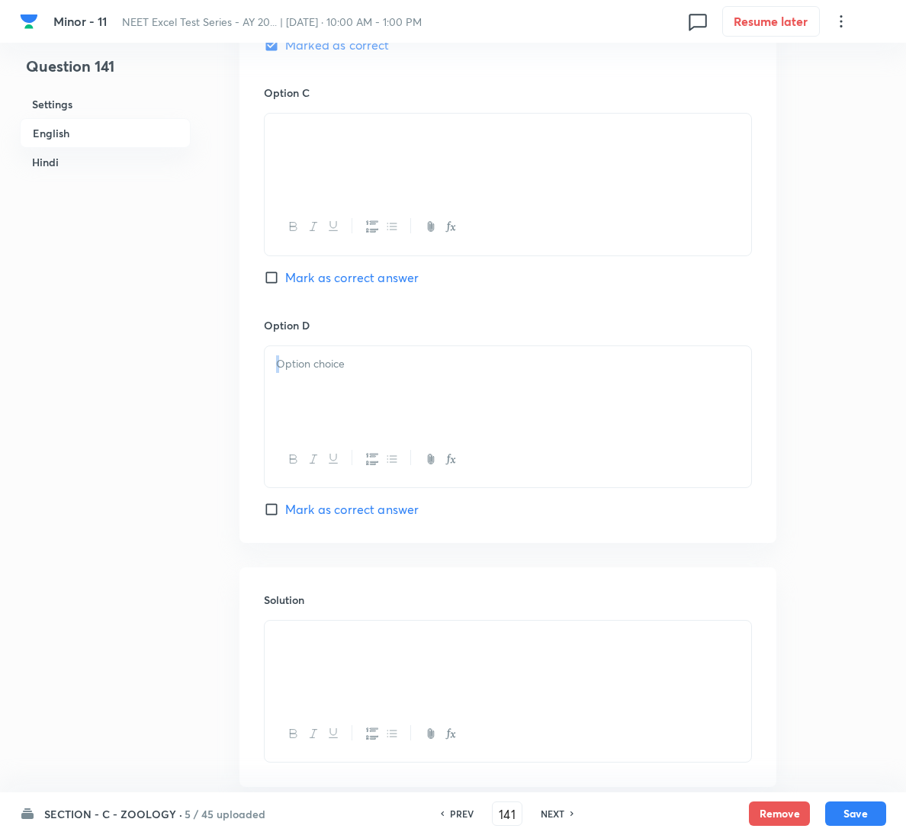
click at [483, 389] on div at bounding box center [508, 388] width 486 height 85
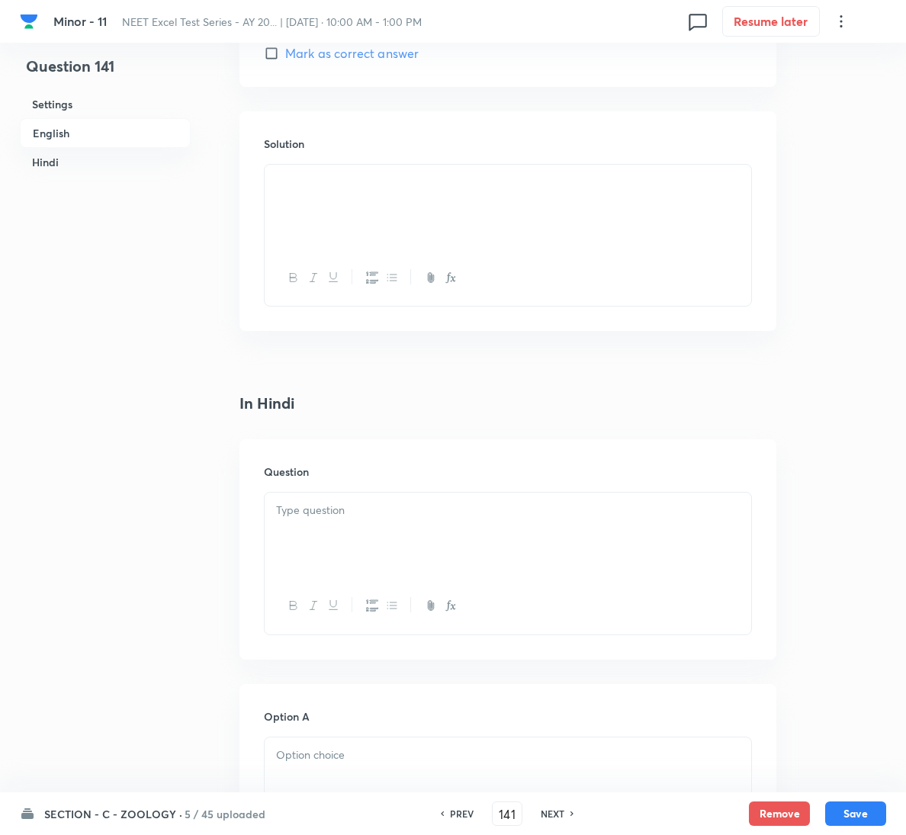
scroll to position [1601, 0]
click at [371, 508] on p at bounding box center [508, 509] width 464 height 18
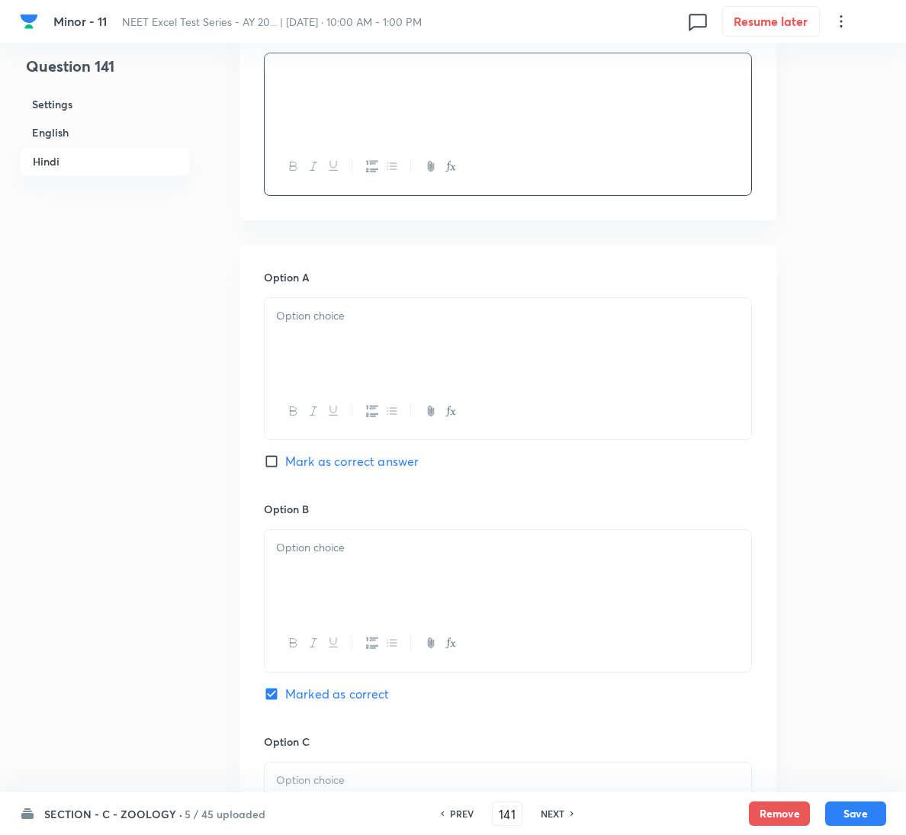
scroll to position [2058, 0]
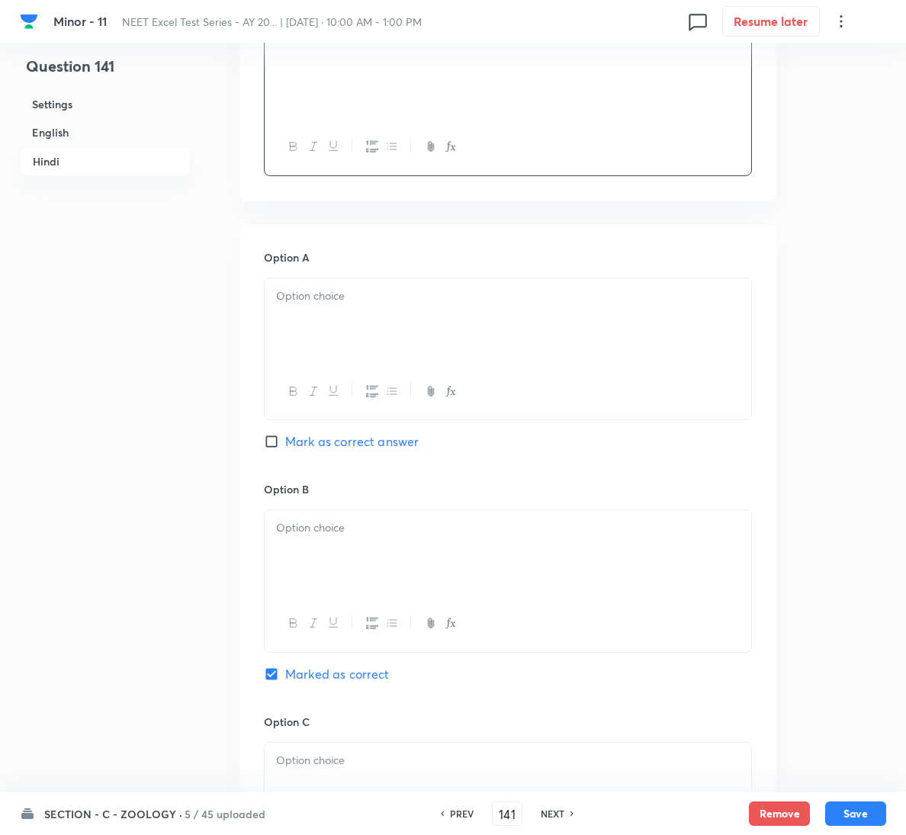
click at [375, 350] on div at bounding box center [508, 320] width 486 height 85
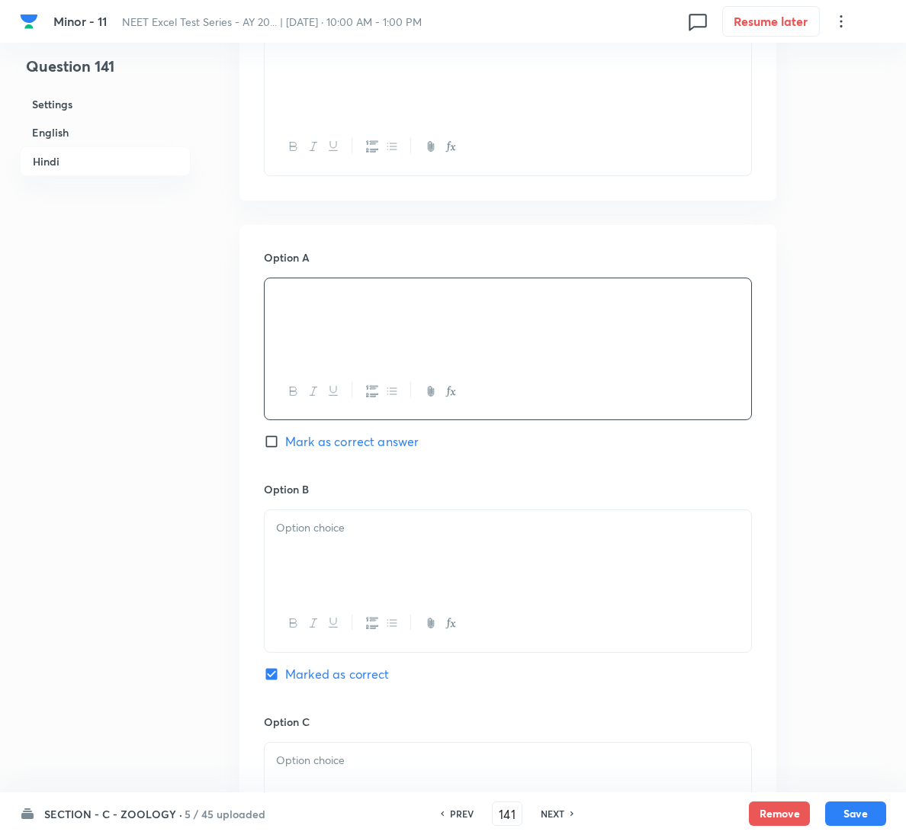
click at [455, 568] on div at bounding box center [508, 552] width 486 height 85
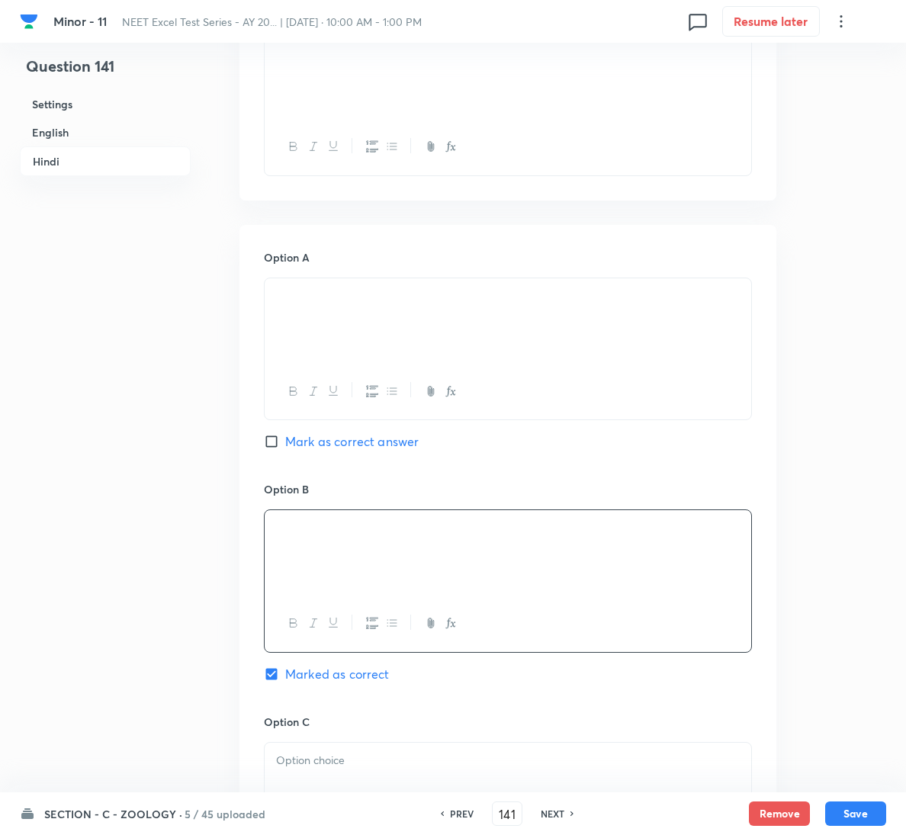
scroll to position [2781, 0]
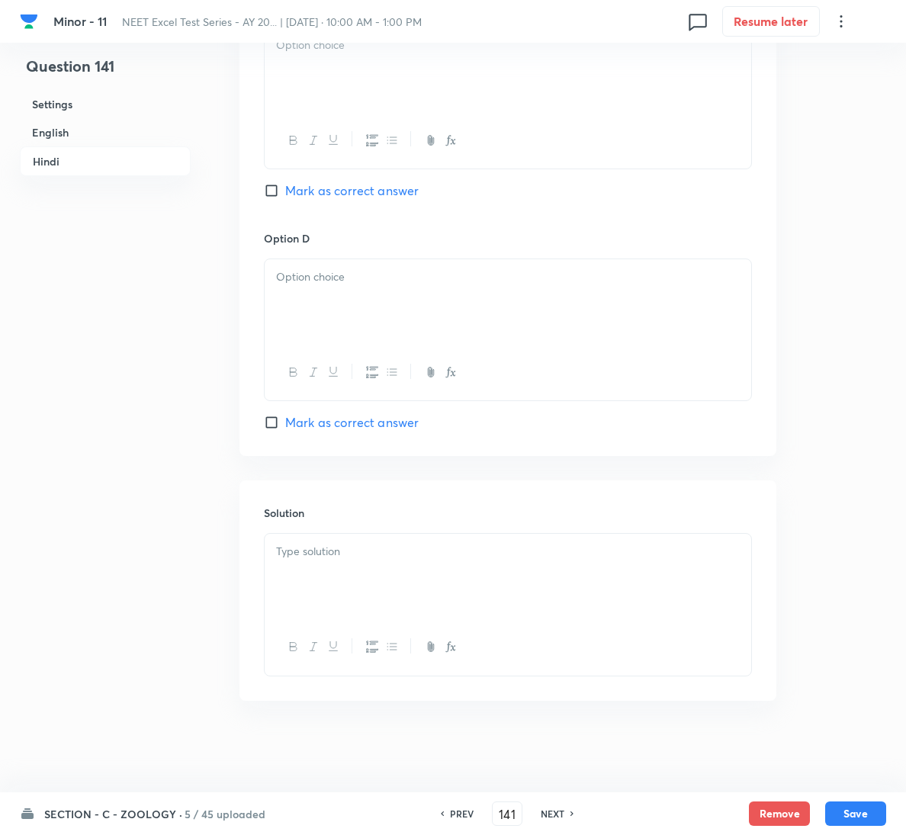
click at [446, 559] on p at bounding box center [508, 552] width 464 height 18
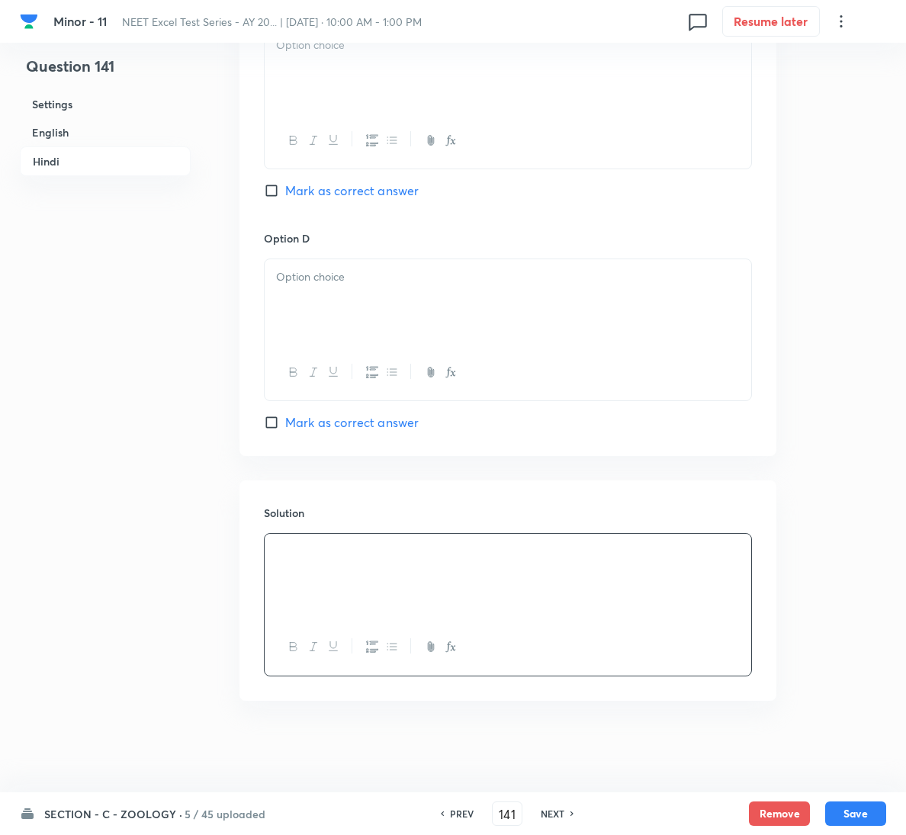
click at [438, 83] on div at bounding box center [508, 69] width 486 height 85
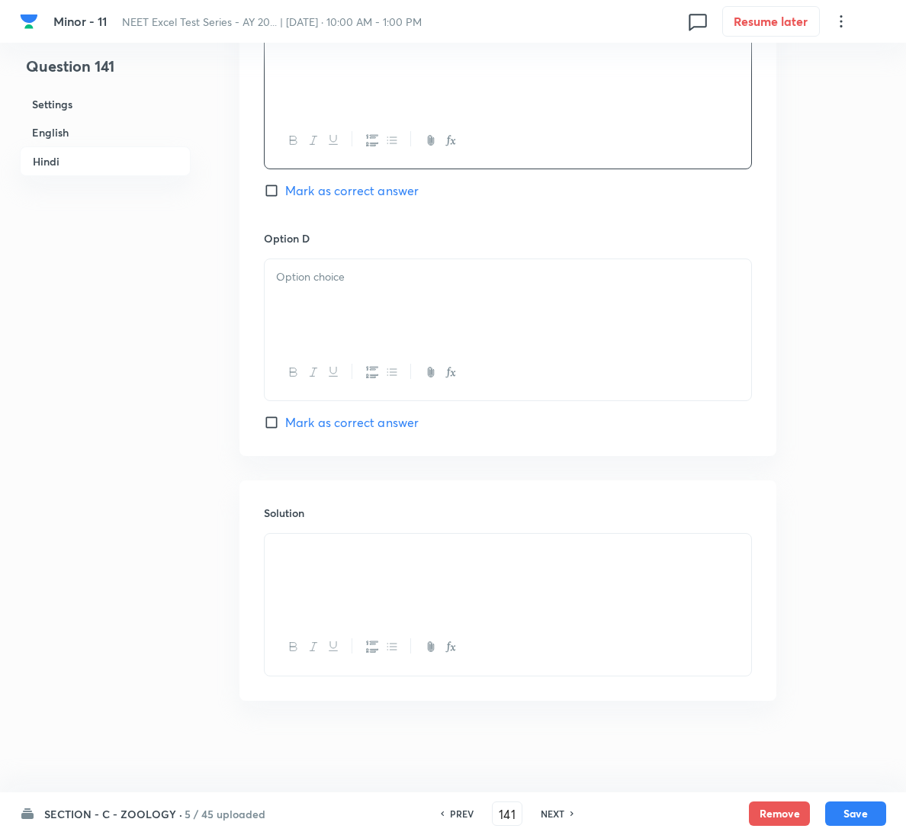
click at [454, 313] on div at bounding box center [508, 301] width 486 height 85
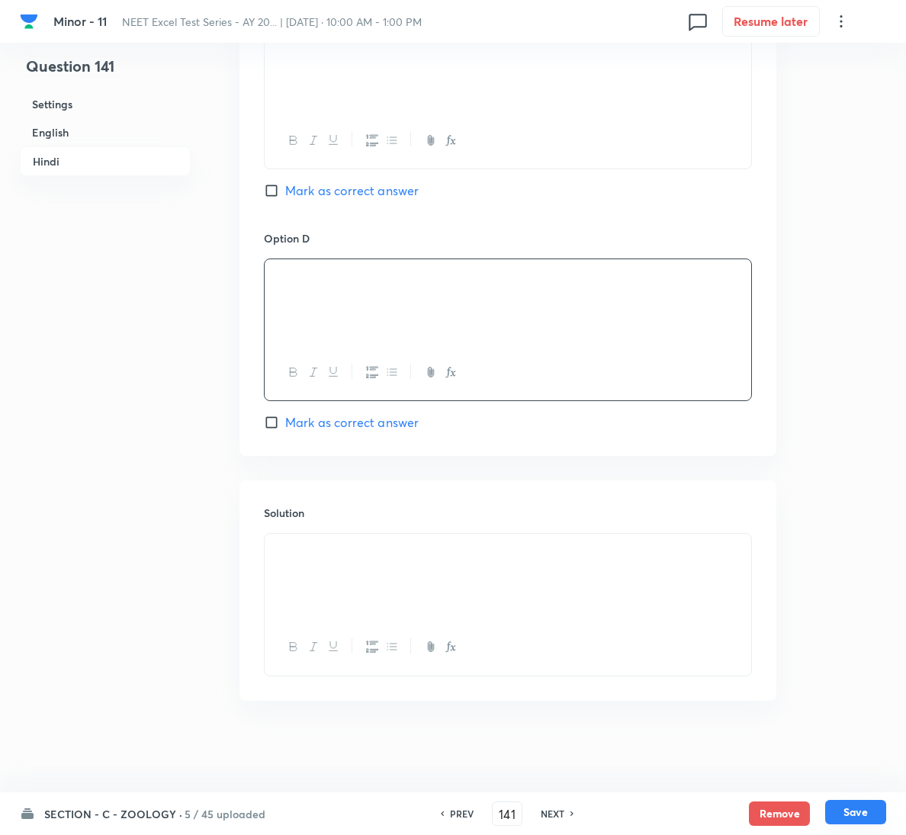
click at [865, 816] on button "Save" at bounding box center [855, 812] width 61 height 24
type input "142"
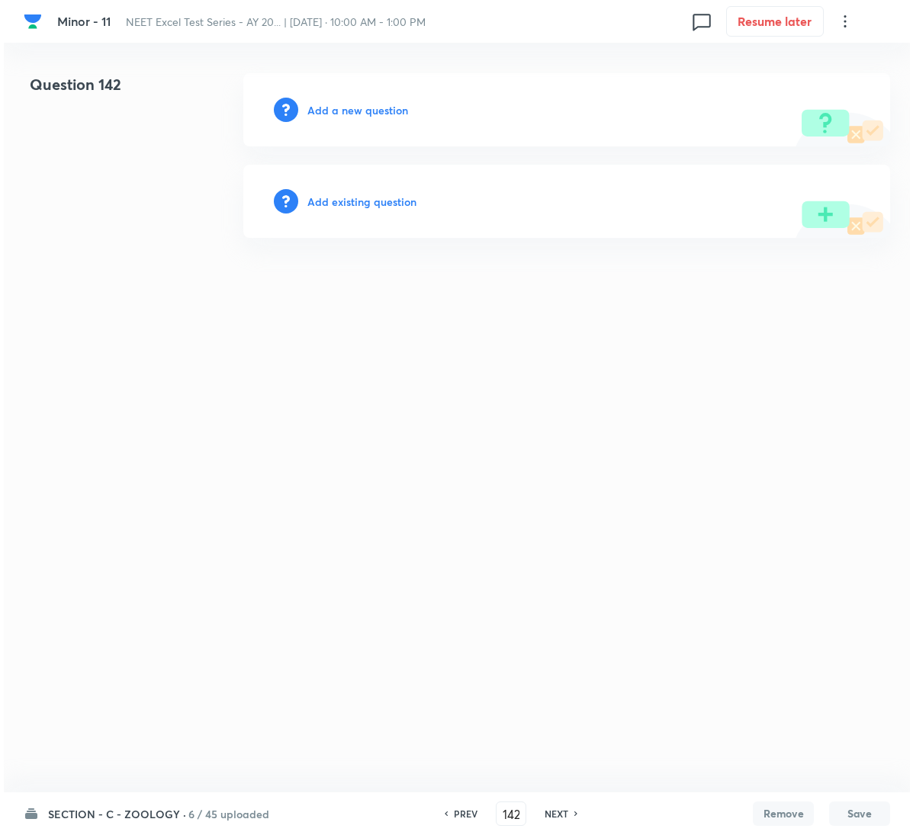
scroll to position [0, 0]
